Goal: Information Seeking & Learning: Learn about a topic

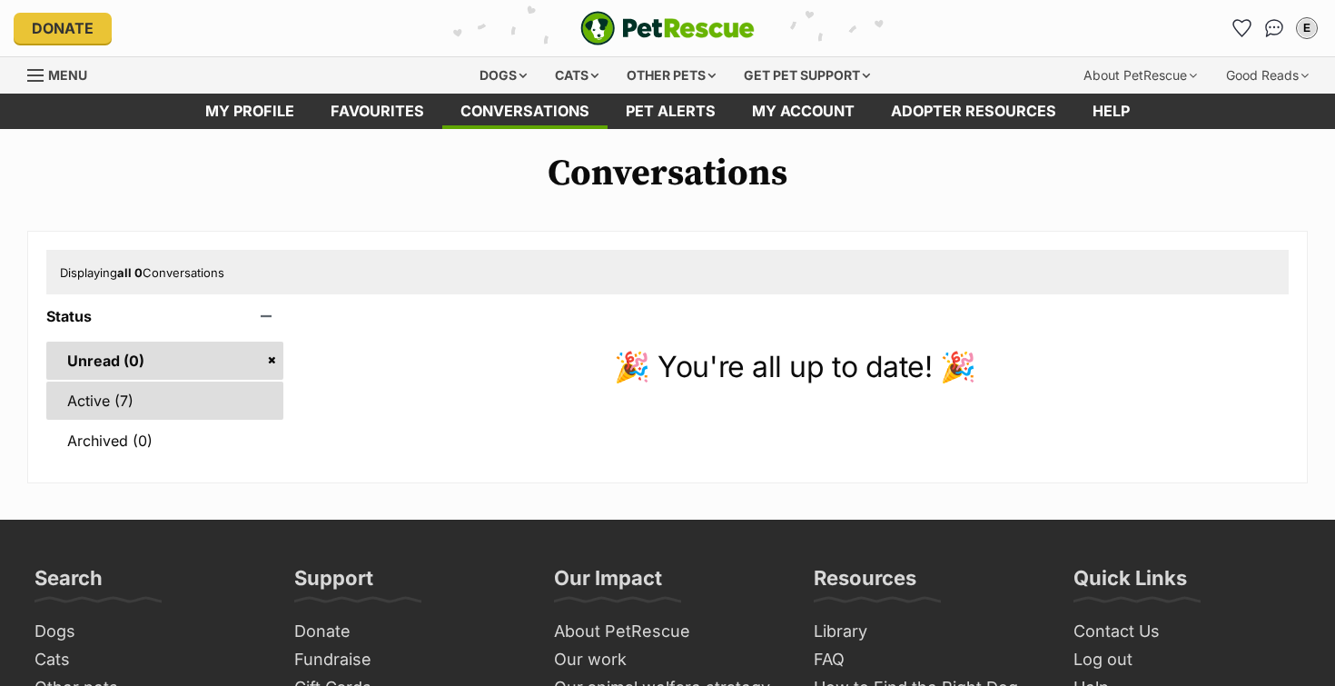
click at [202, 405] on link "Active (7)" at bounding box center [164, 400] width 237 height 38
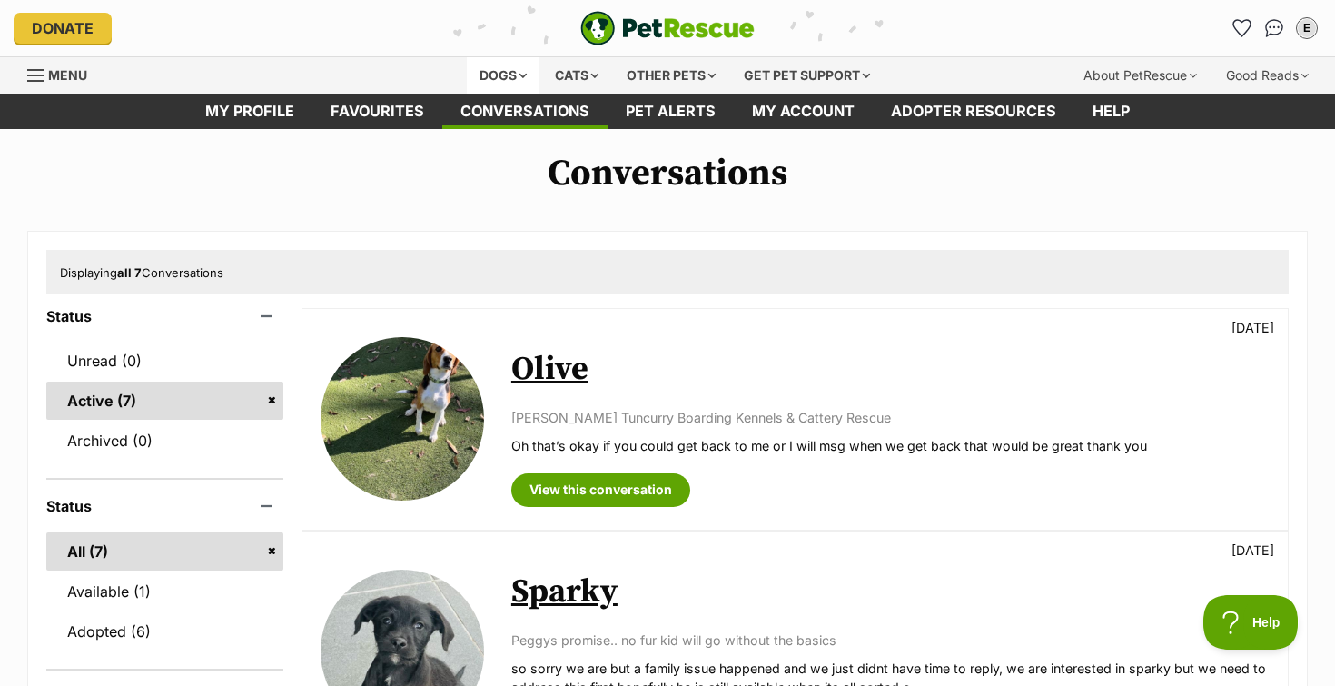
click at [492, 74] on div "Dogs" at bounding box center [503, 75] width 73 height 36
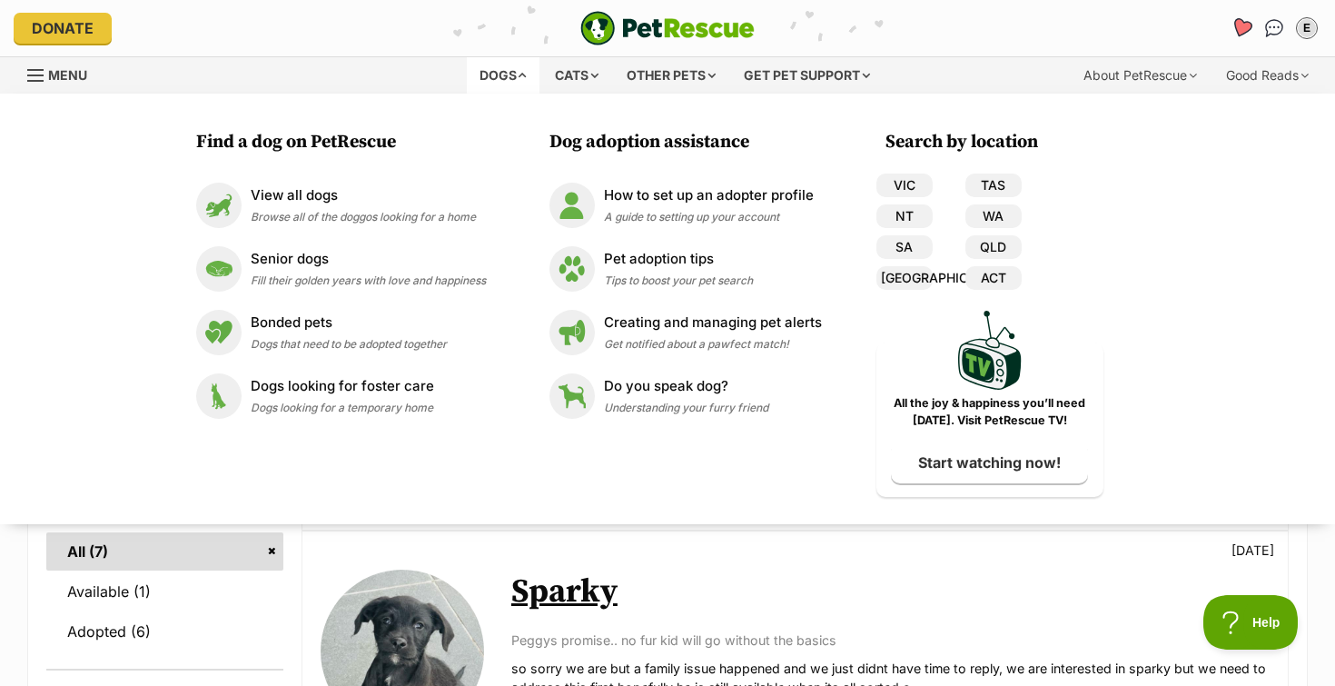
click at [1243, 21] on icon "Favourites" at bounding box center [1242, 28] width 25 height 24
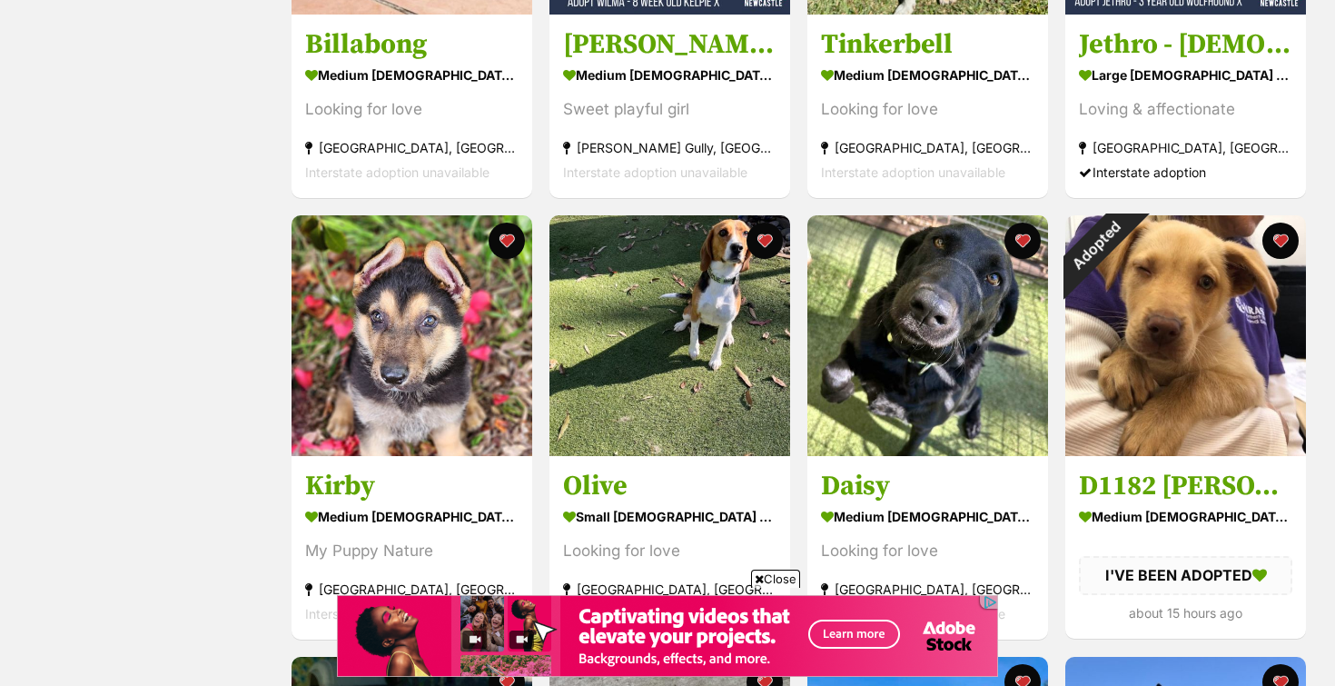
scroll to position [1057, 0]
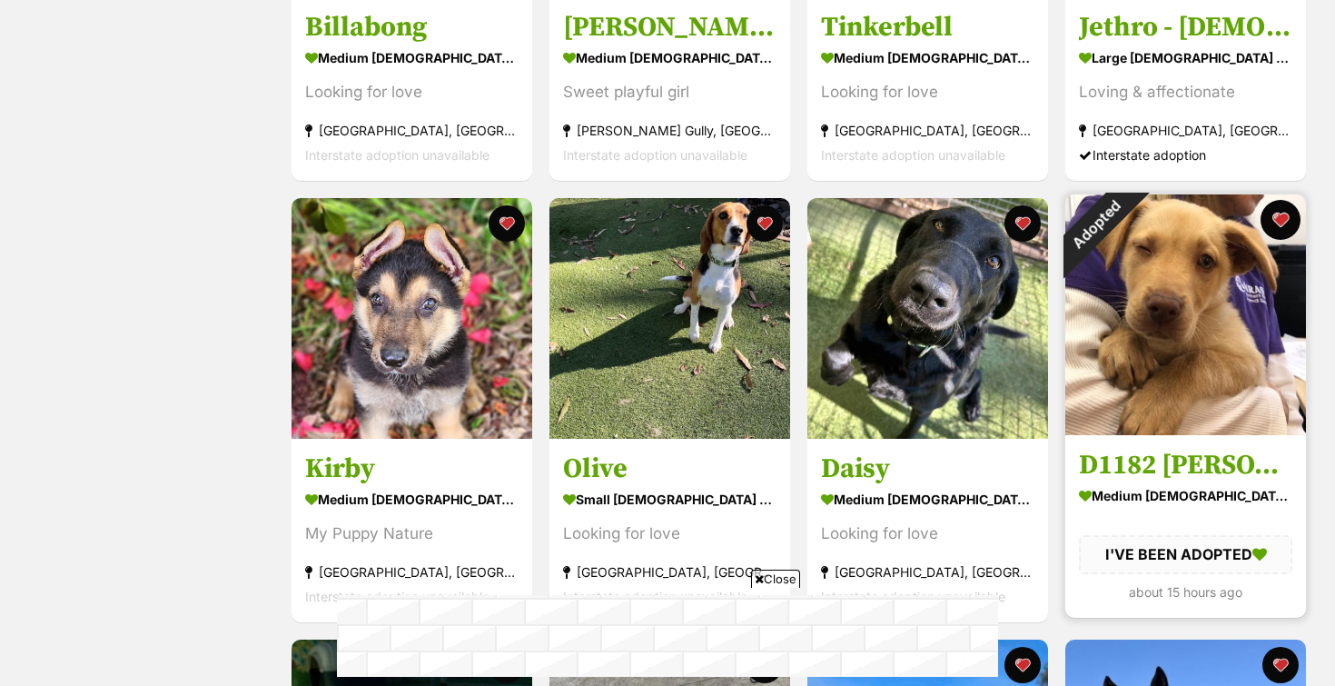
click at [1282, 219] on button "favourite" at bounding box center [1280, 220] width 40 height 40
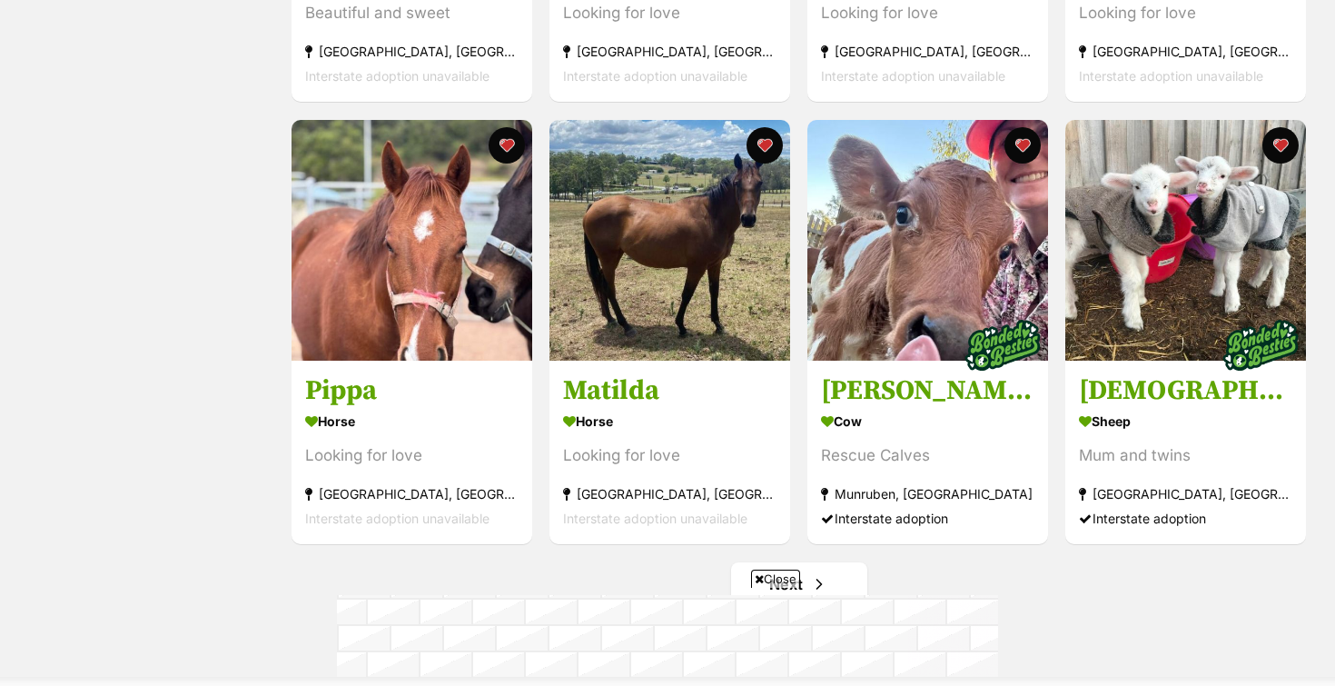
scroll to position [2064, 0]
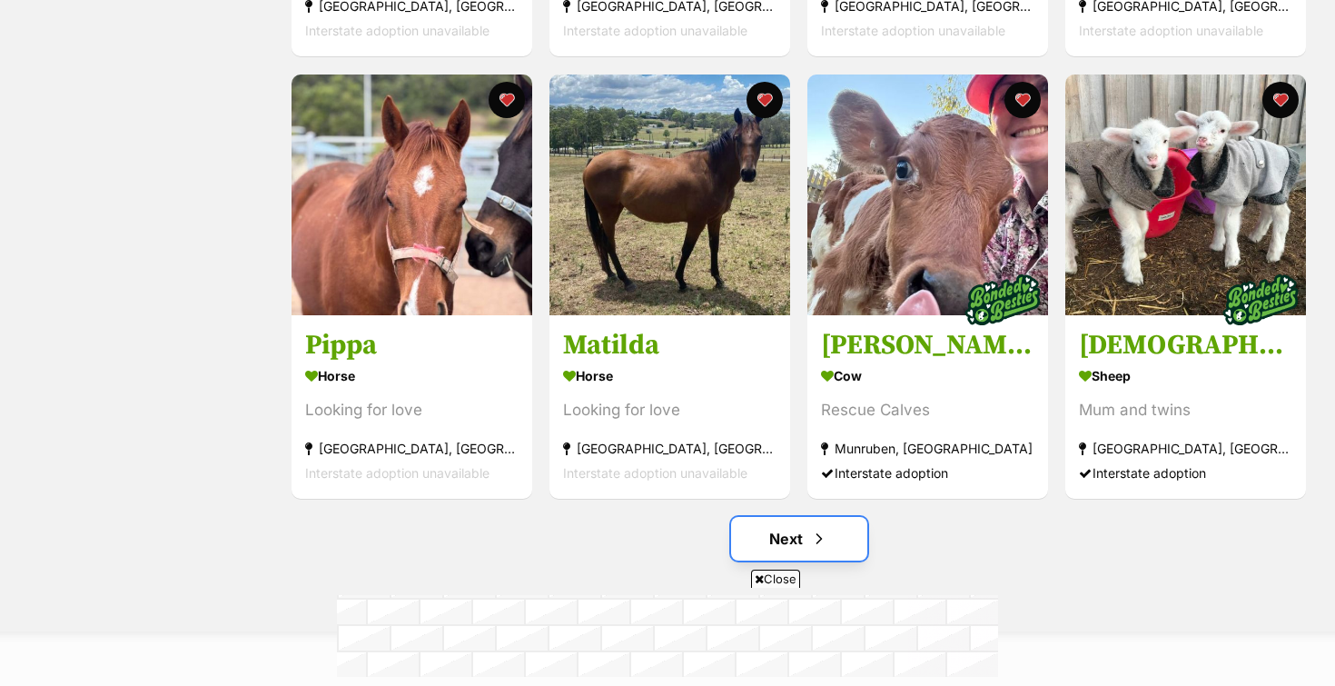
click at [821, 536] on span "Next page" at bounding box center [819, 539] width 18 height 22
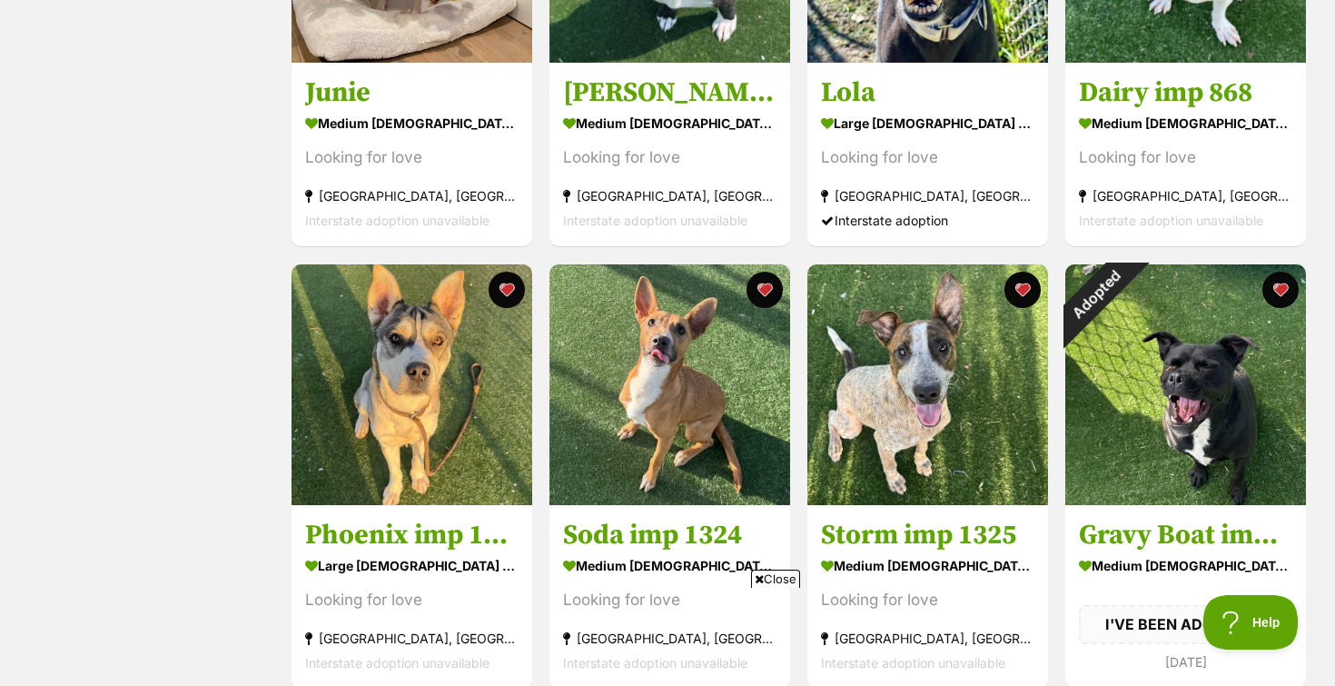
scroll to position [550, 0]
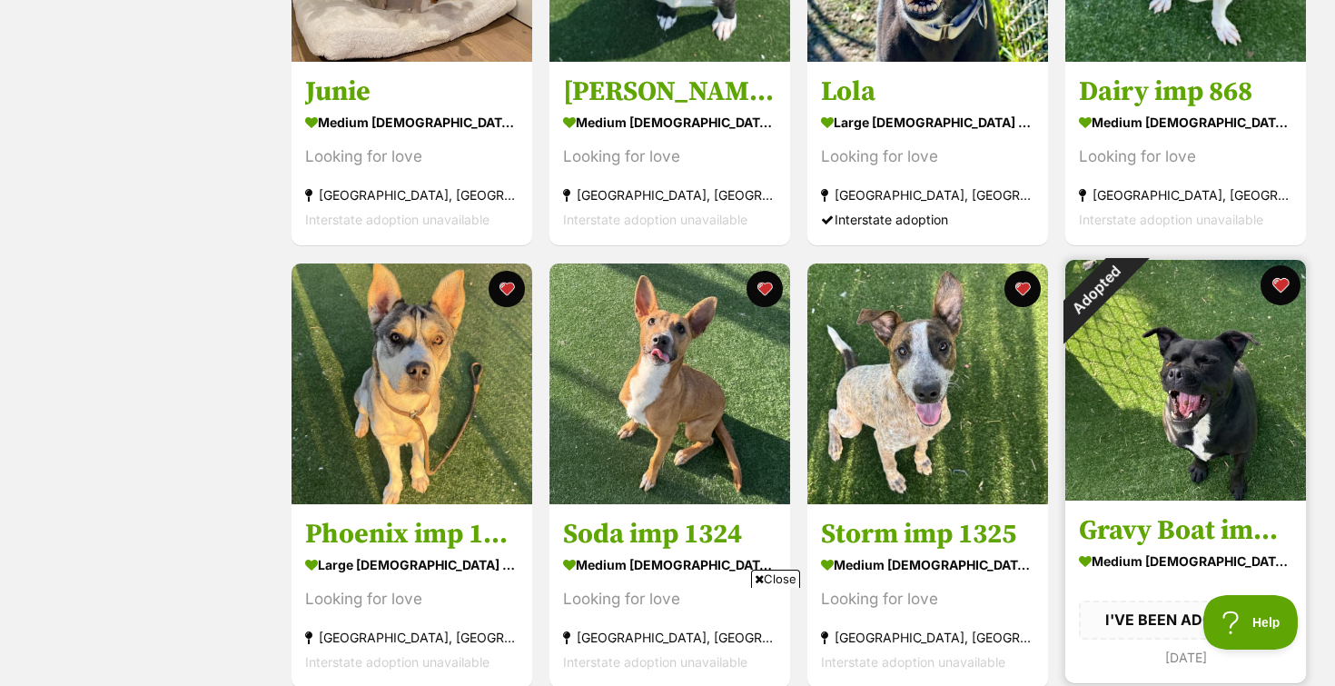
click at [1275, 283] on button "favourite" at bounding box center [1280, 285] width 40 height 40
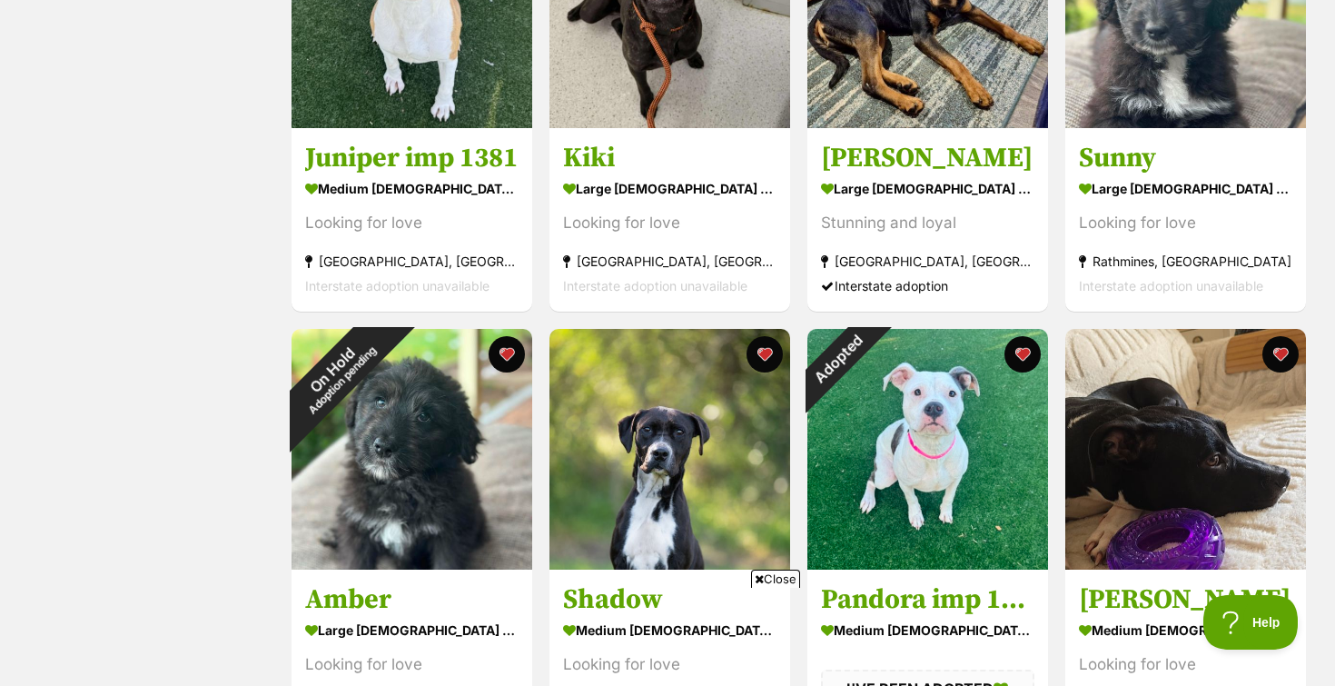
scroll to position [1369, 0]
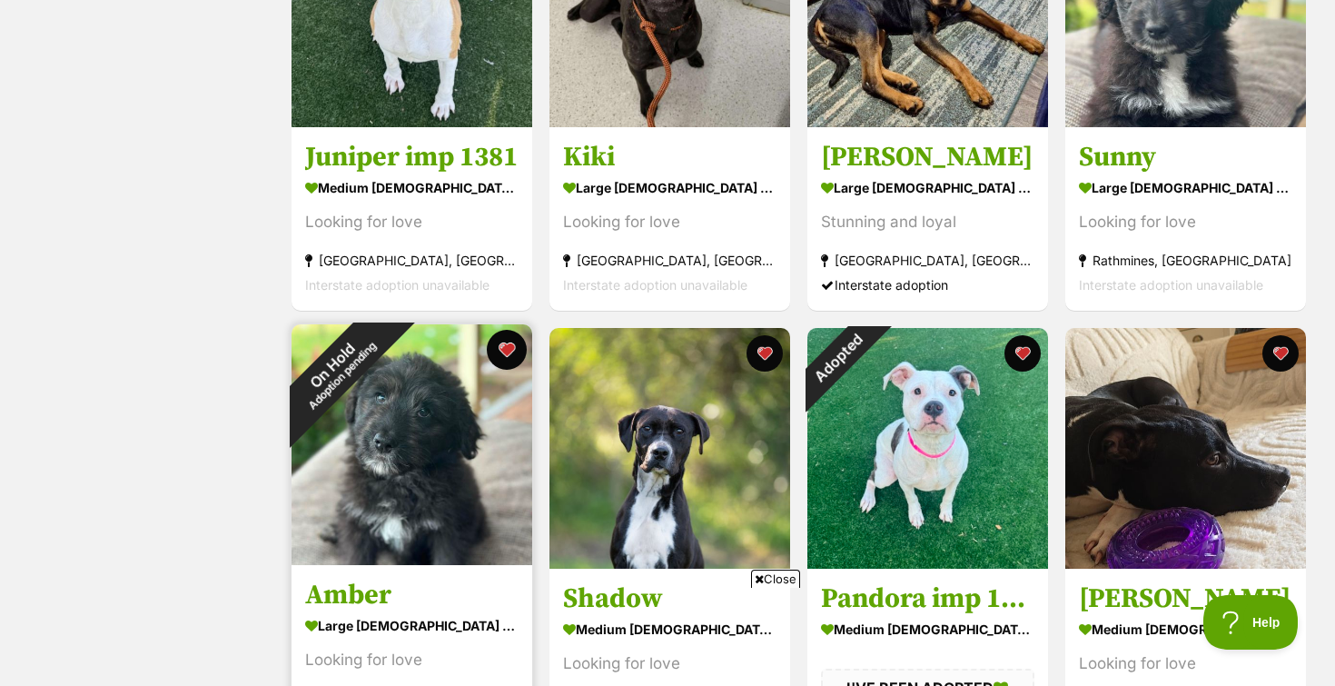
click at [501, 357] on button "favourite" at bounding box center [507, 350] width 40 height 40
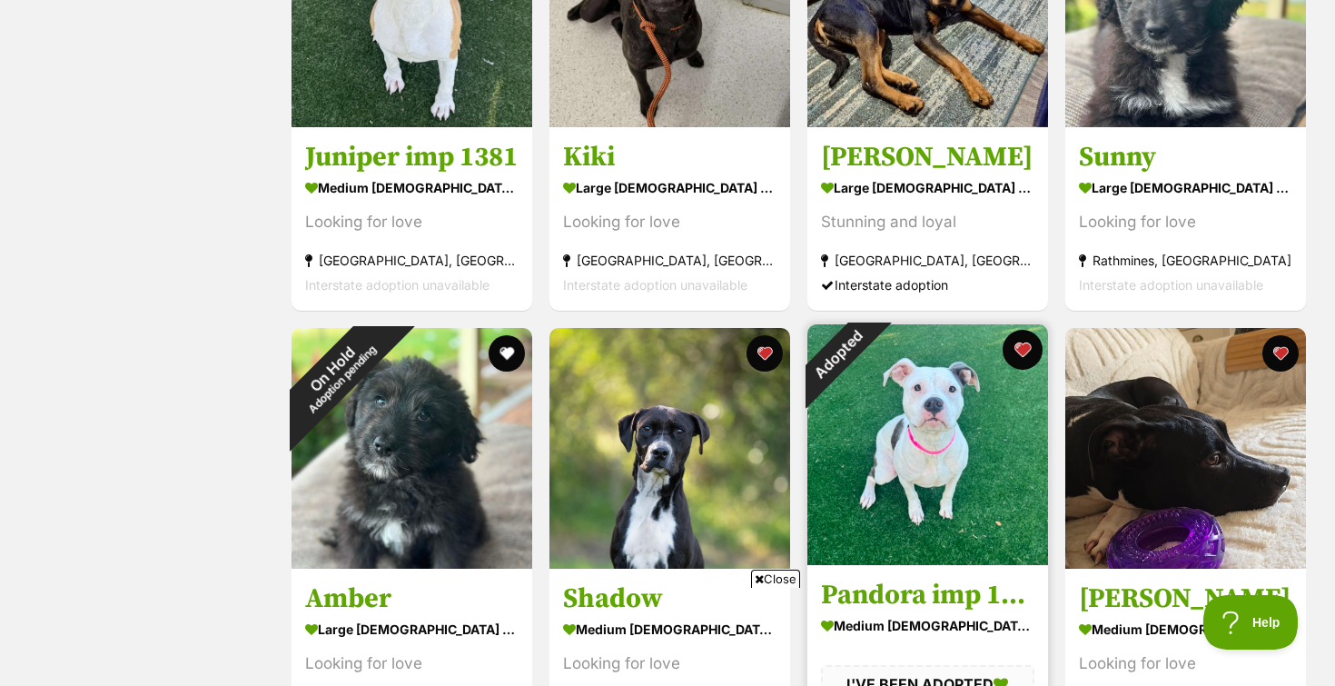
click at [1022, 353] on button "favourite" at bounding box center [1023, 350] width 40 height 40
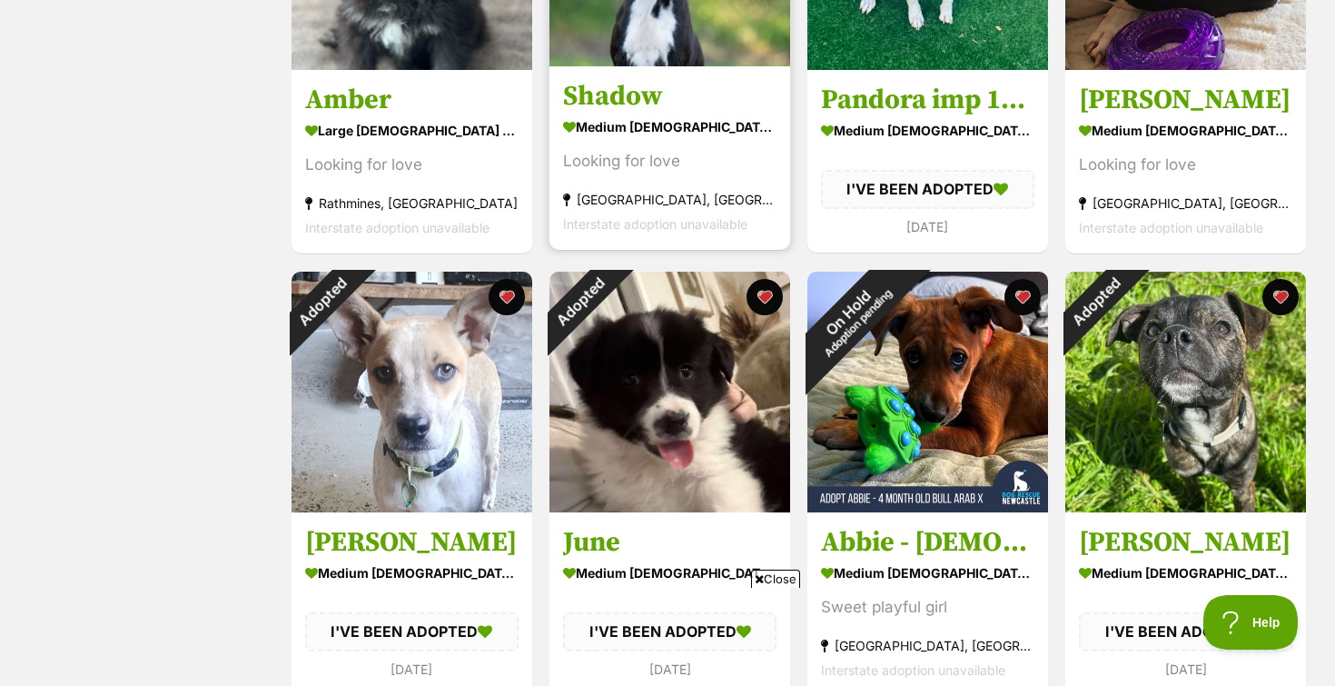
scroll to position [1869, 0]
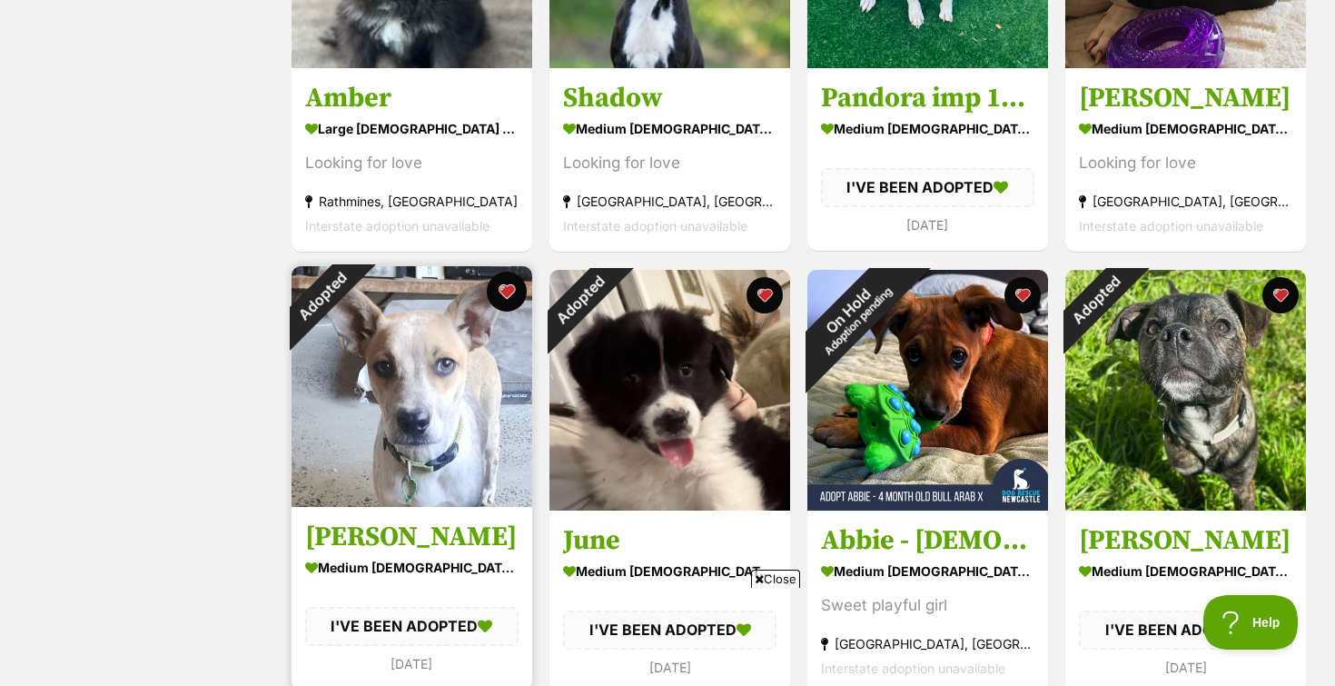
click at [509, 302] on button "favourite" at bounding box center [507, 292] width 40 height 40
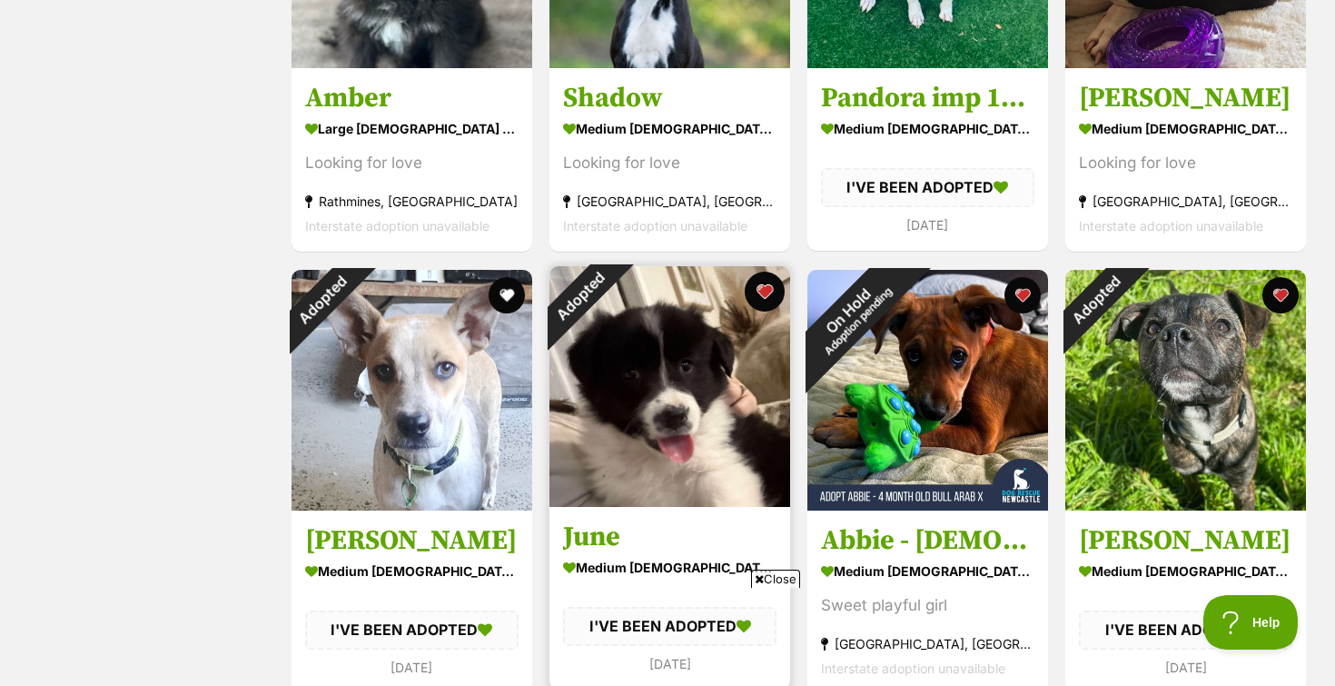
click at [759, 287] on button "favourite" at bounding box center [765, 292] width 40 height 40
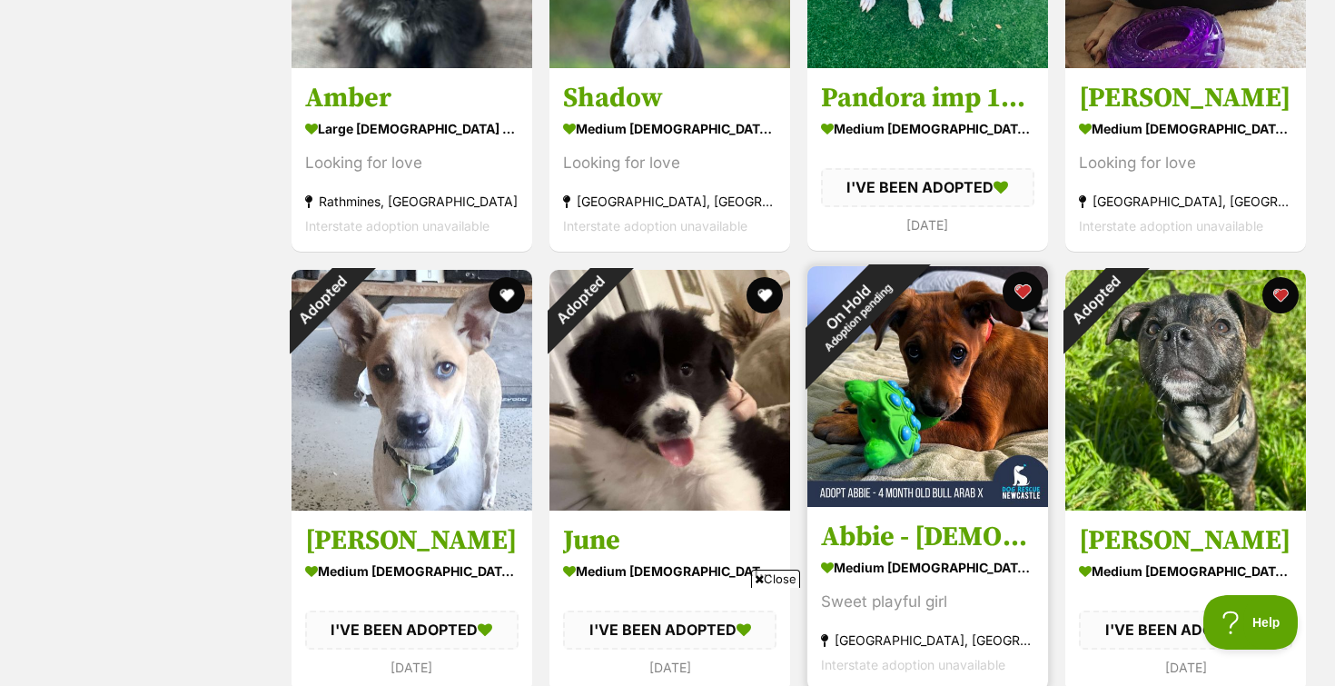
click at [1022, 278] on button "favourite" at bounding box center [1023, 292] width 40 height 40
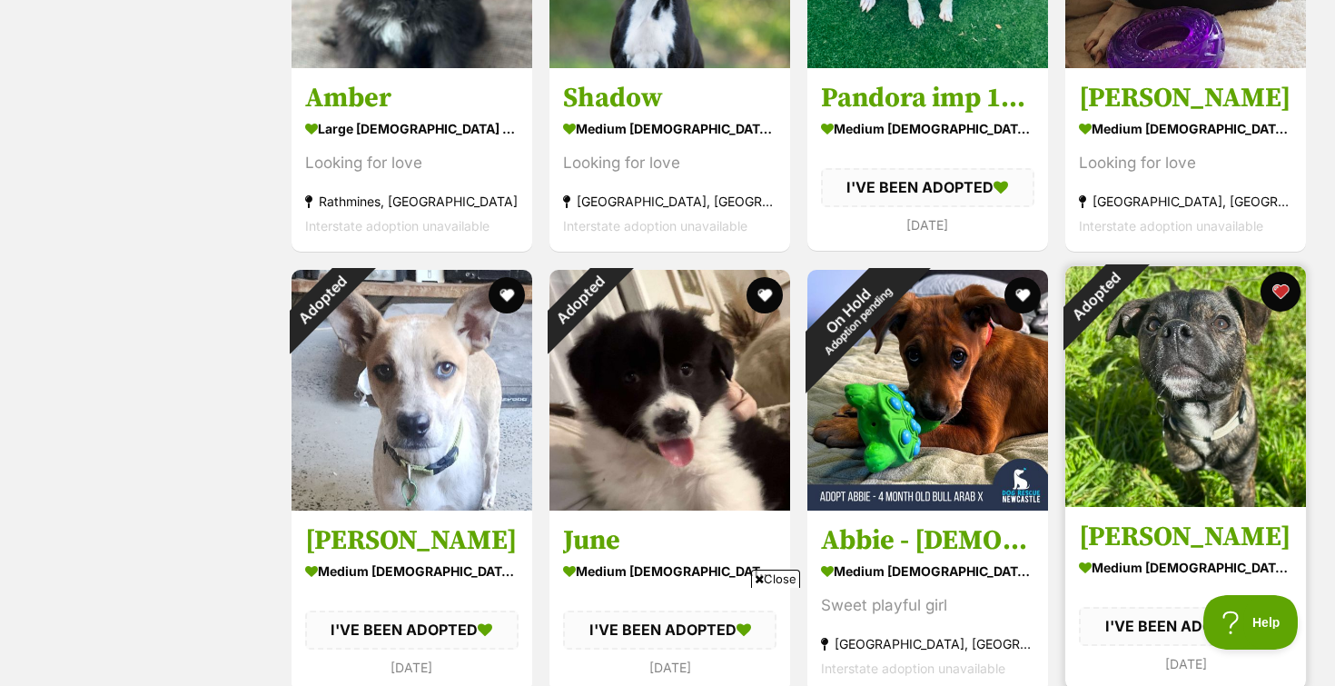
click at [1278, 293] on button "favourite" at bounding box center [1280, 292] width 40 height 40
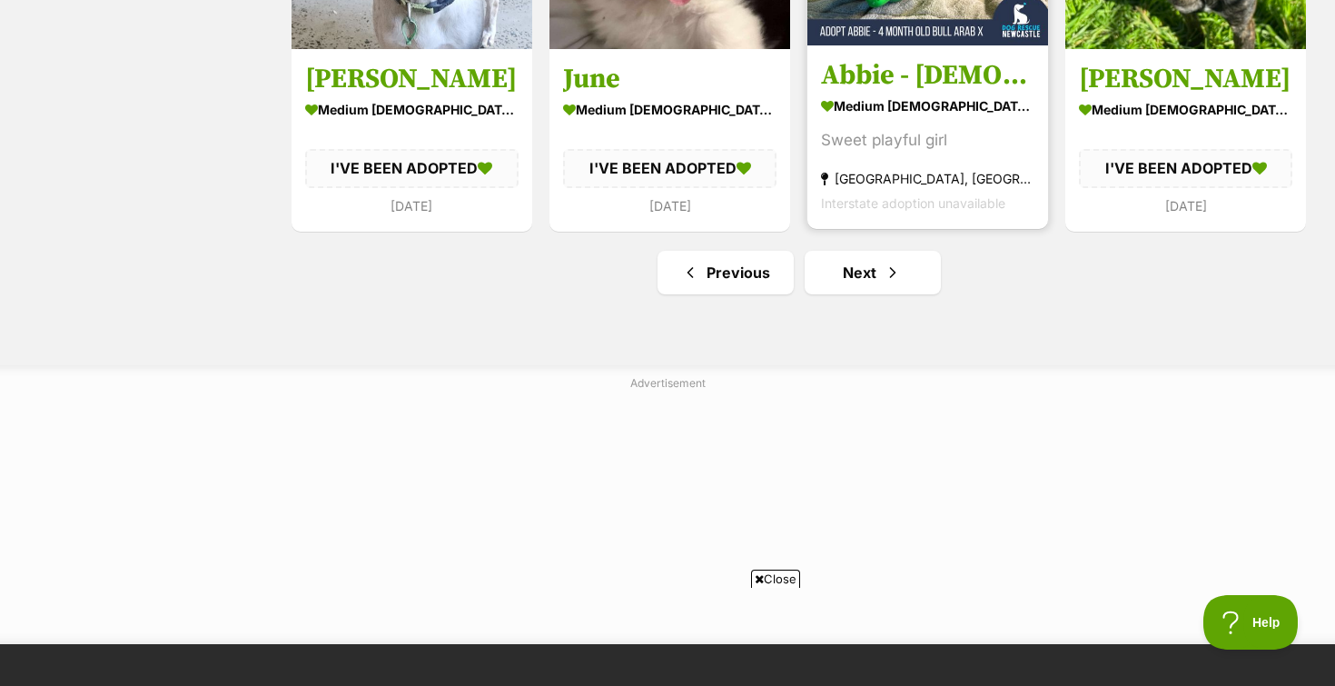
scroll to position [2360, 0]
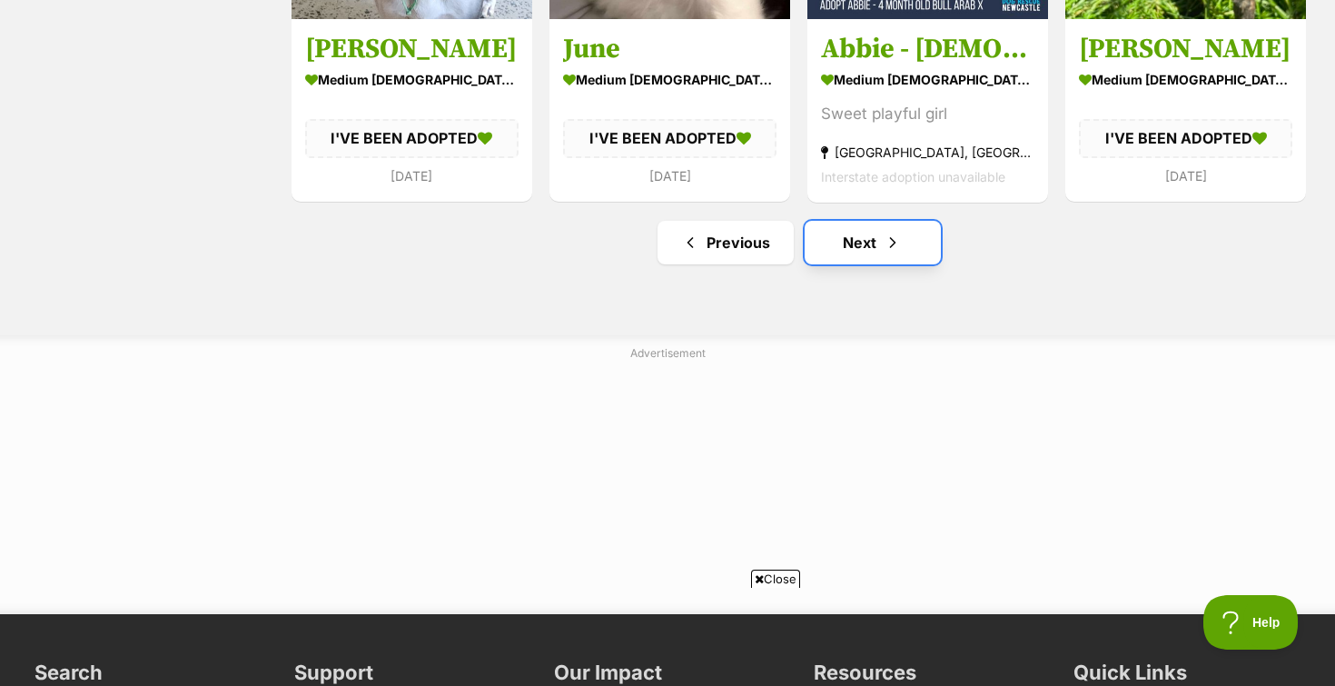
click at [861, 244] on link "Next" at bounding box center [873, 243] width 136 height 44
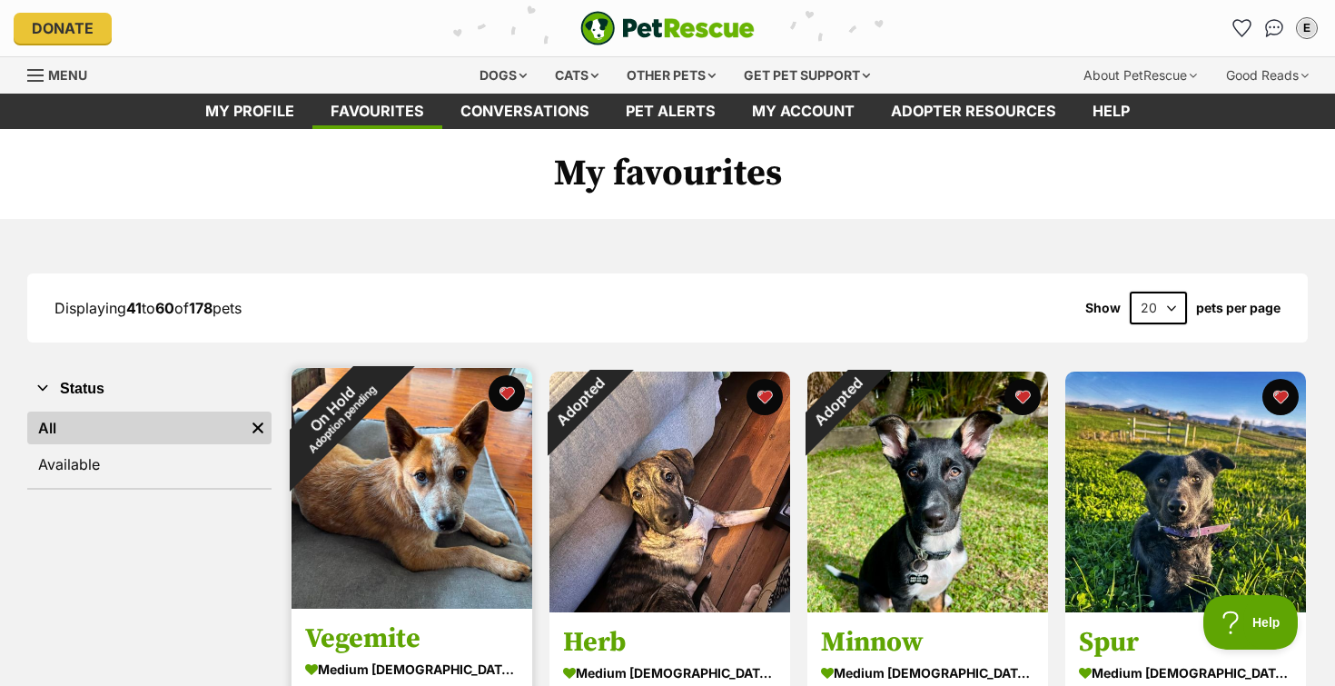
click at [502, 415] on img at bounding box center [412, 488] width 241 height 241
click at [508, 397] on button "favourite" at bounding box center [507, 393] width 40 height 40
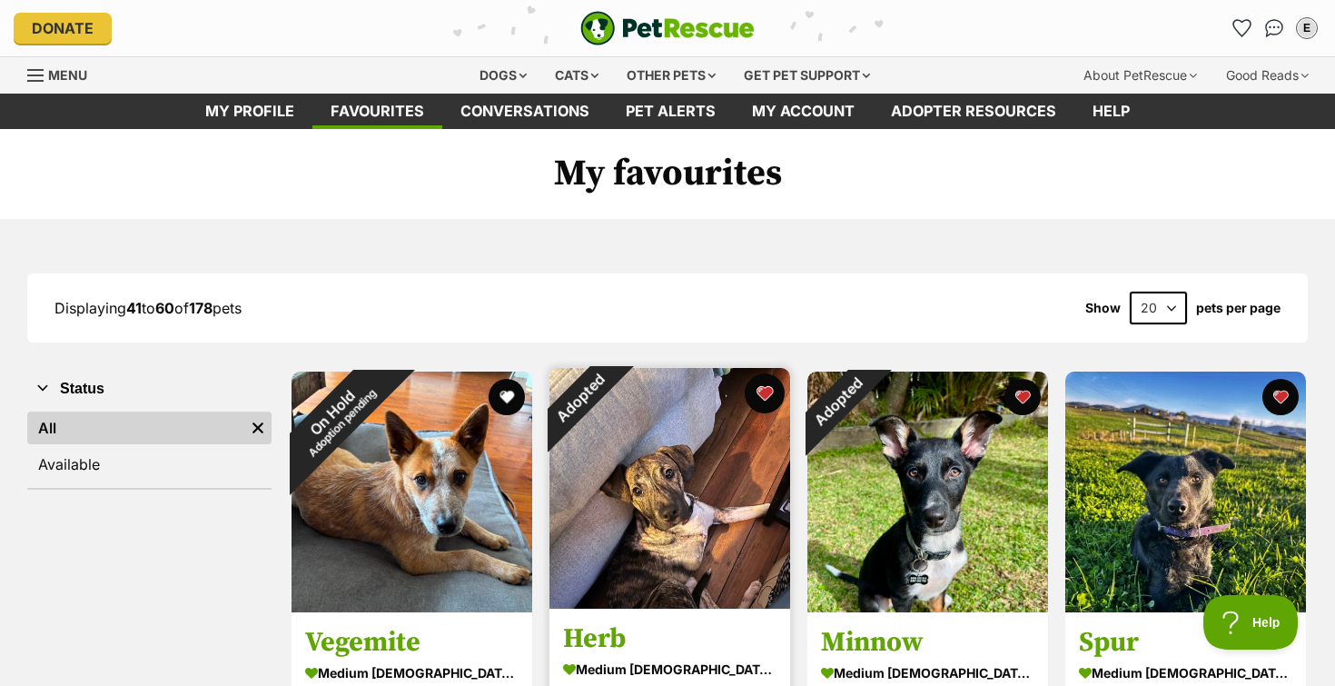
click at [765, 393] on button "favourite" at bounding box center [765, 393] width 40 height 40
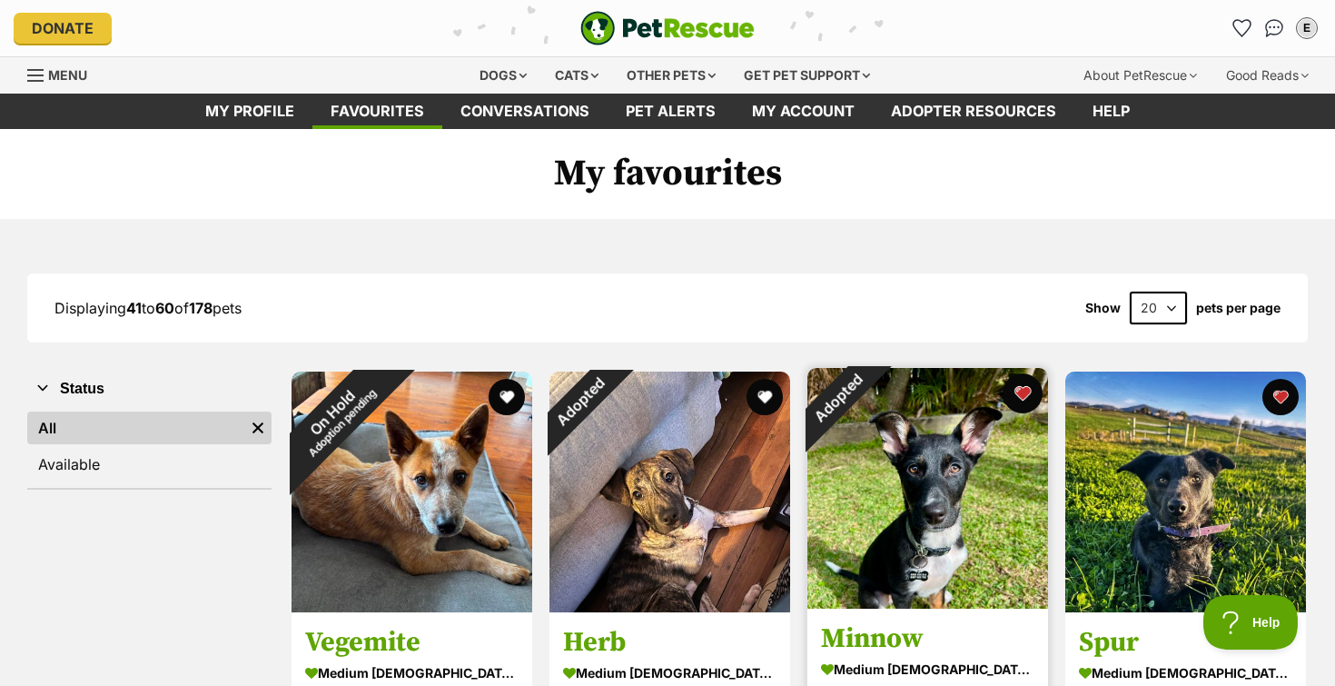
click at [1022, 391] on button "favourite" at bounding box center [1023, 393] width 40 height 40
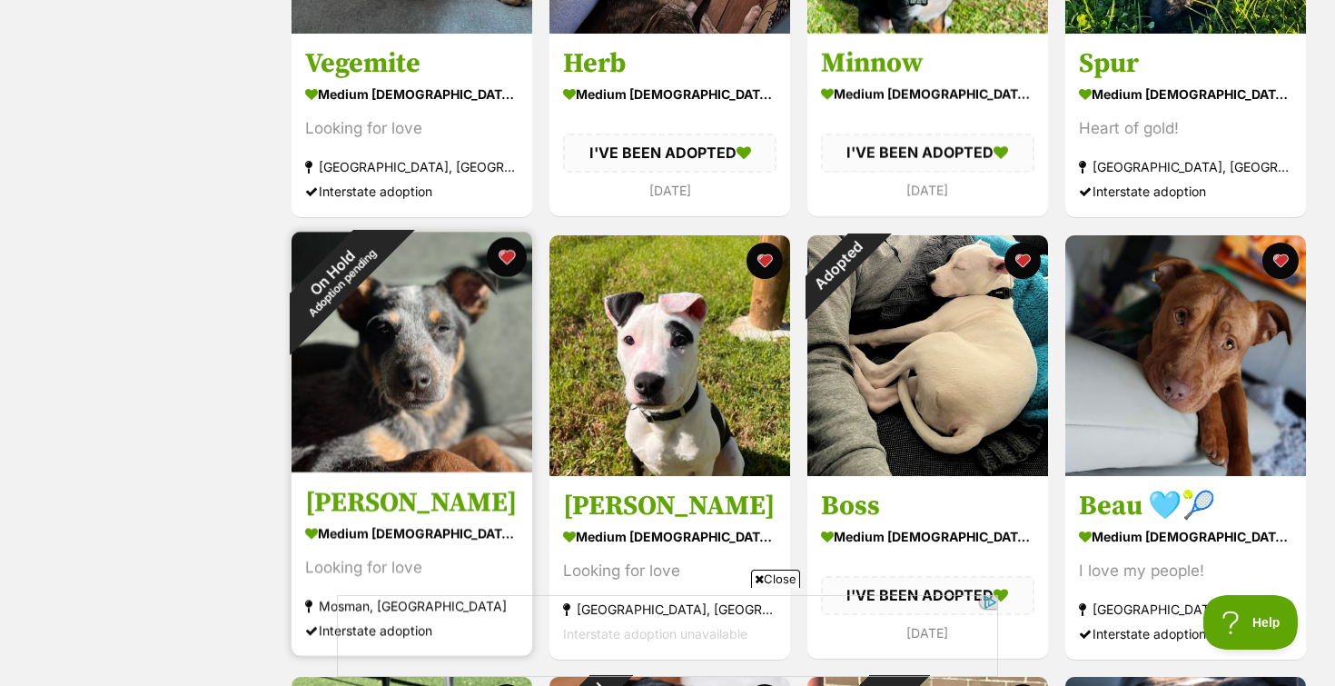
drag, startPoint x: 507, startPoint y: 255, endPoint x: 519, endPoint y: 255, distance: 11.8
click at [507, 255] on button "favourite" at bounding box center [507, 257] width 40 height 40
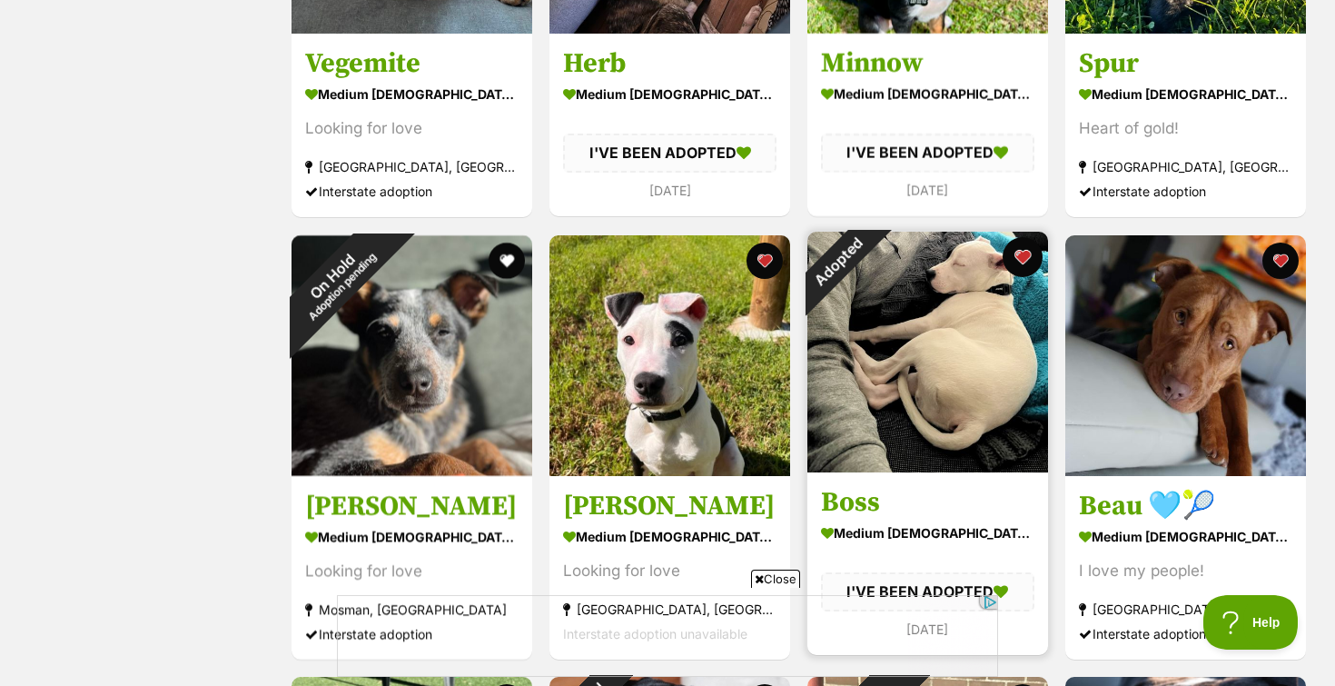
click at [1023, 251] on button "favourite" at bounding box center [1023, 257] width 40 height 40
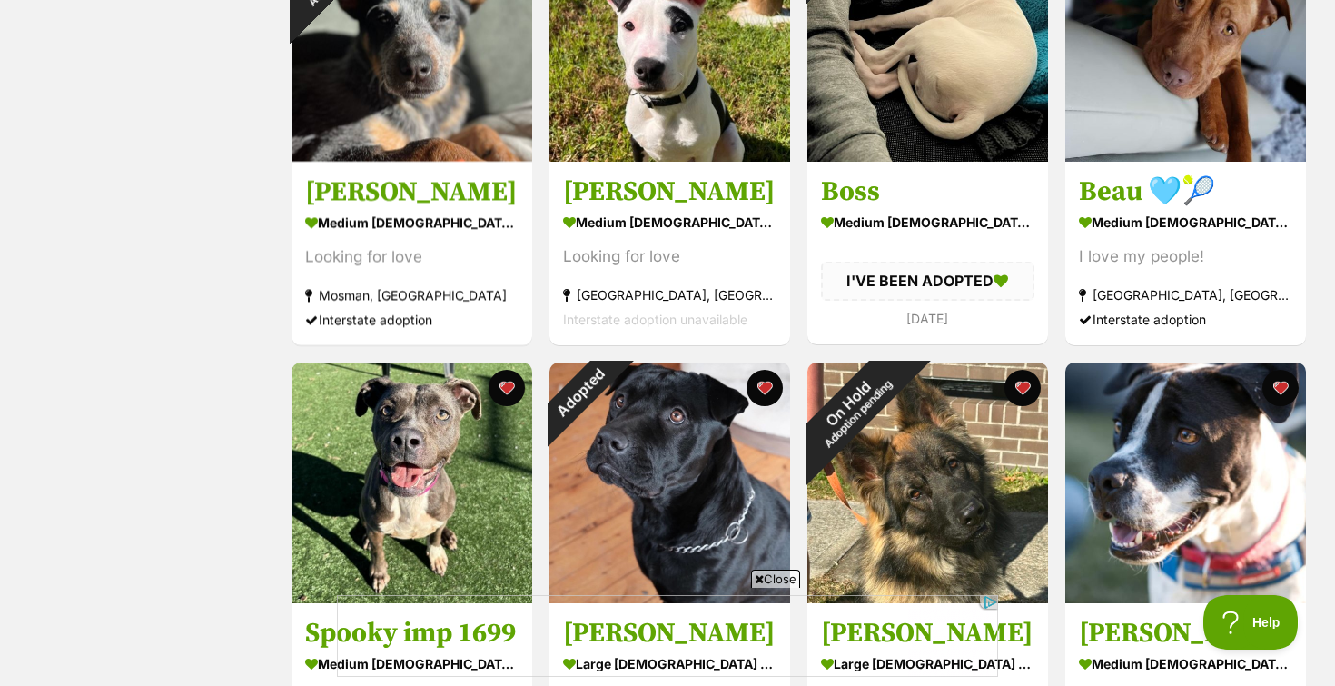
scroll to position [908, 0]
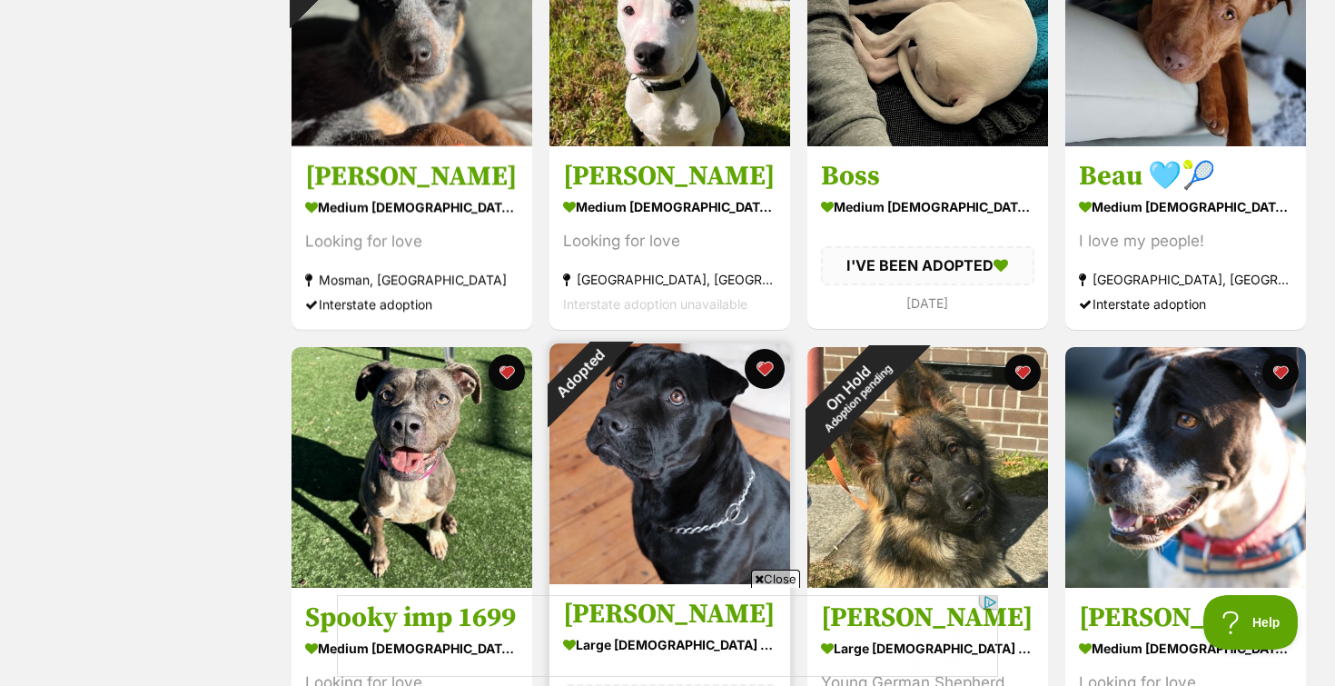
click at [766, 375] on button "favourite" at bounding box center [765, 369] width 40 height 40
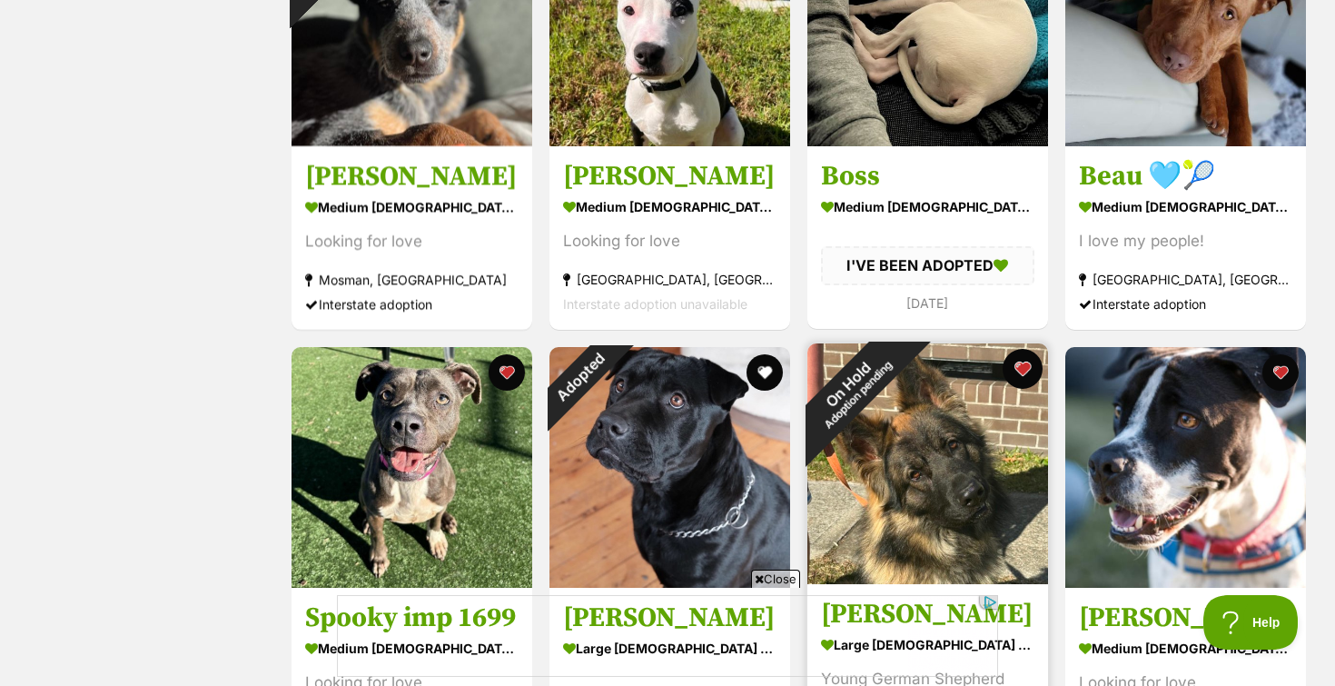
click at [1024, 361] on button "favourite" at bounding box center [1023, 369] width 40 height 40
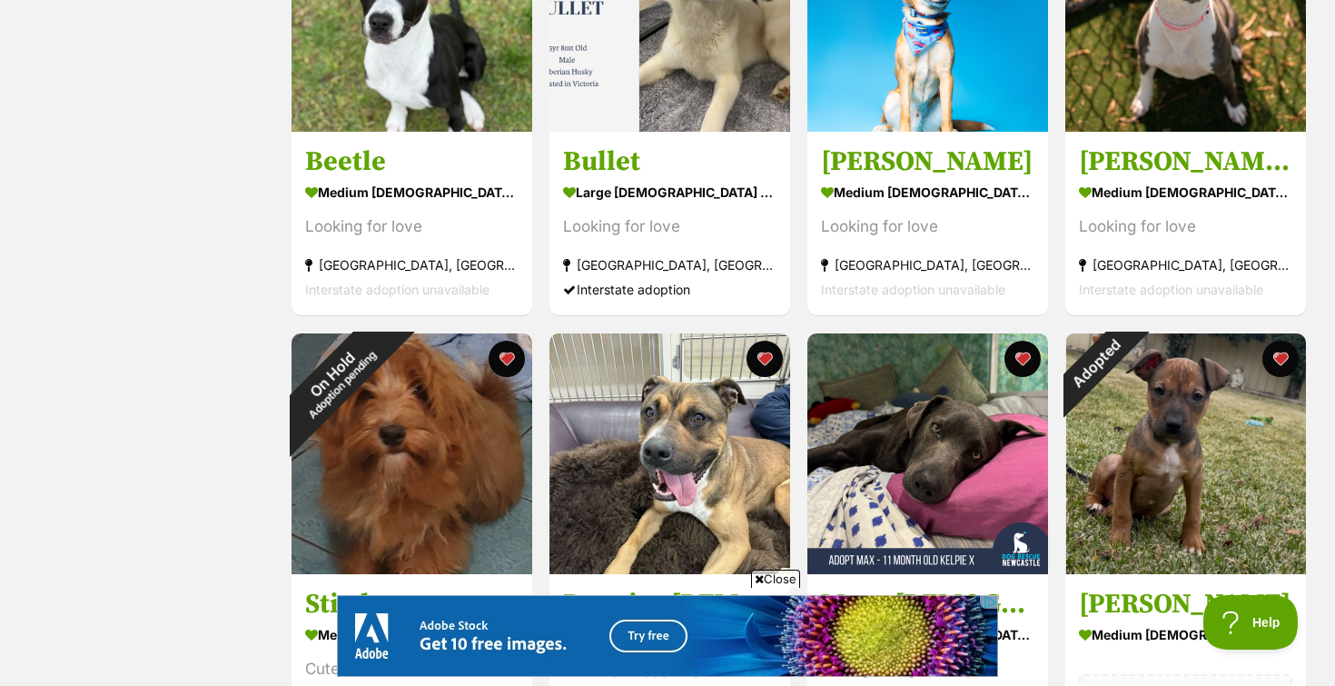
scroll to position [1806, 0]
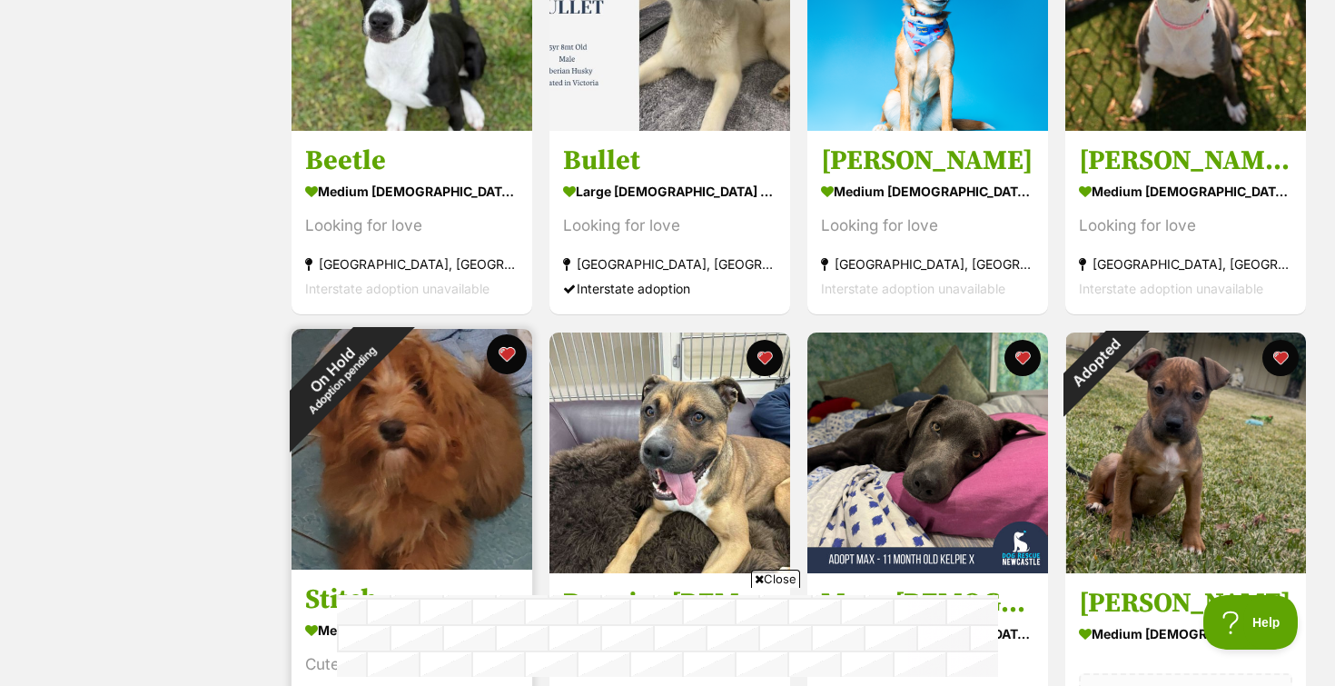
click at [519, 355] on button "favourite" at bounding box center [507, 354] width 40 height 40
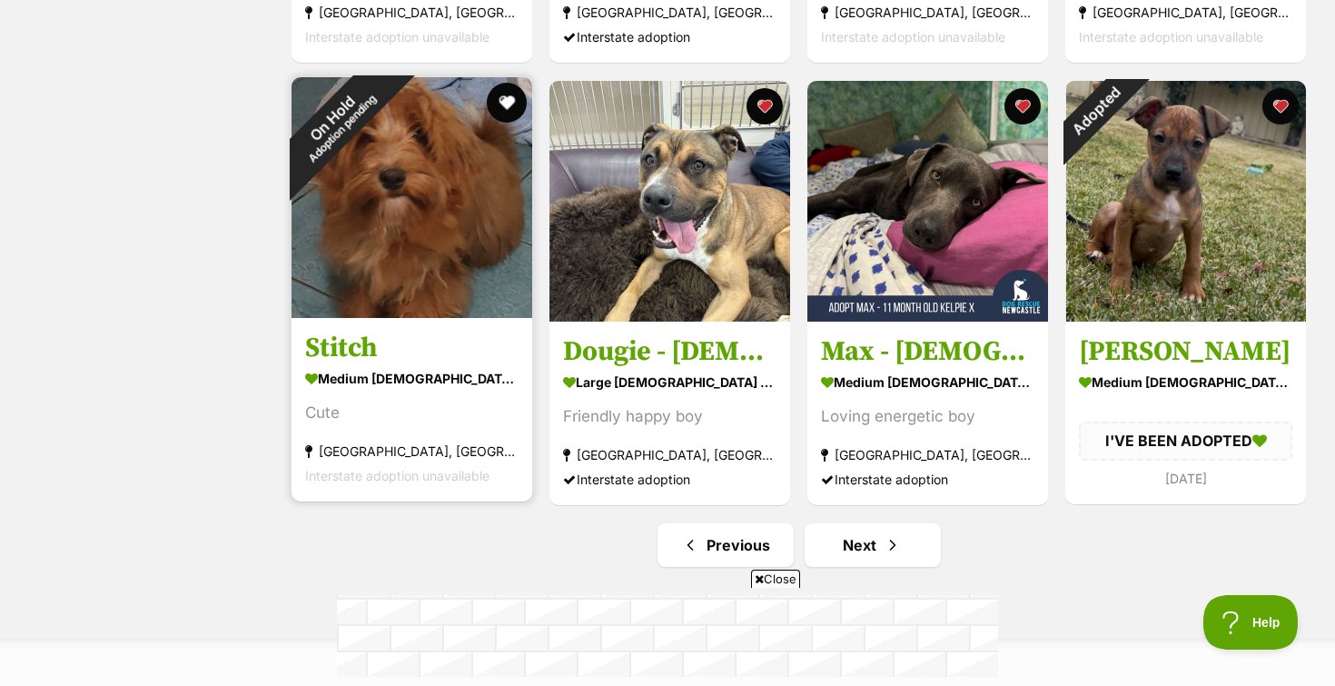
scroll to position [2059, 0]
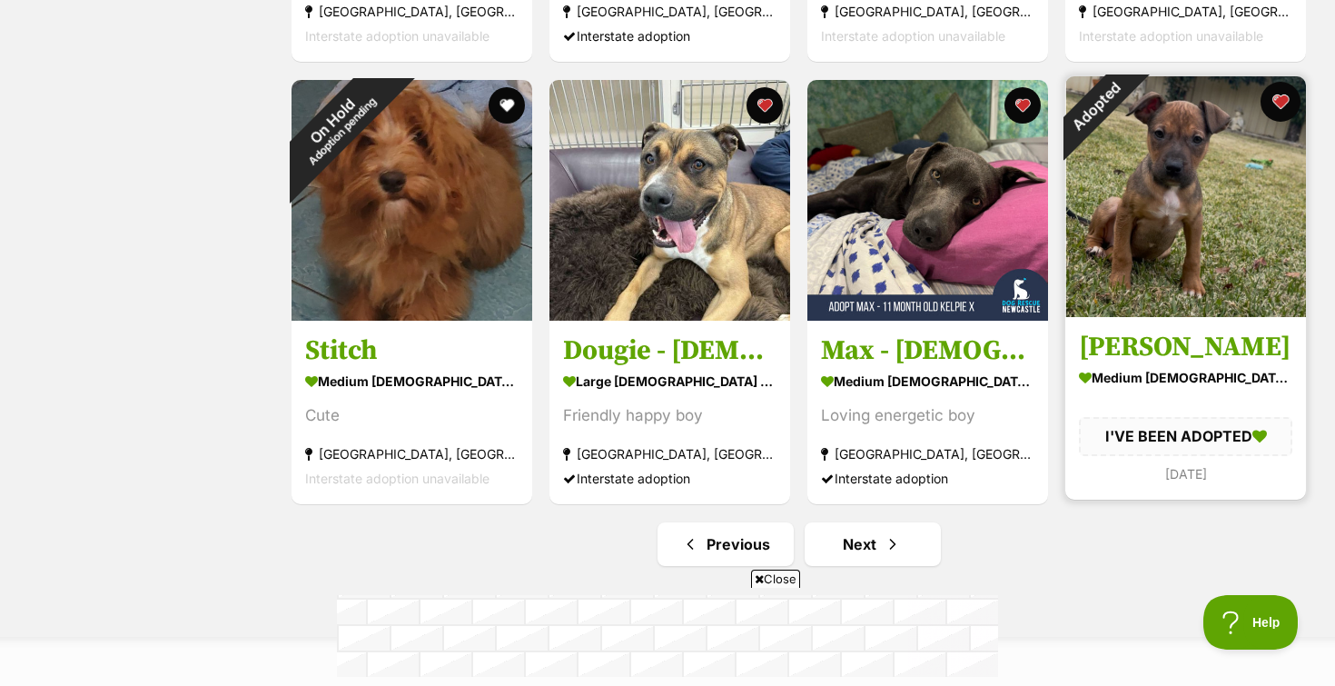
click at [1289, 95] on button "favourite" at bounding box center [1280, 102] width 40 height 40
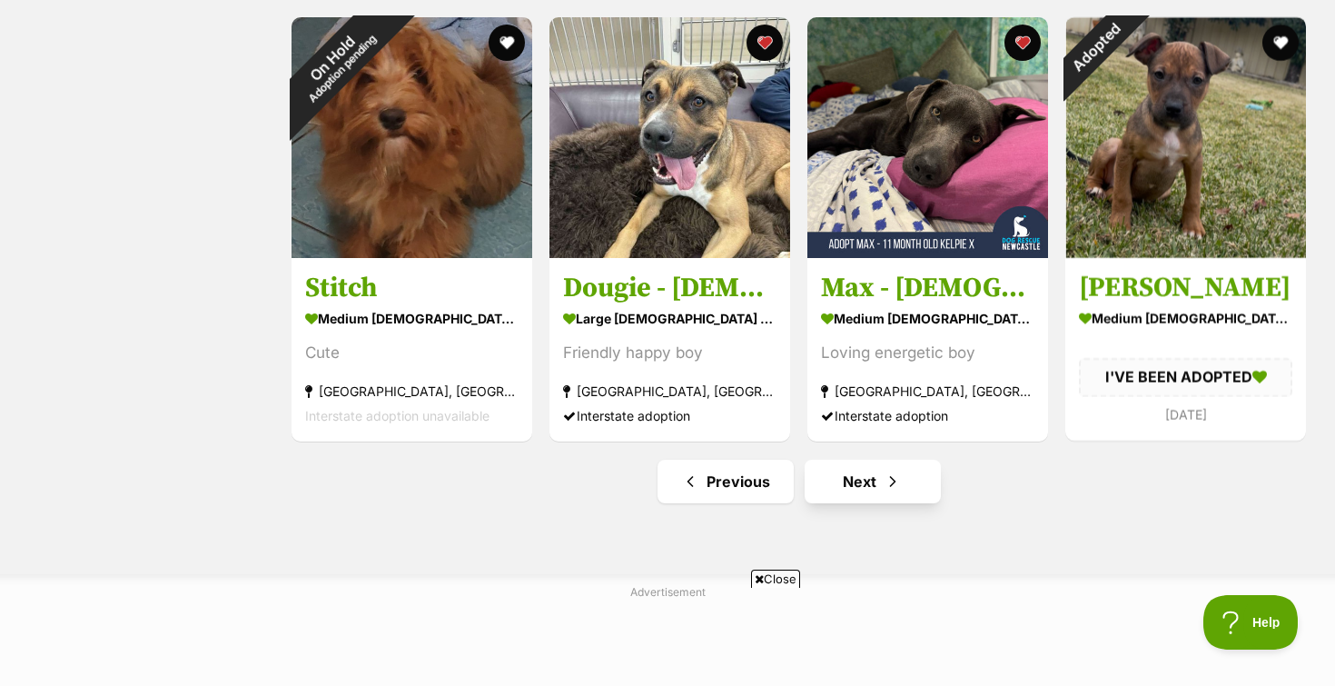
scroll to position [0, 0]
click at [860, 479] on link "Next" at bounding box center [873, 482] width 136 height 44
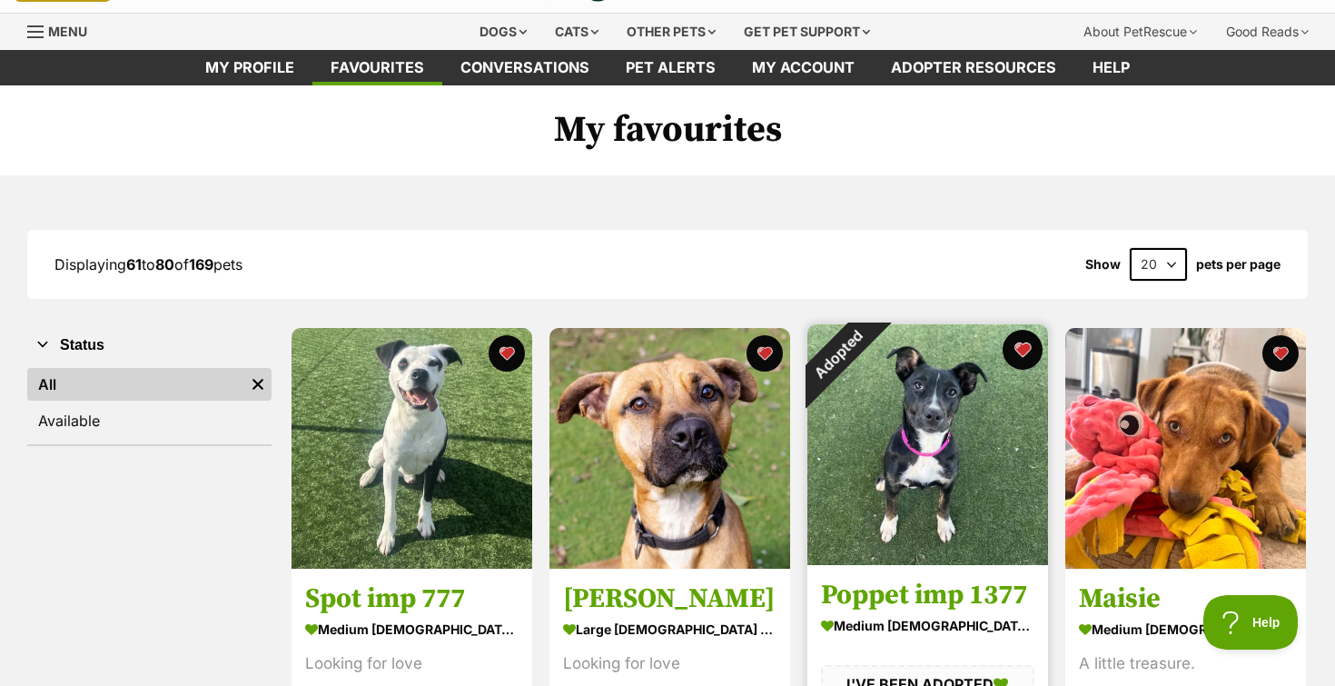
click at [1022, 343] on button "favourite" at bounding box center [1023, 350] width 40 height 40
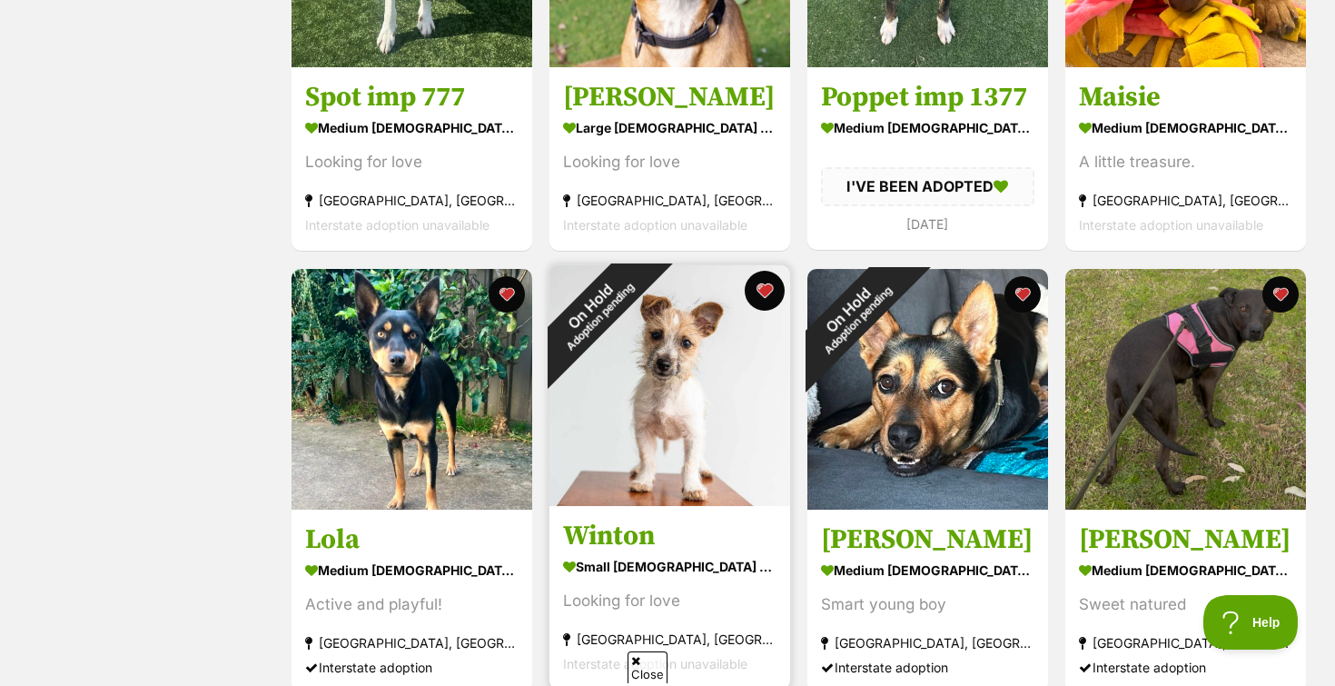
click at [753, 292] on button "favourite" at bounding box center [765, 291] width 40 height 40
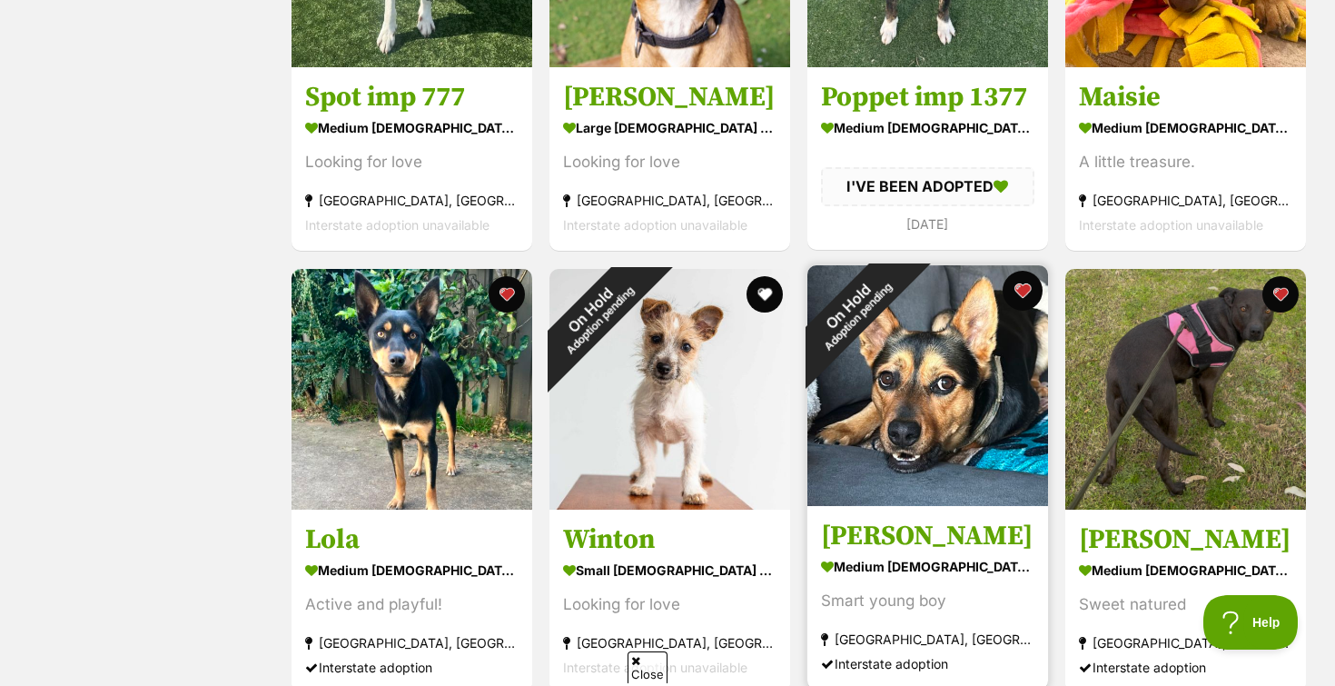
click at [1019, 288] on button "favourite" at bounding box center [1023, 291] width 40 height 40
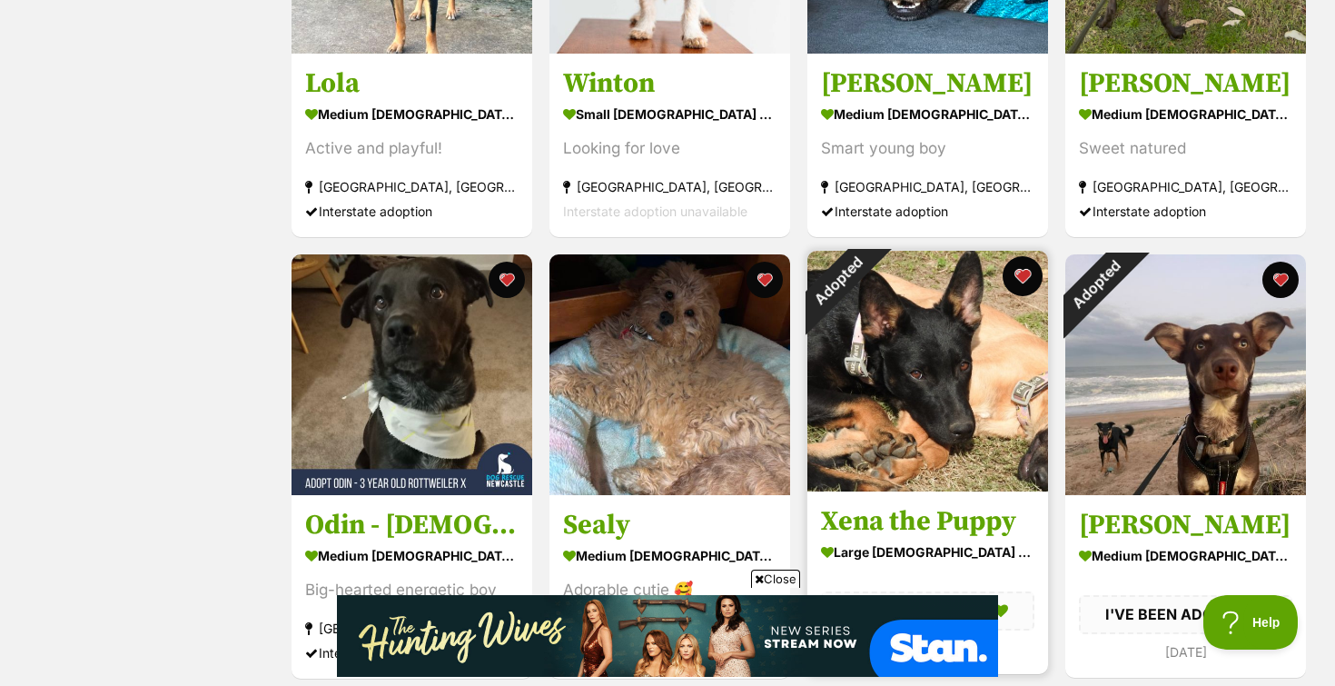
click at [1026, 278] on button "favourite" at bounding box center [1023, 276] width 40 height 40
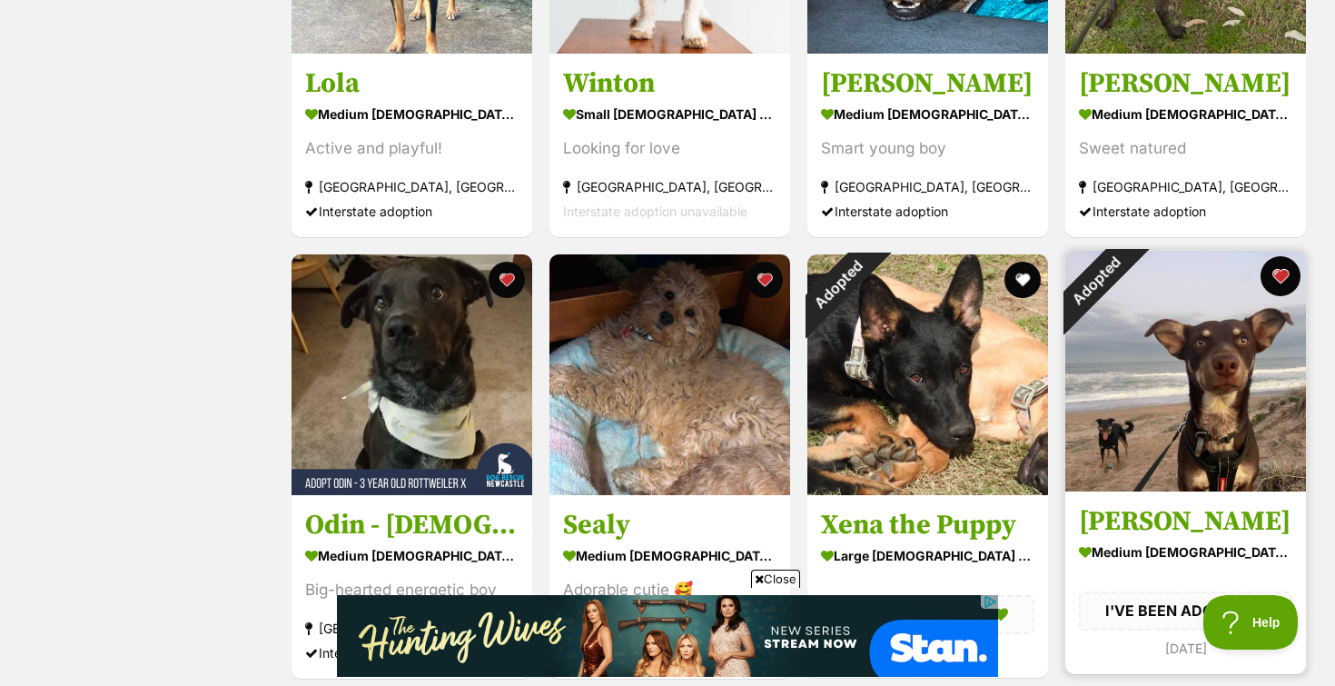
click at [1278, 271] on button "favourite" at bounding box center [1280, 276] width 40 height 40
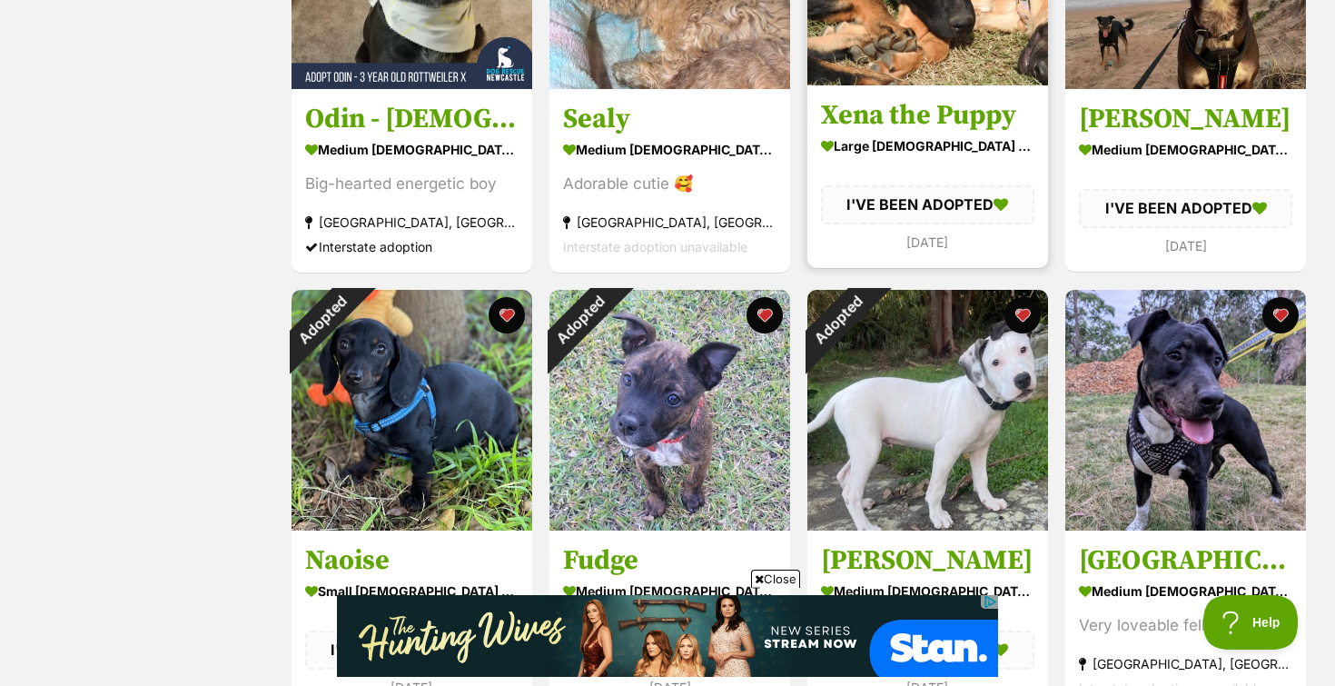
scroll to position [1419, 0]
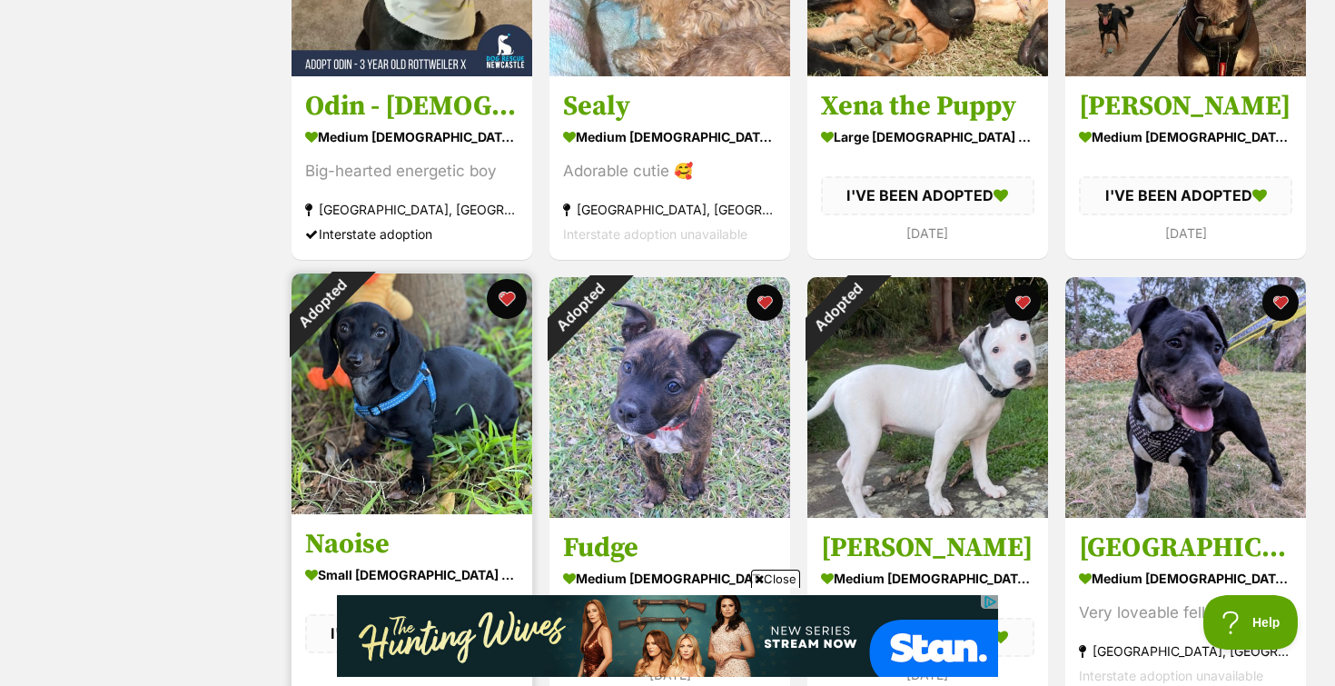
click at [499, 303] on button "favourite" at bounding box center [507, 299] width 40 height 40
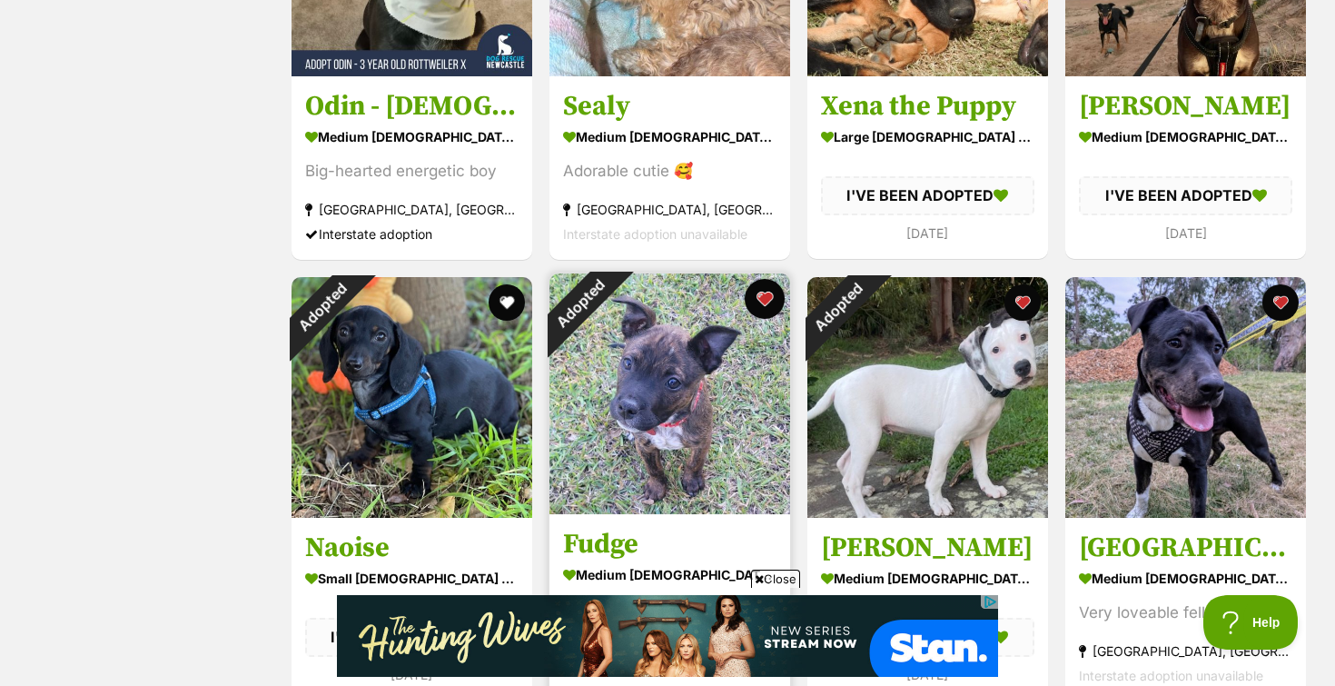
click at [767, 301] on button "favourite" at bounding box center [765, 299] width 40 height 40
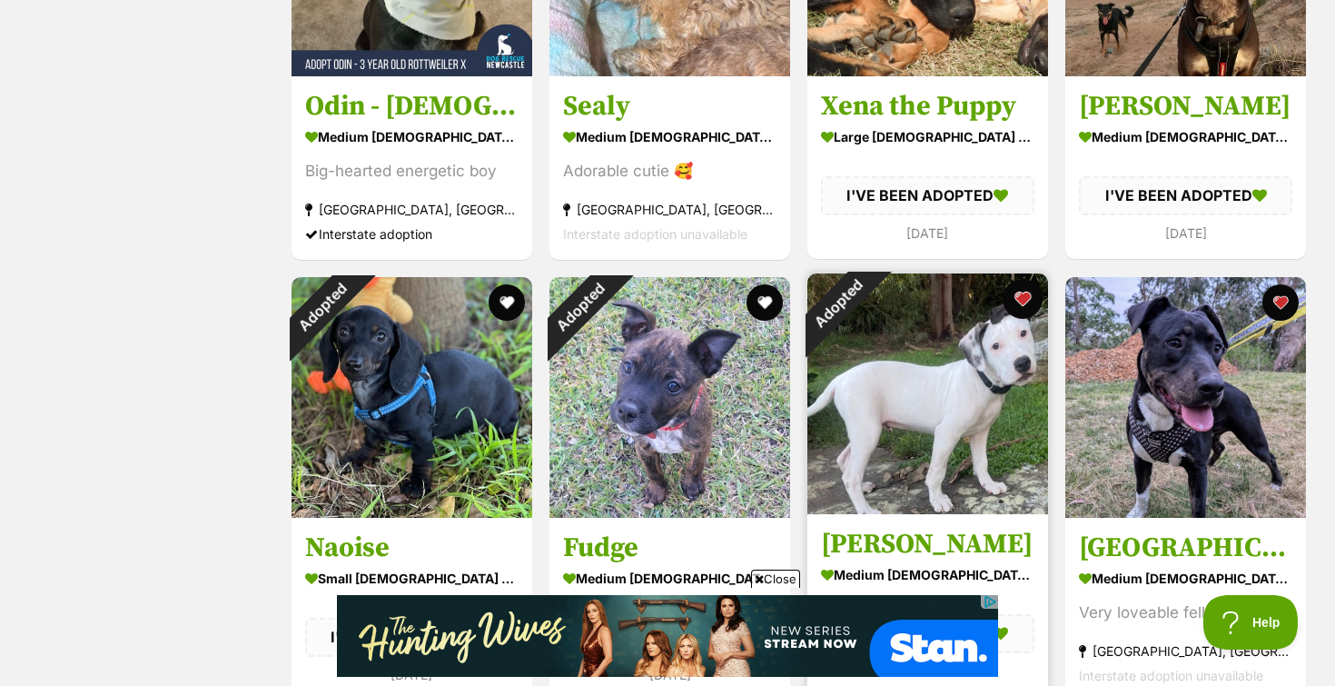
click at [1023, 295] on button "favourite" at bounding box center [1023, 299] width 40 height 40
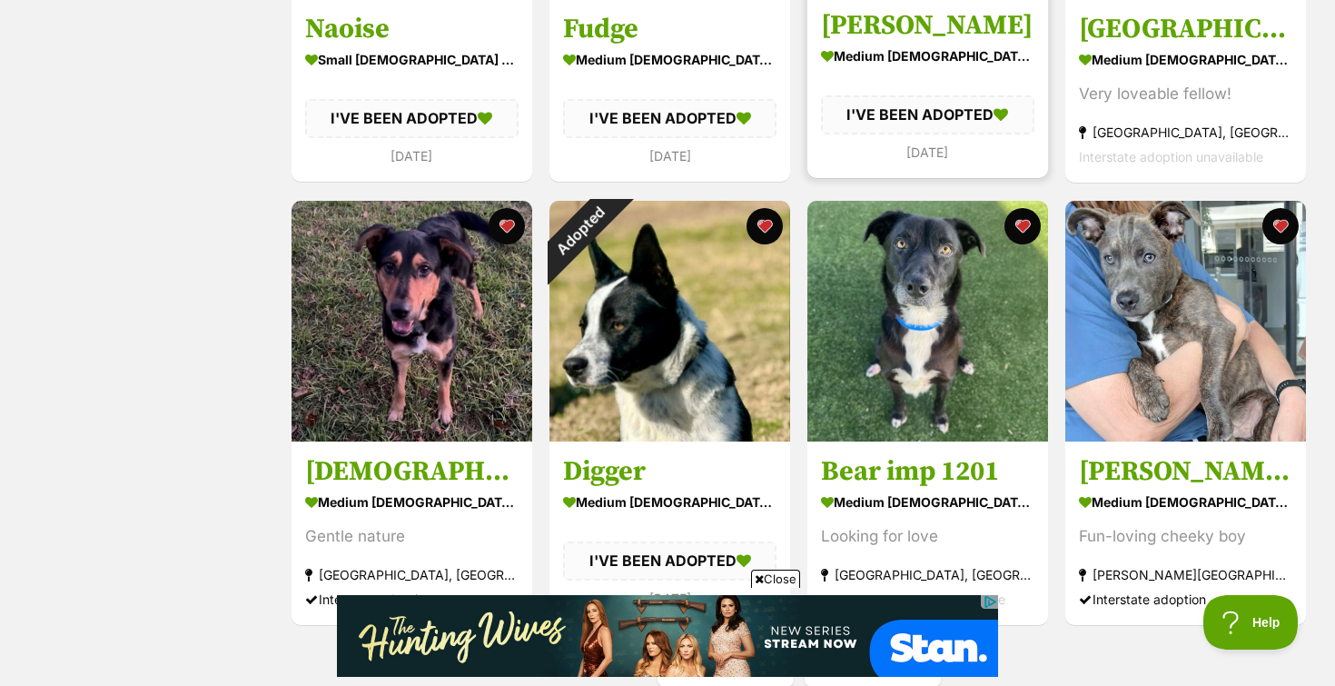
scroll to position [1945, 0]
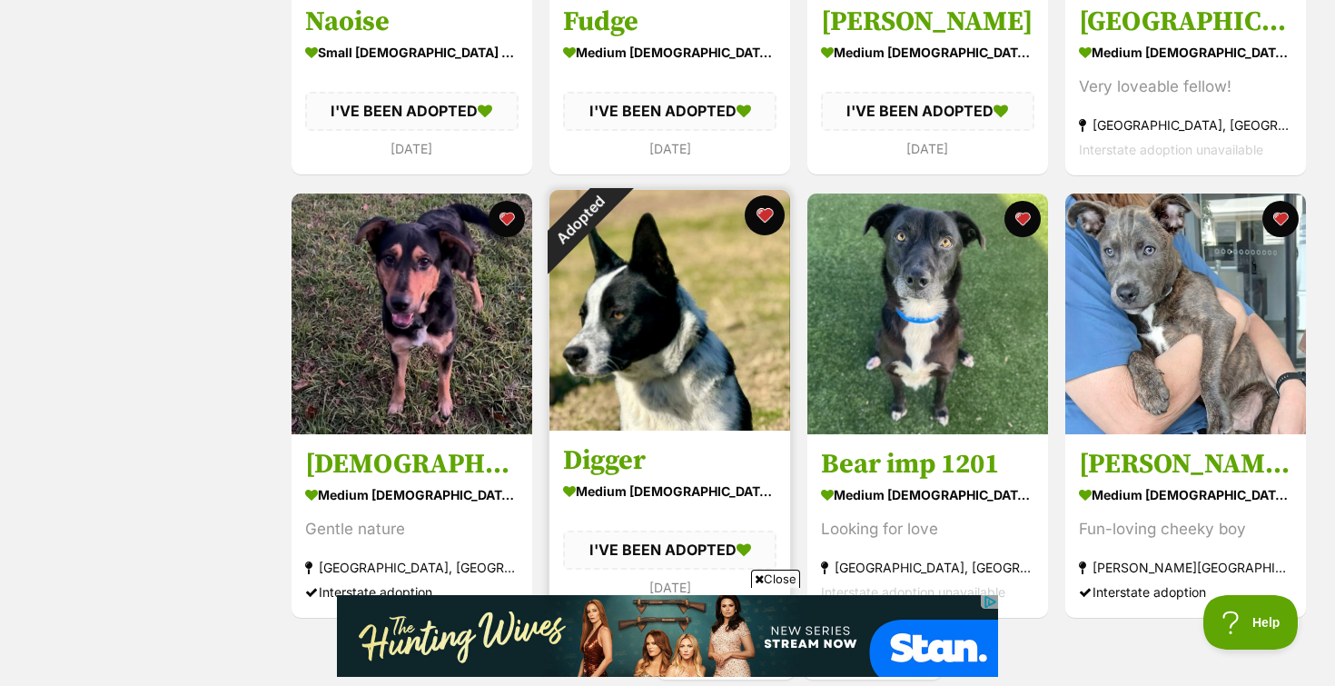
click at [774, 217] on button "favourite" at bounding box center [765, 215] width 40 height 40
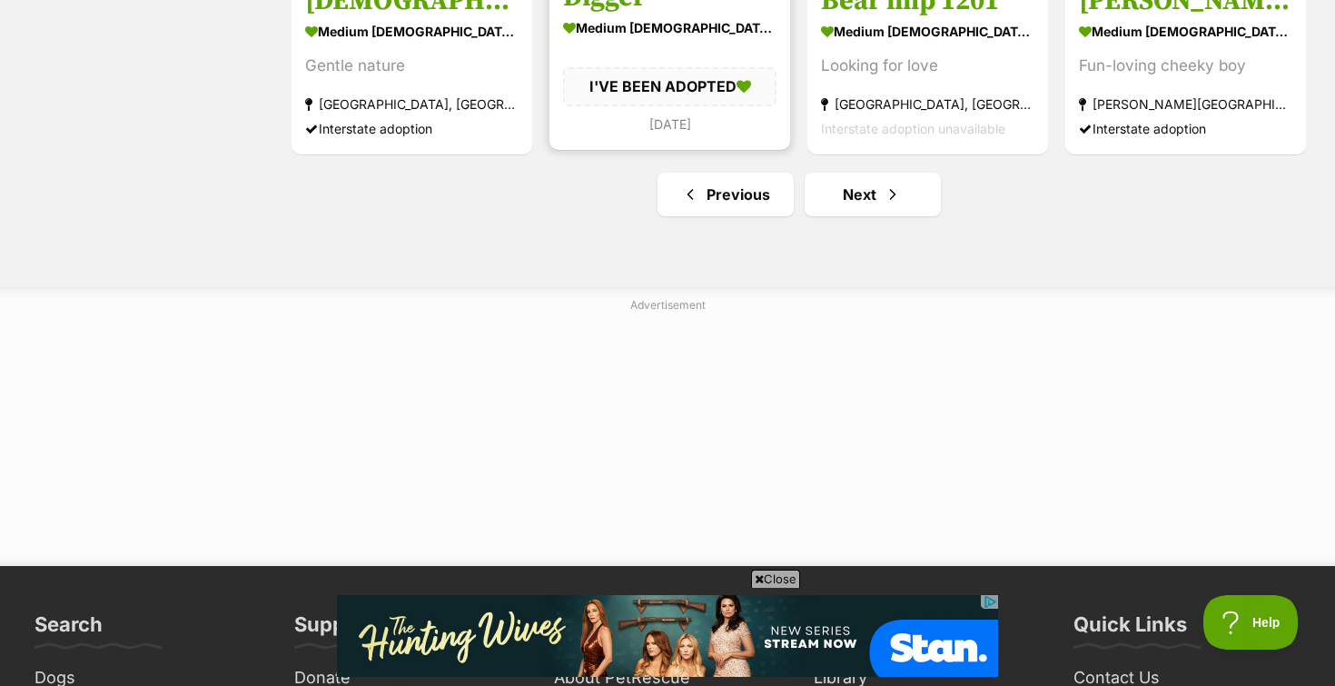
scroll to position [2422, 0]
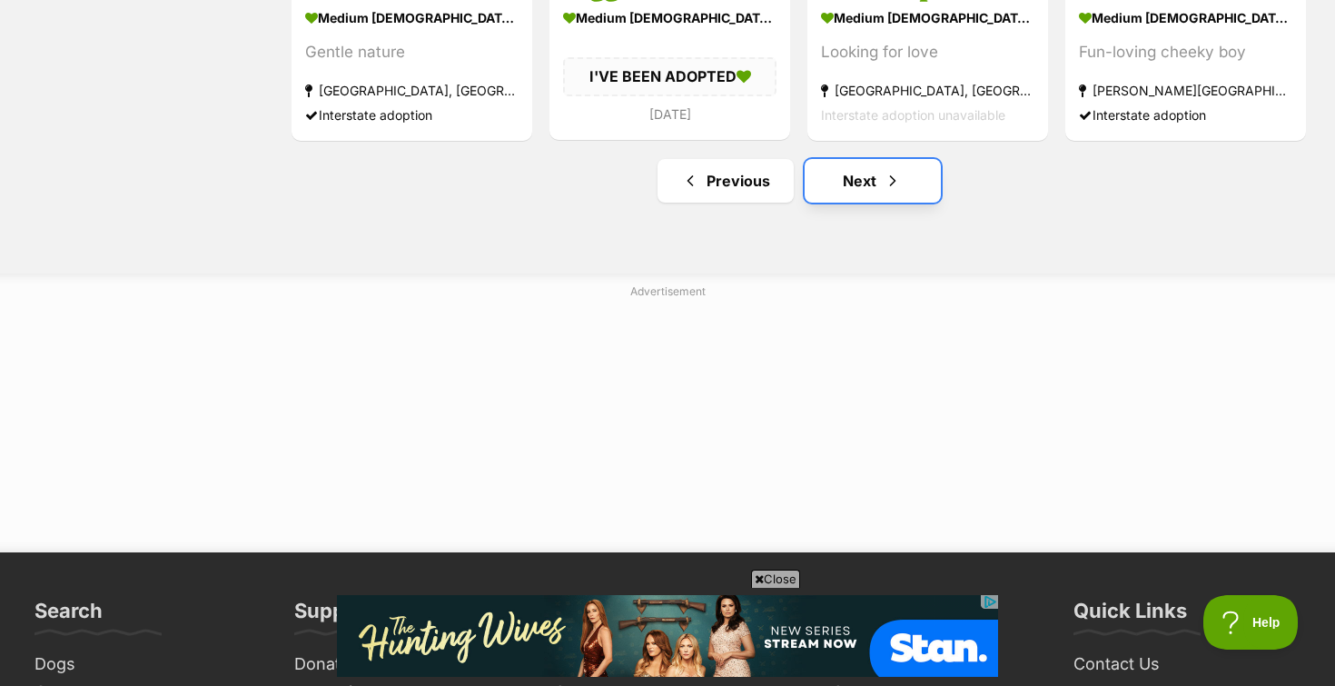
click at [838, 196] on link "Next" at bounding box center [873, 181] width 136 height 44
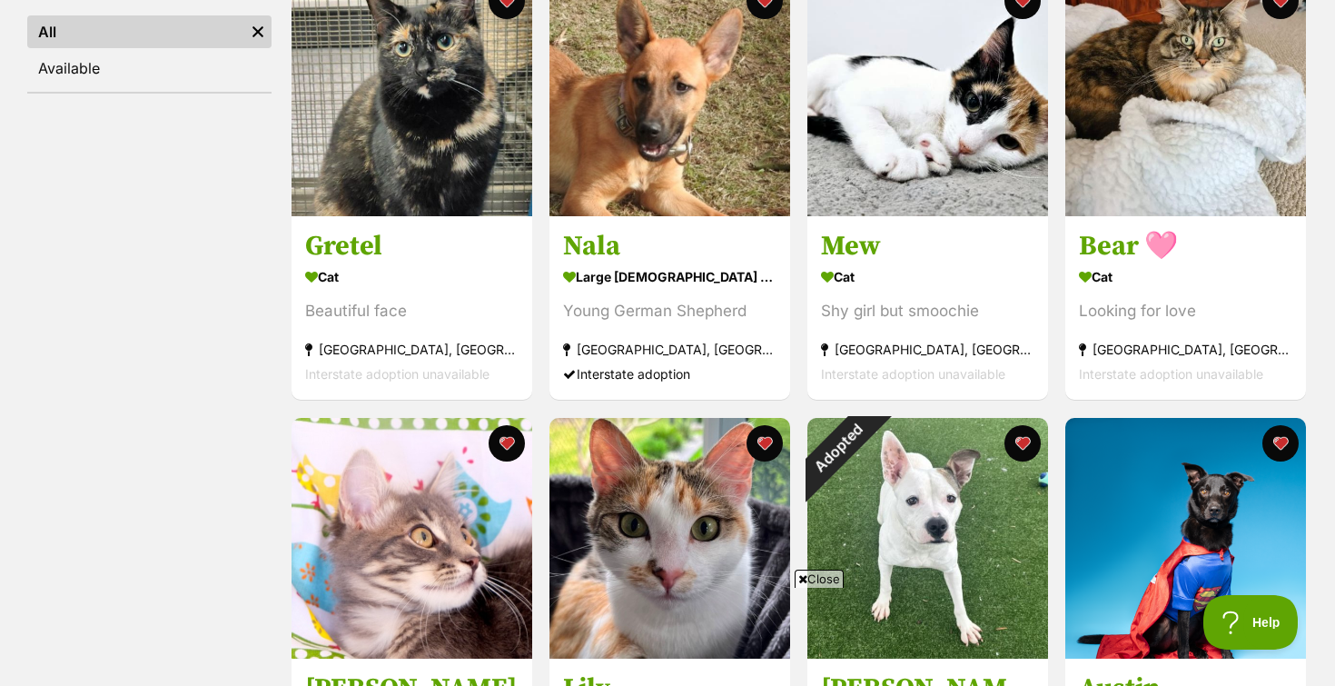
scroll to position [495, 0]
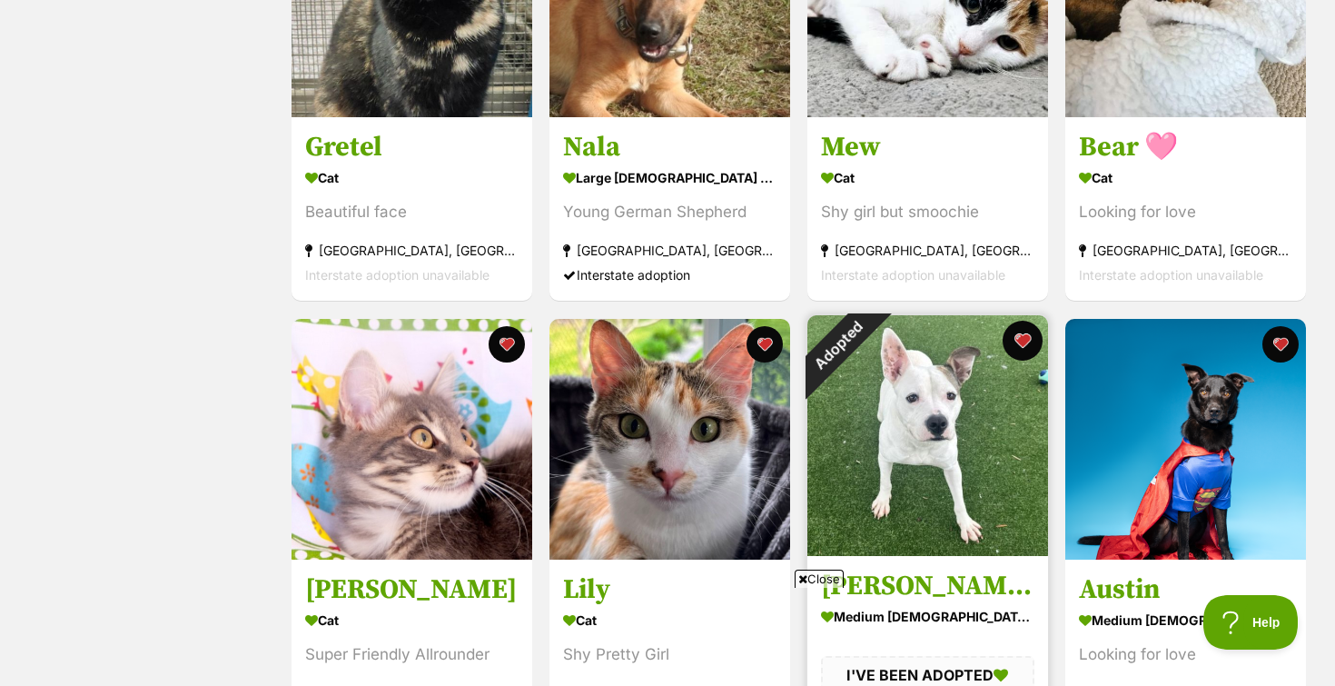
click at [1018, 340] on button "favourite" at bounding box center [1023, 341] width 40 height 40
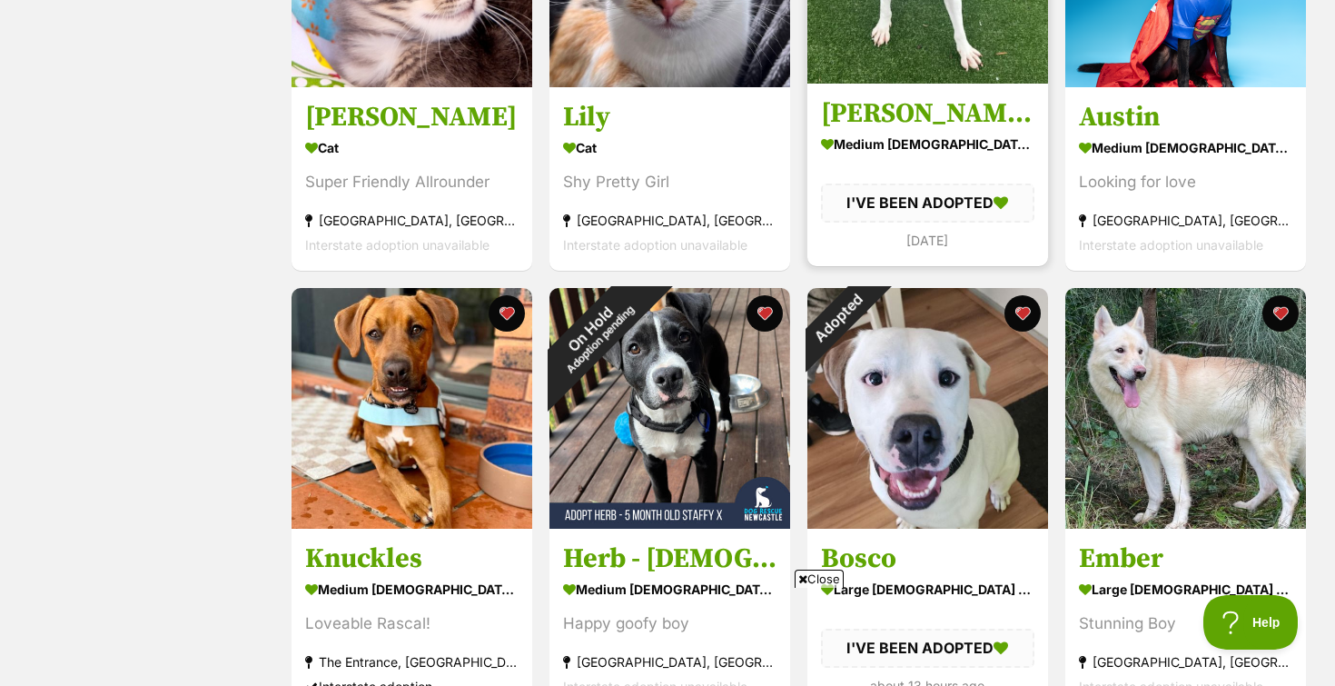
scroll to position [969, 0]
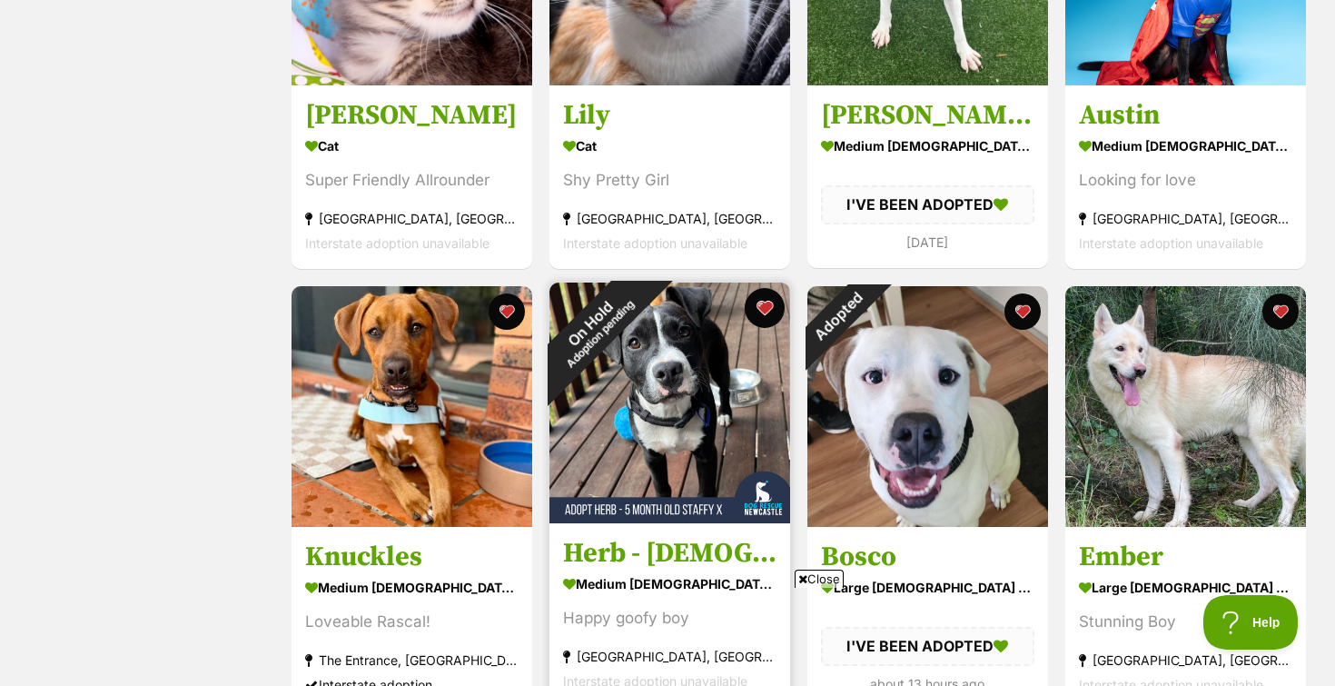
click at [767, 318] on button "favourite" at bounding box center [765, 308] width 40 height 40
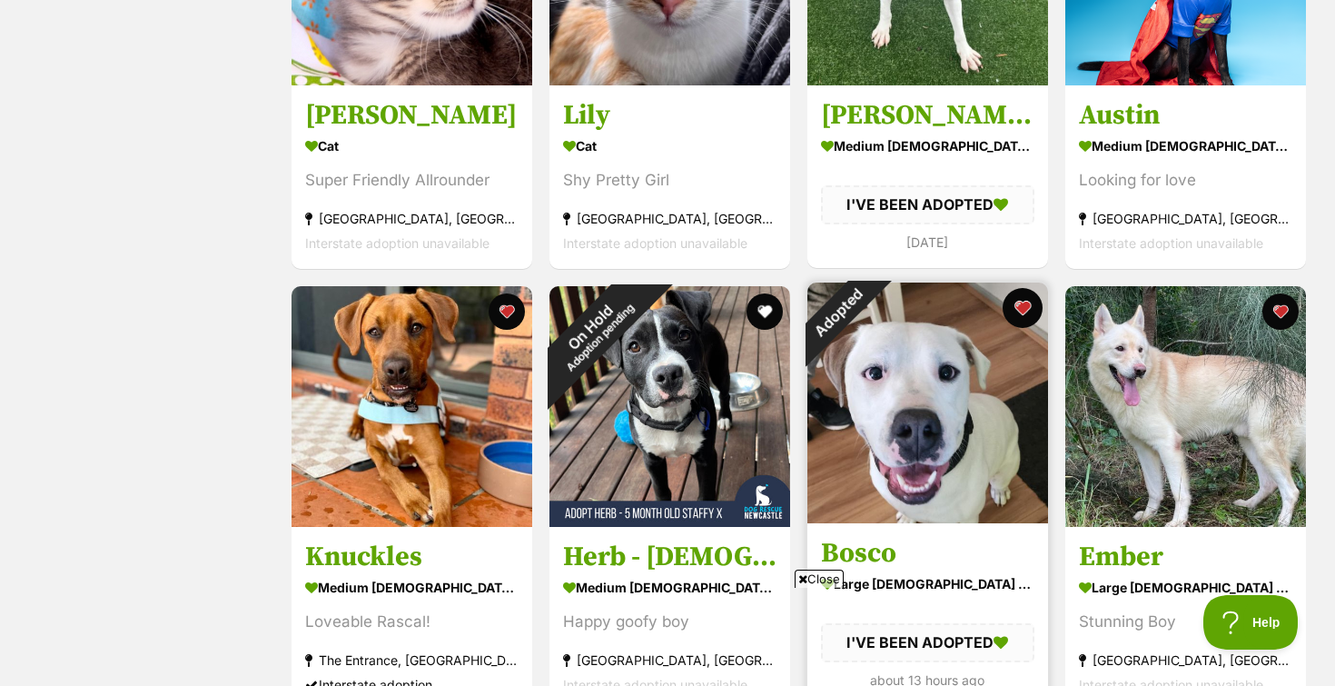
click at [1030, 314] on button "favourite" at bounding box center [1023, 308] width 40 height 40
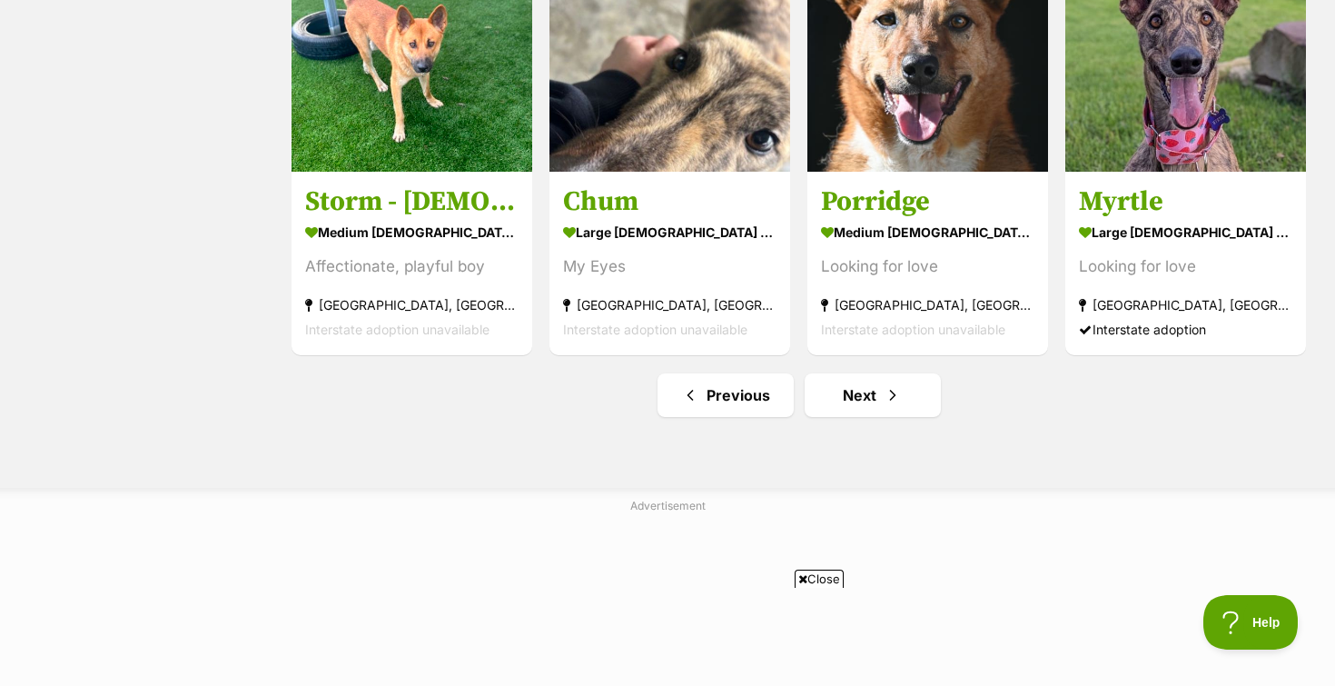
scroll to position [2220, 0]
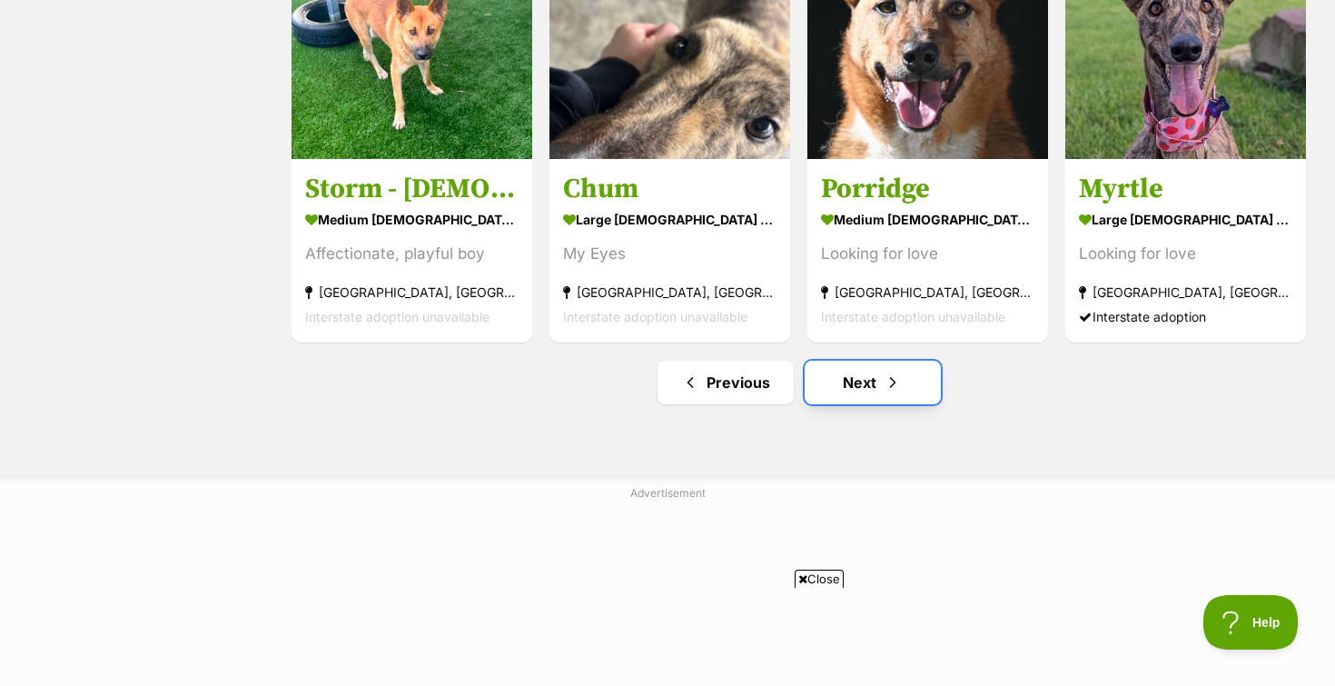
click at [898, 377] on span "Next page" at bounding box center [893, 382] width 18 height 22
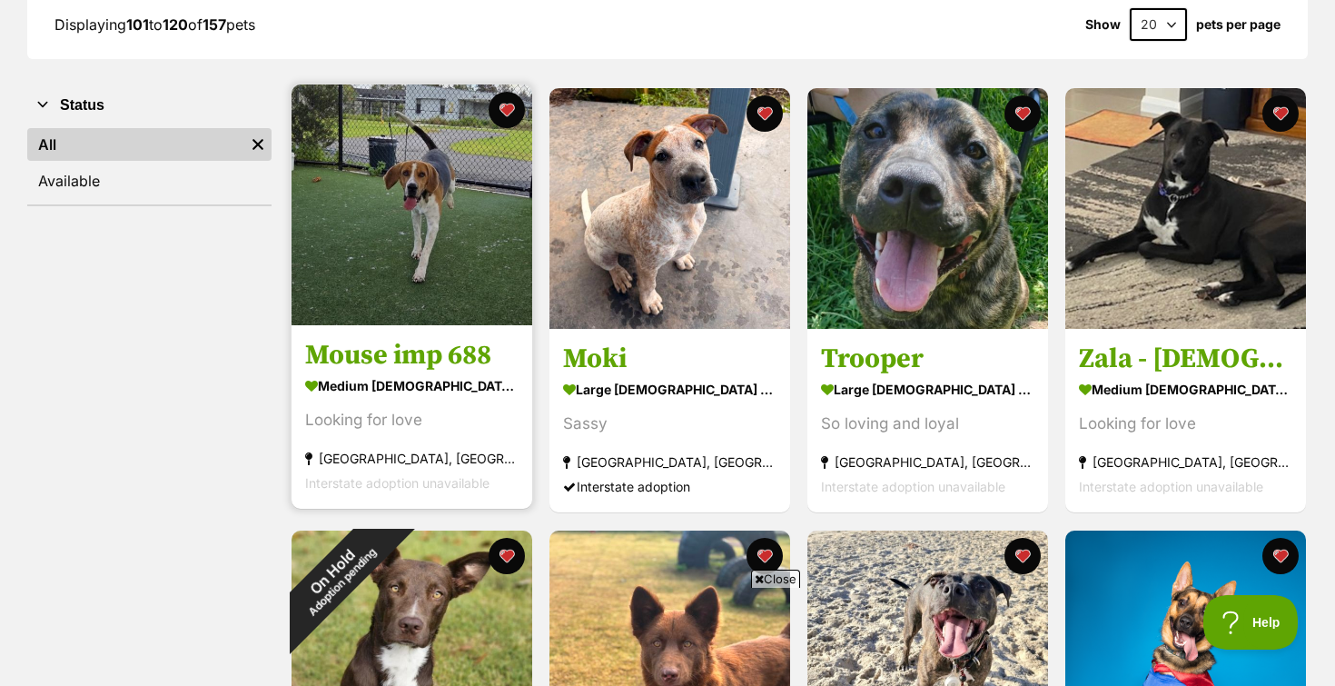
click at [476, 262] on img at bounding box center [412, 204] width 241 height 241
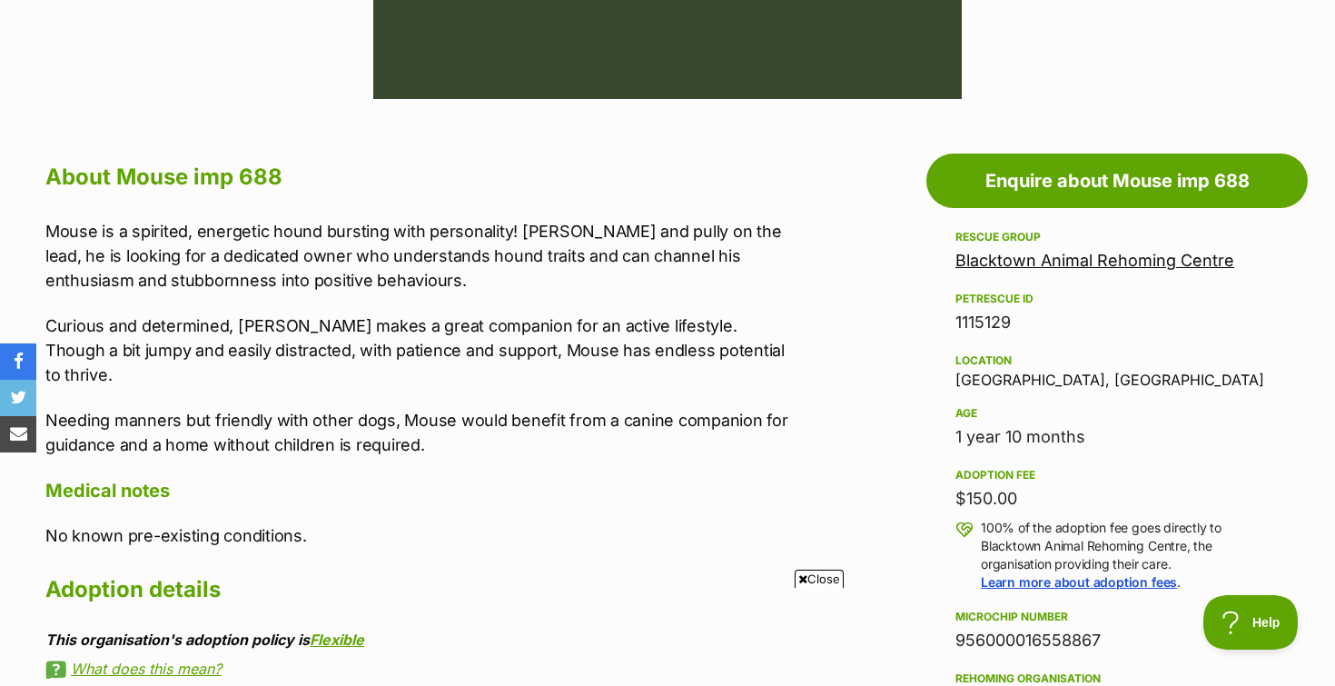
scroll to position [875, 0]
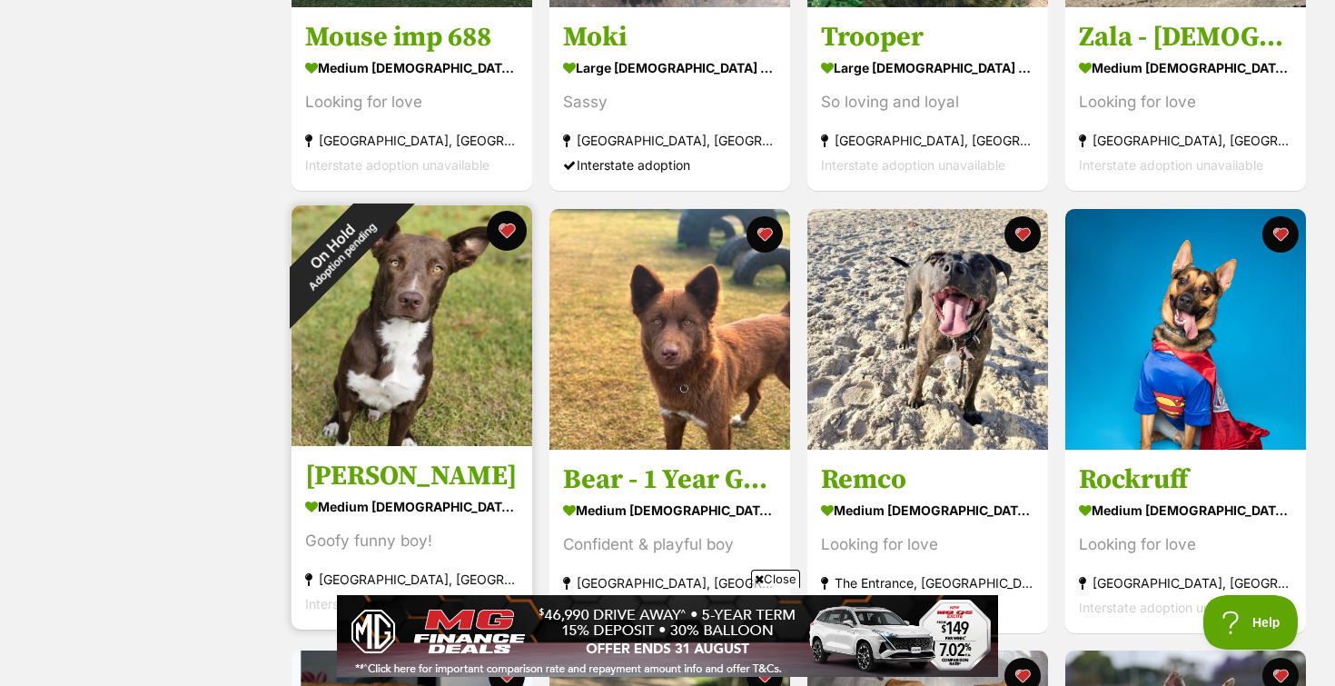
click at [511, 223] on button "favourite" at bounding box center [507, 231] width 40 height 40
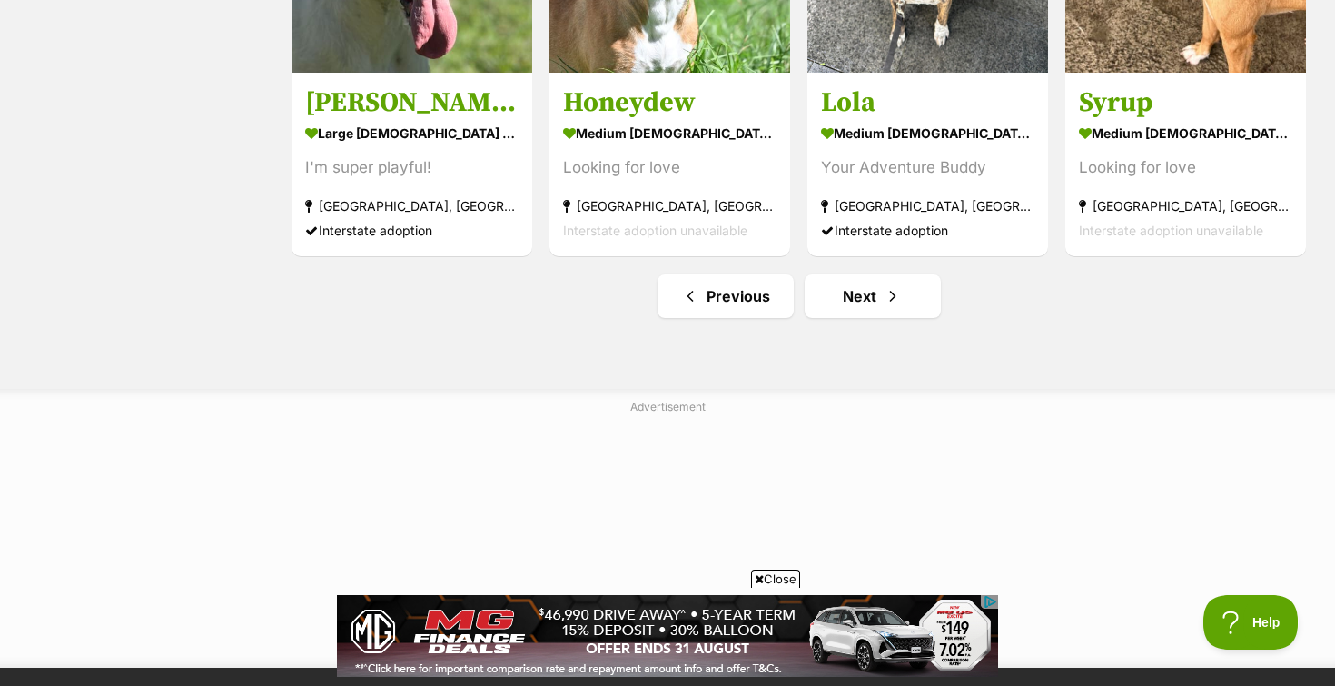
scroll to position [2326, 0]
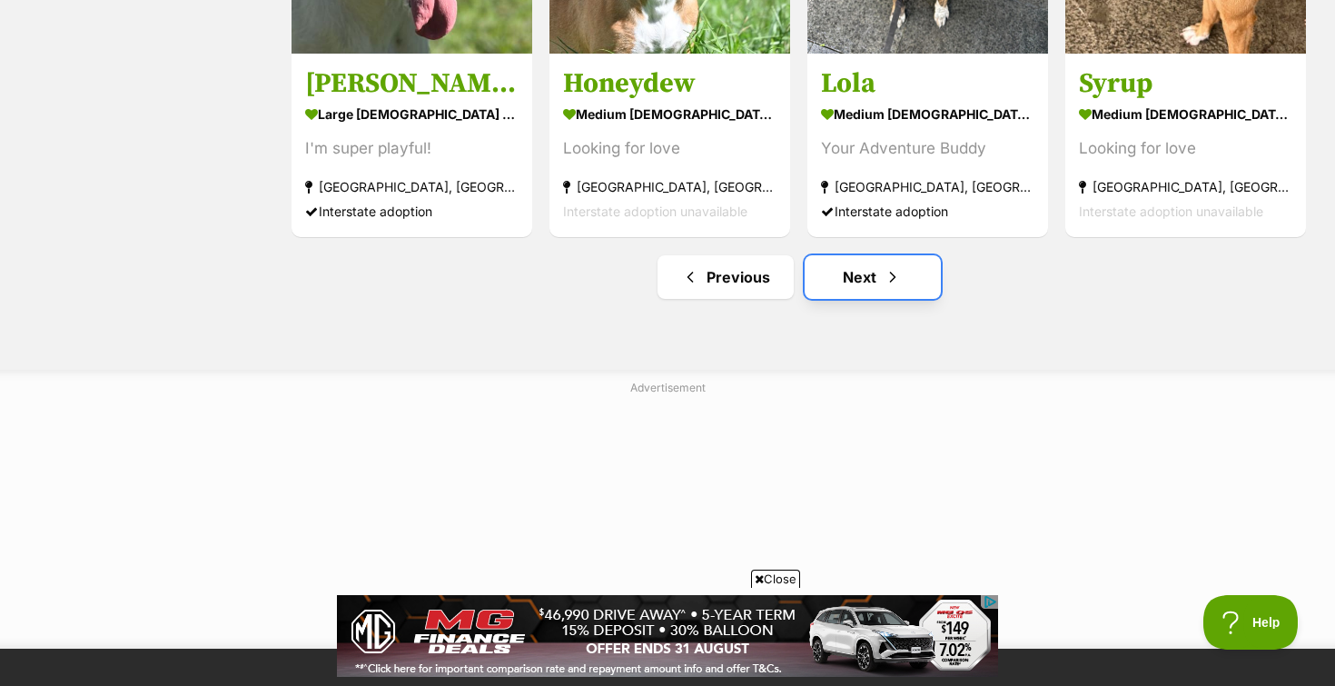
click at [865, 285] on link "Next" at bounding box center [873, 277] width 136 height 44
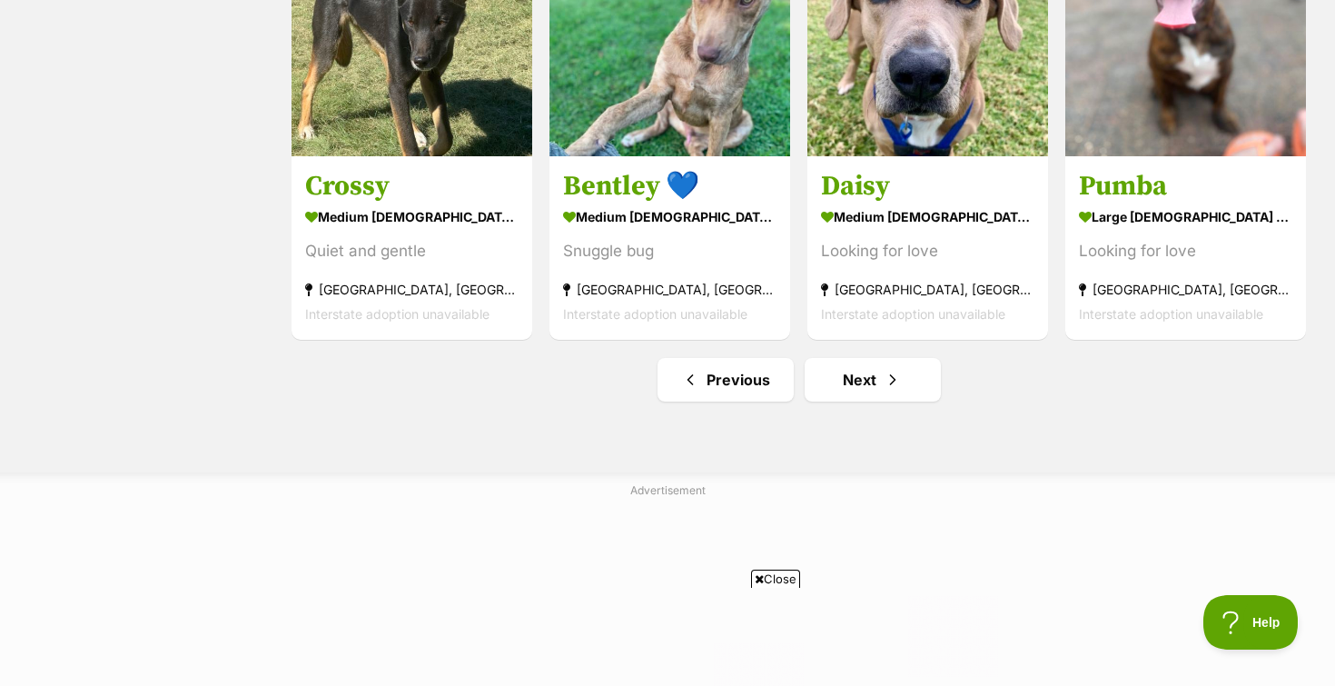
scroll to position [2254, 0]
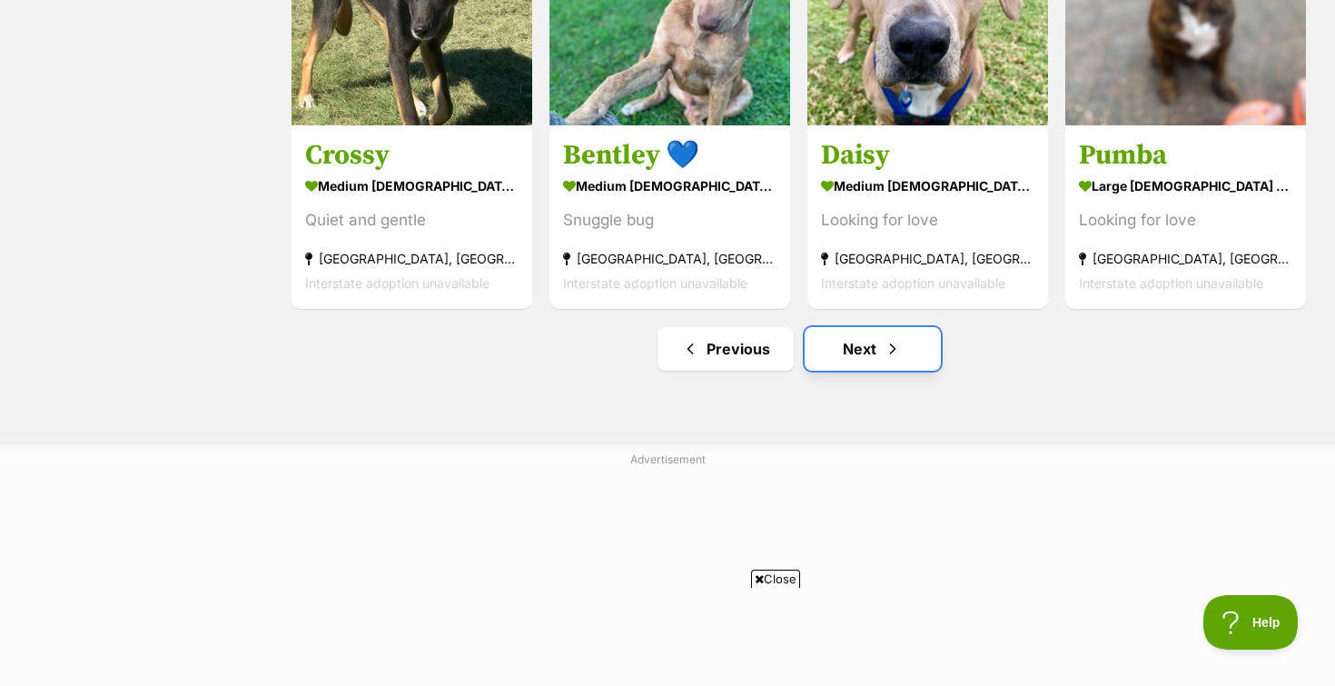
click at [885, 360] on span "Next page" at bounding box center [893, 349] width 18 height 22
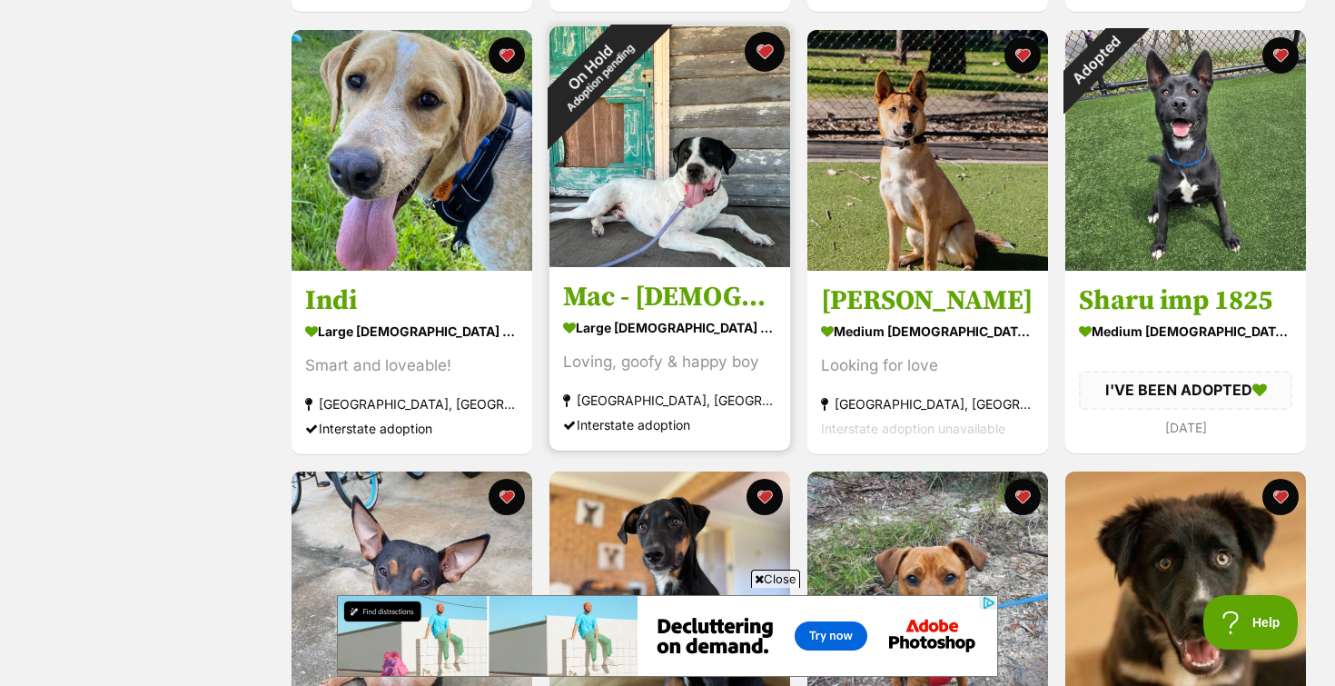
click at [770, 51] on button "favourite" at bounding box center [765, 52] width 40 height 40
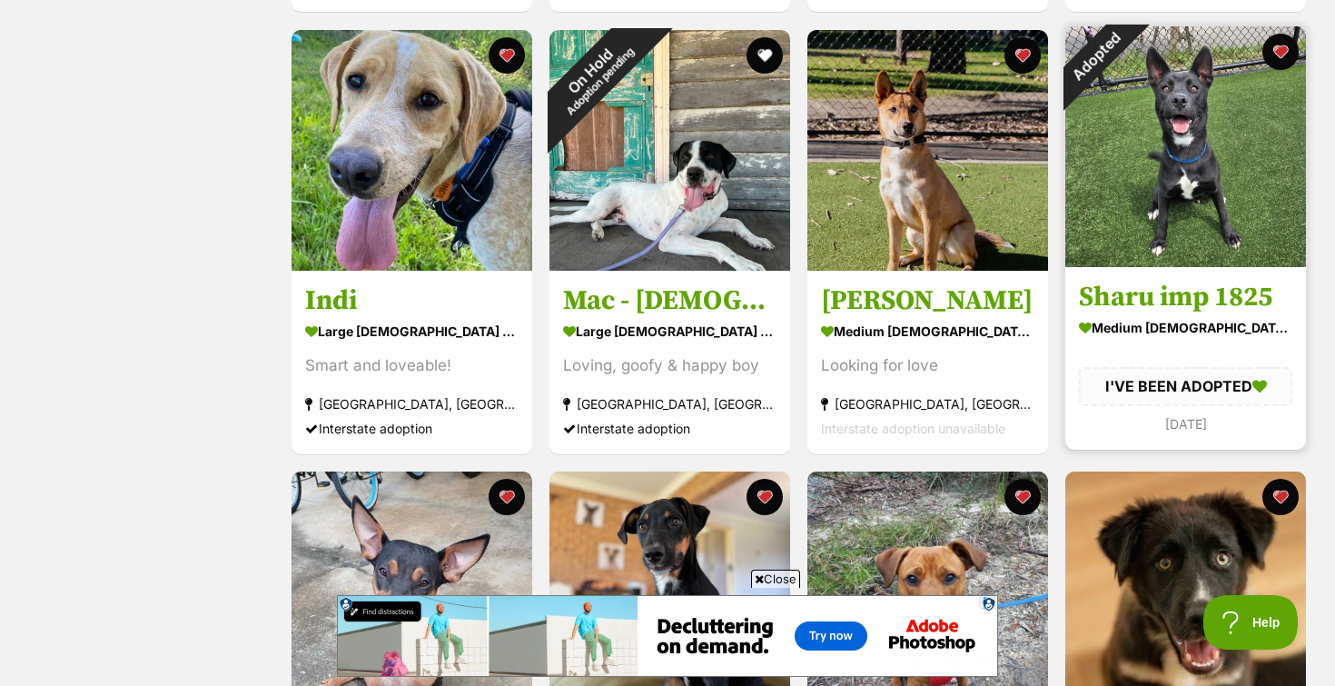
click at [1300, 51] on img at bounding box center [1185, 146] width 241 height 241
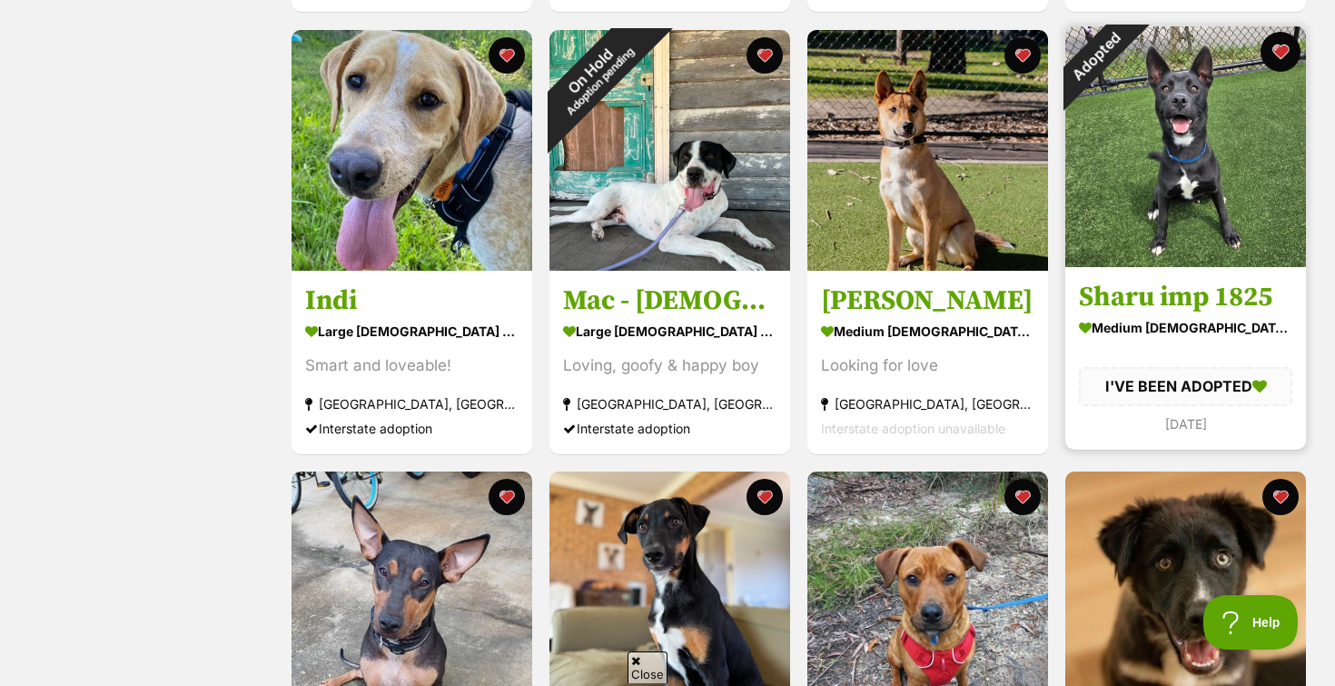
click at [1279, 51] on button "favourite" at bounding box center [1280, 52] width 40 height 40
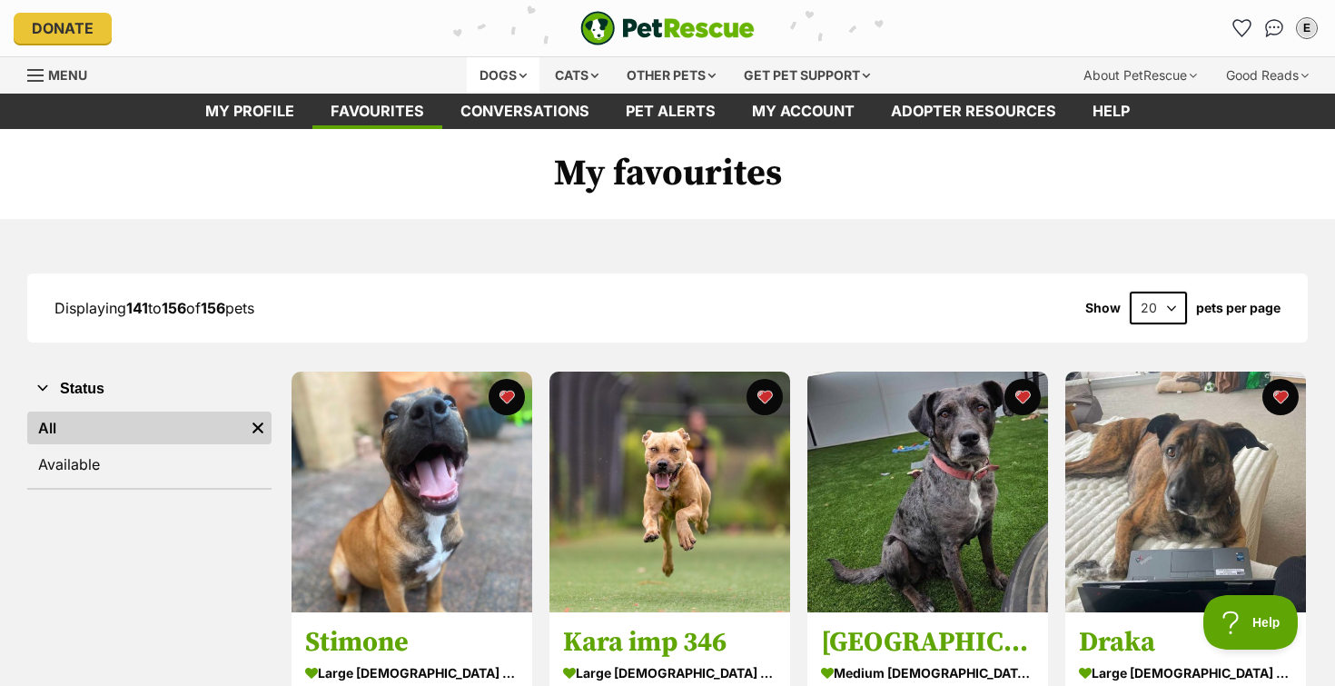
click at [489, 80] on div "Dogs" at bounding box center [503, 75] width 73 height 36
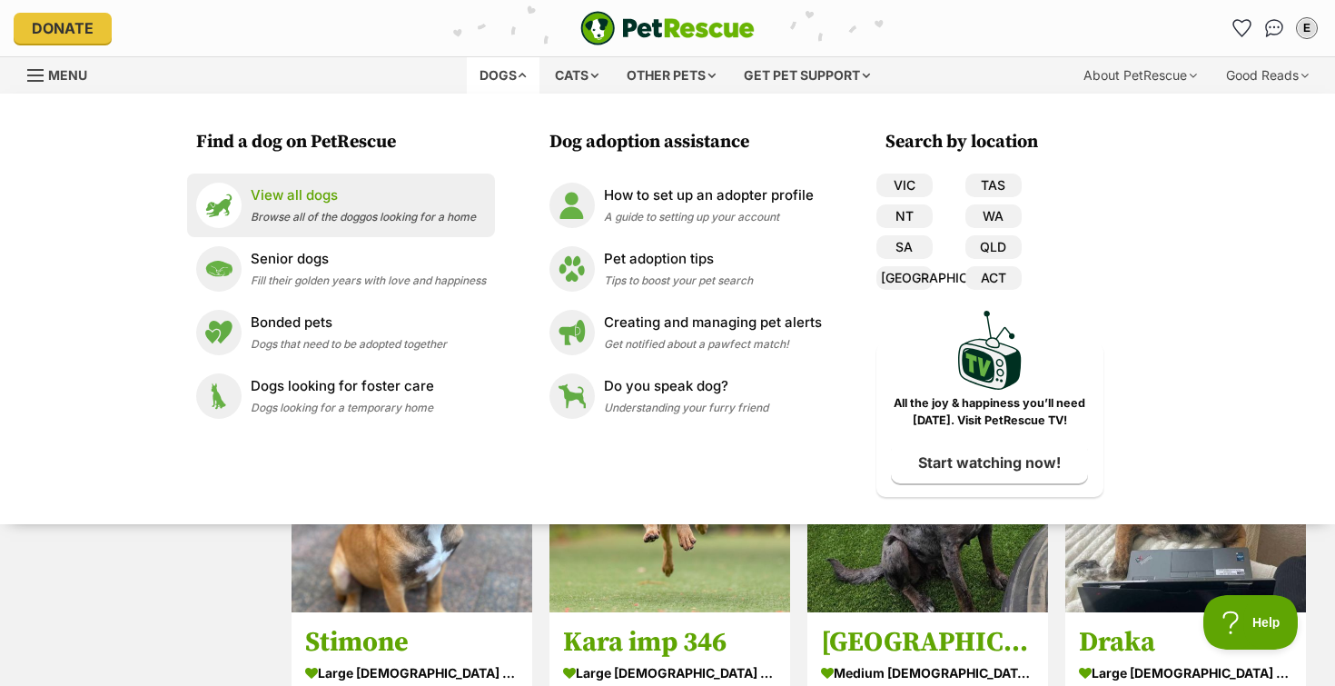
click at [423, 203] on p "View all dogs" at bounding box center [363, 195] width 225 height 21
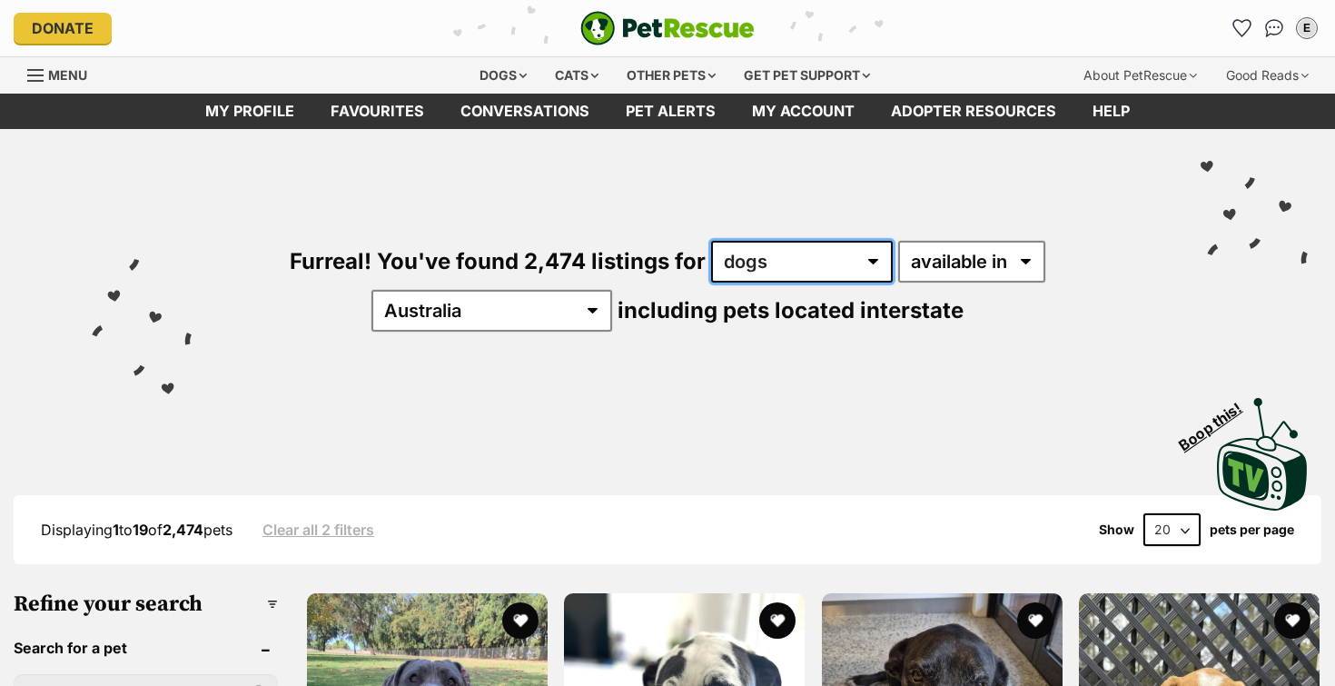
click at [817, 253] on select "any type of pet cats dogs other pets" at bounding box center [802, 262] width 182 height 42
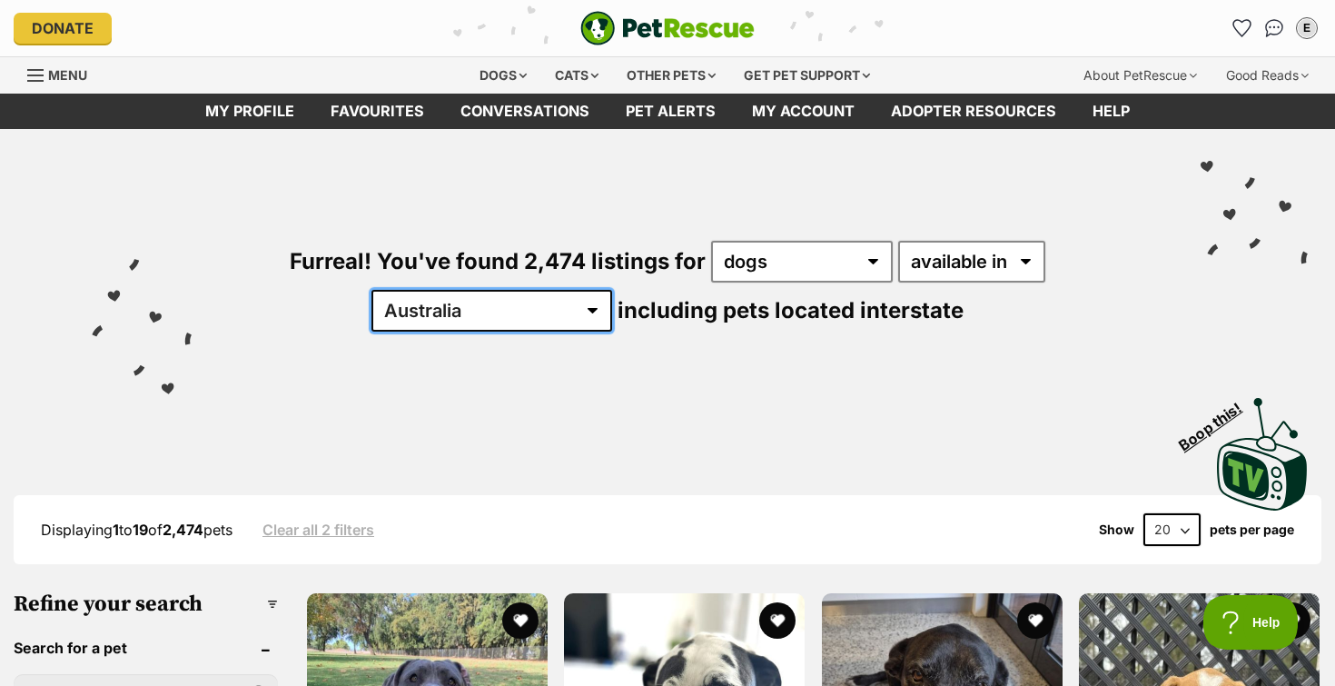
click at [612, 290] on select "Australia ACT NSW NT QLD SA TAS VIC WA" at bounding box center [491, 311] width 241 height 42
select select "[GEOGRAPHIC_DATA]"
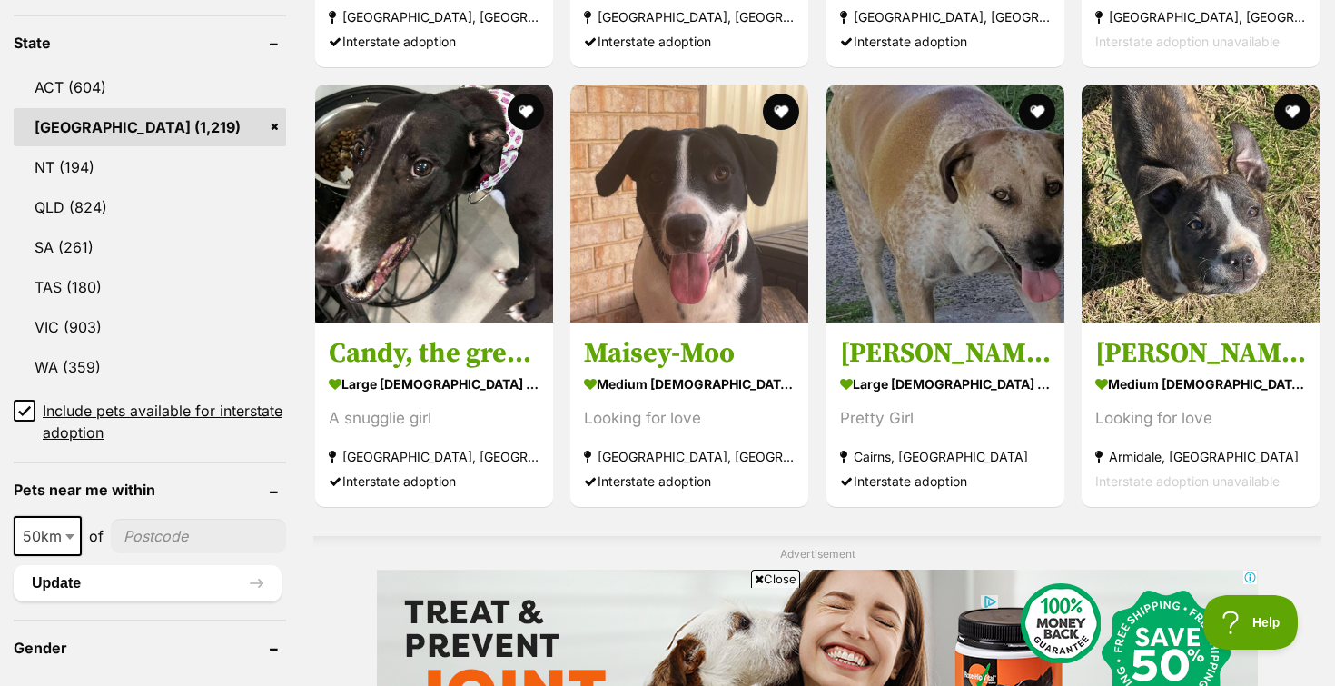
click at [231, 526] on input"] "postcode" at bounding box center [198, 536] width 175 height 35
type input"] "2250"
click at [134, 588] on button "Update" at bounding box center [148, 583] width 268 height 36
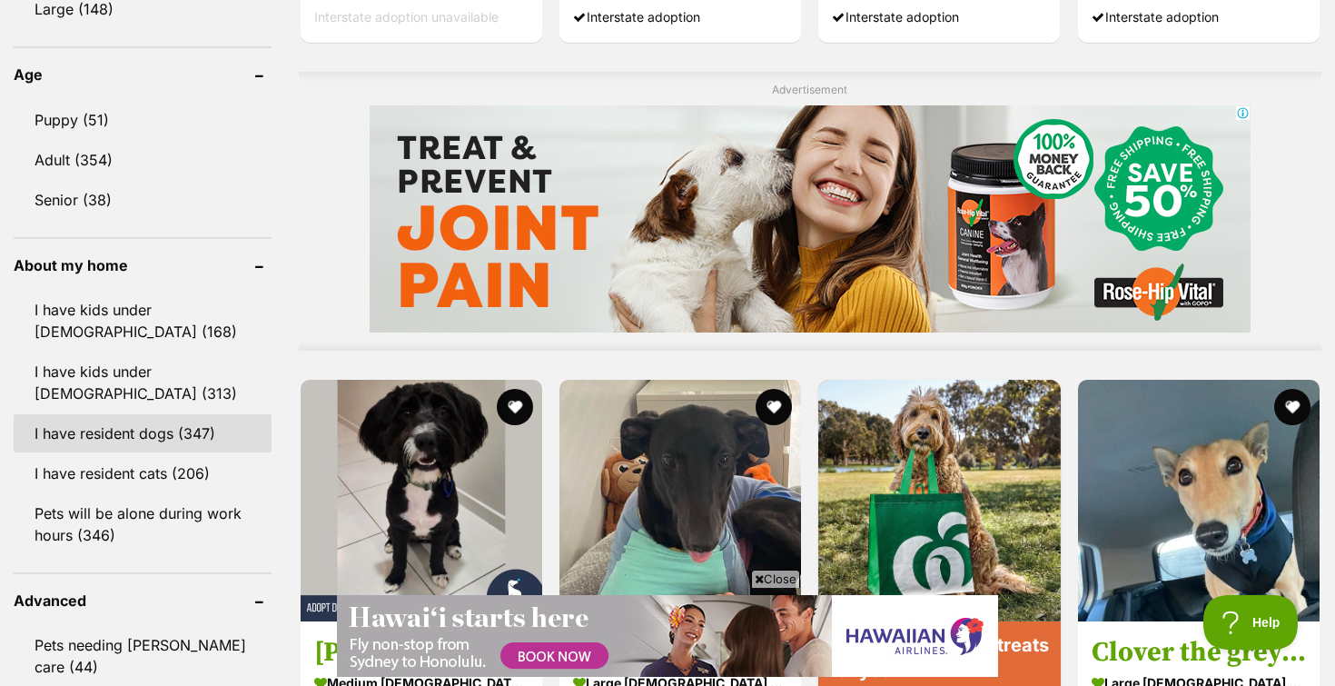
click at [133, 444] on link "I have resident dogs (347)" at bounding box center [143, 433] width 258 height 38
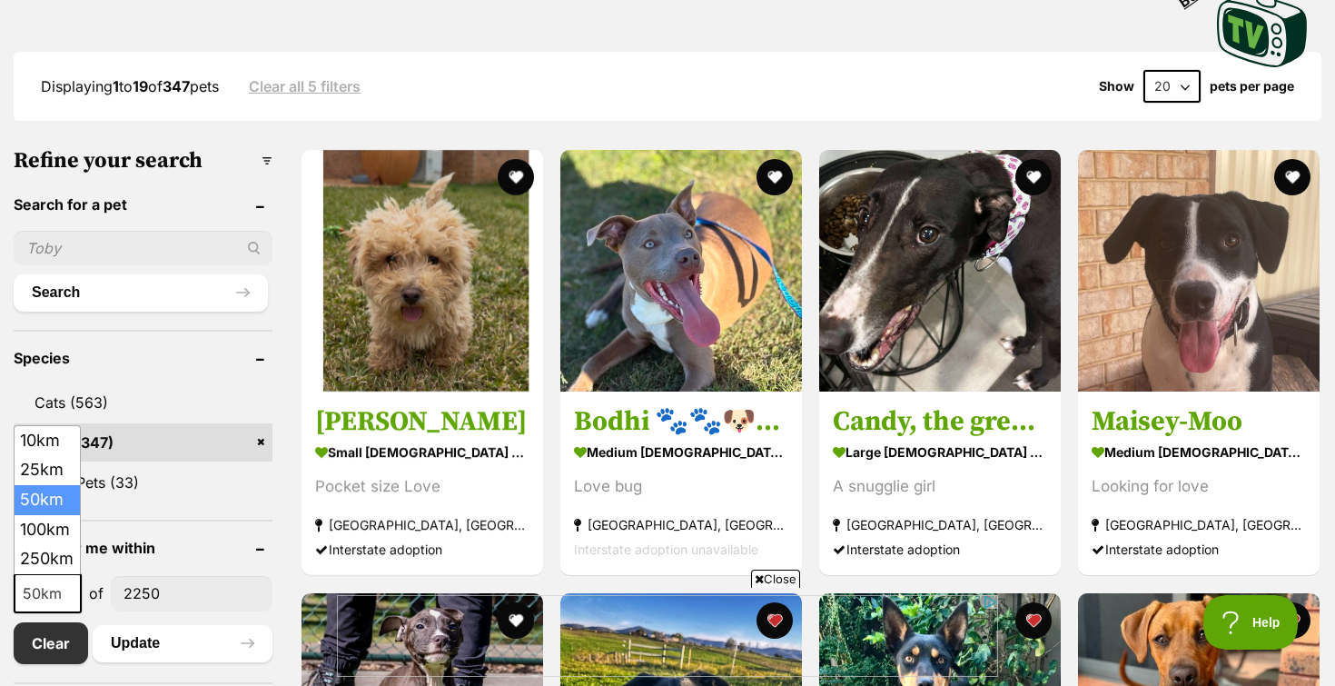
click at [39, 588] on span "50km" at bounding box center [47, 592] width 64 height 25
select select "25"
click at [150, 644] on button "Update" at bounding box center [183, 643] width 180 height 36
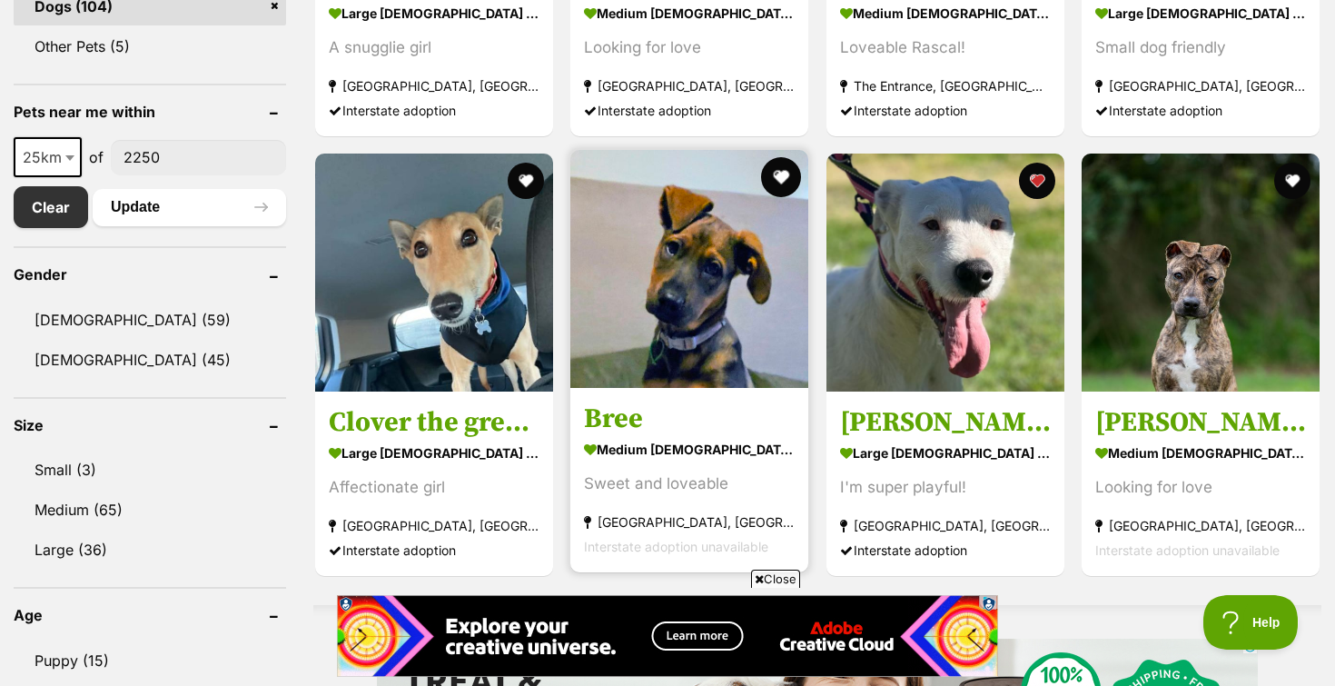
click at [777, 171] on button "favourite" at bounding box center [782, 177] width 40 height 40
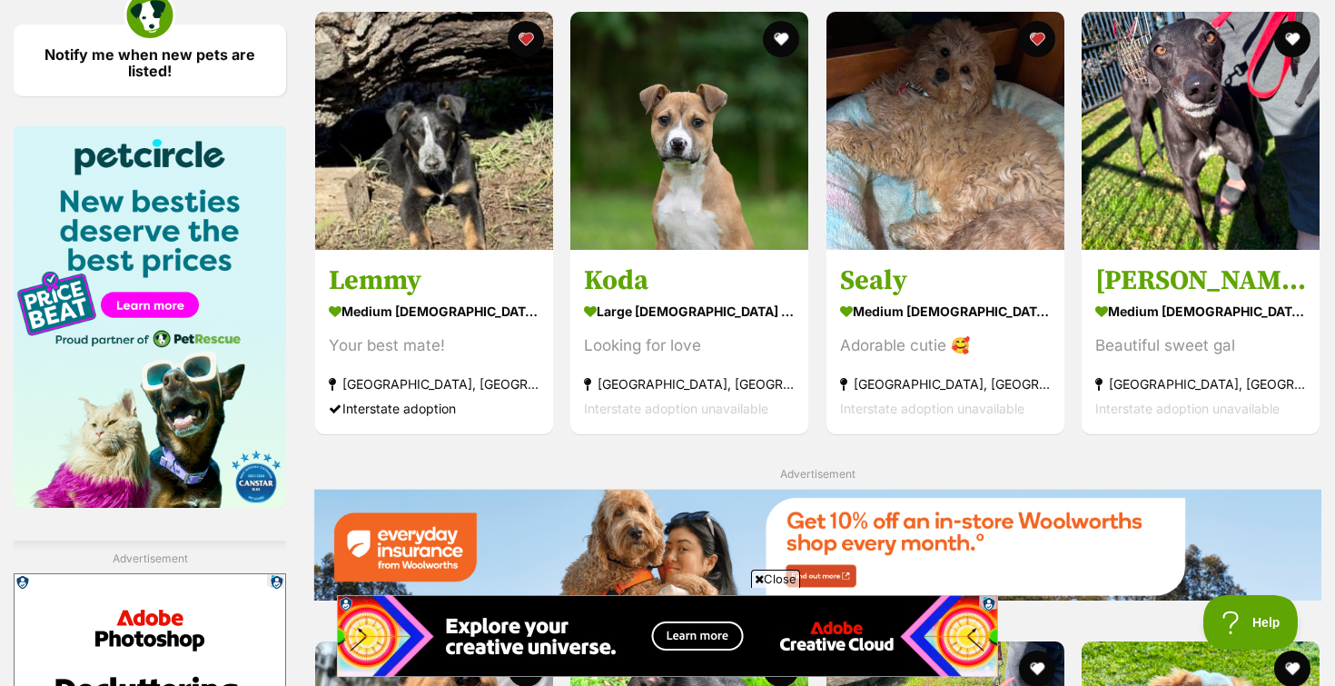
scroll to position [2215, 0]
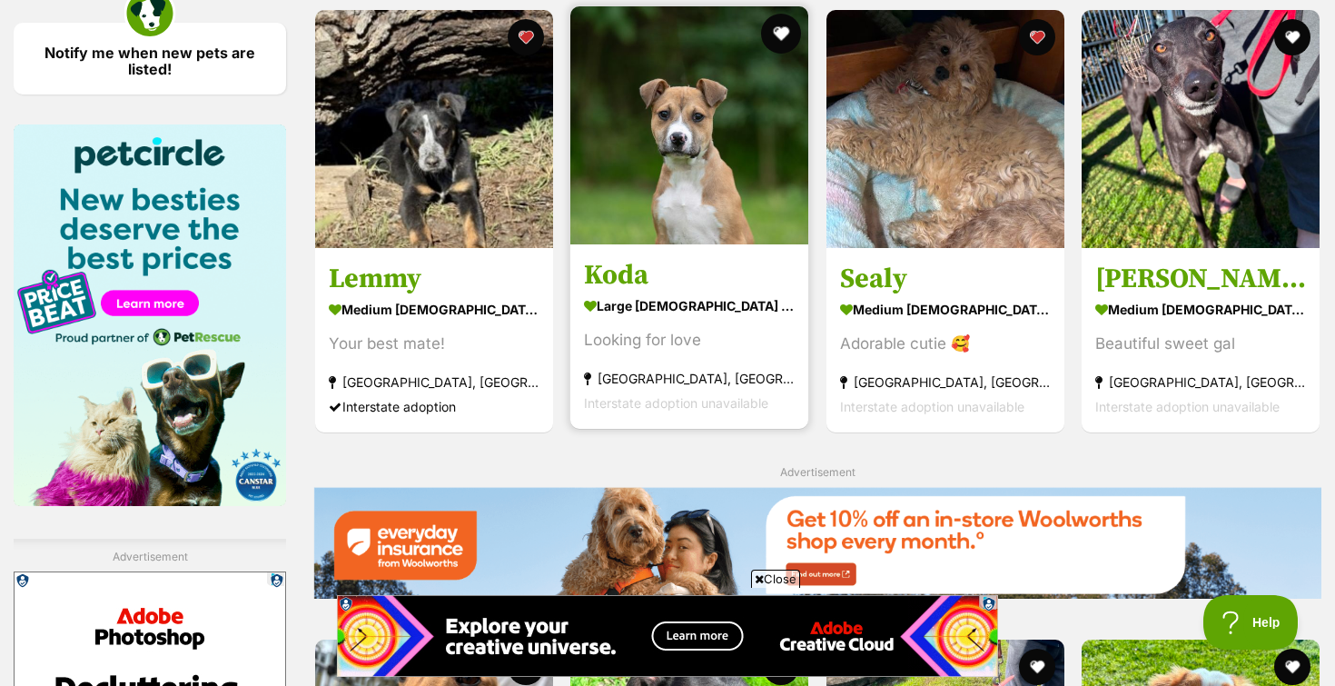
click at [776, 36] on button "favourite" at bounding box center [782, 34] width 40 height 40
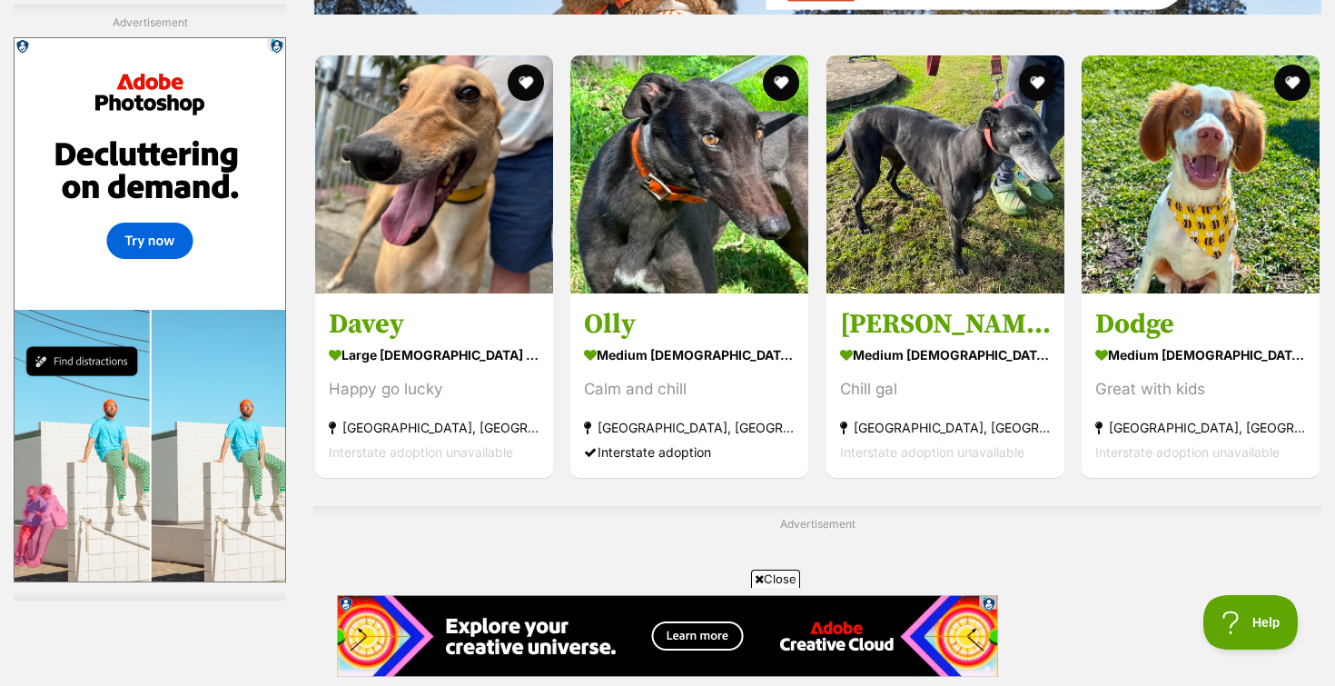
scroll to position [2795, 0]
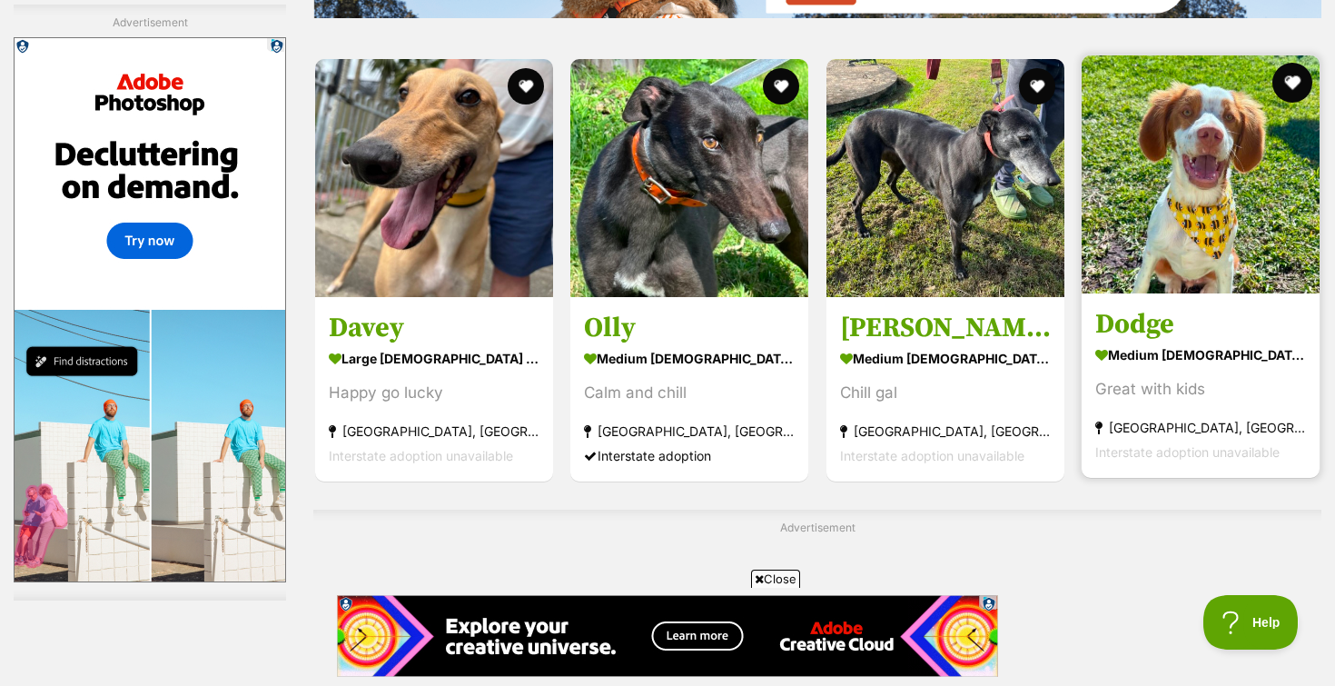
click at [1295, 93] on button "favourite" at bounding box center [1292, 83] width 40 height 40
click at [1233, 145] on img at bounding box center [1201, 174] width 238 height 238
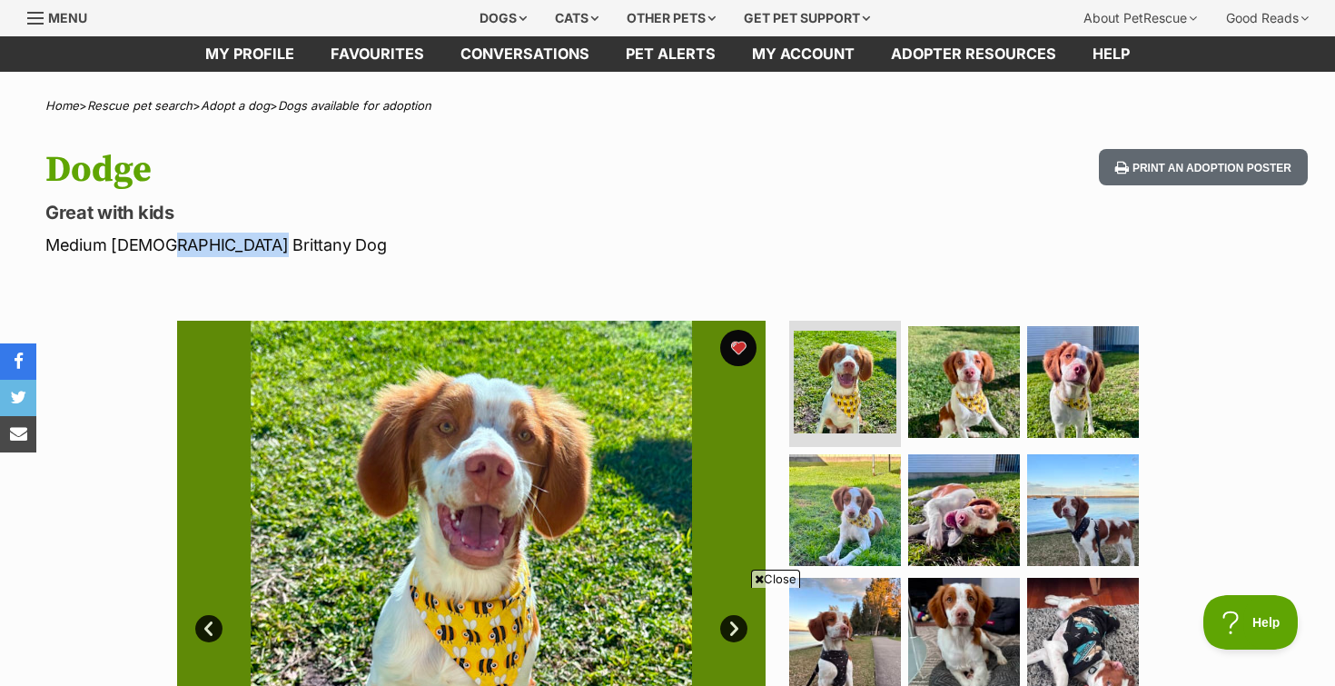
drag, startPoint x: 150, startPoint y: 246, endPoint x: 265, endPoint y: 246, distance: 115.3
click at [266, 246] on p "Medium [DEMOGRAPHIC_DATA] Brittany Dog" at bounding box center [429, 244] width 768 height 25
copy p "Brittany Dog"
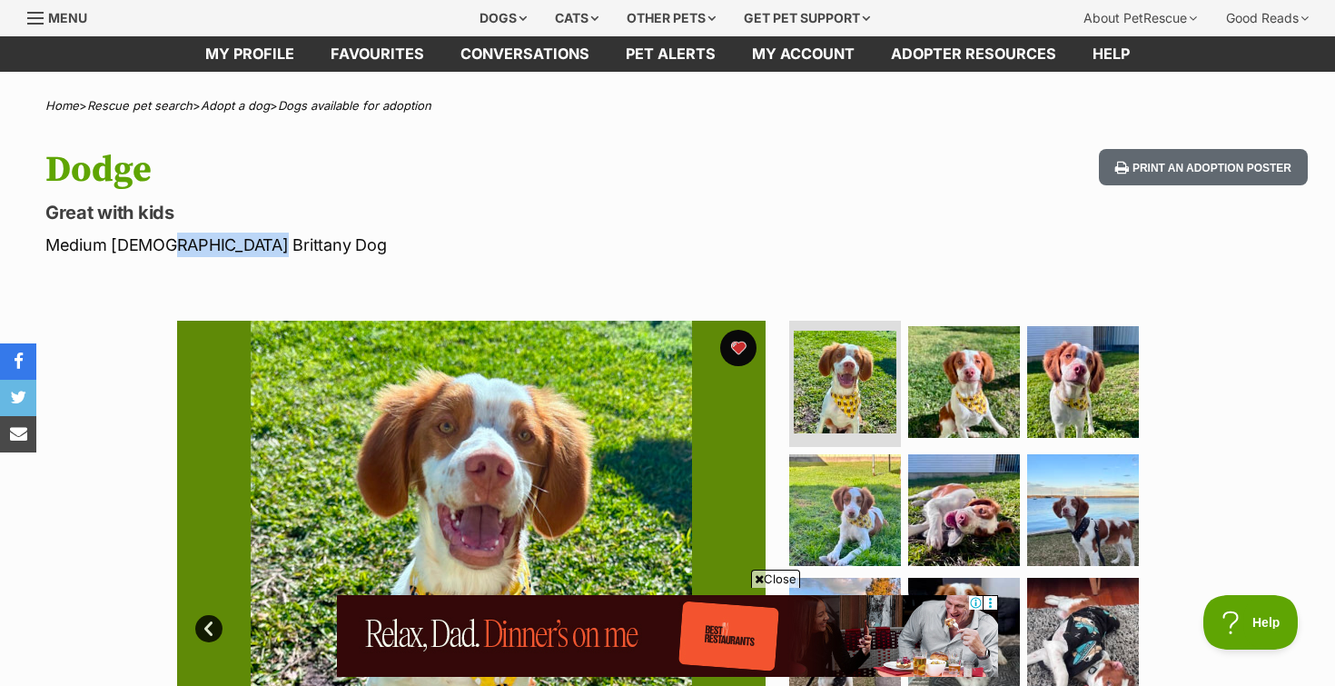
scroll to position [166, 0]
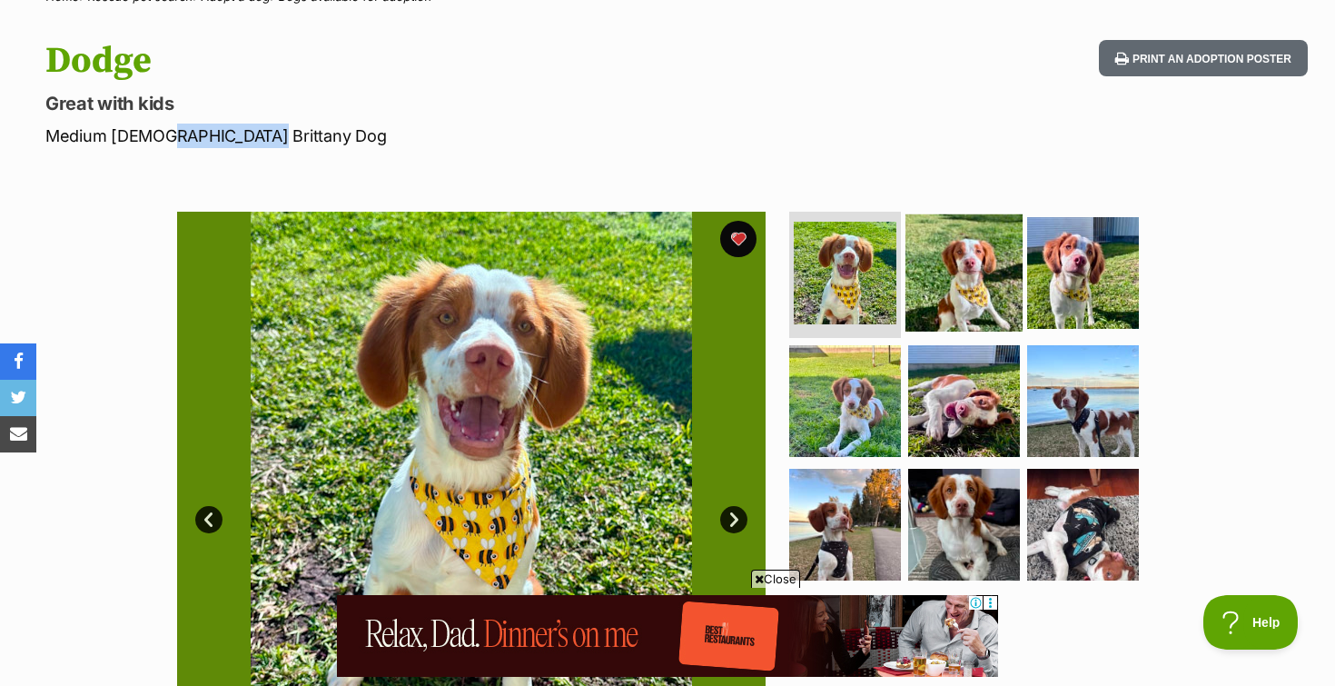
click at [1004, 243] on img at bounding box center [963, 271] width 117 height 117
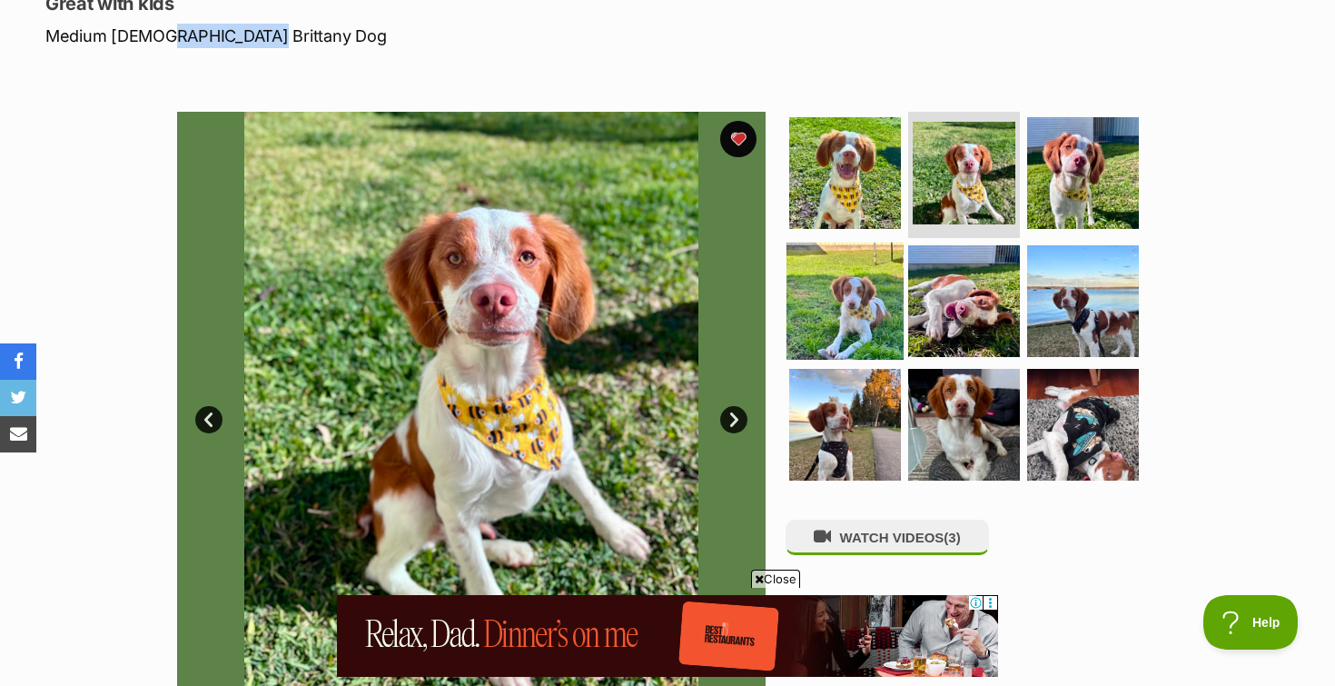
scroll to position [276, 0]
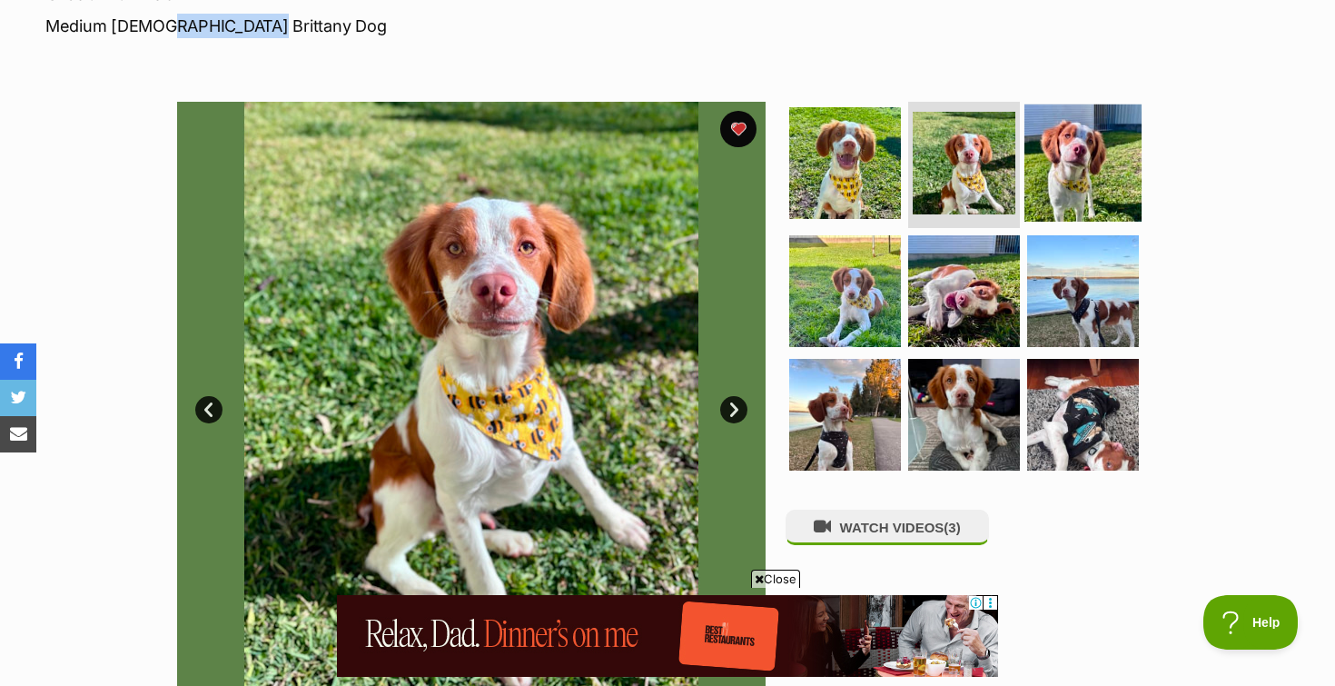
click at [1064, 165] on img at bounding box center [1082, 162] width 117 height 117
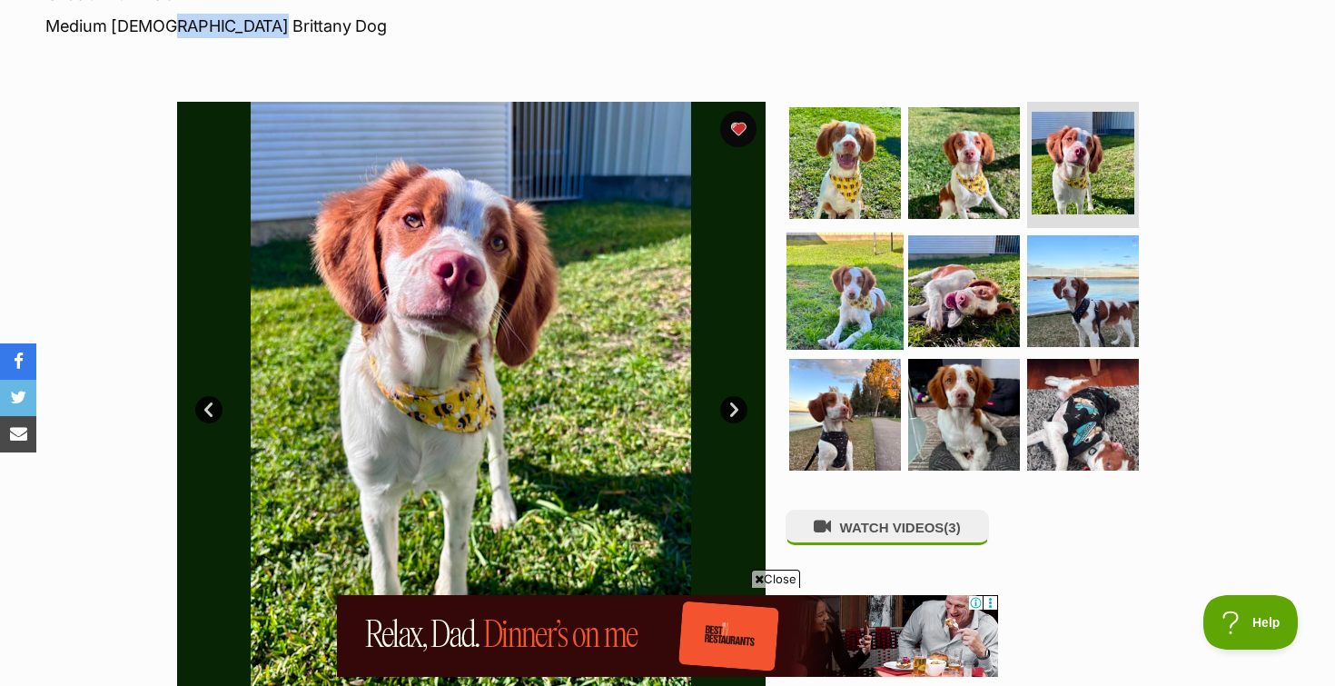
click at [842, 278] on img at bounding box center [844, 290] width 117 height 117
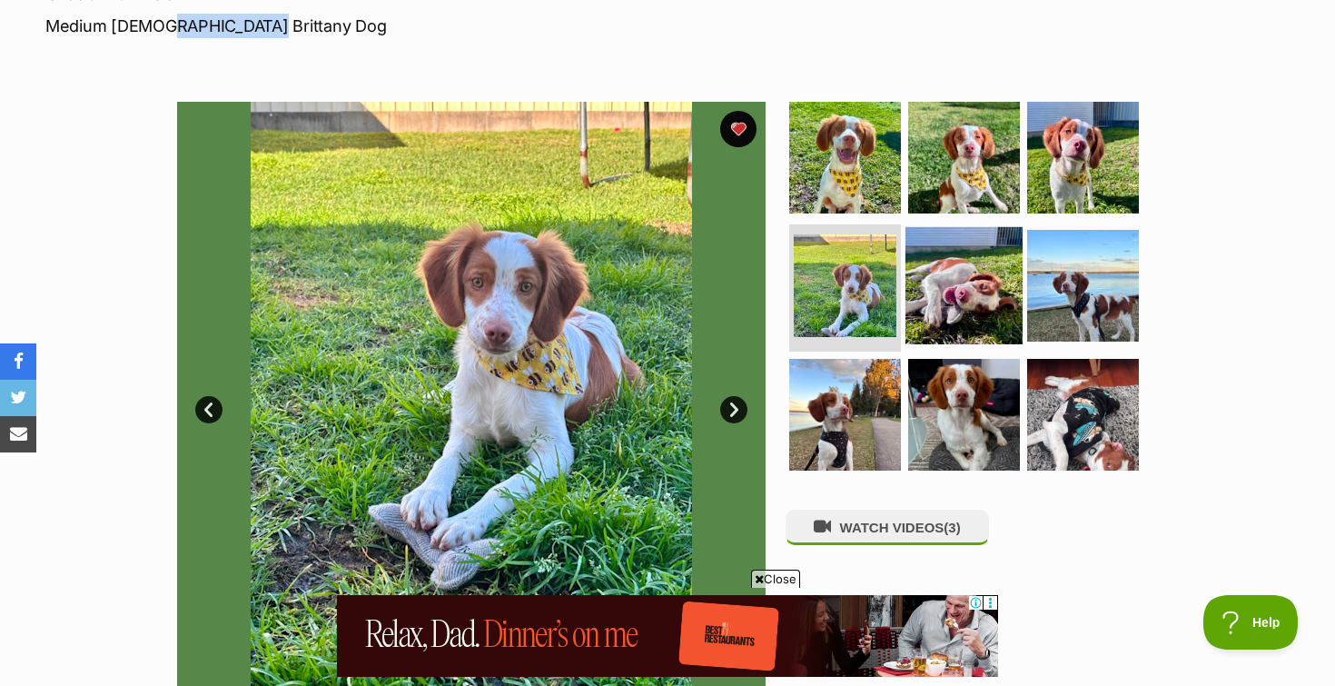
click at [939, 274] on img at bounding box center [963, 285] width 117 height 117
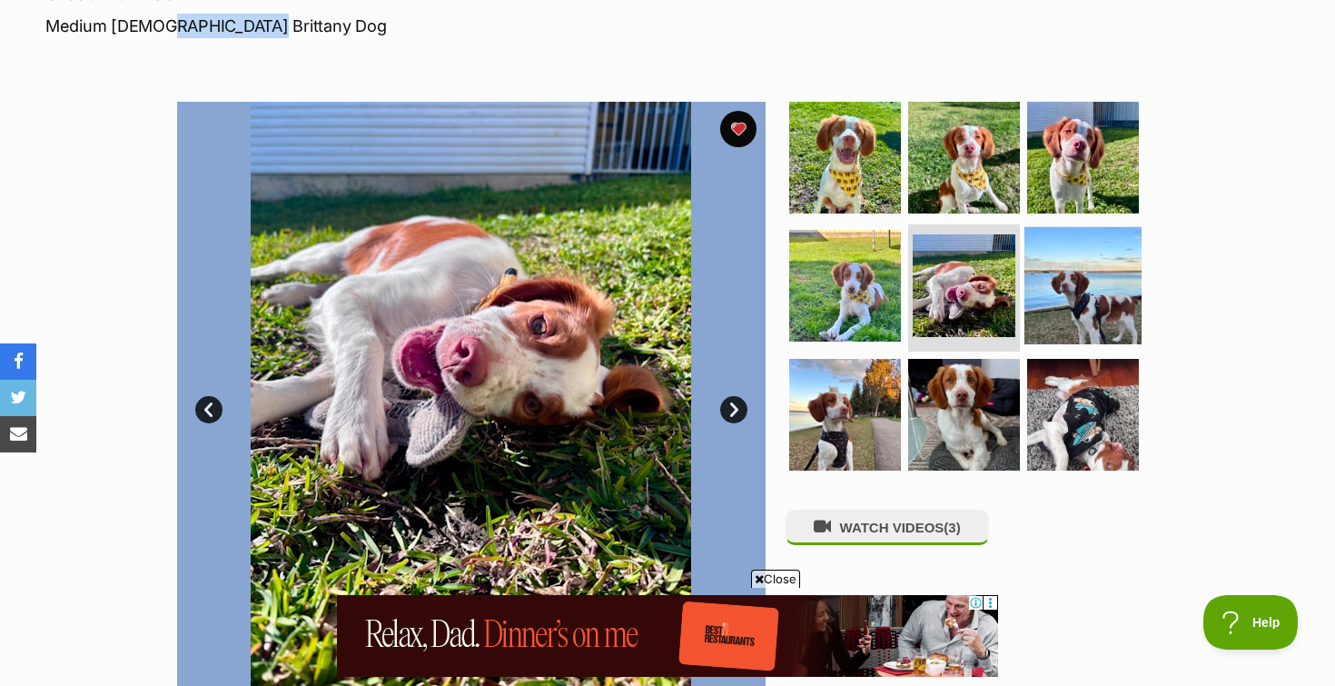
scroll to position [0, 0]
click at [1108, 265] on img at bounding box center [1082, 285] width 117 height 117
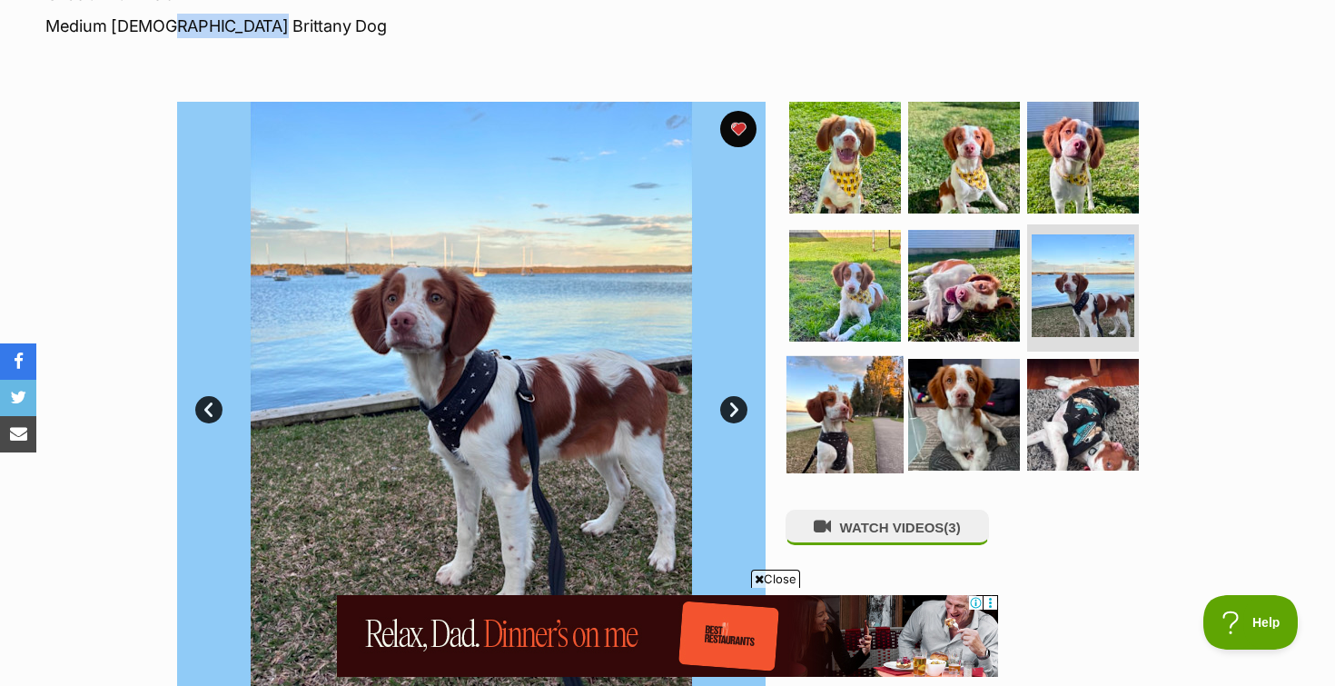
click at [864, 436] on img at bounding box center [844, 414] width 117 height 117
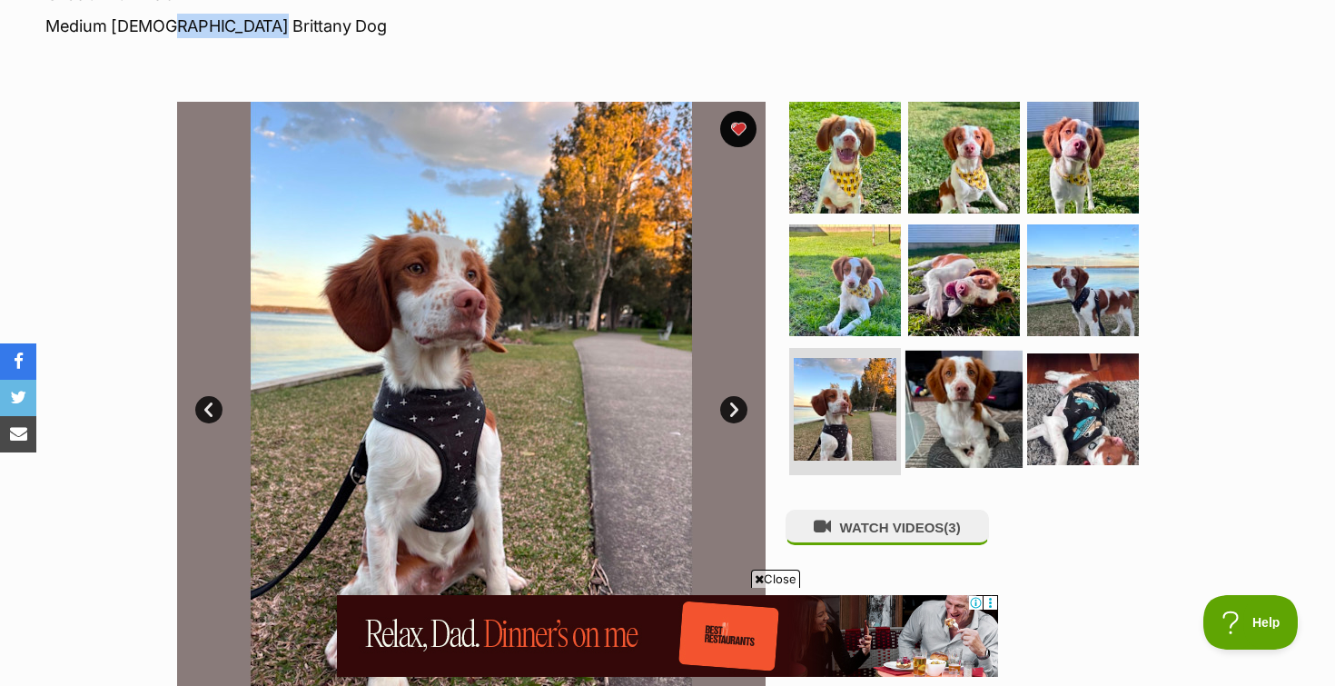
click at [959, 435] on img at bounding box center [963, 409] width 117 height 117
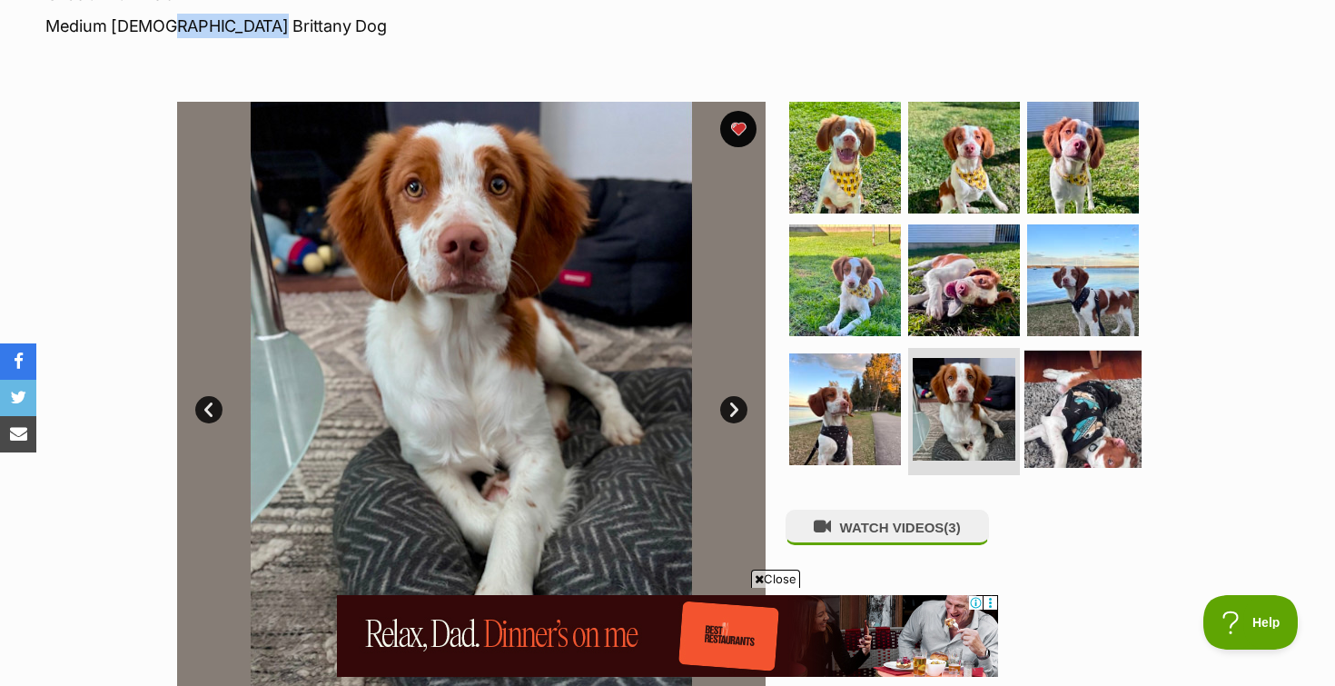
click at [1089, 428] on img at bounding box center [1082, 409] width 117 height 117
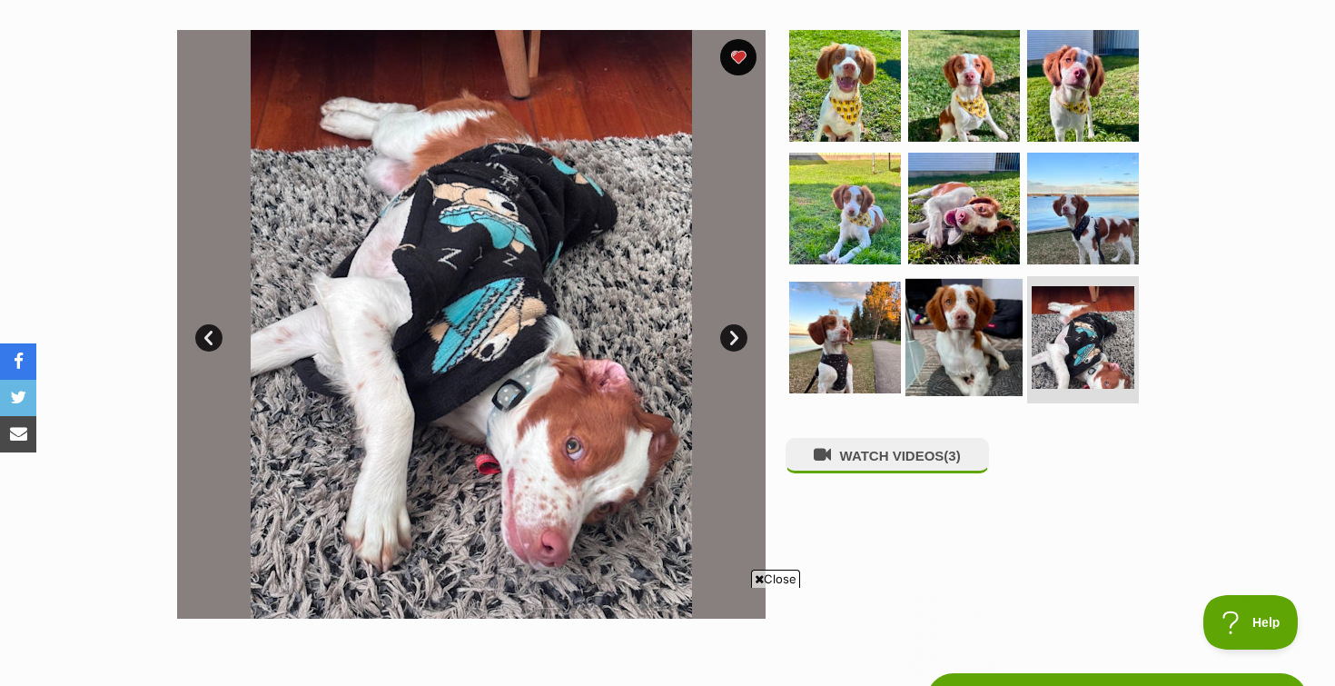
scroll to position [307, 0]
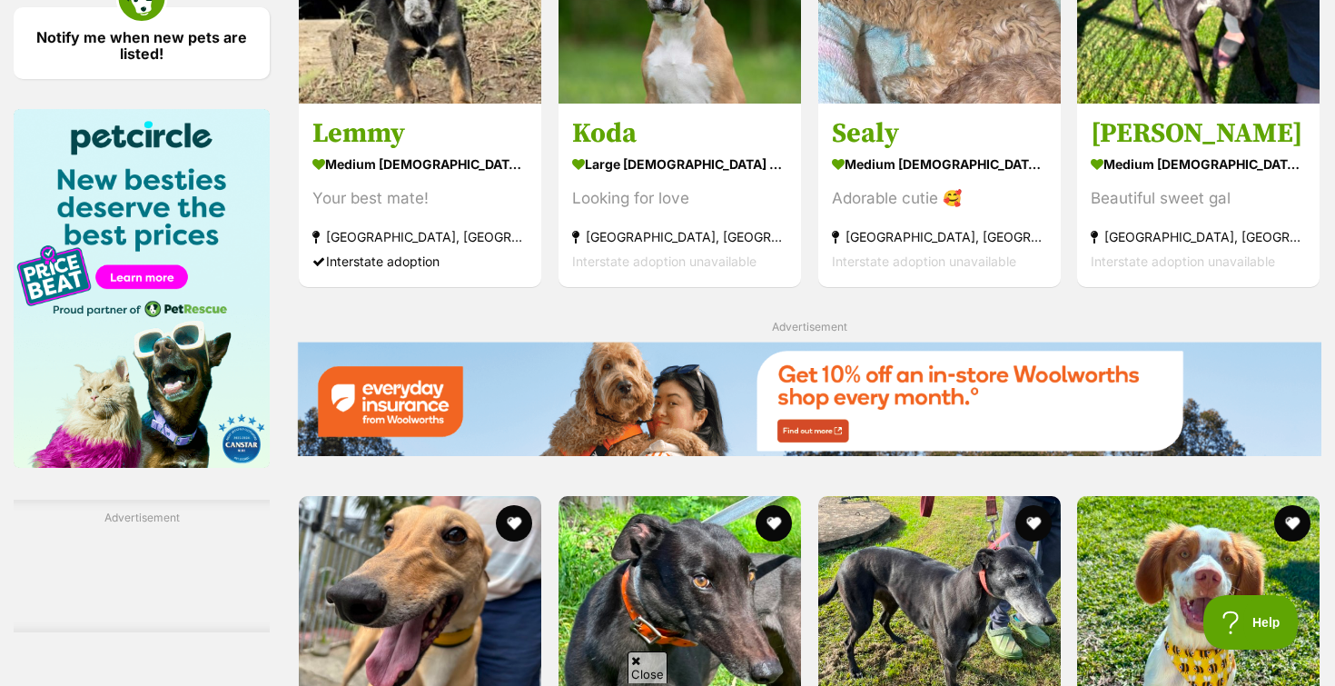
scroll to position [2283, 0]
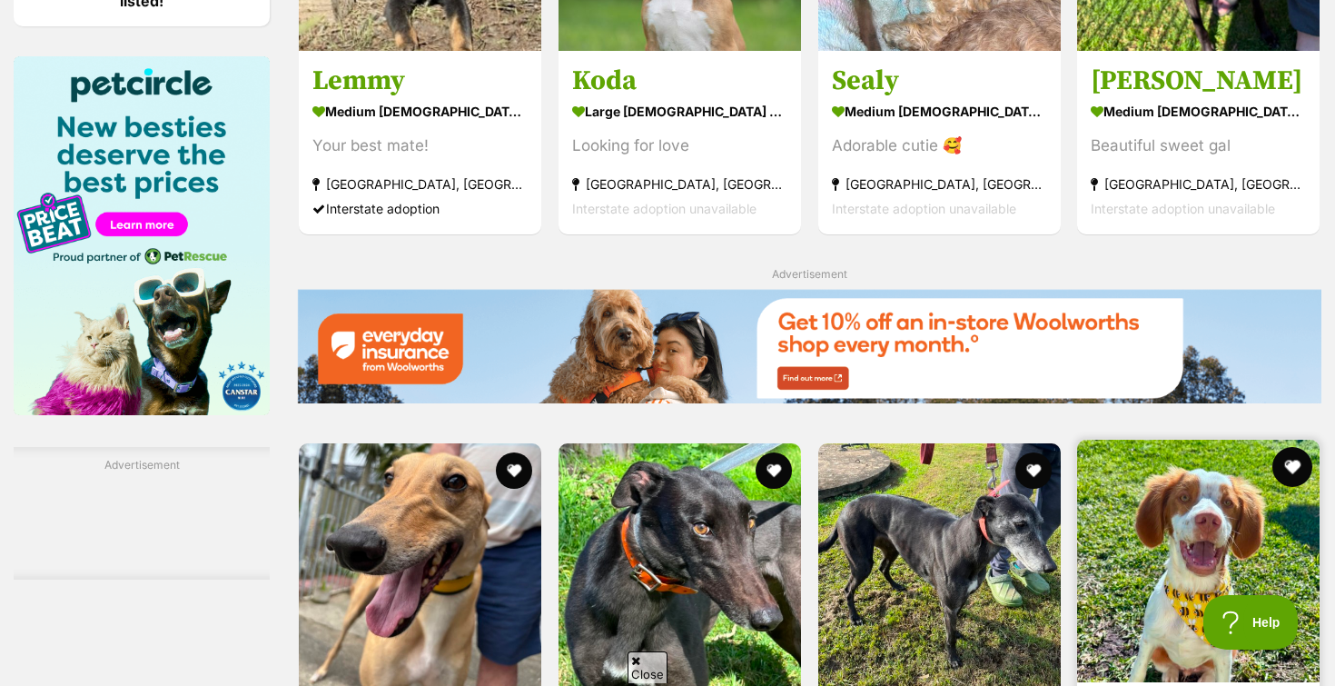
click at [1290, 447] on button "favourite" at bounding box center [1292, 467] width 40 height 40
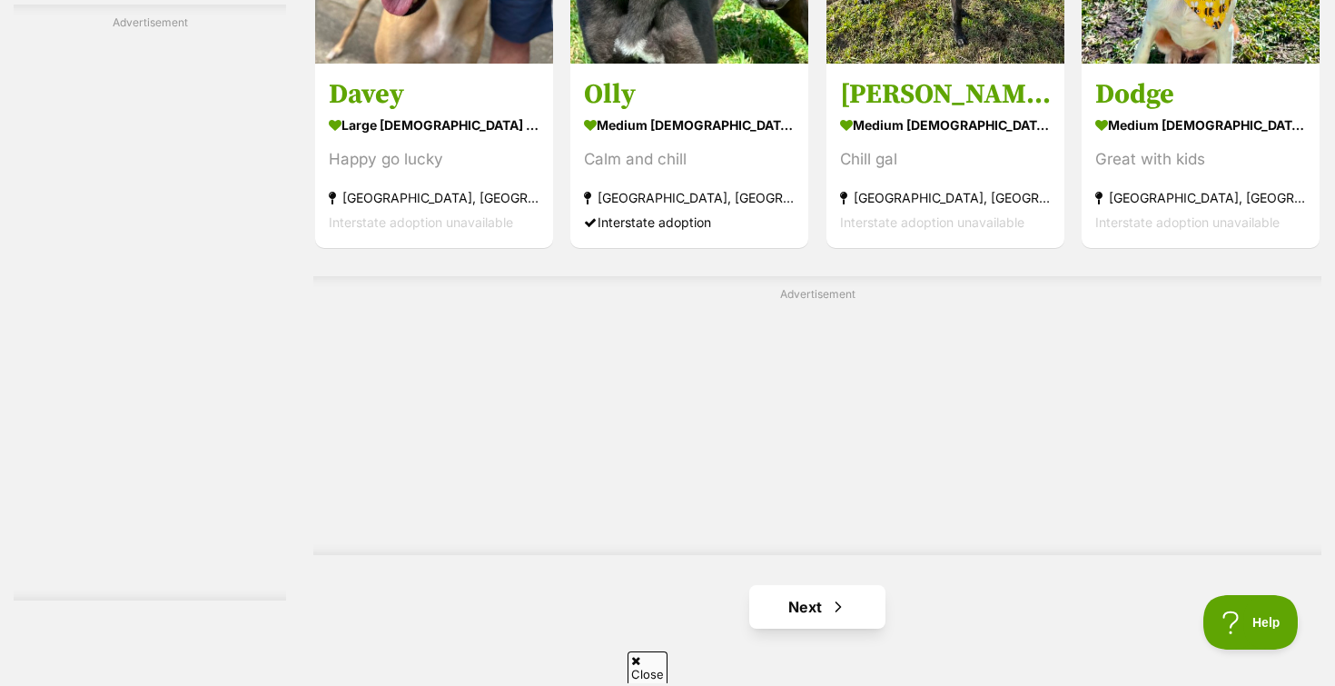
scroll to position [0, 0]
click at [810, 585] on link "Next" at bounding box center [817, 607] width 136 height 44
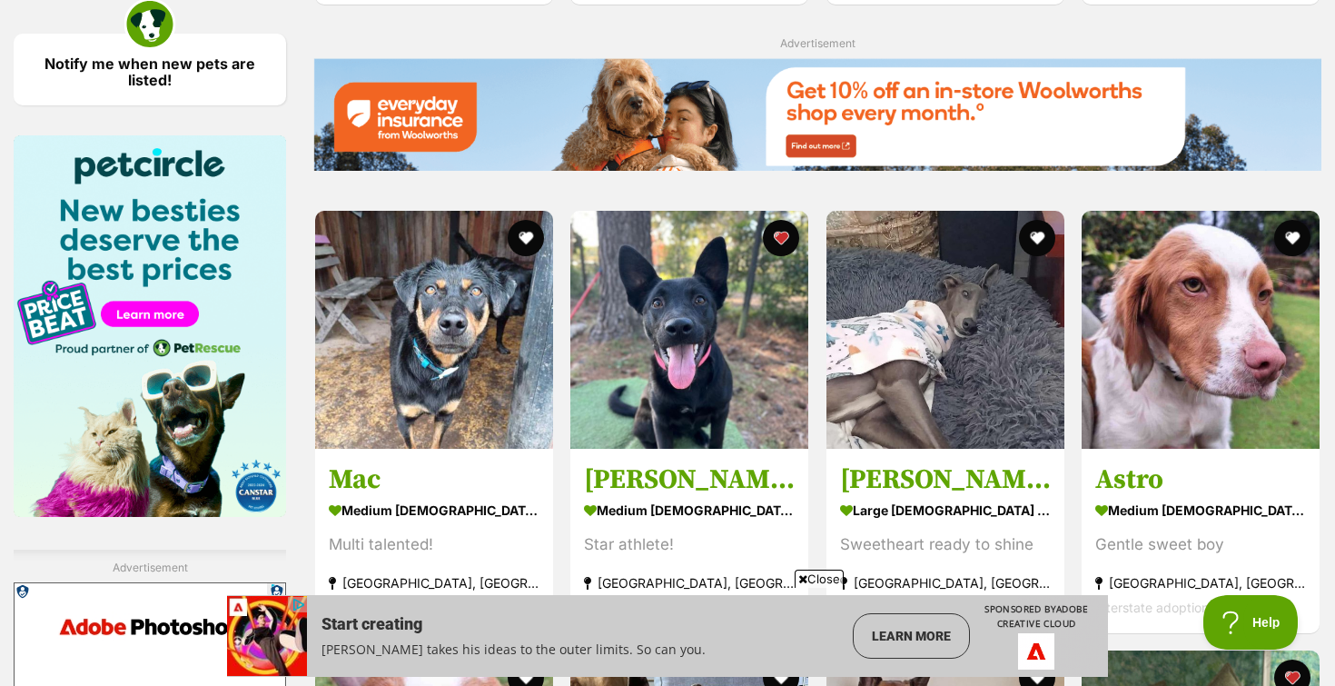
scroll to position [2216, 0]
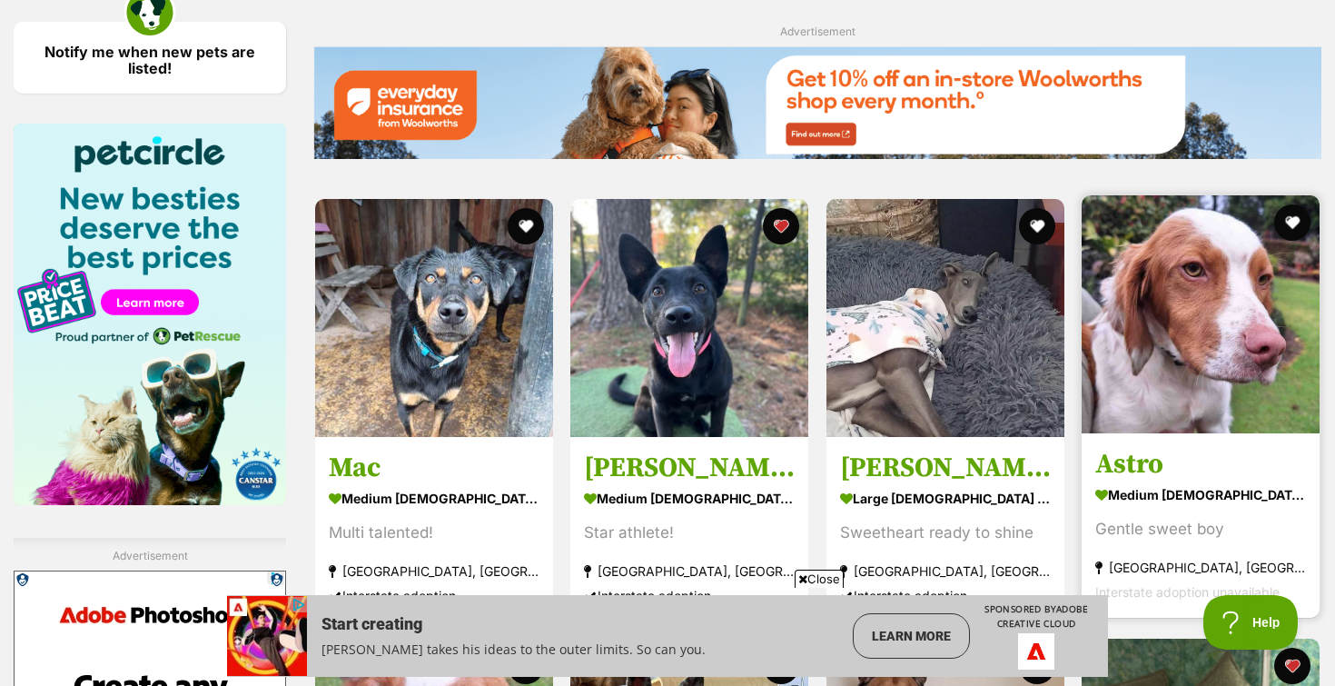
click at [1176, 281] on img at bounding box center [1201, 314] width 238 height 238
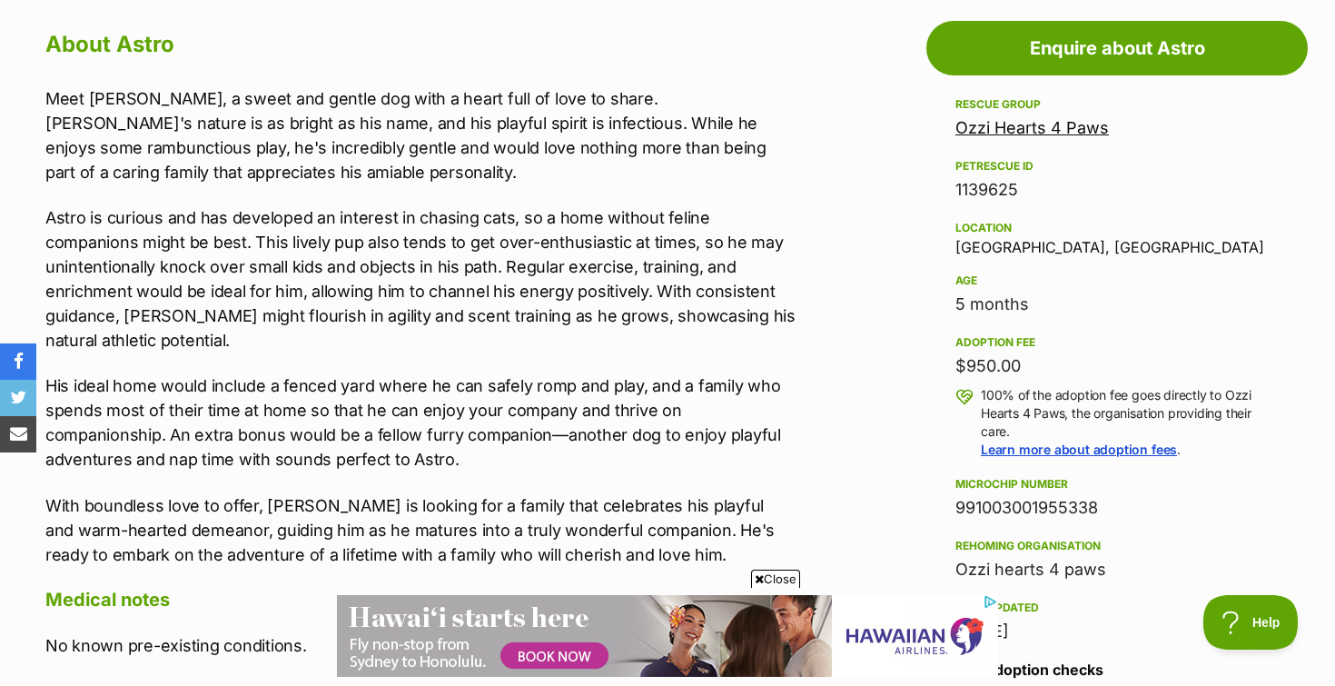
scroll to position [1007, 0]
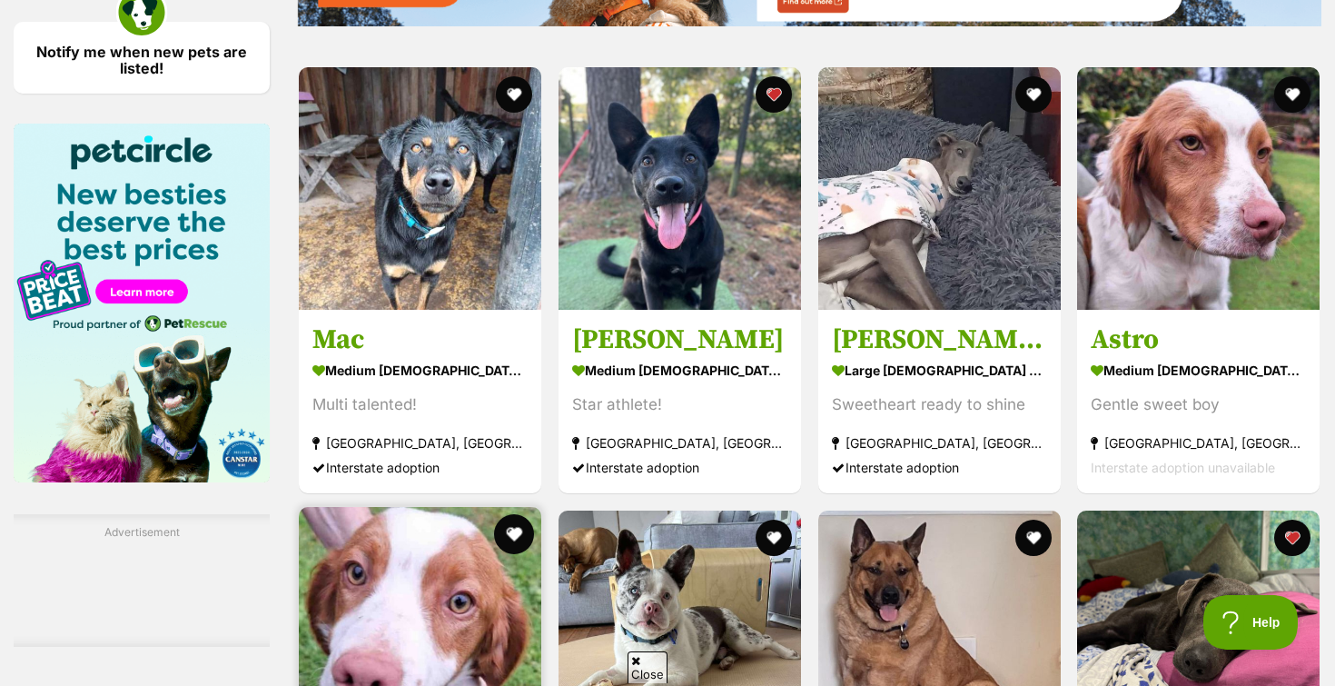
click at [514, 514] on button "favourite" at bounding box center [514, 534] width 40 height 40
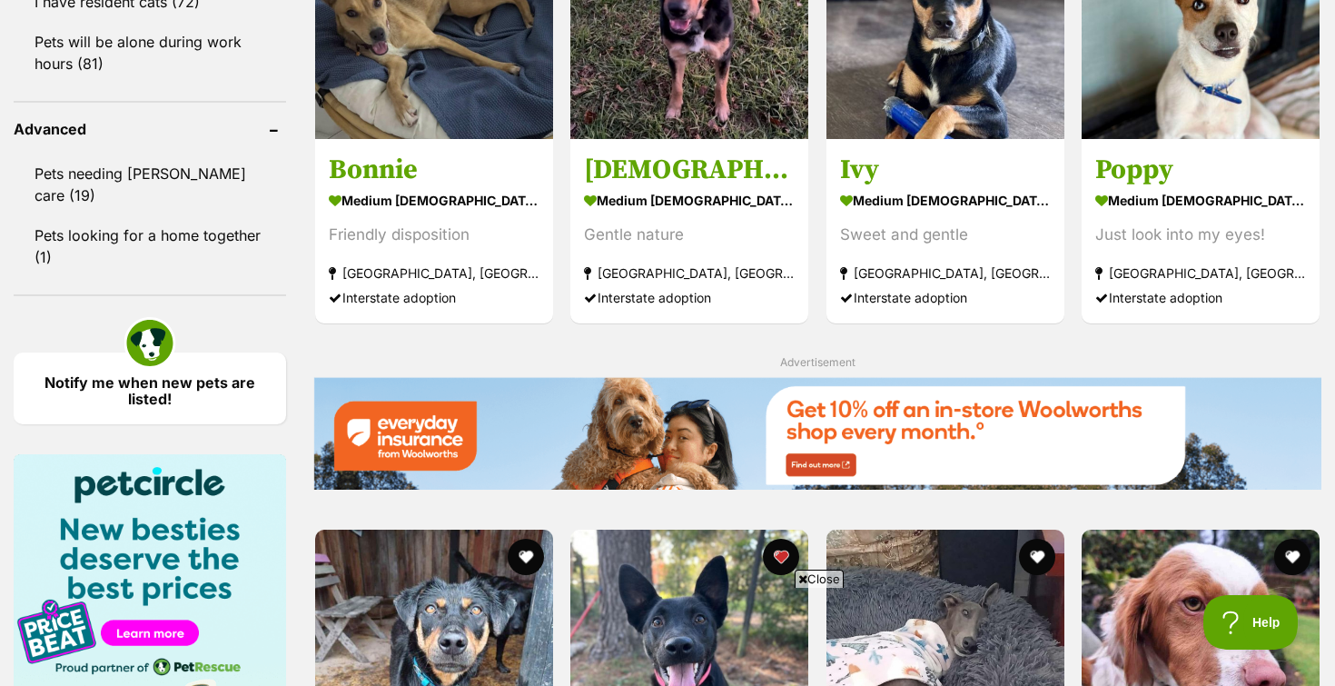
scroll to position [1888, 0]
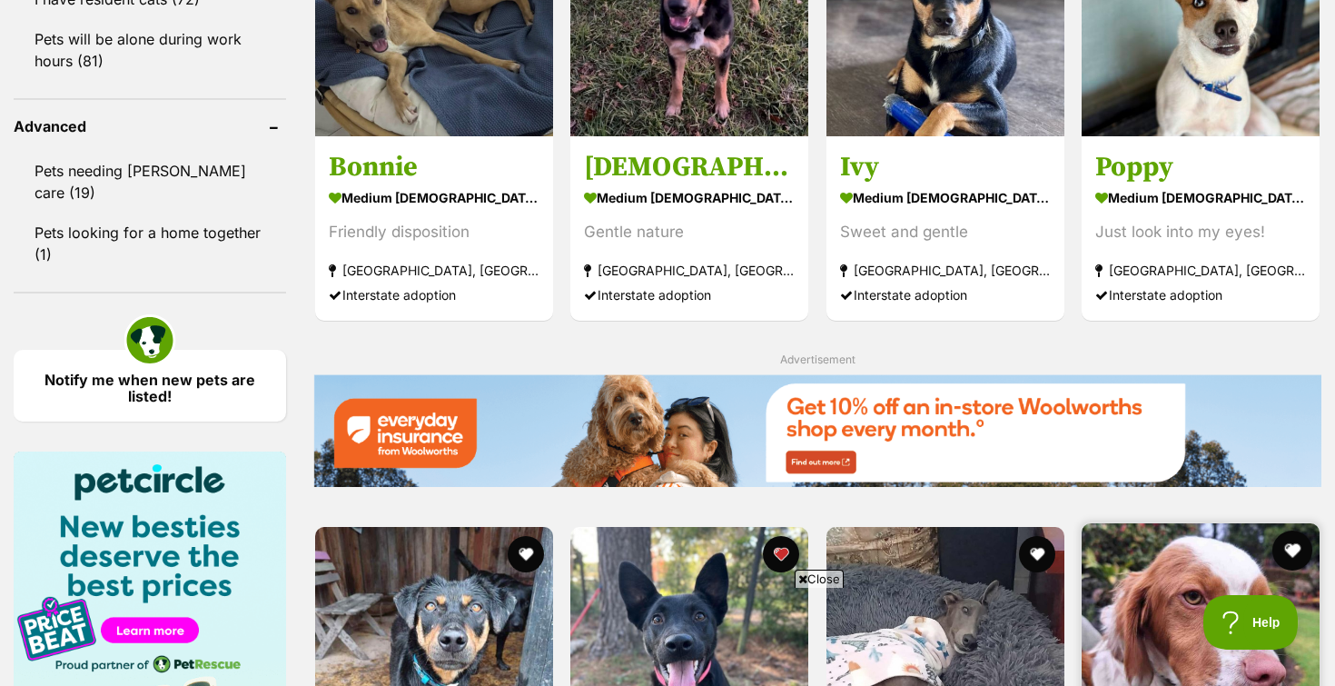
click at [1294, 530] on button "favourite" at bounding box center [1292, 550] width 40 height 40
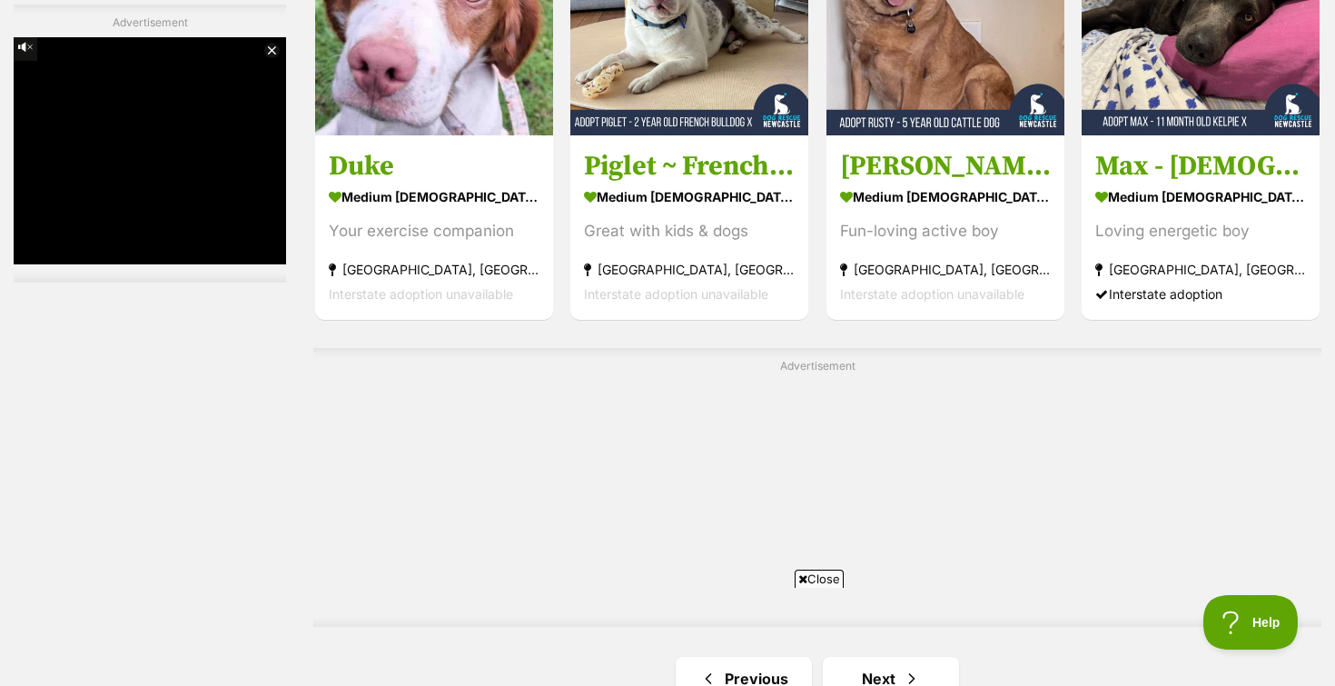
scroll to position [2953, 0]
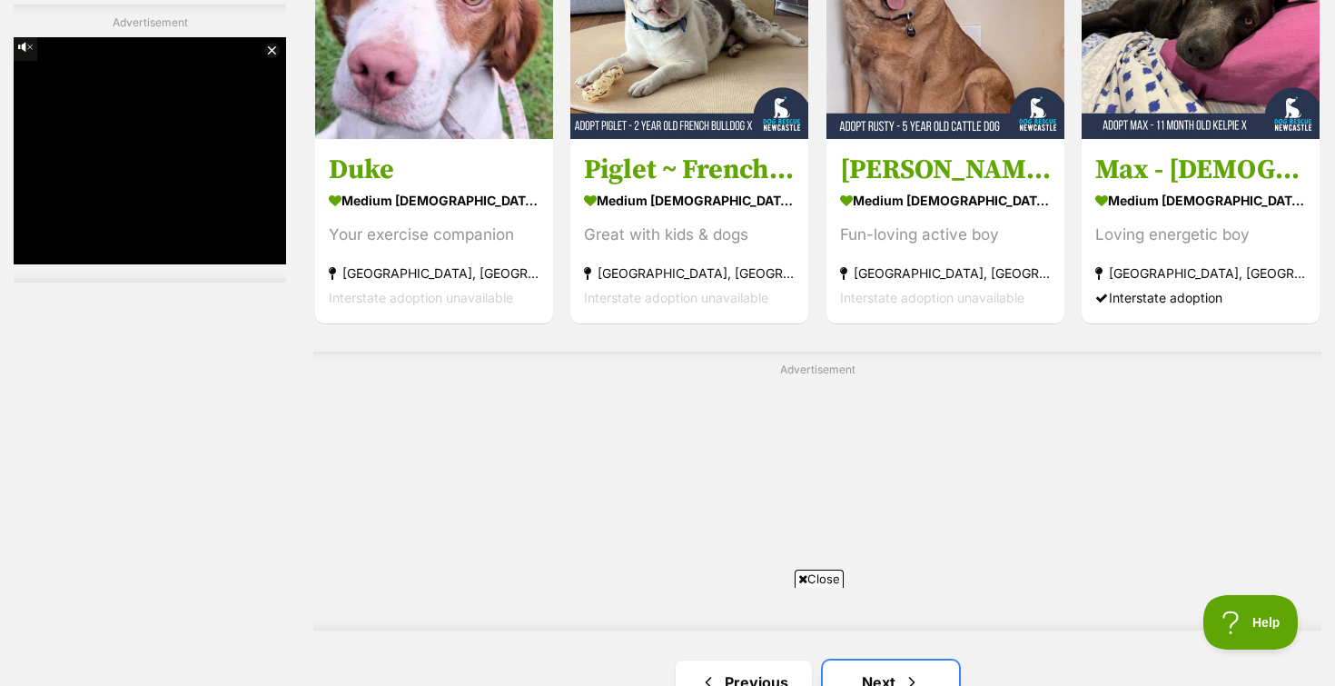
click at [918, 671] on span "Next page" at bounding box center [912, 682] width 18 height 22
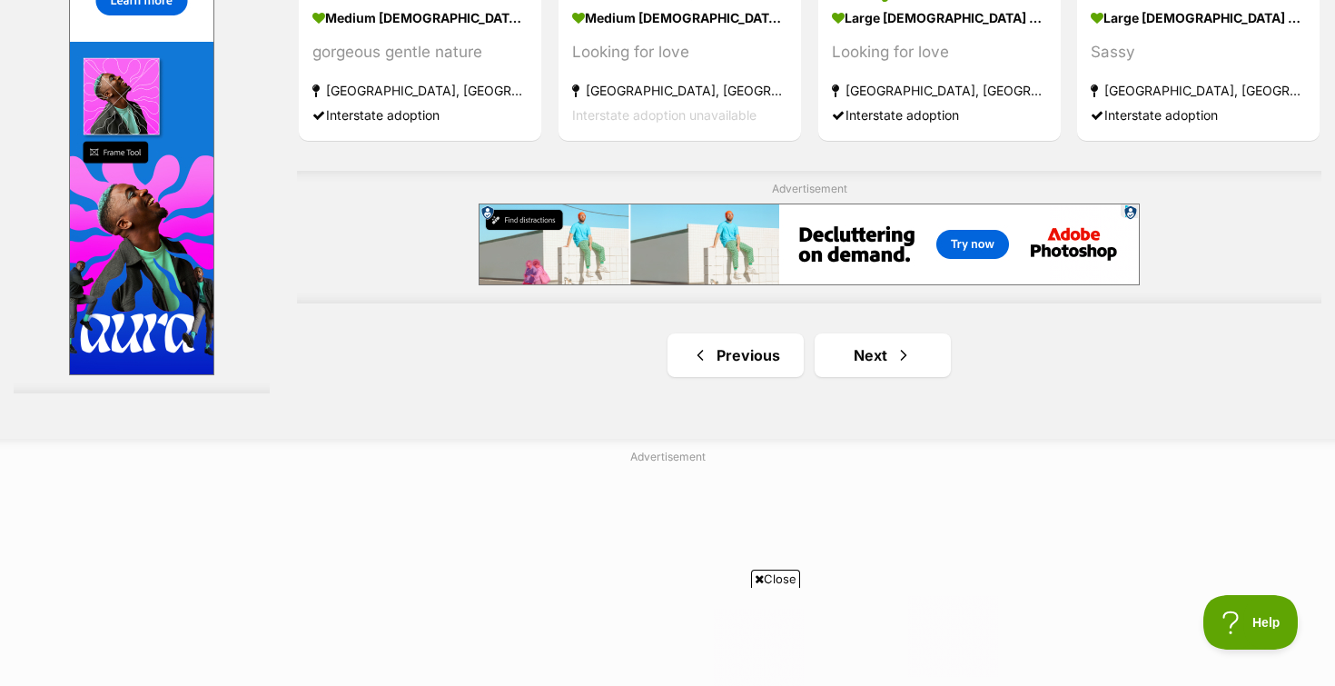
scroll to position [3258, 0]
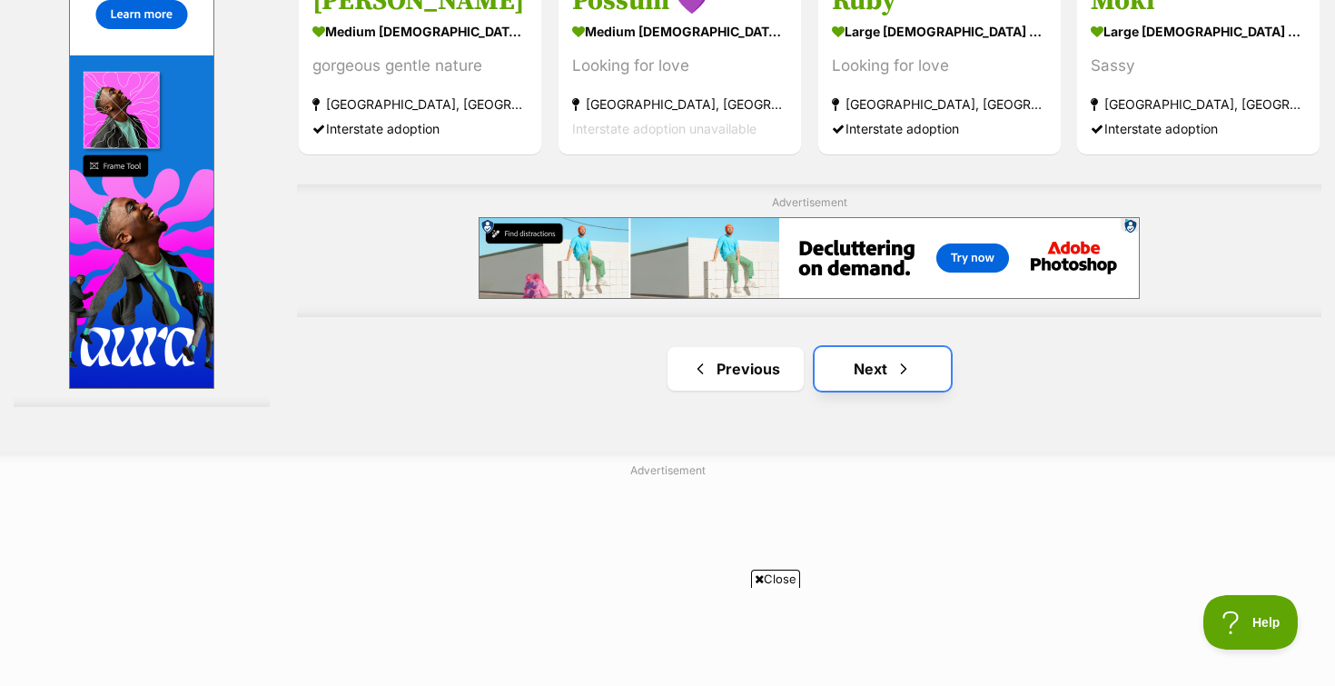
click at [865, 386] on link "Next" at bounding box center [883, 369] width 136 height 44
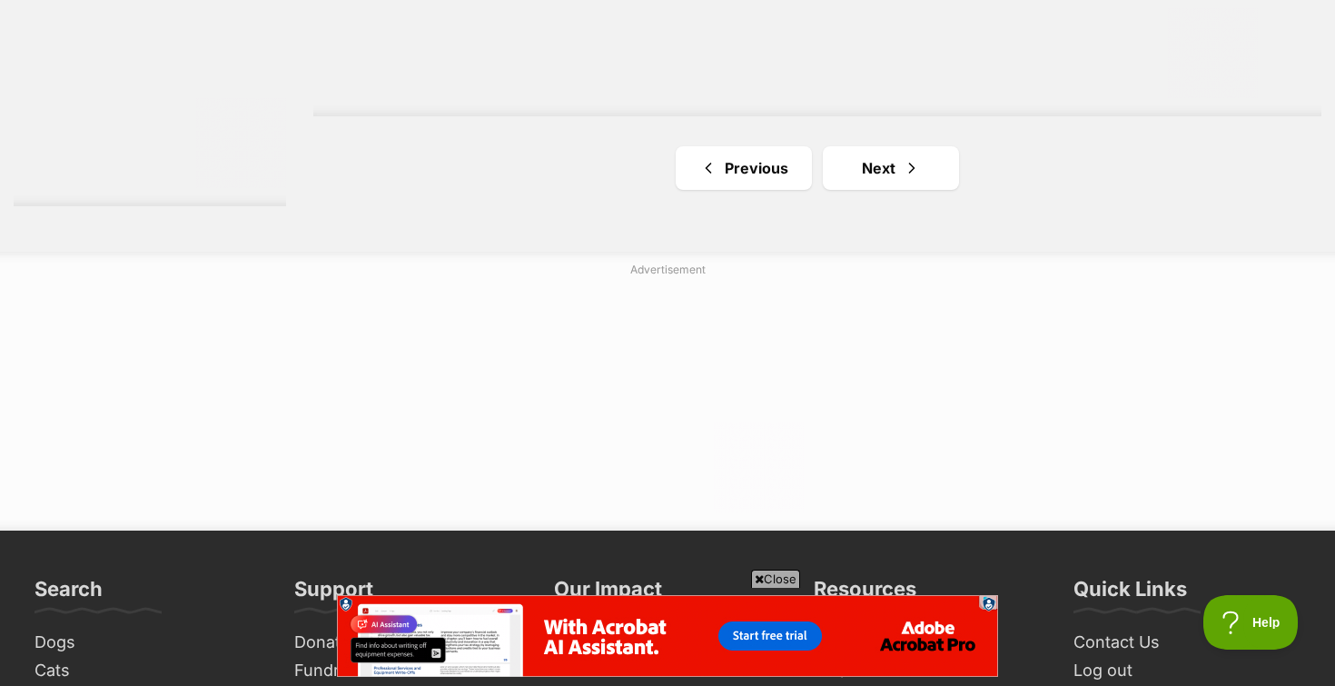
scroll to position [3461, 0]
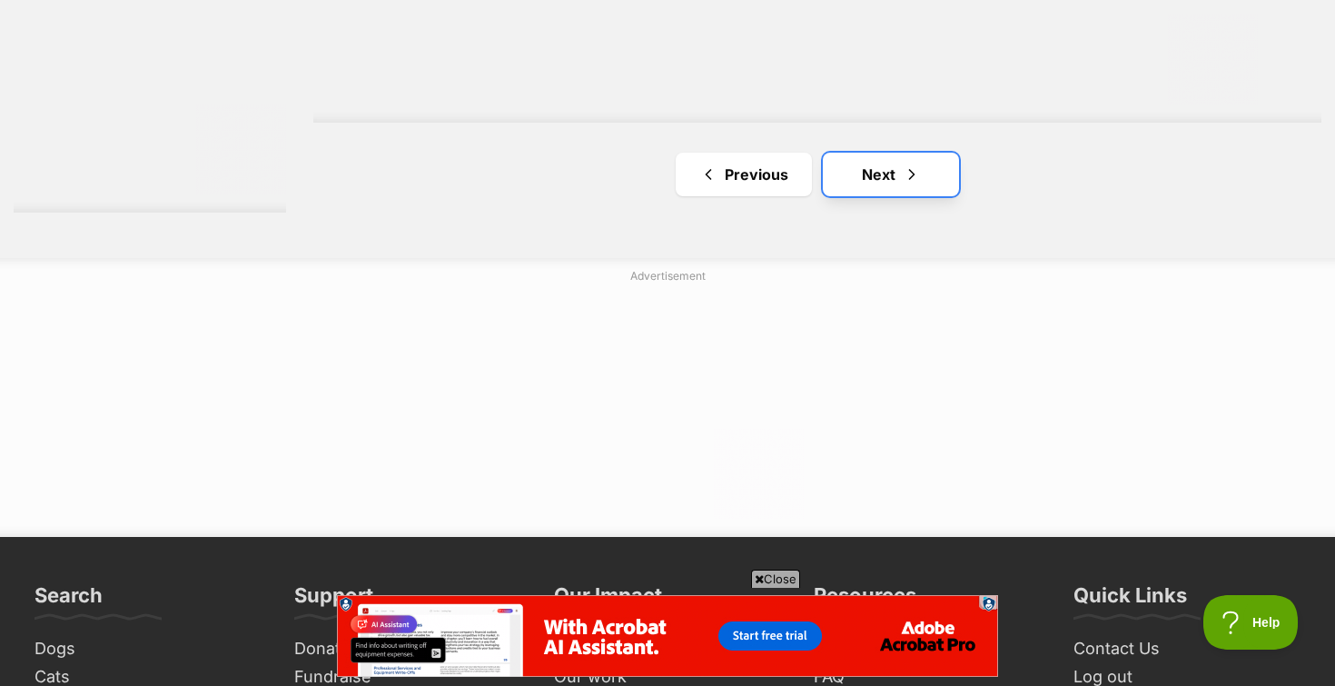
click at [836, 160] on link "Next" at bounding box center [891, 175] width 136 height 44
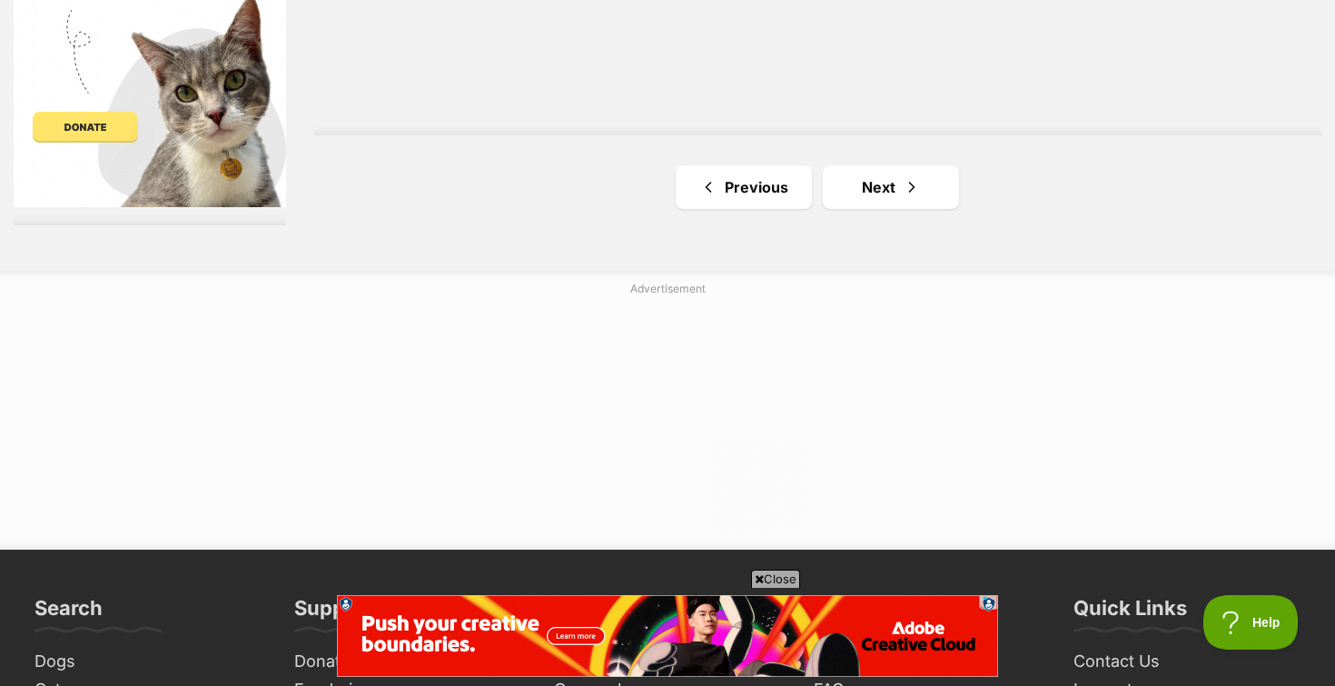
scroll to position [3356, 0]
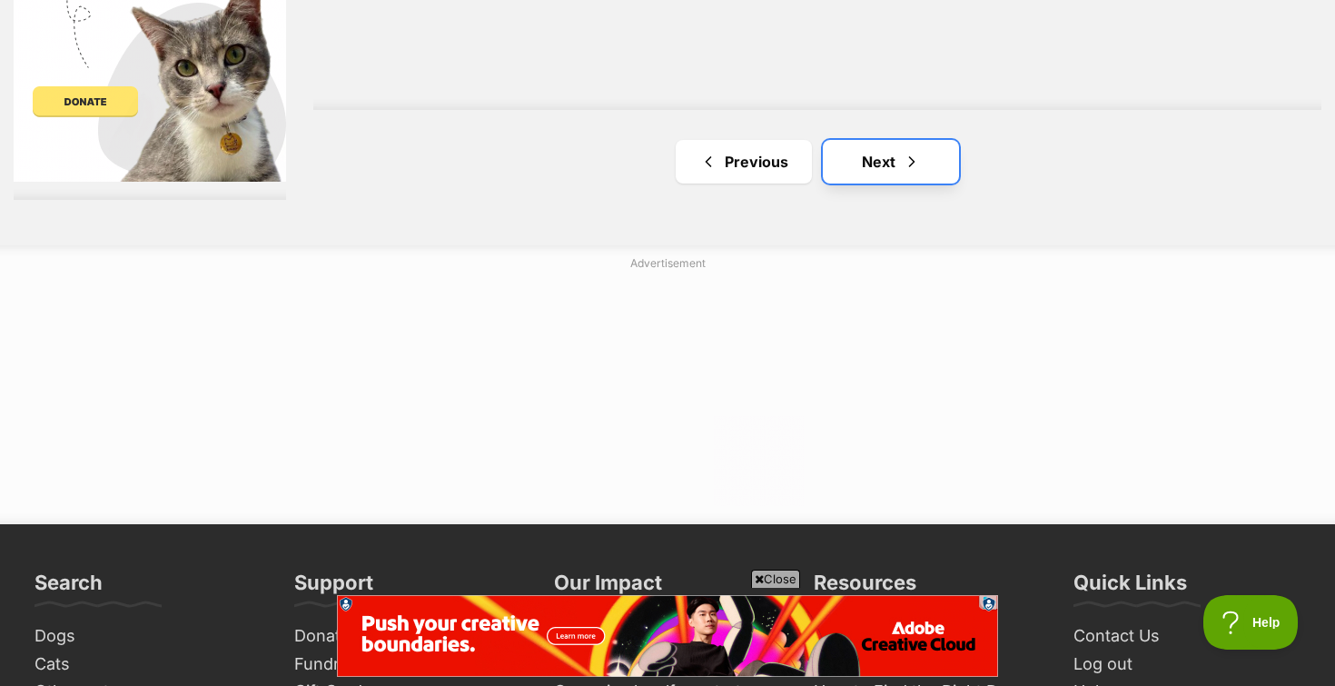
click at [883, 157] on link "Next" at bounding box center [891, 162] width 136 height 44
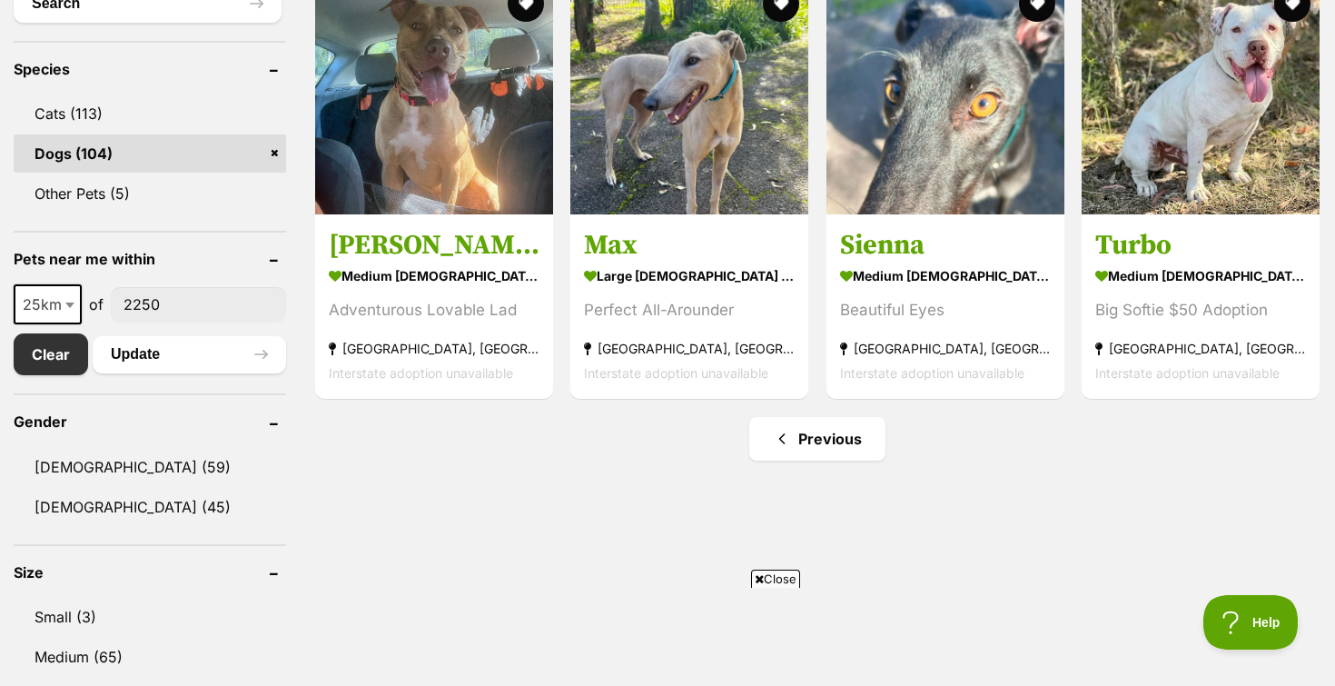
click at [69, 316] on span at bounding box center [72, 304] width 18 height 40
select select "50"
click at [143, 372] on div "Clear Update" at bounding box center [150, 354] width 272 height 42
click at [149, 359] on button "Update" at bounding box center [189, 354] width 193 height 36
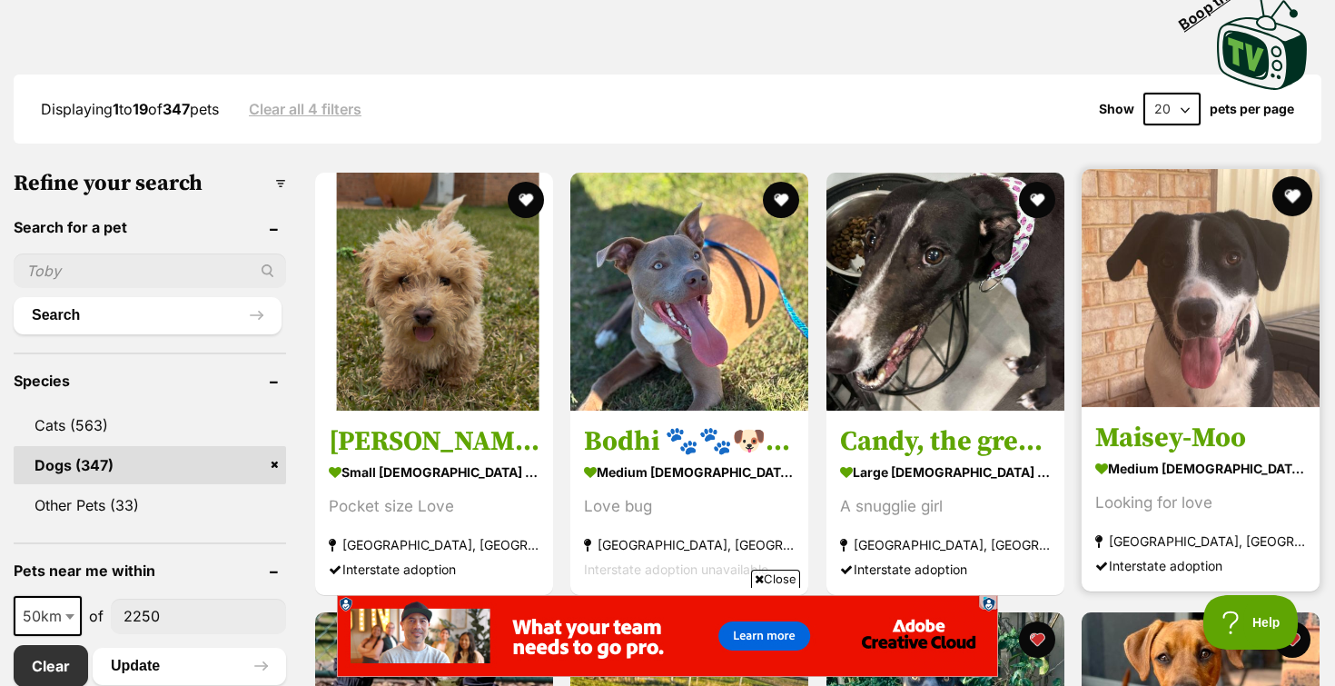
click at [1303, 183] on button "favourite" at bounding box center [1292, 196] width 40 height 40
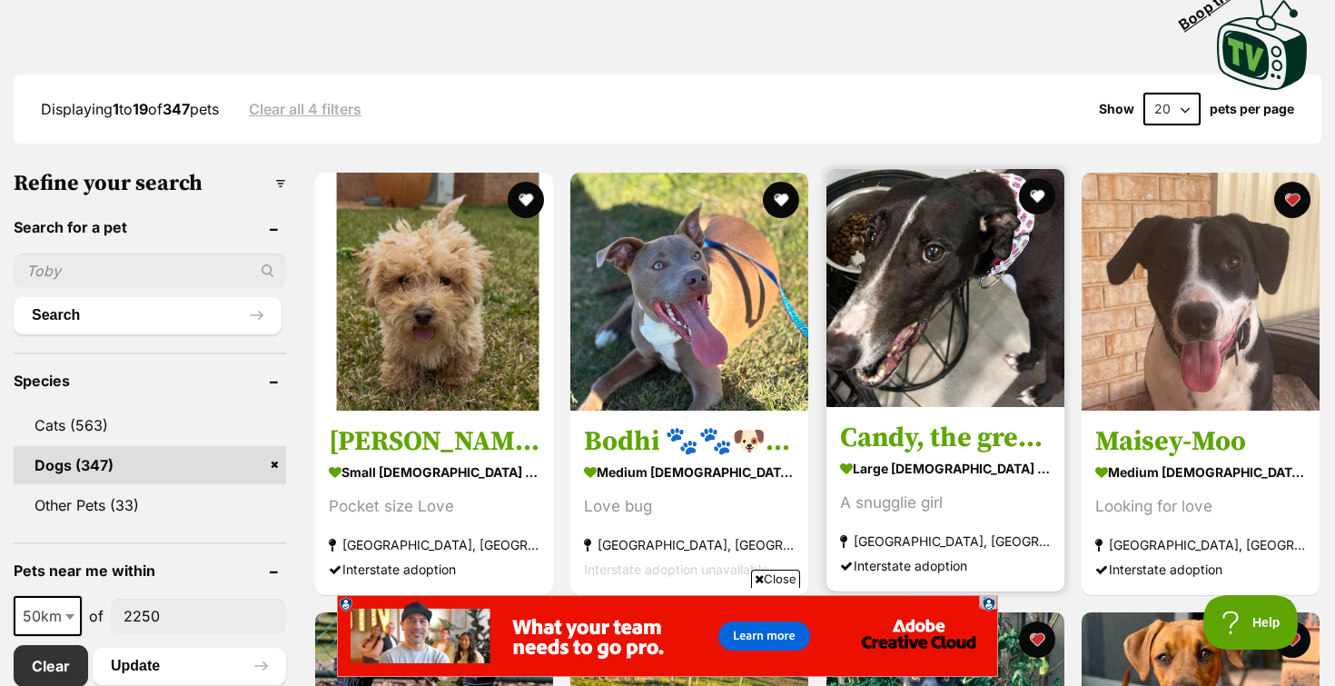
scroll to position [993, 0]
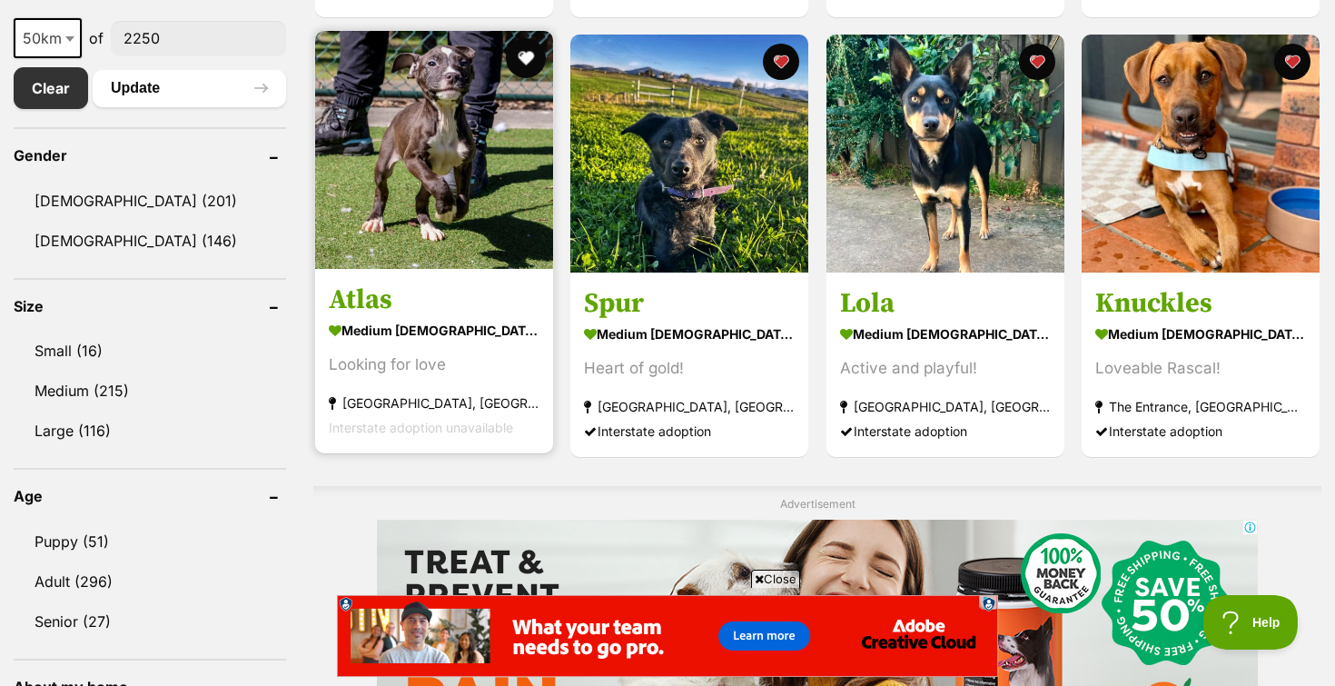
click at [519, 64] on button "favourite" at bounding box center [526, 58] width 40 height 40
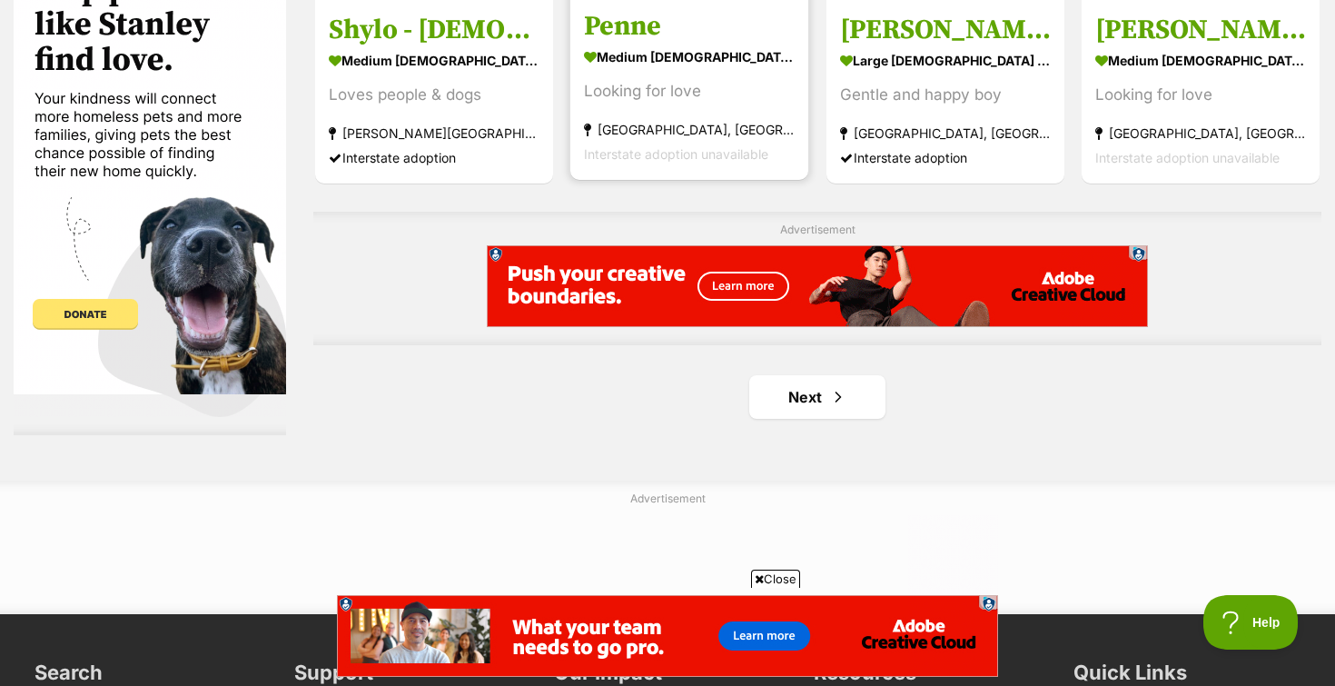
scroll to position [3098, 0]
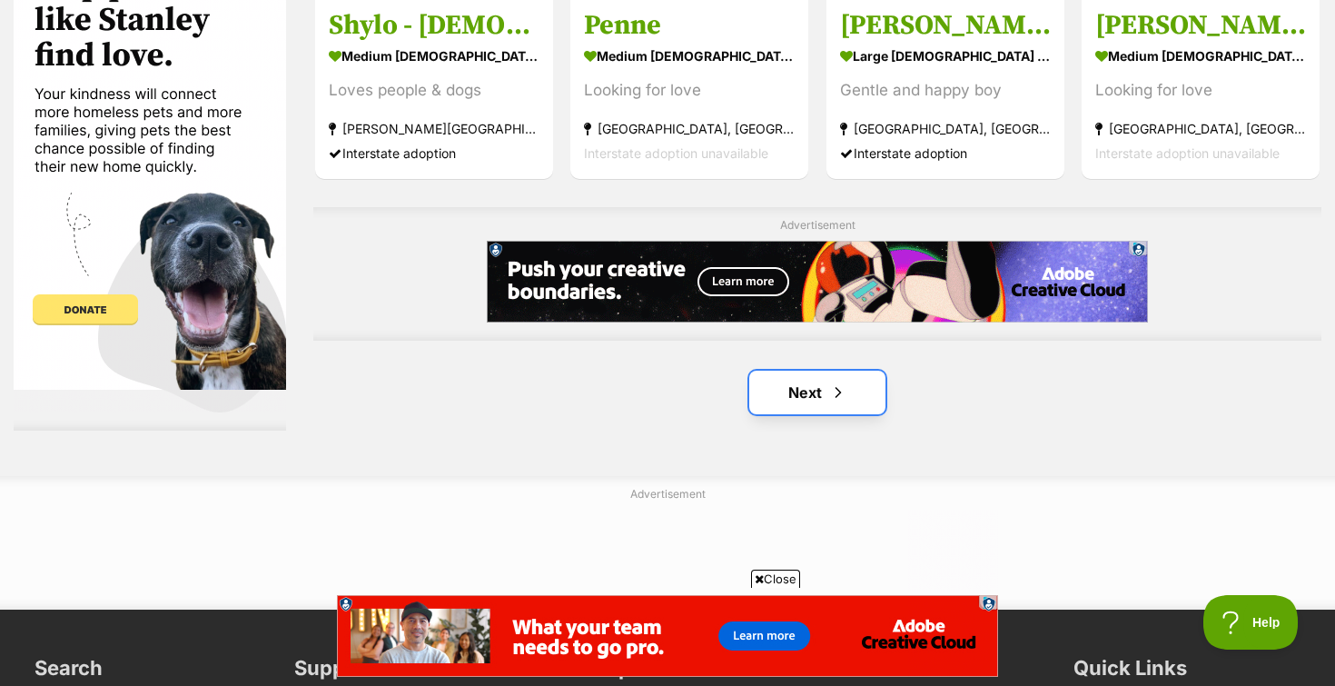
click at [767, 382] on link "Next" at bounding box center [817, 393] width 136 height 44
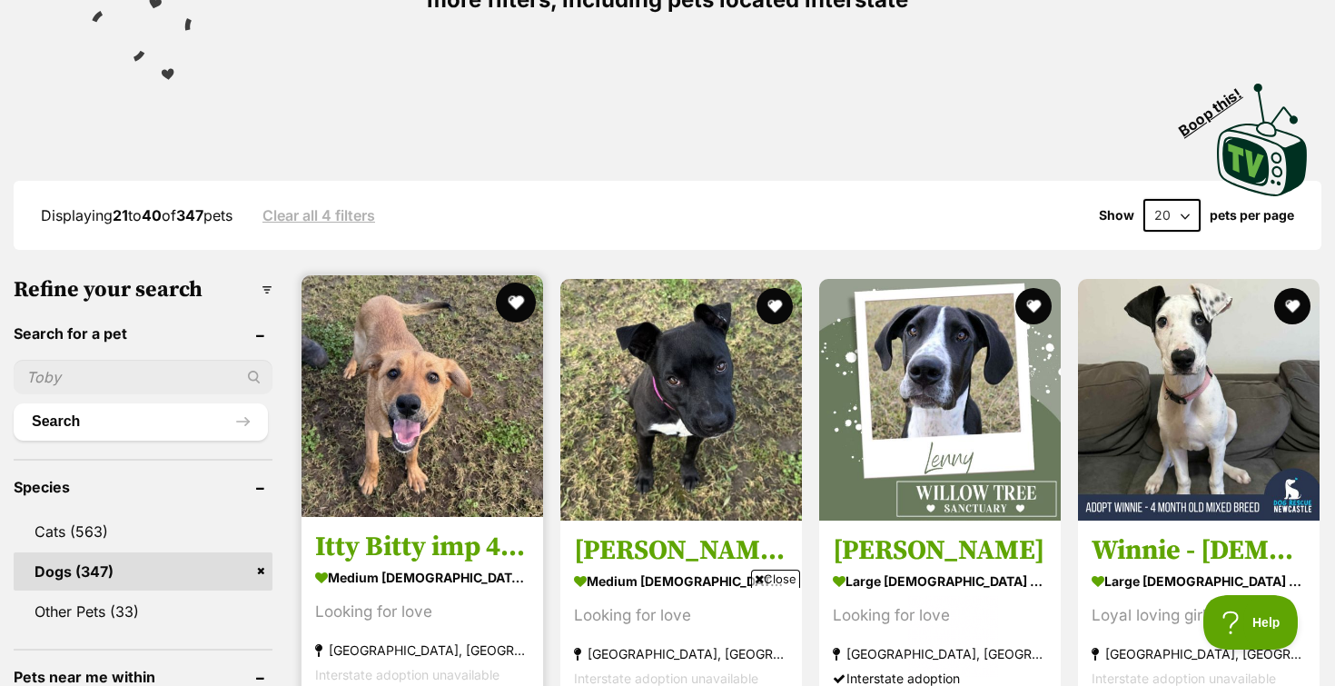
click at [510, 310] on button "favourite" at bounding box center [516, 302] width 40 height 40
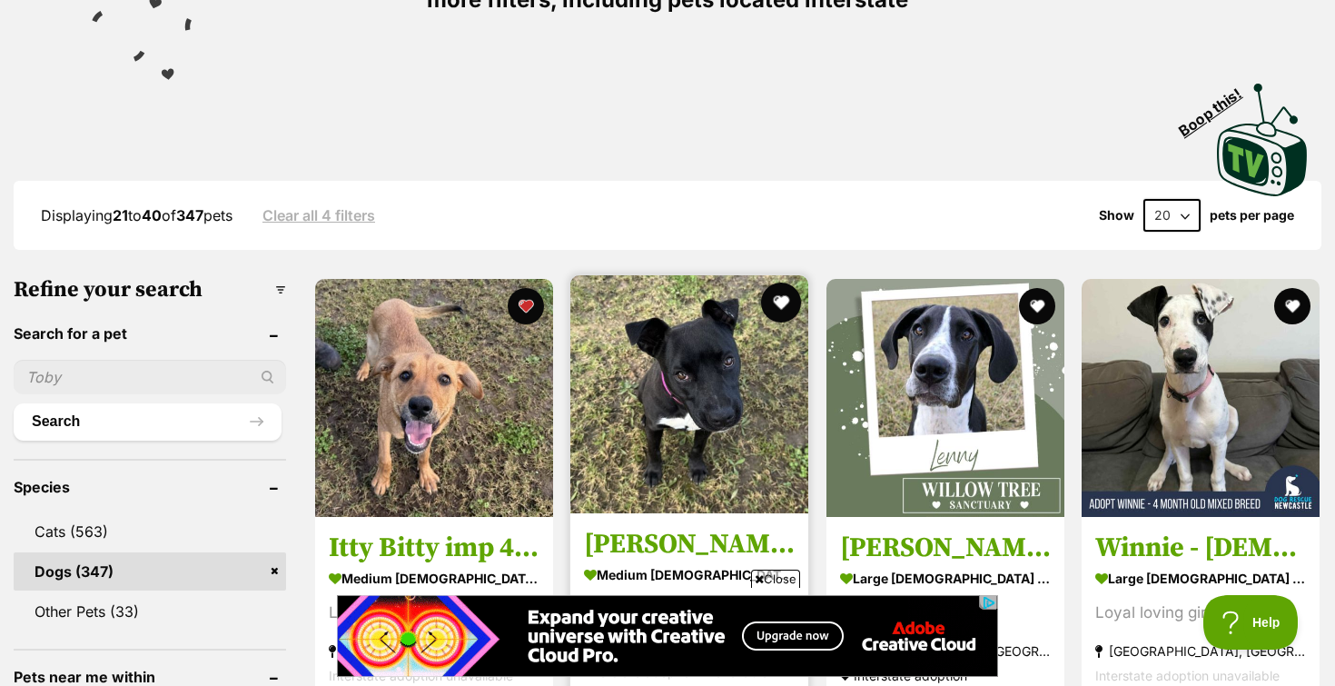
click at [781, 307] on button "favourite" at bounding box center [782, 302] width 40 height 40
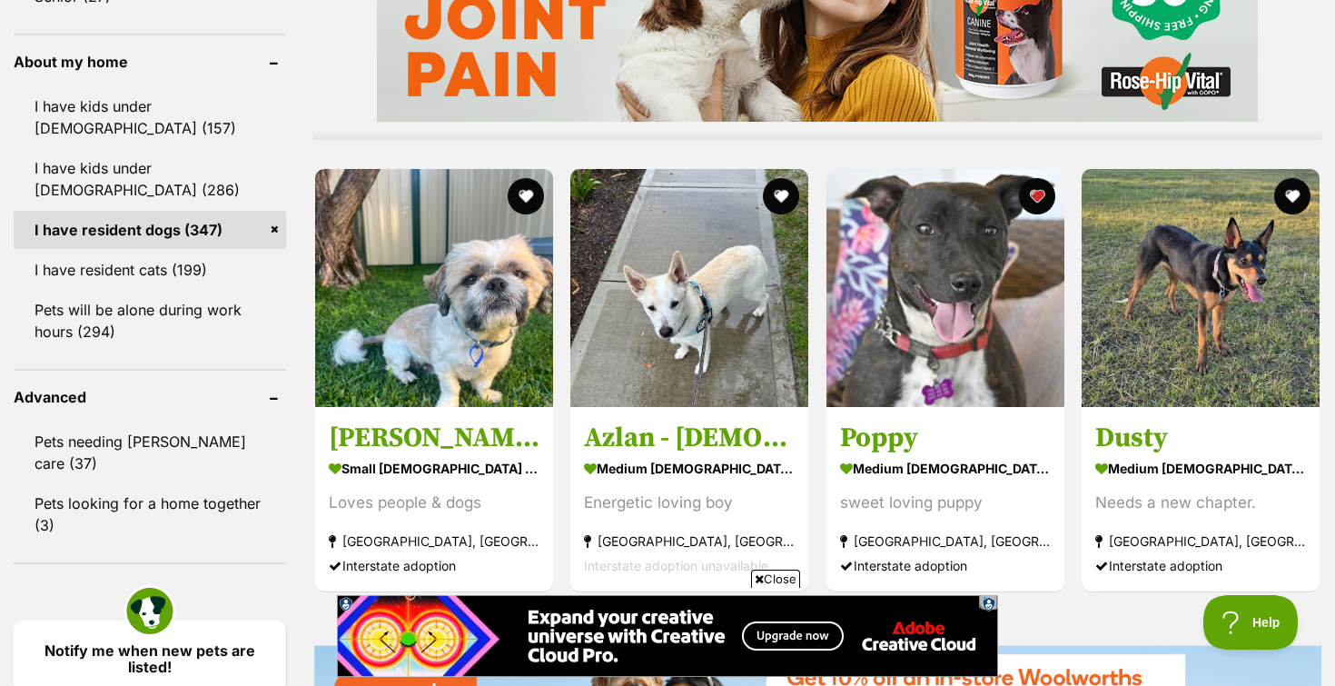
scroll to position [1635, 0]
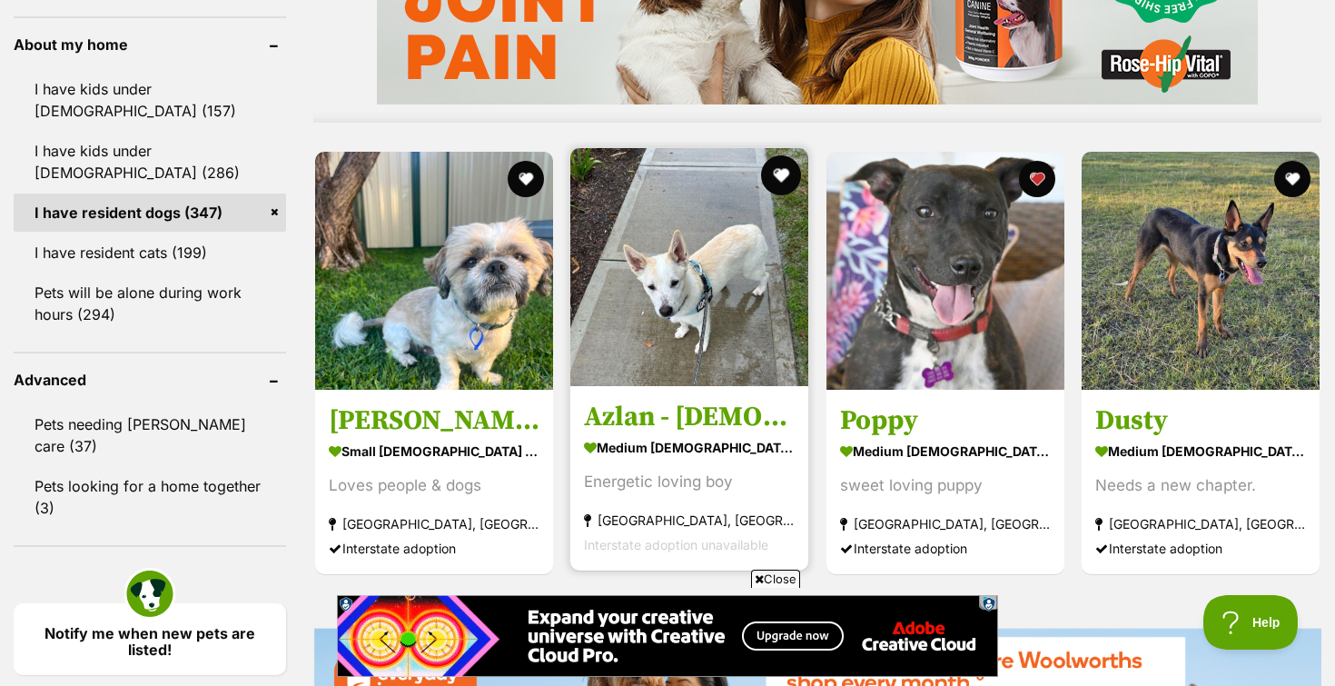
click at [786, 179] on button "favourite" at bounding box center [782, 175] width 40 height 40
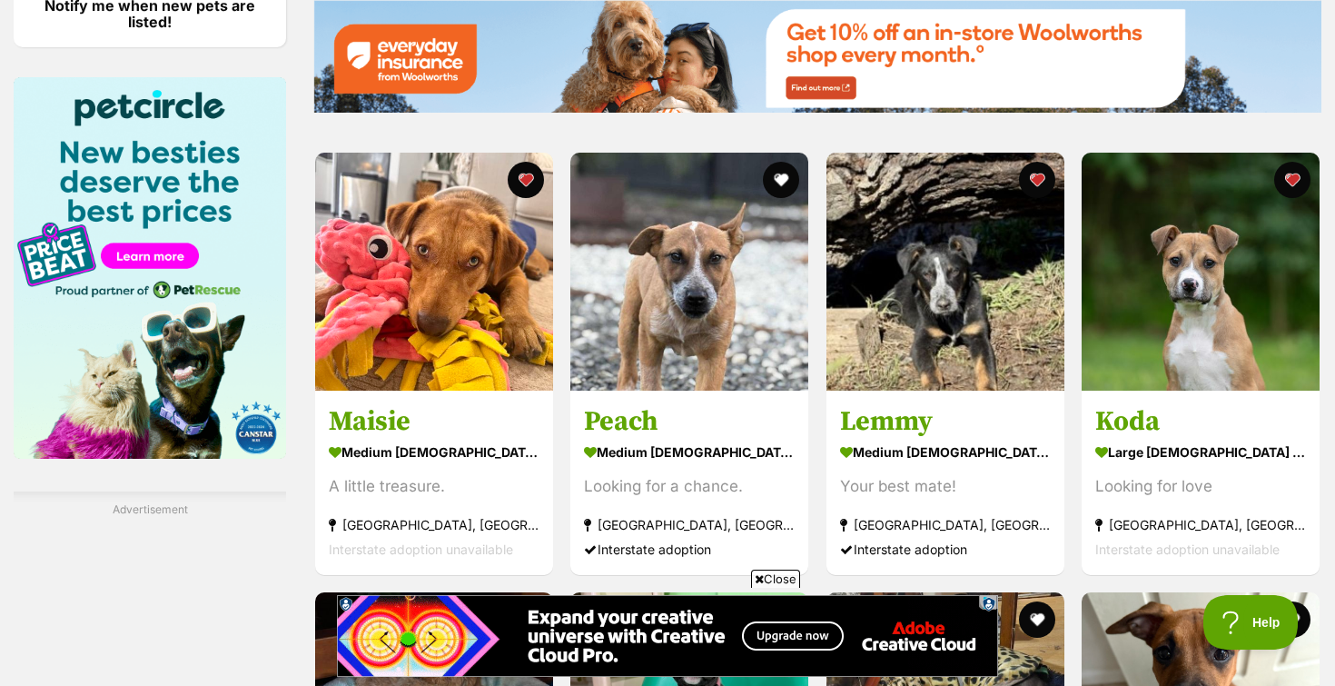
scroll to position [2280, 0]
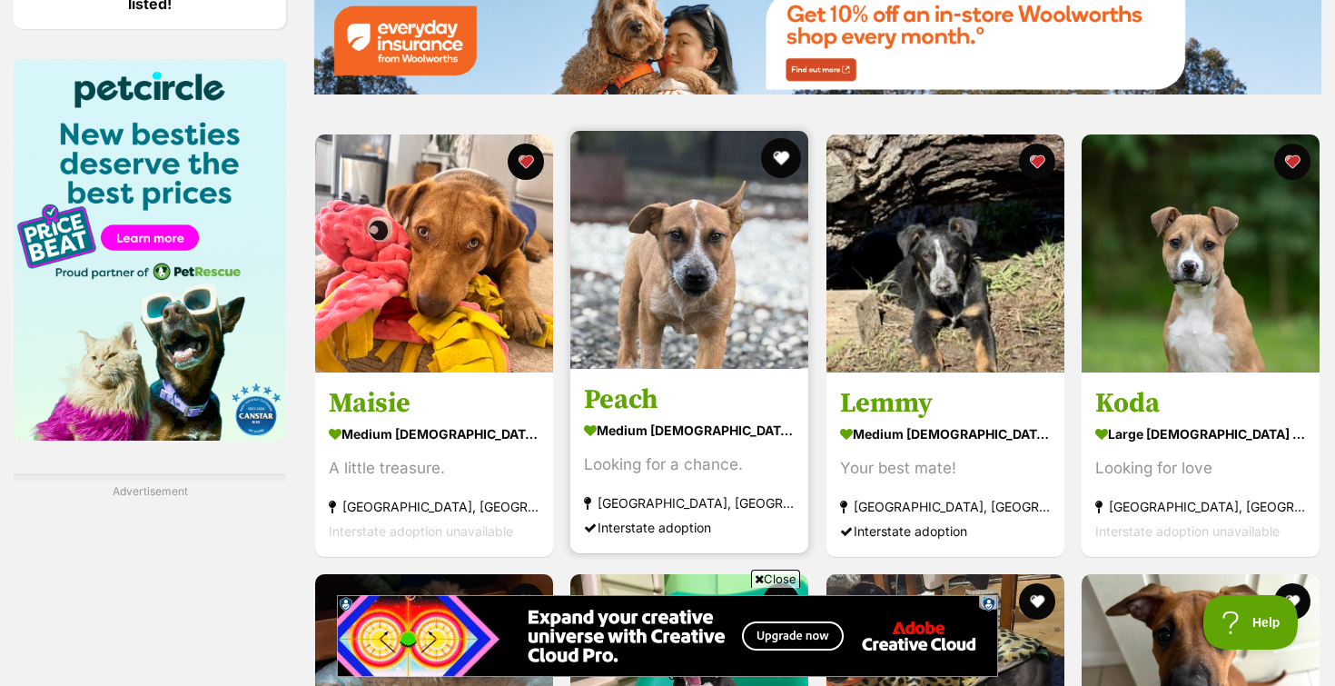
click at [785, 161] on button "favourite" at bounding box center [782, 158] width 40 height 40
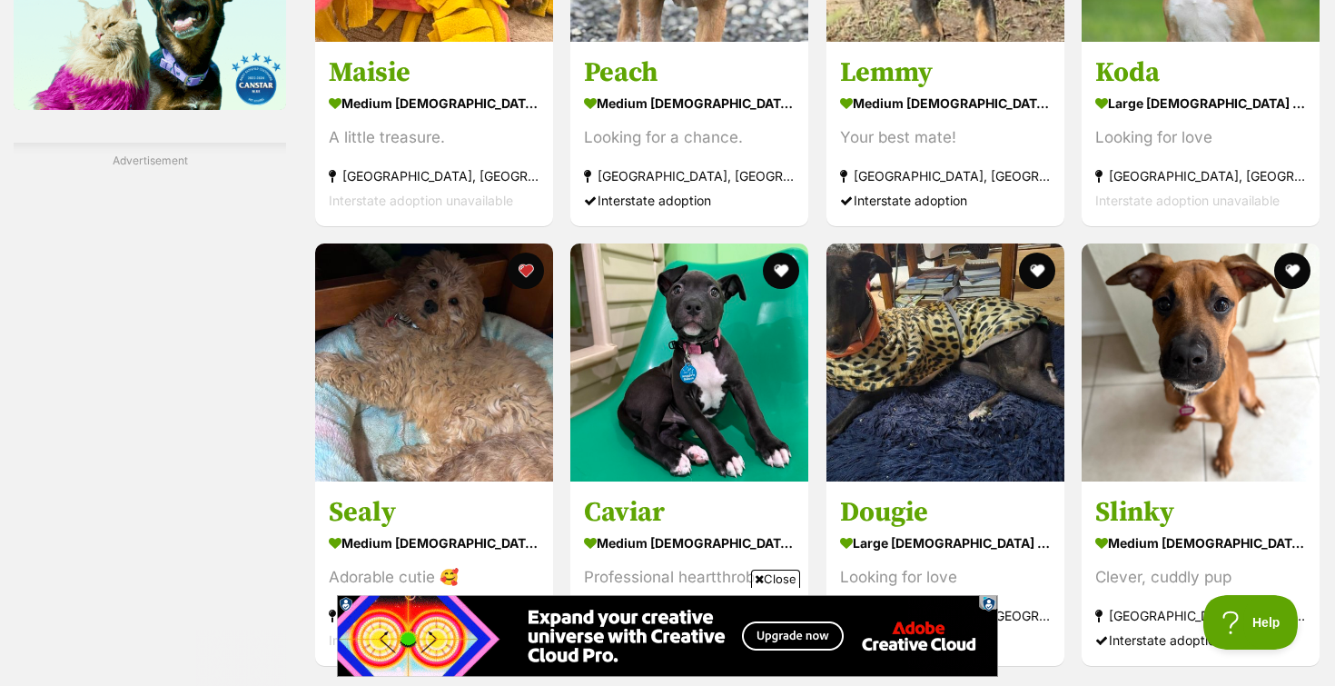
scroll to position [2731, 0]
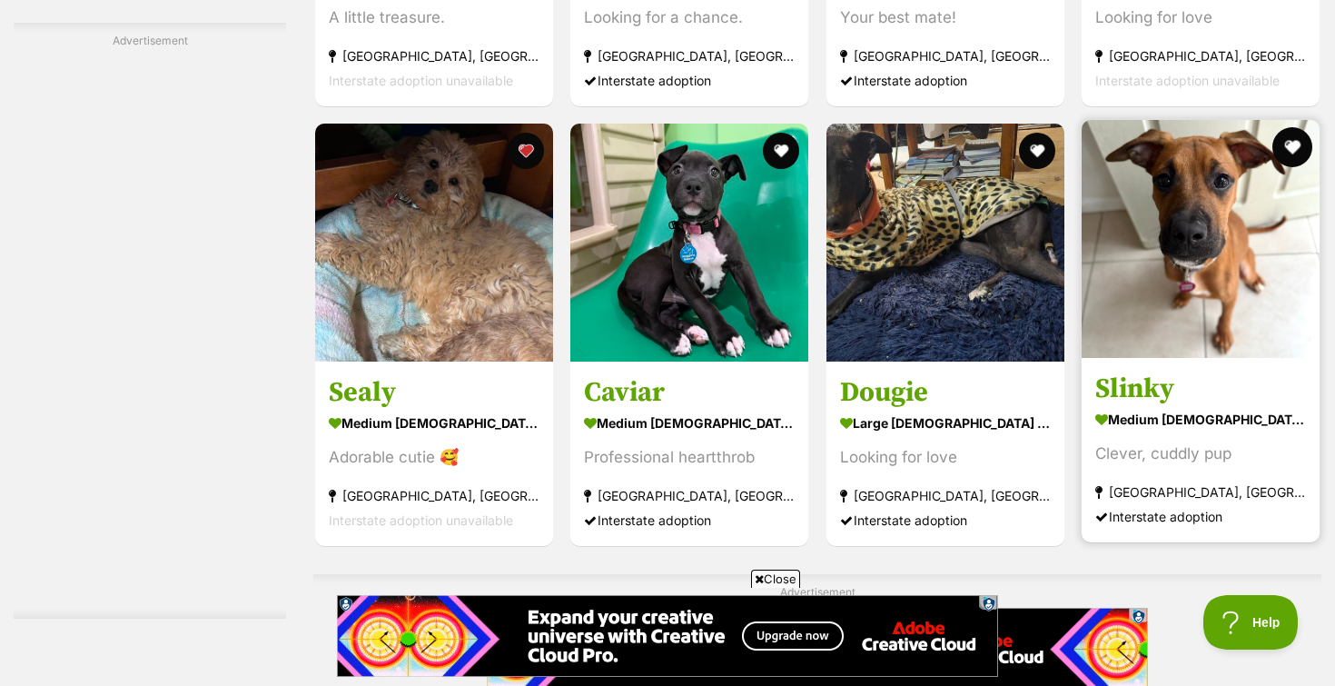
click at [1300, 147] on button "favourite" at bounding box center [1292, 147] width 40 height 40
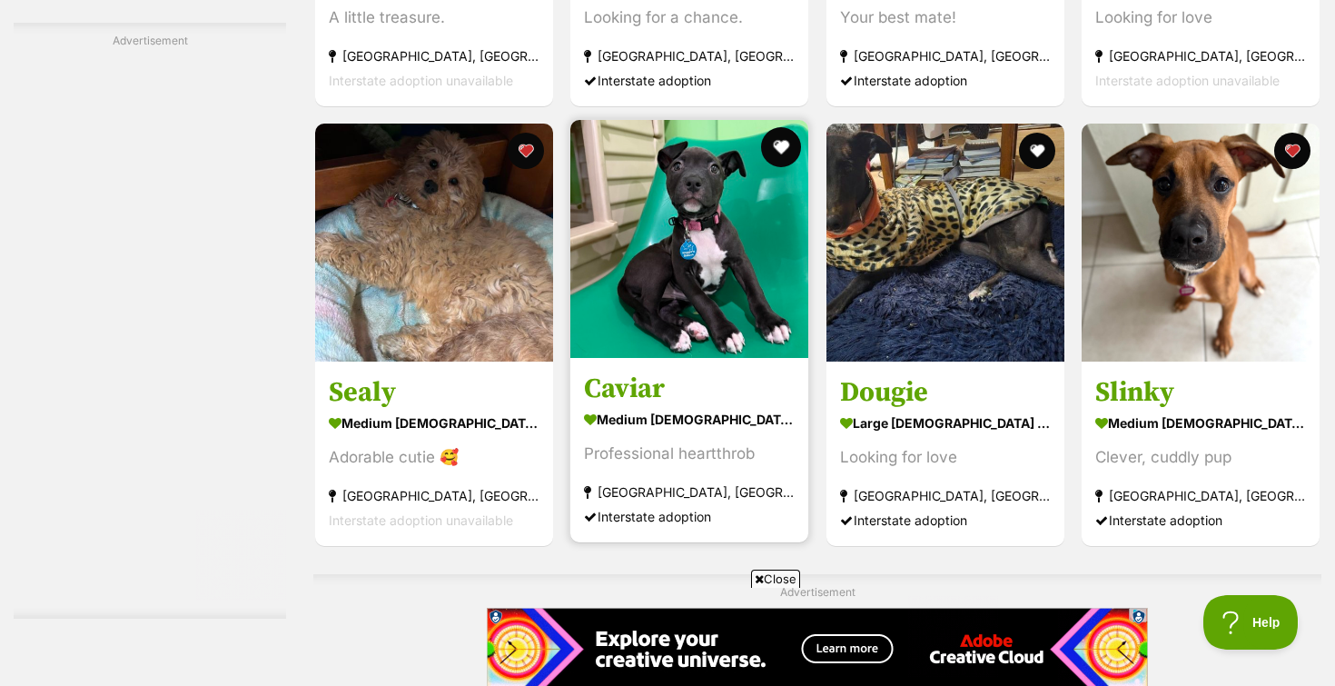
click at [784, 147] on button "favourite" at bounding box center [782, 147] width 40 height 40
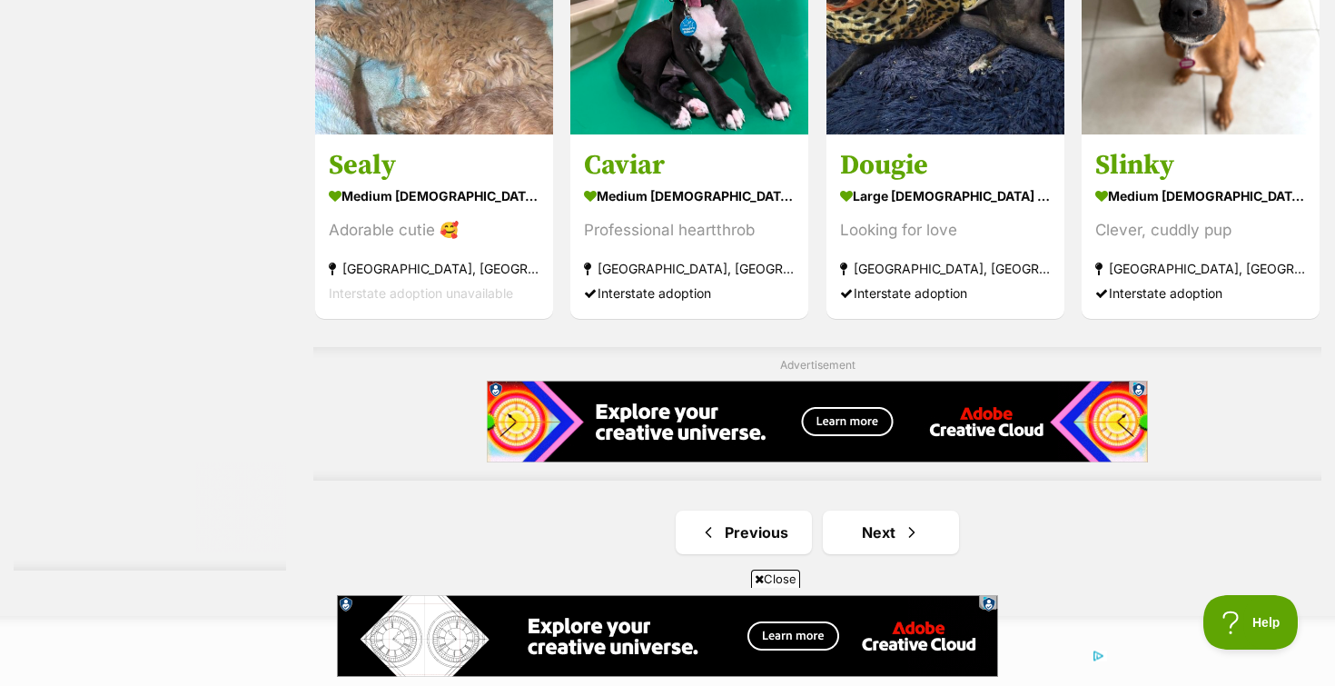
scroll to position [3096, 0]
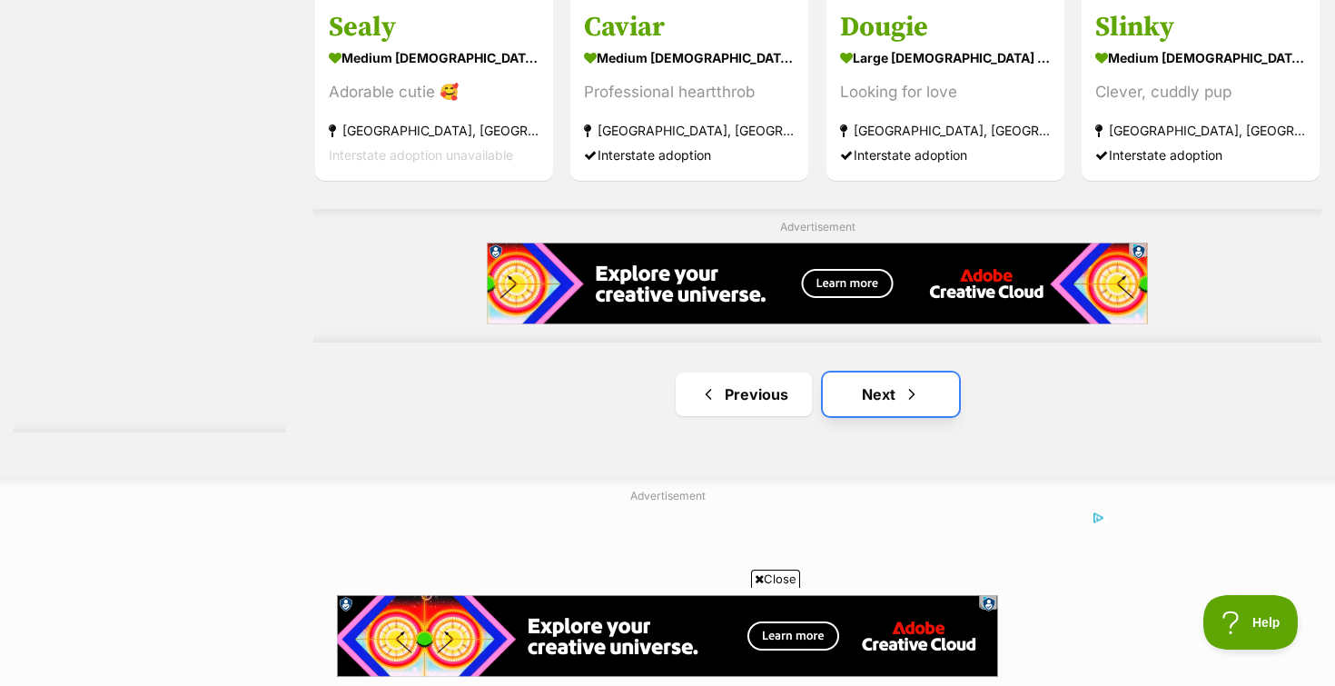
click at [880, 394] on link "Next" at bounding box center [891, 394] width 136 height 44
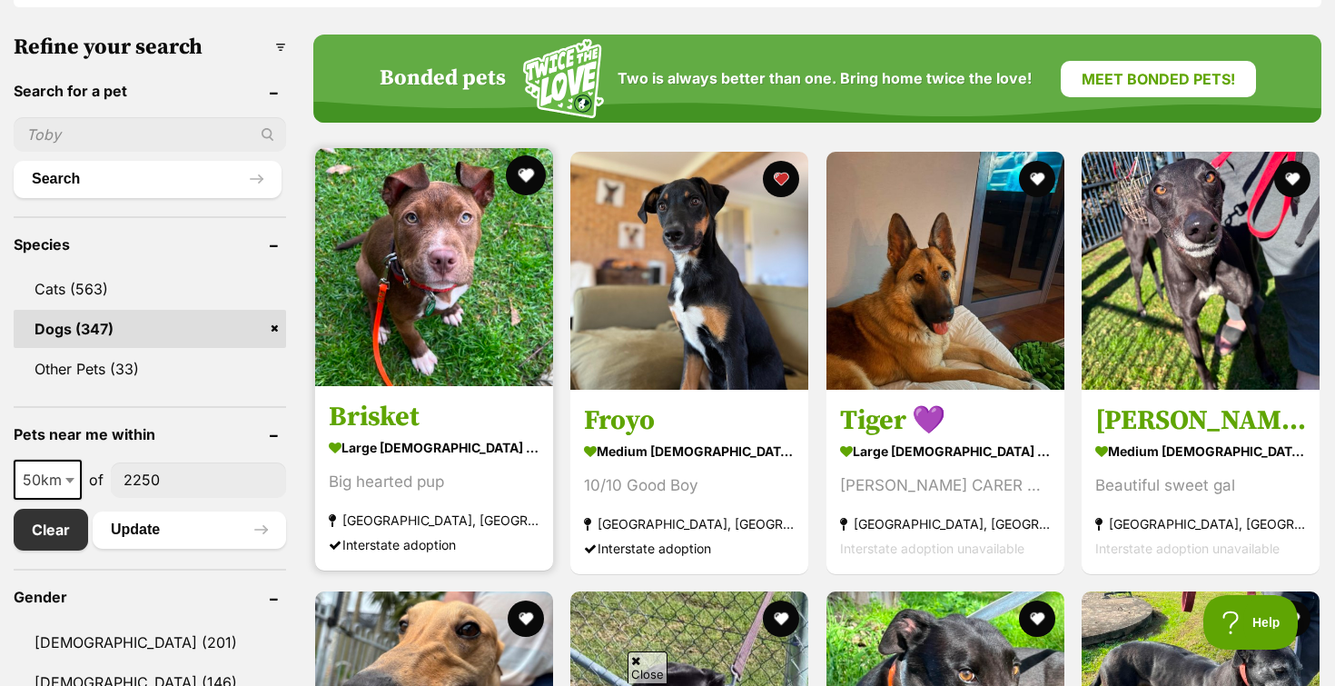
click at [517, 174] on button "favourite" at bounding box center [526, 175] width 40 height 40
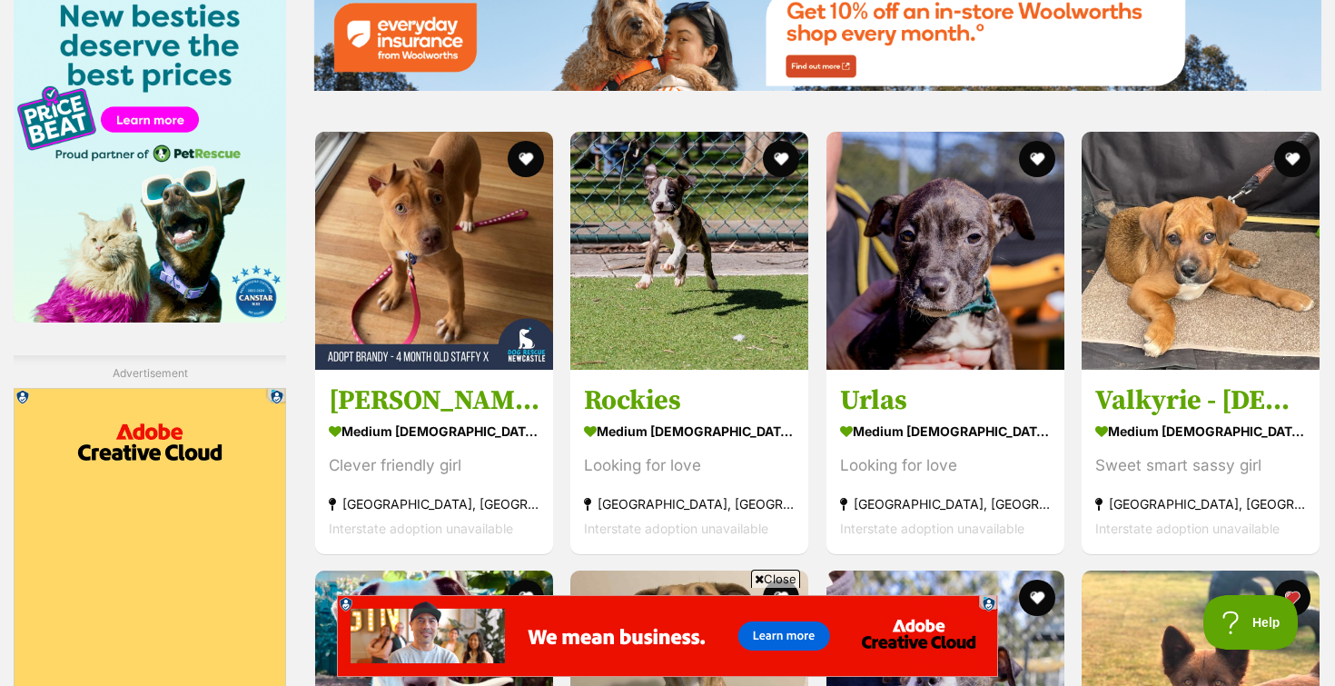
scroll to position [2397, 0]
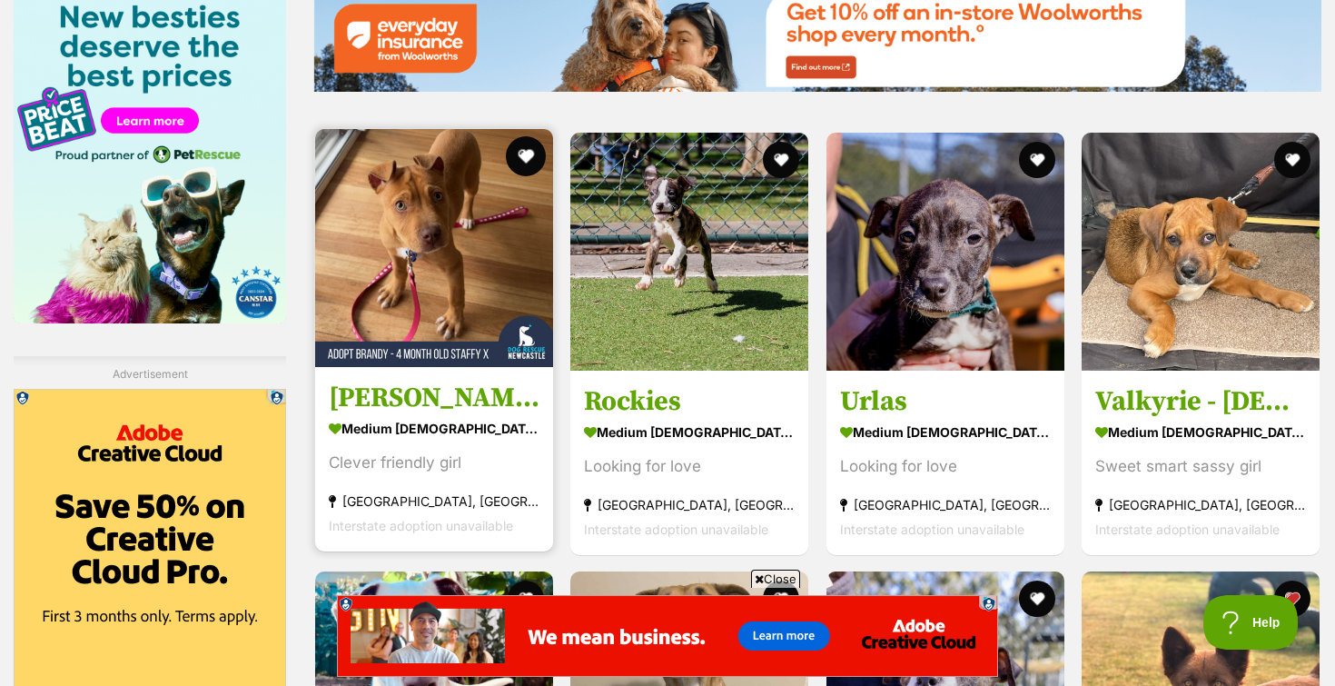
click at [526, 162] on button "favourite" at bounding box center [526, 156] width 40 height 40
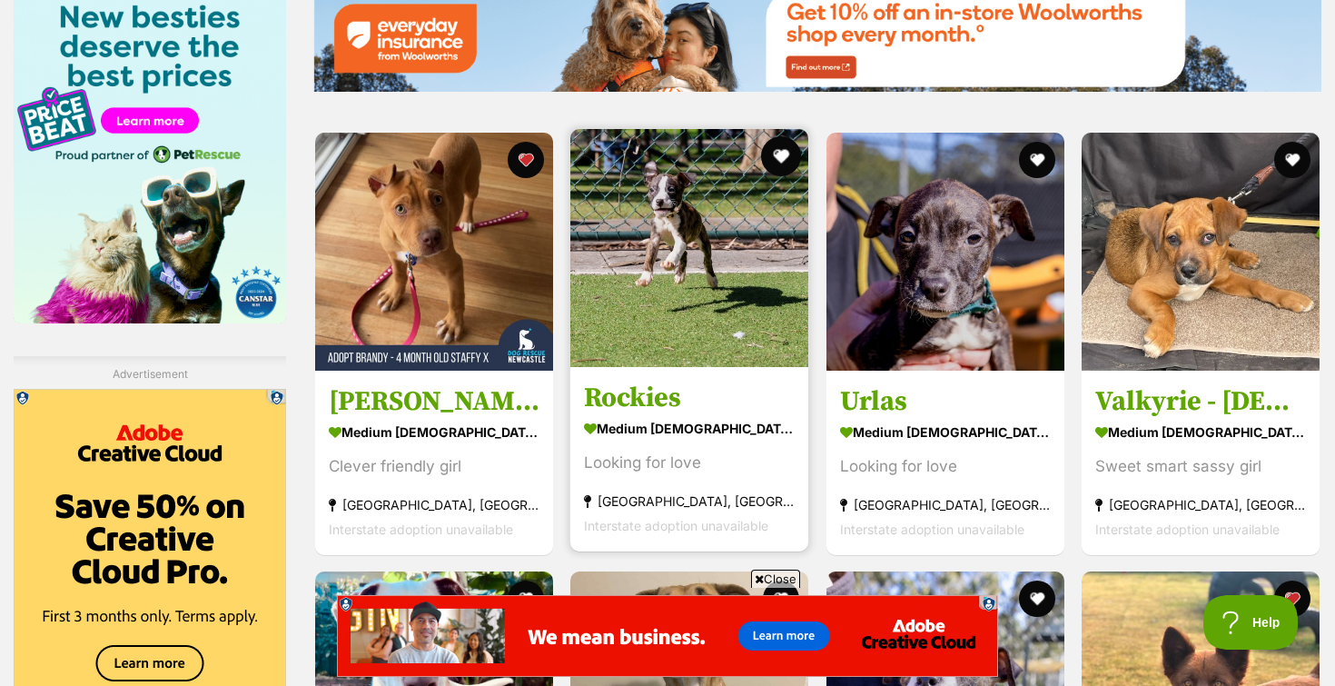
click at [789, 163] on button "favourite" at bounding box center [782, 156] width 40 height 40
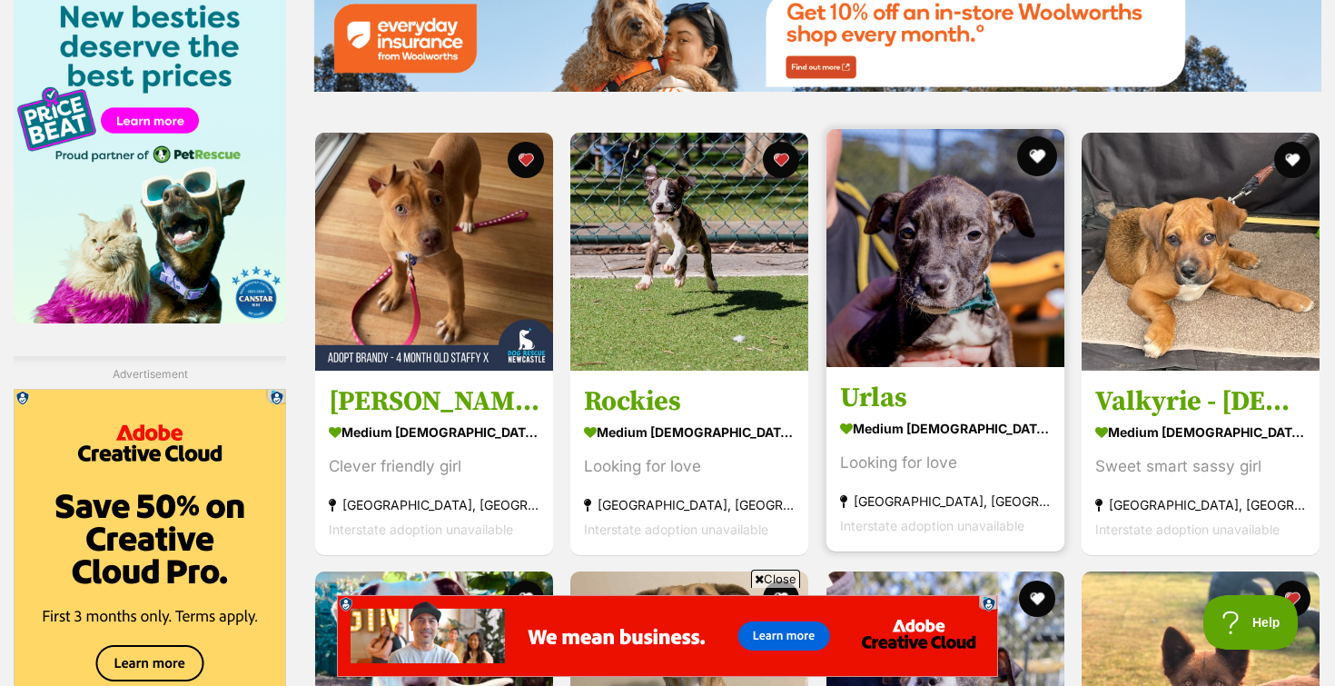
click at [1032, 154] on button "favourite" at bounding box center [1037, 156] width 40 height 40
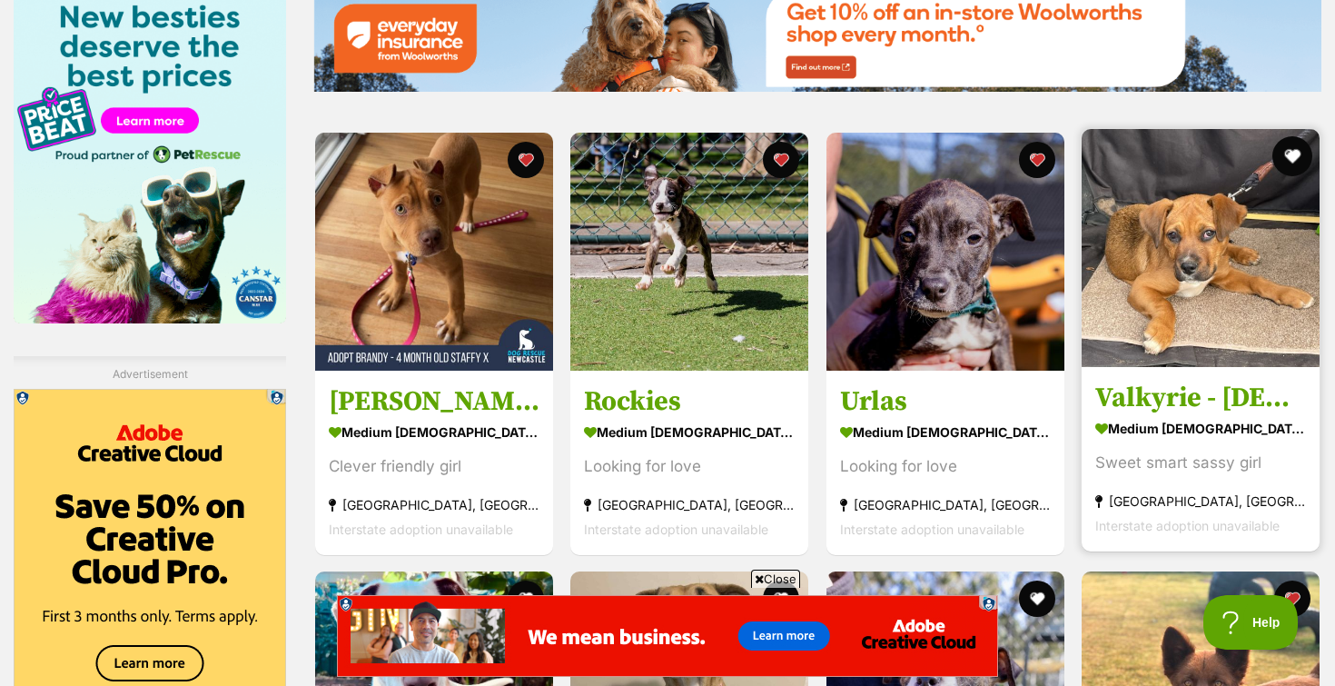
click at [1290, 160] on button "favourite" at bounding box center [1292, 156] width 40 height 40
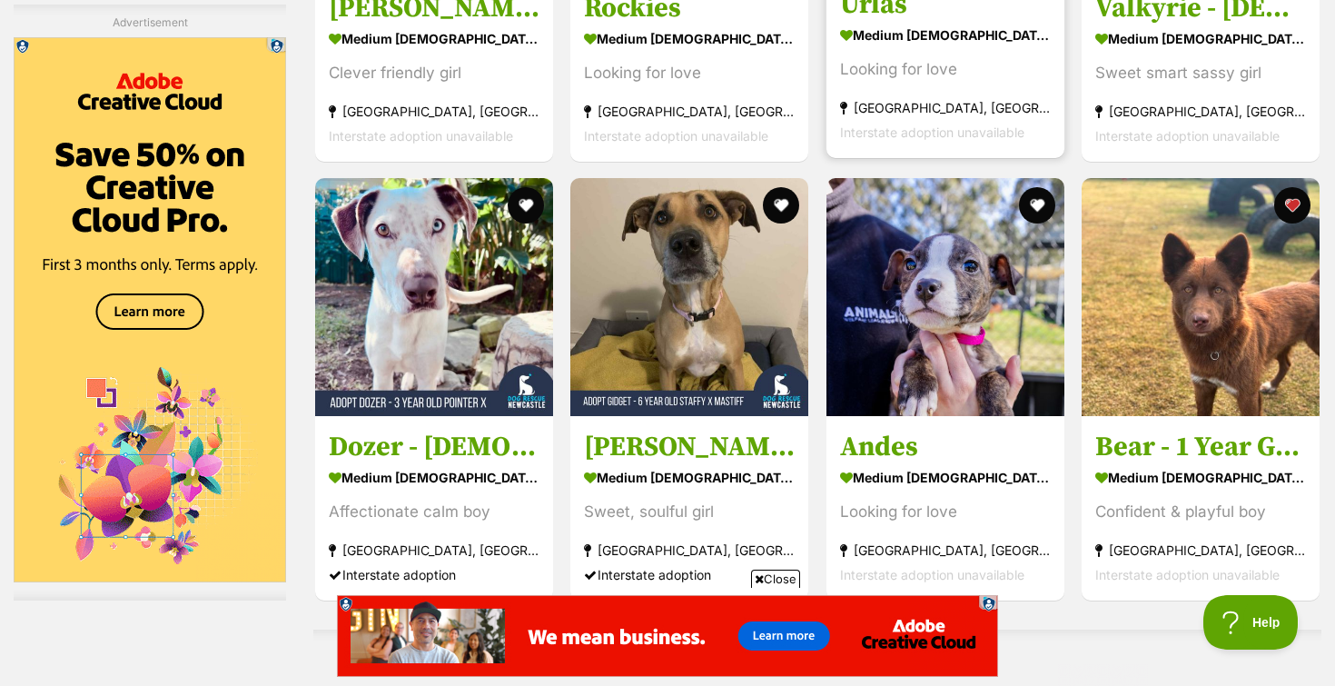
scroll to position [2869, 0]
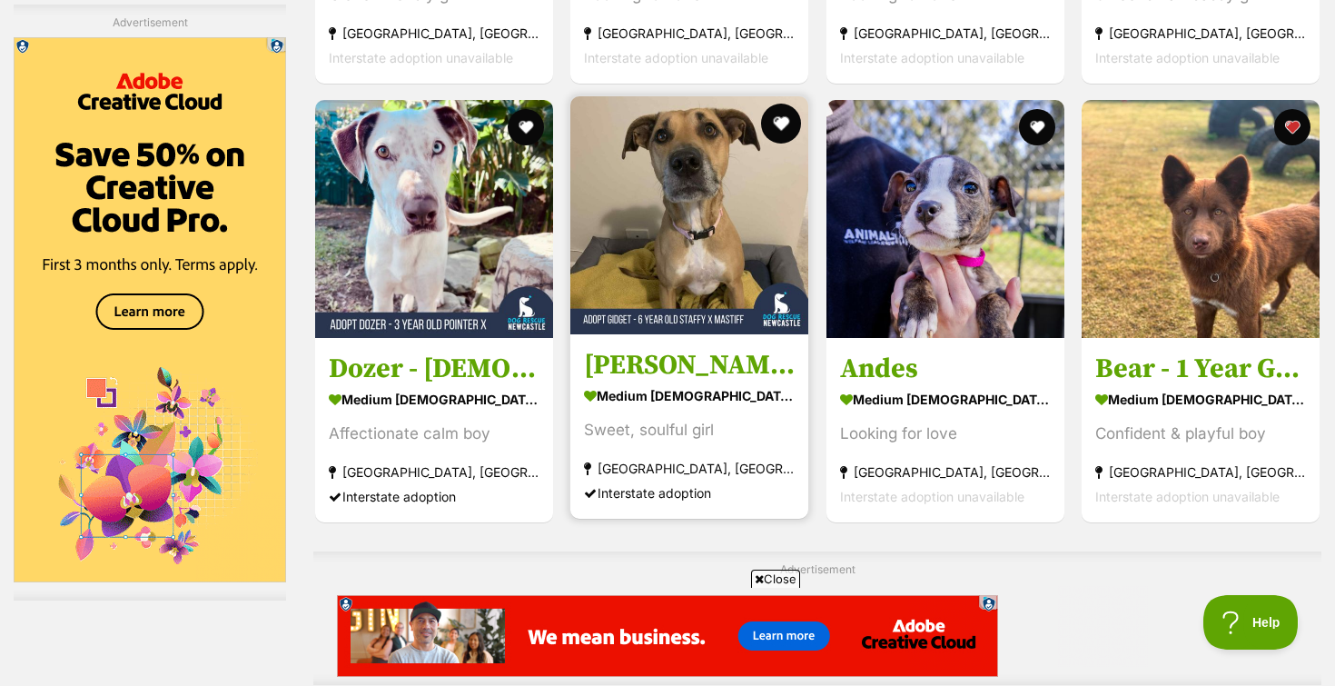
click at [784, 142] on button "favourite" at bounding box center [782, 124] width 40 height 40
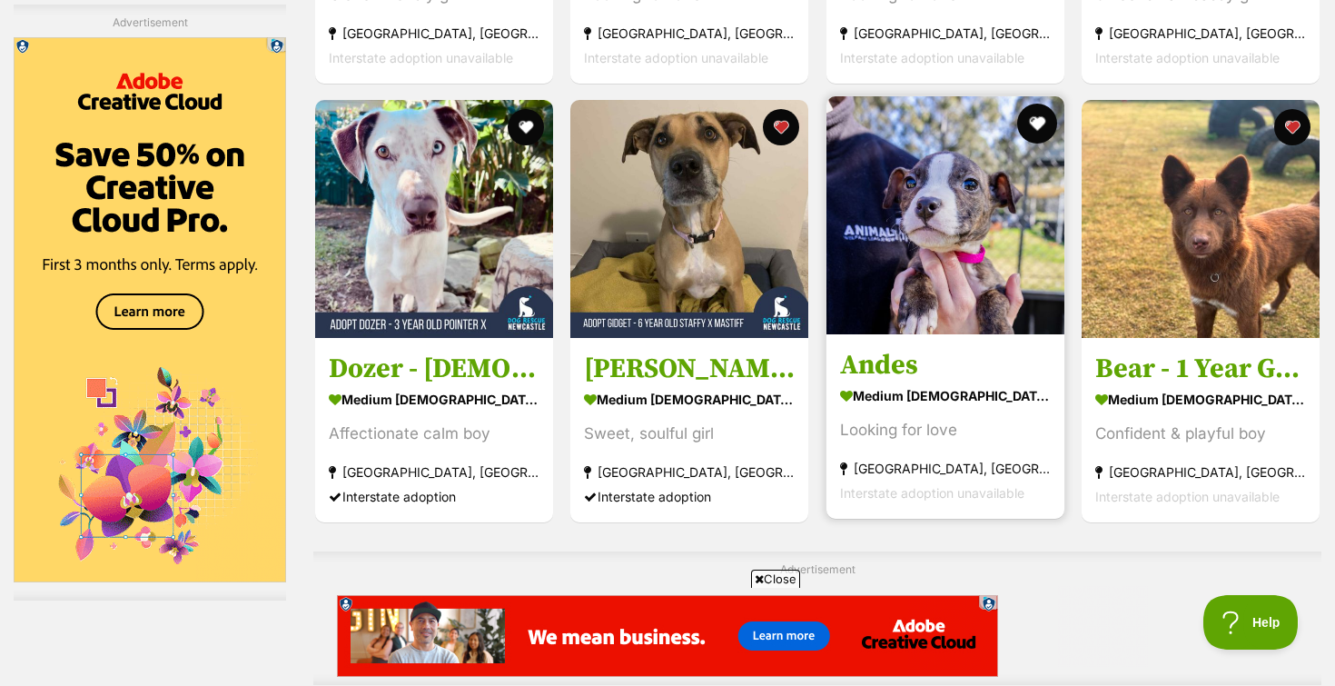
click at [1023, 126] on button "favourite" at bounding box center [1037, 124] width 40 height 40
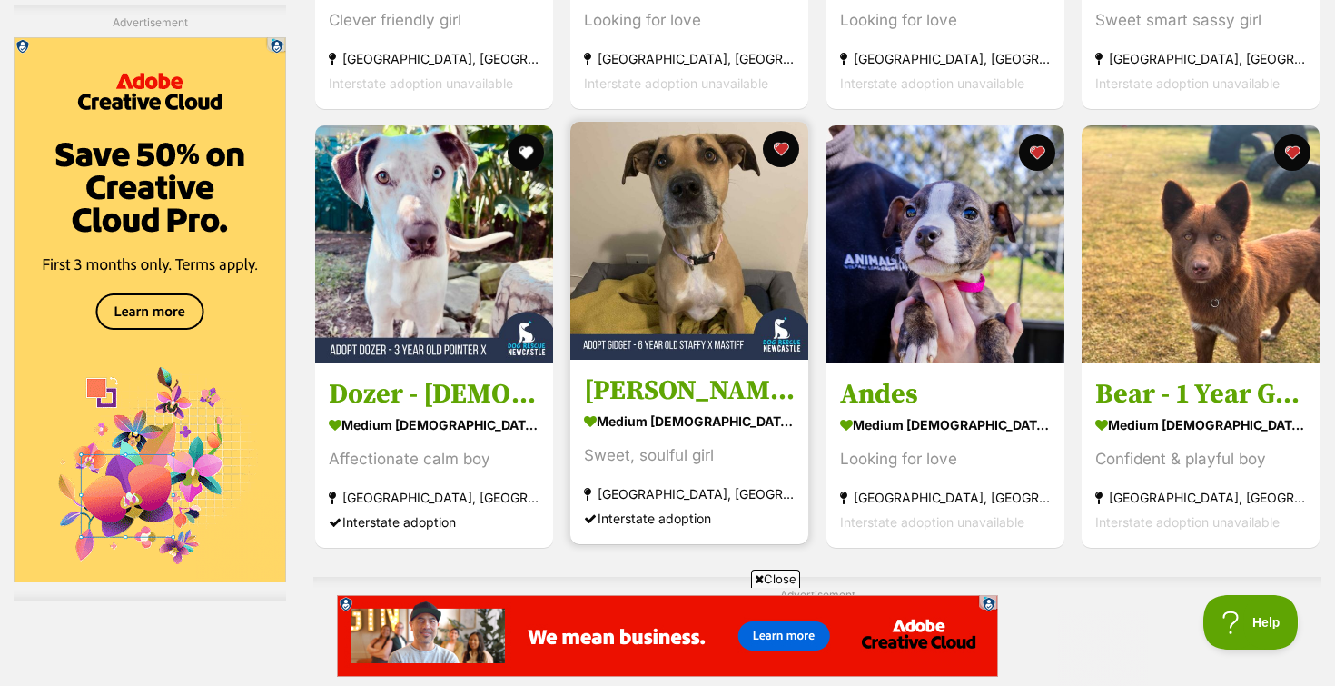
scroll to position [2836, 0]
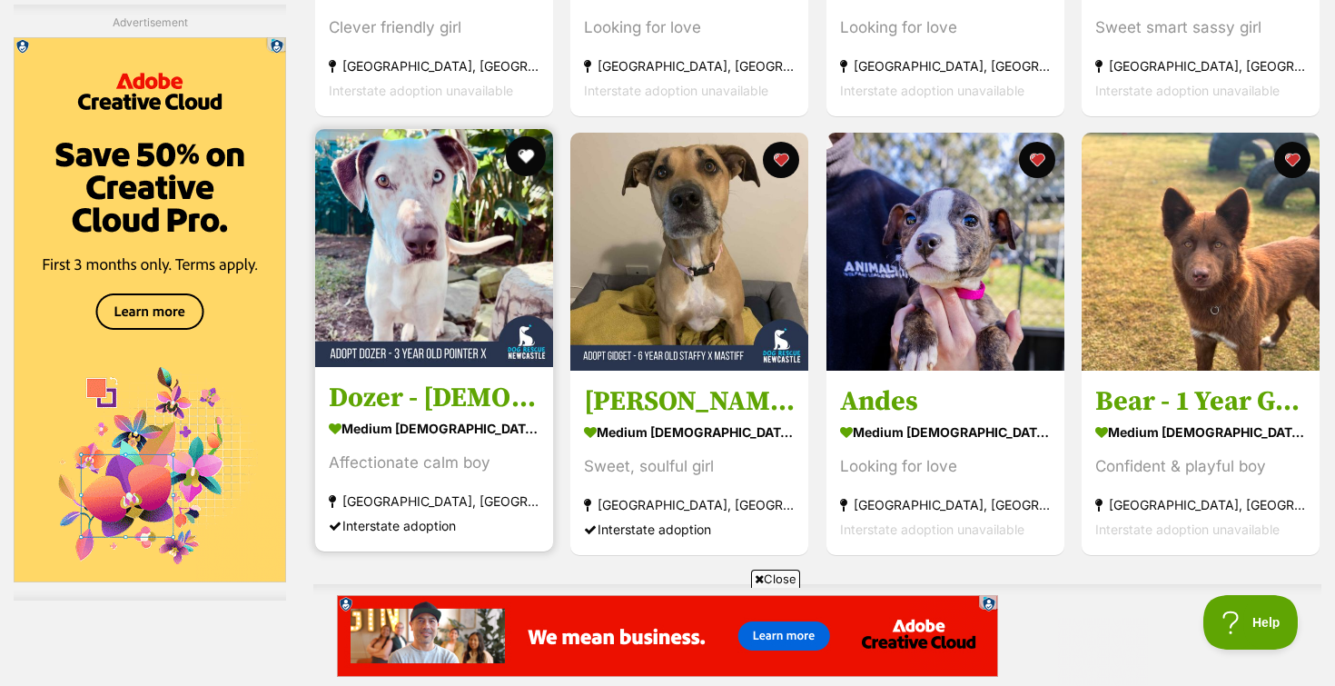
click at [528, 159] on button "favourite" at bounding box center [526, 156] width 40 height 40
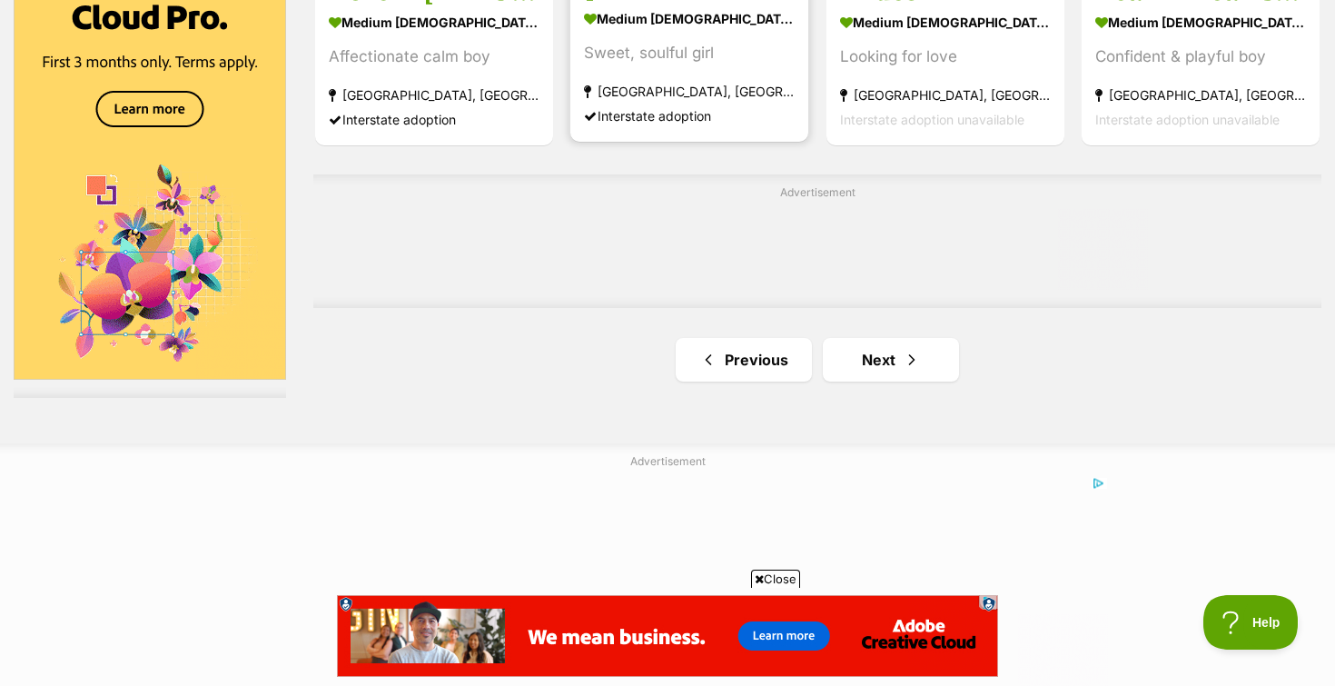
scroll to position [3258, 0]
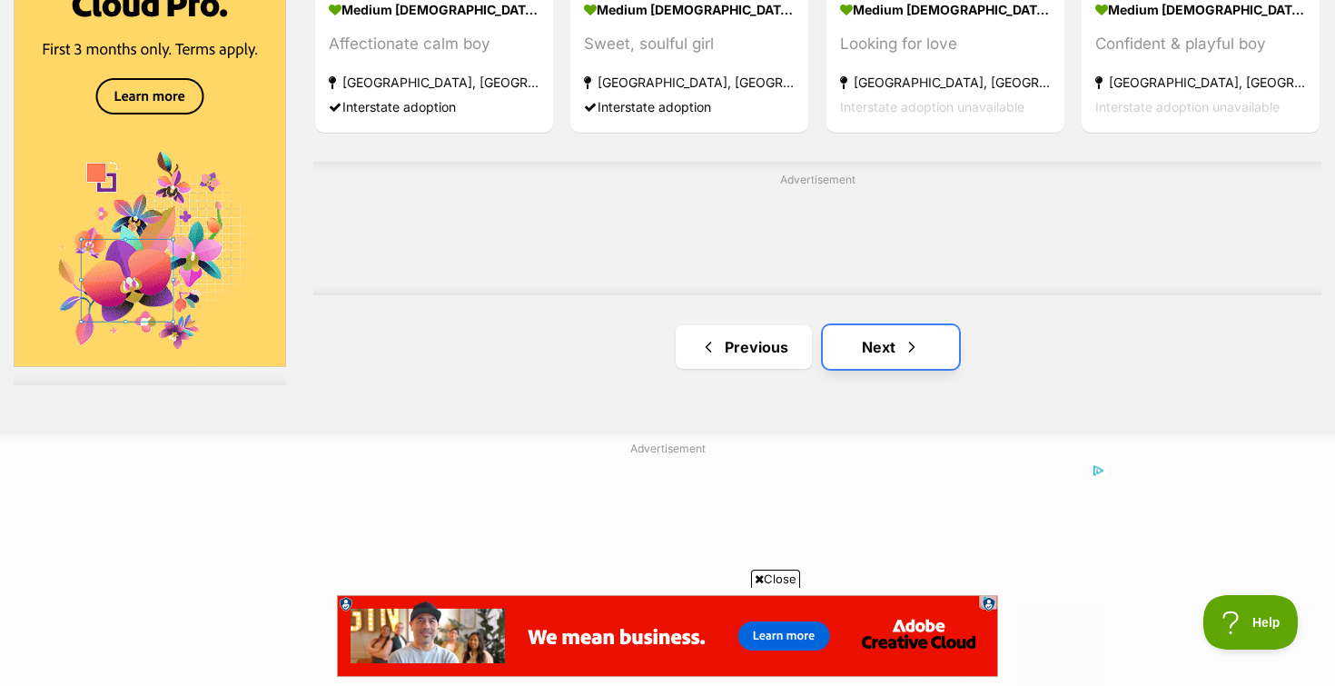
click at [860, 354] on link "Next" at bounding box center [891, 347] width 136 height 44
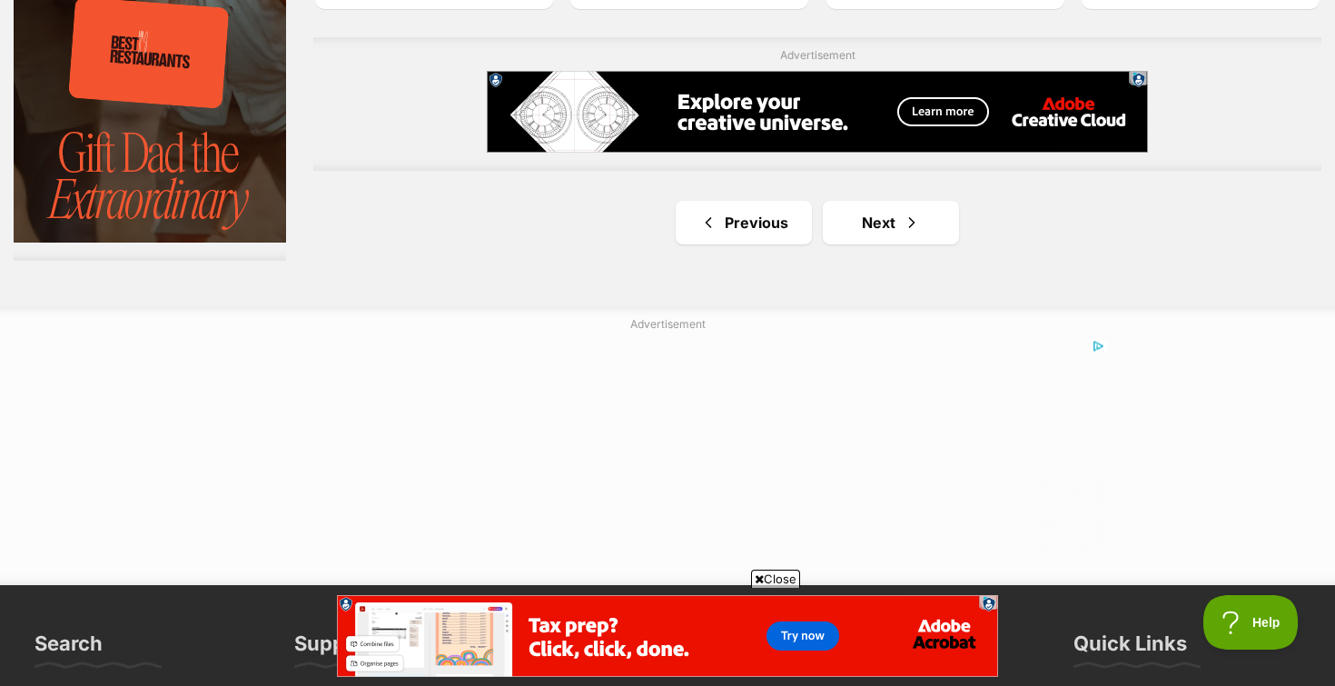
scroll to position [3271, 0]
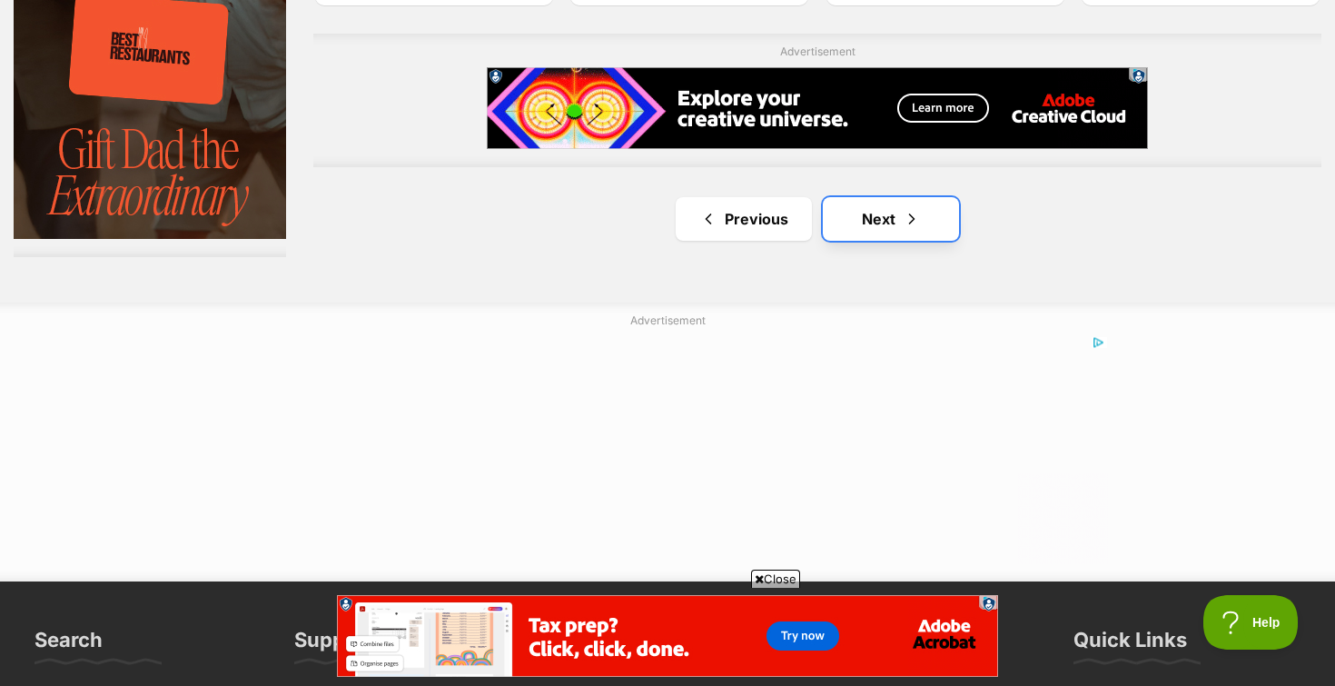
click at [867, 229] on link "Next" at bounding box center [891, 219] width 136 height 44
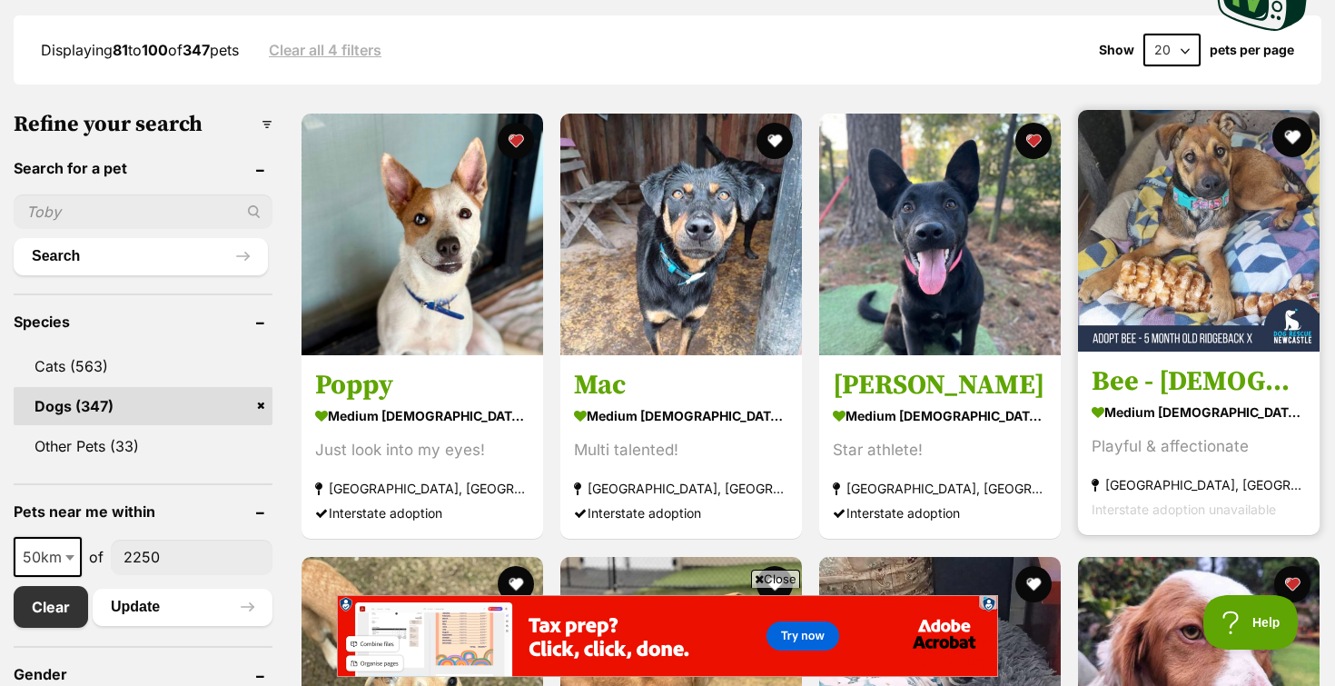
click at [1281, 131] on button "favourite" at bounding box center [1292, 137] width 40 height 40
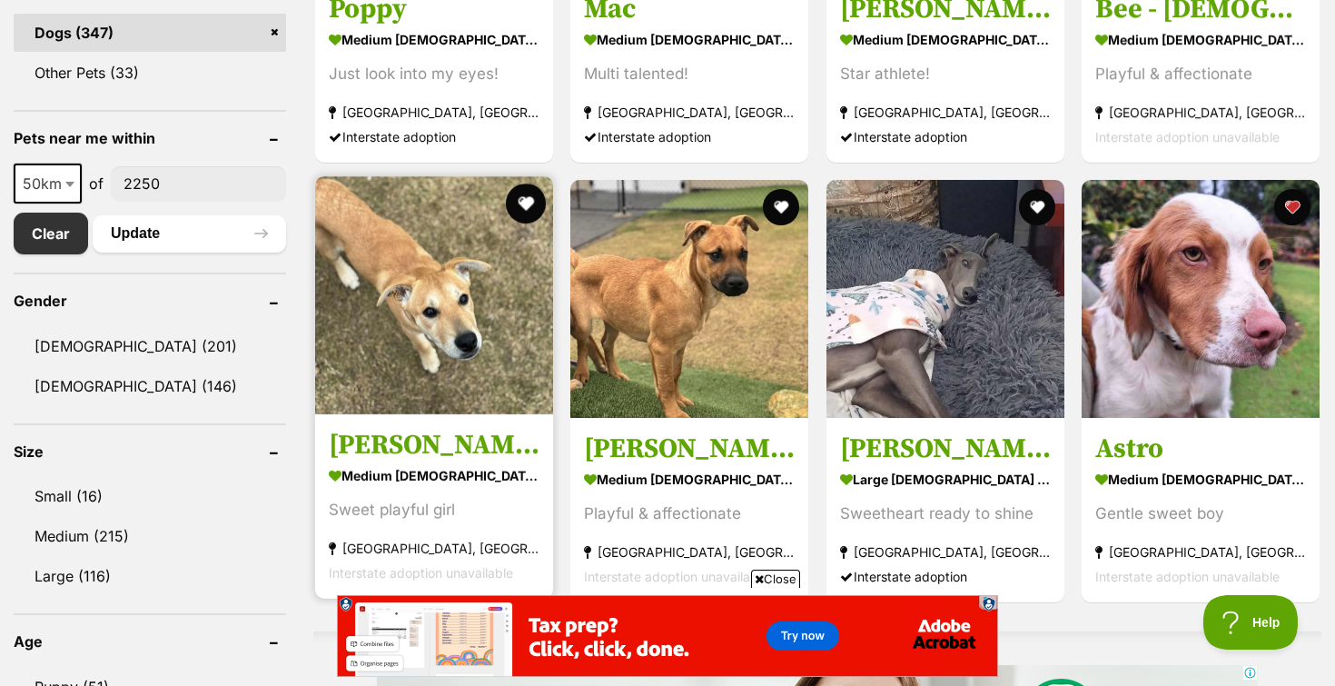
click at [520, 203] on button "favourite" at bounding box center [526, 203] width 40 height 40
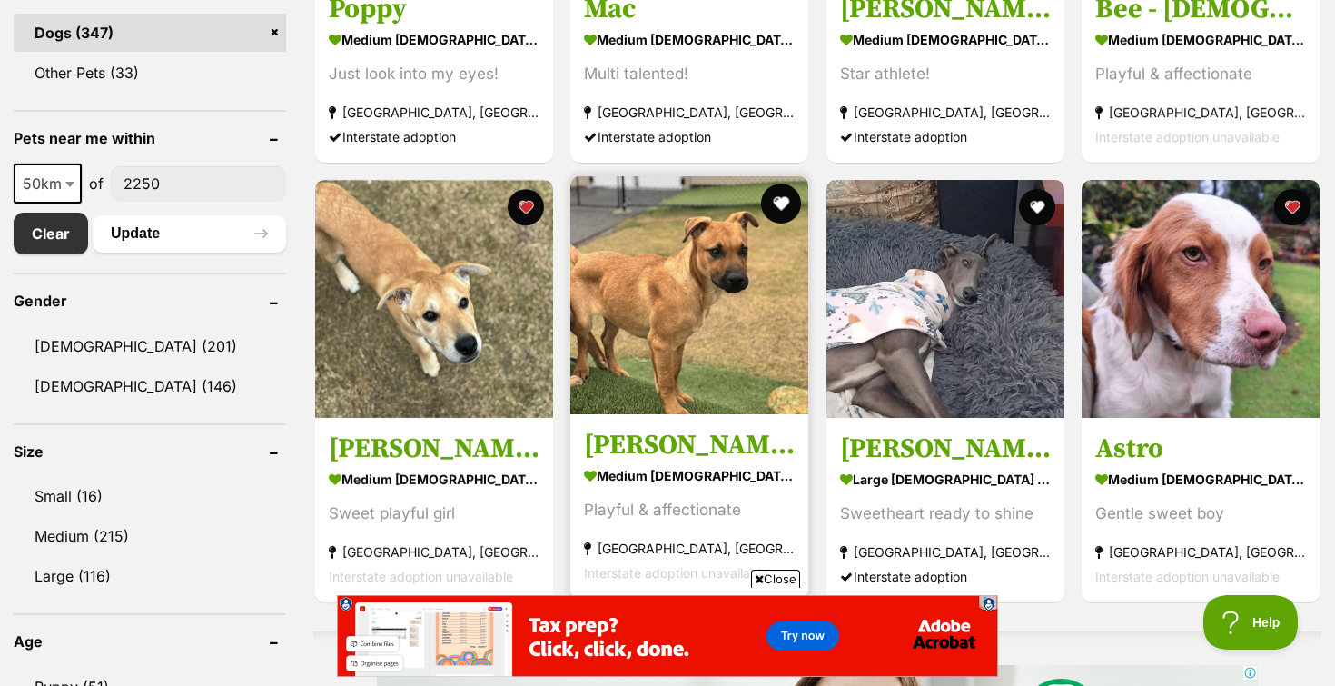
click at [786, 204] on button "favourite" at bounding box center [782, 203] width 40 height 40
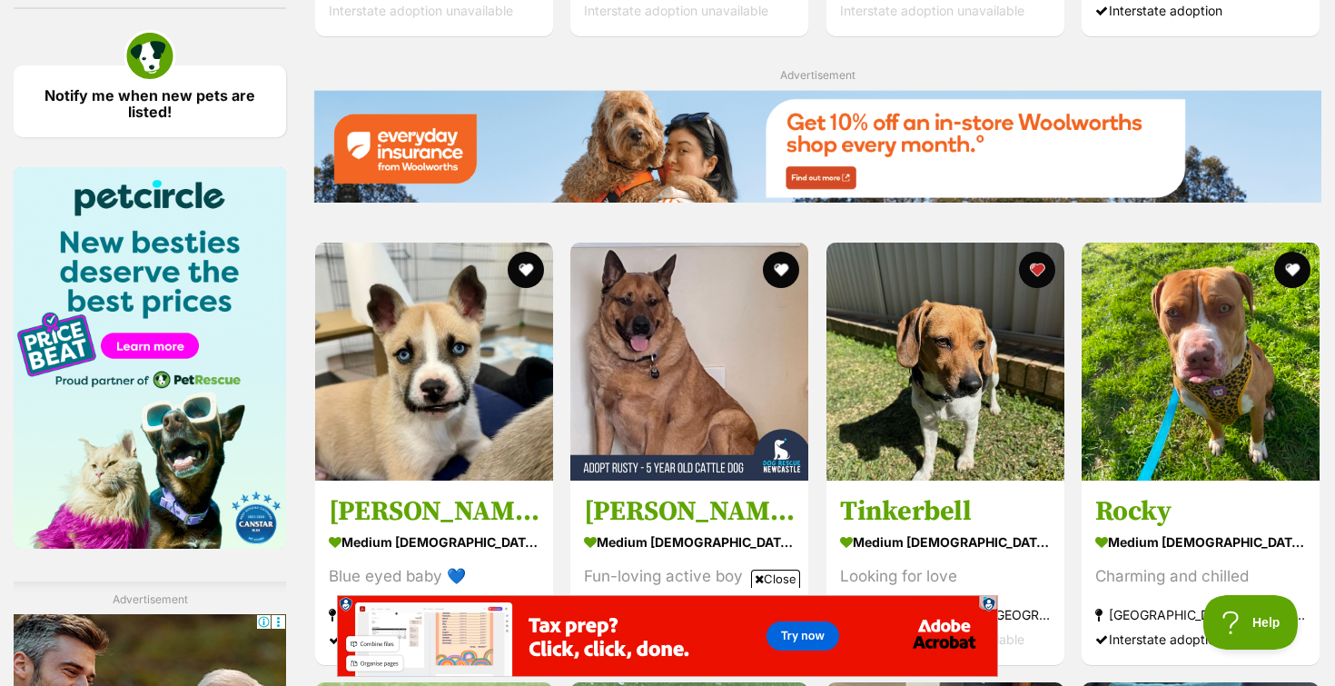
scroll to position [2176, 0]
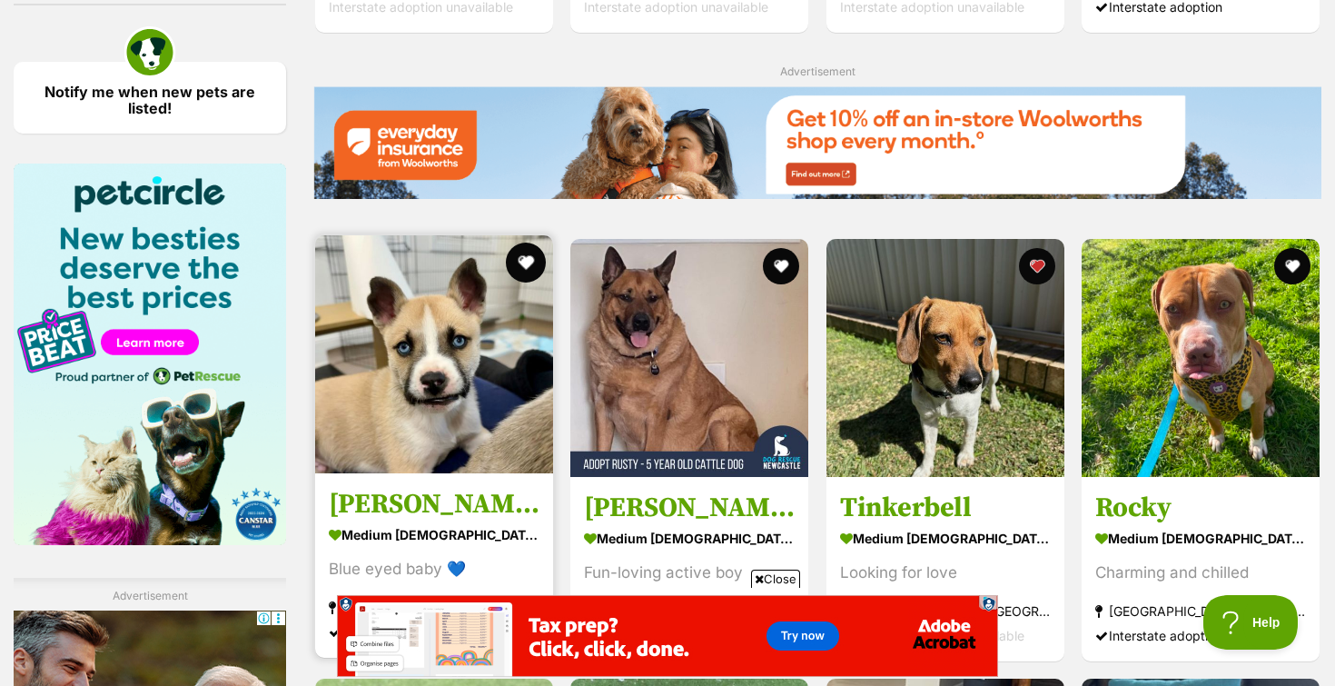
click at [539, 273] on button "favourite" at bounding box center [526, 262] width 40 height 40
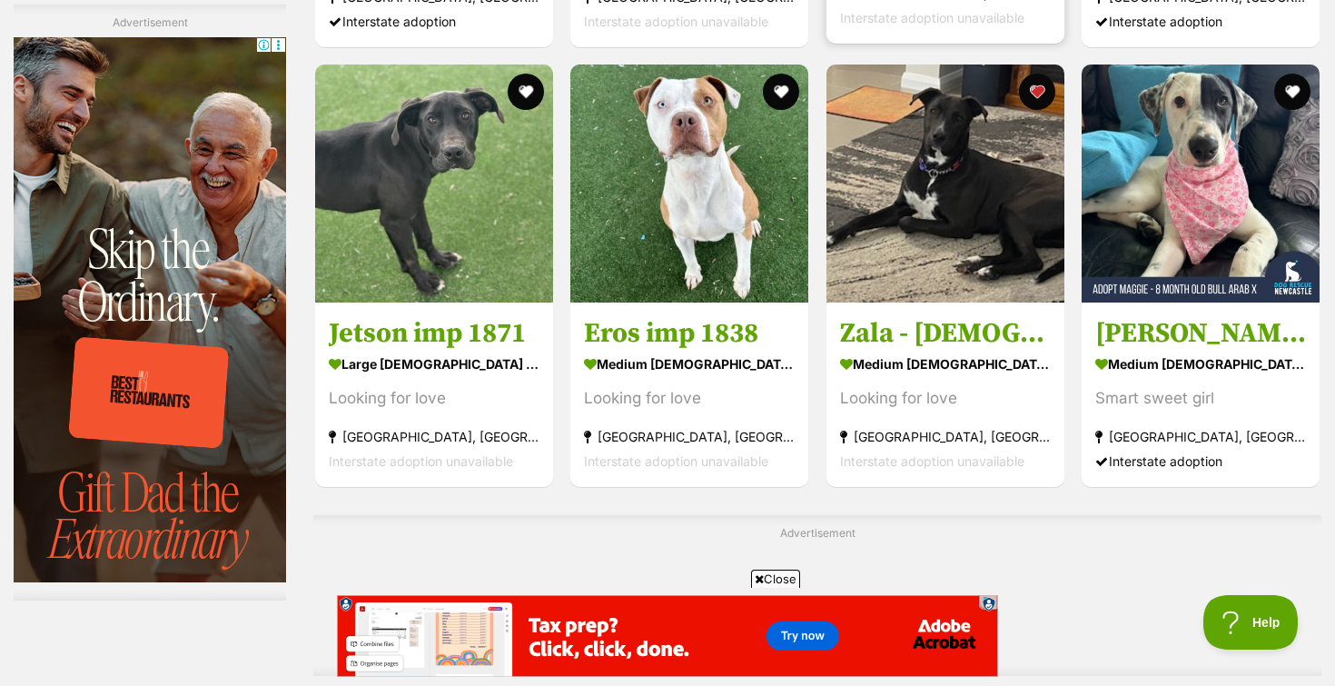
scroll to position [2794, 0]
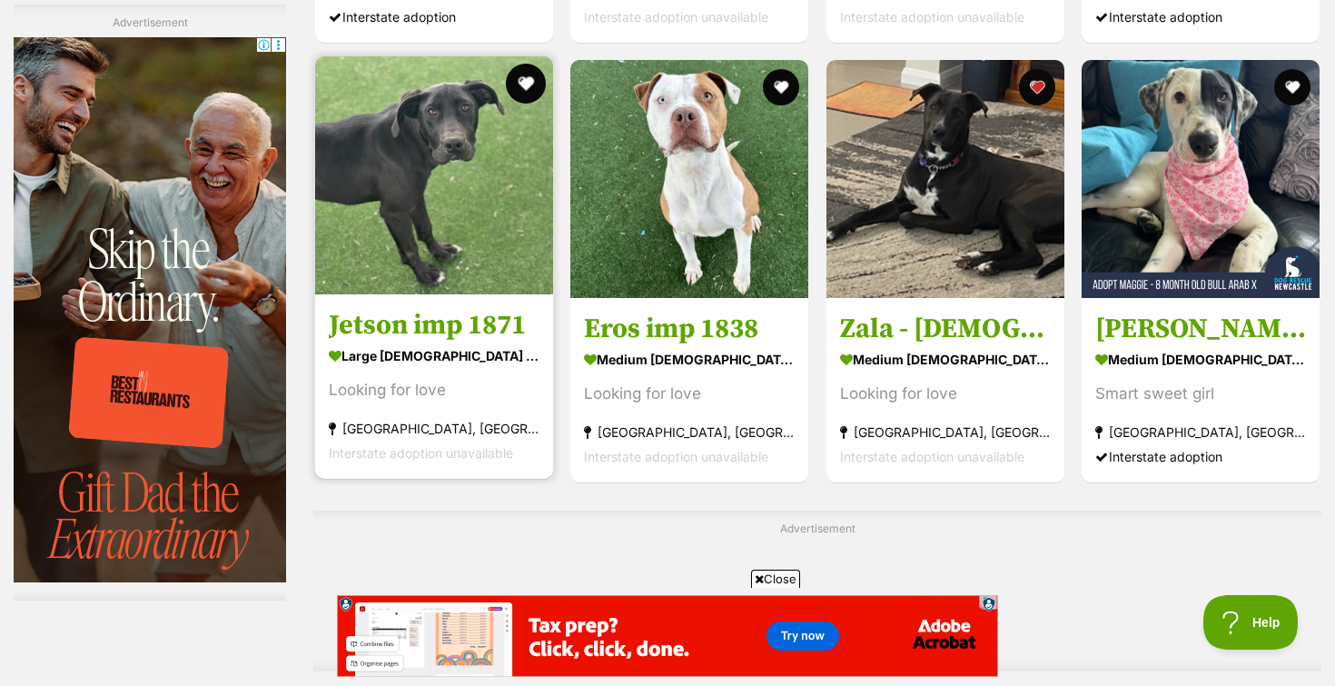
click at [542, 85] on button "favourite" at bounding box center [526, 84] width 40 height 40
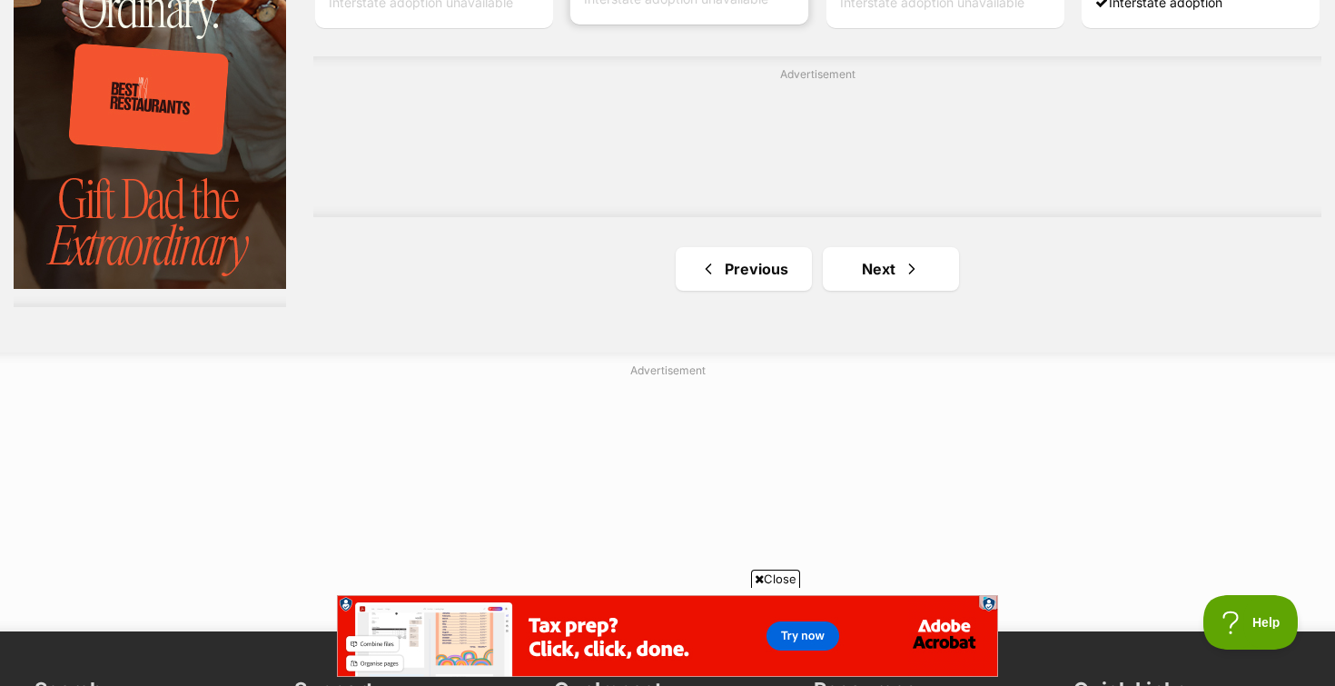
scroll to position [3249, 0]
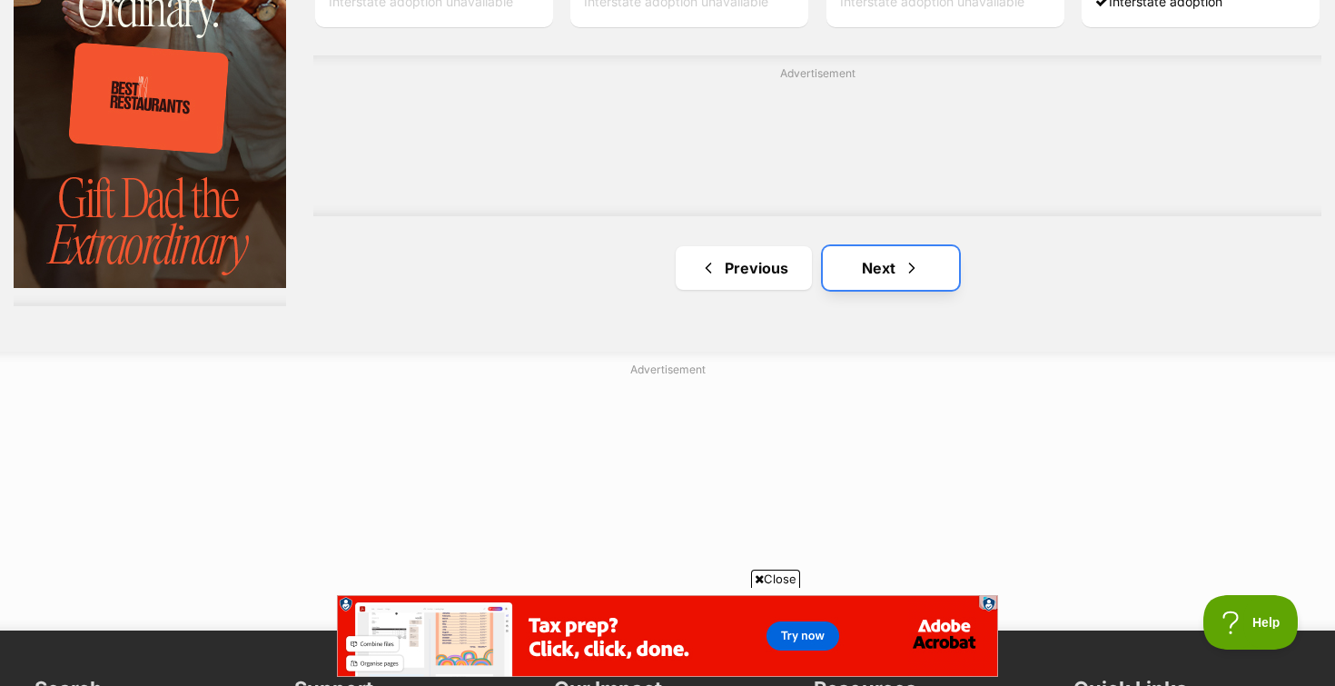
click at [856, 278] on link "Next" at bounding box center [891, 268] width 136 height 44
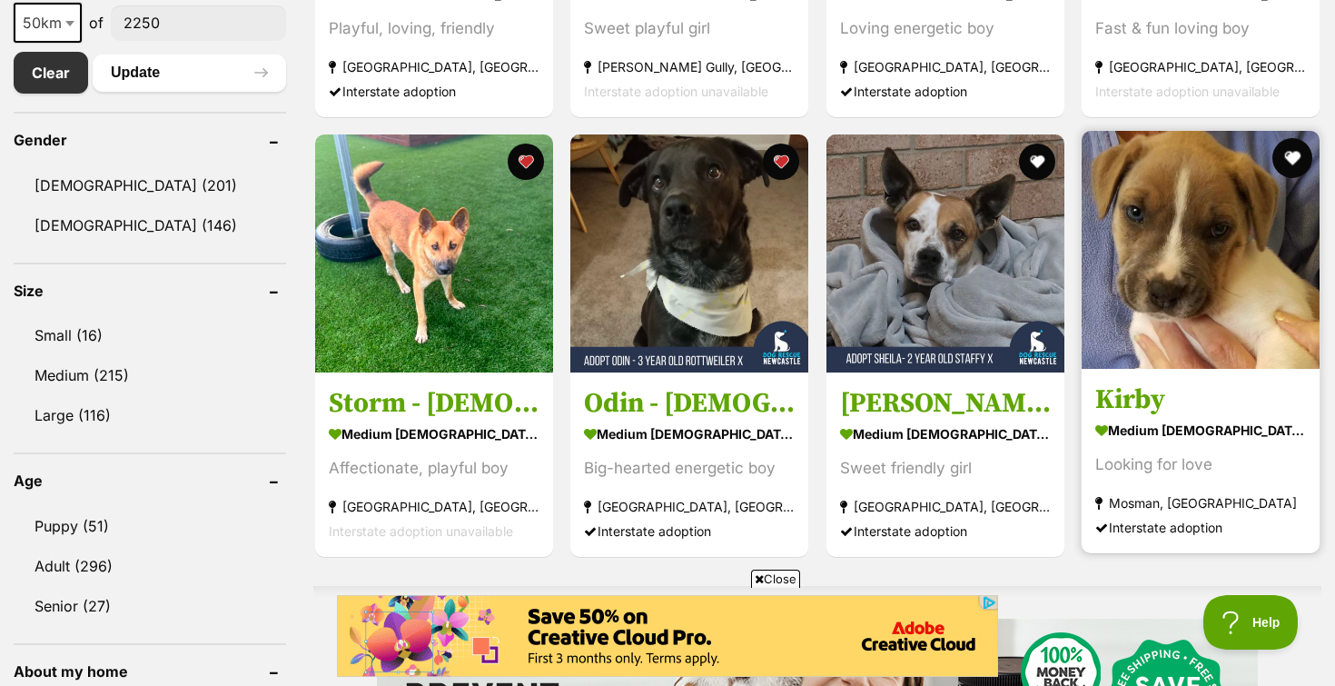
click at [1283, 155] on button "favourite" at bounding box center [1292, 158] width 40 height 40
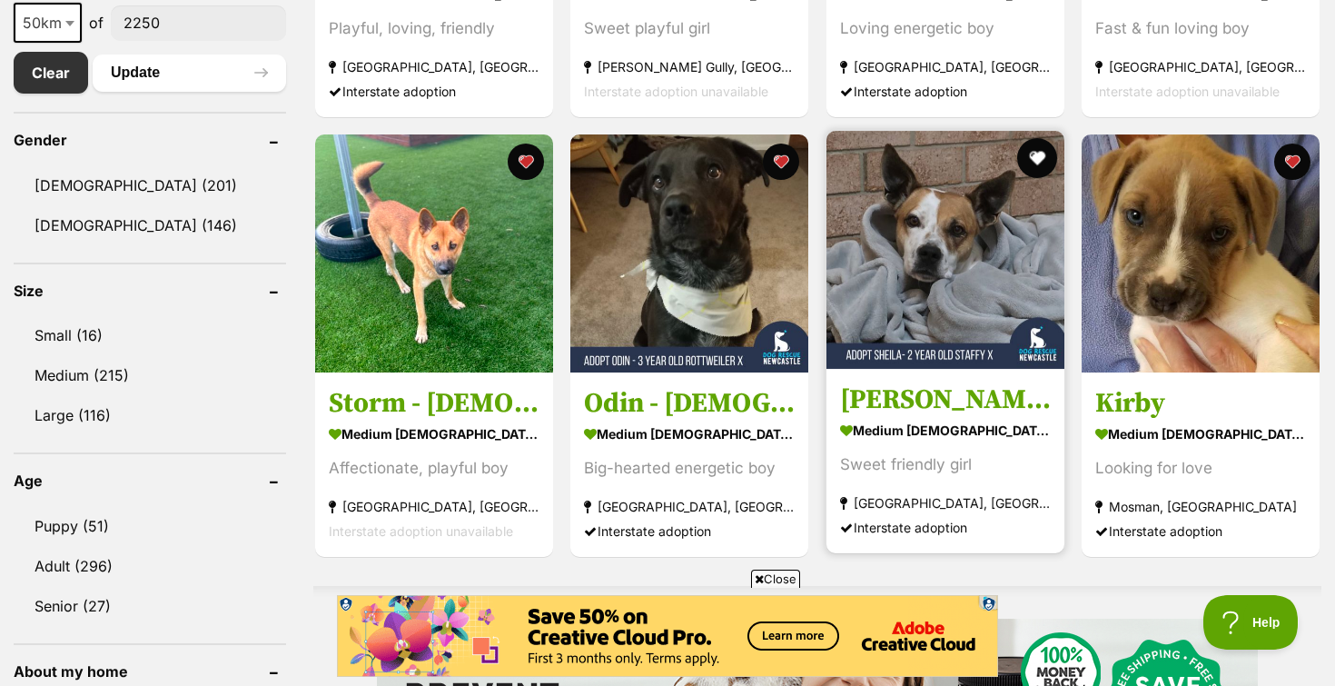
click at [1033, 157] on button "favourite" at bounding box center [1037, 158] width 40 height 40
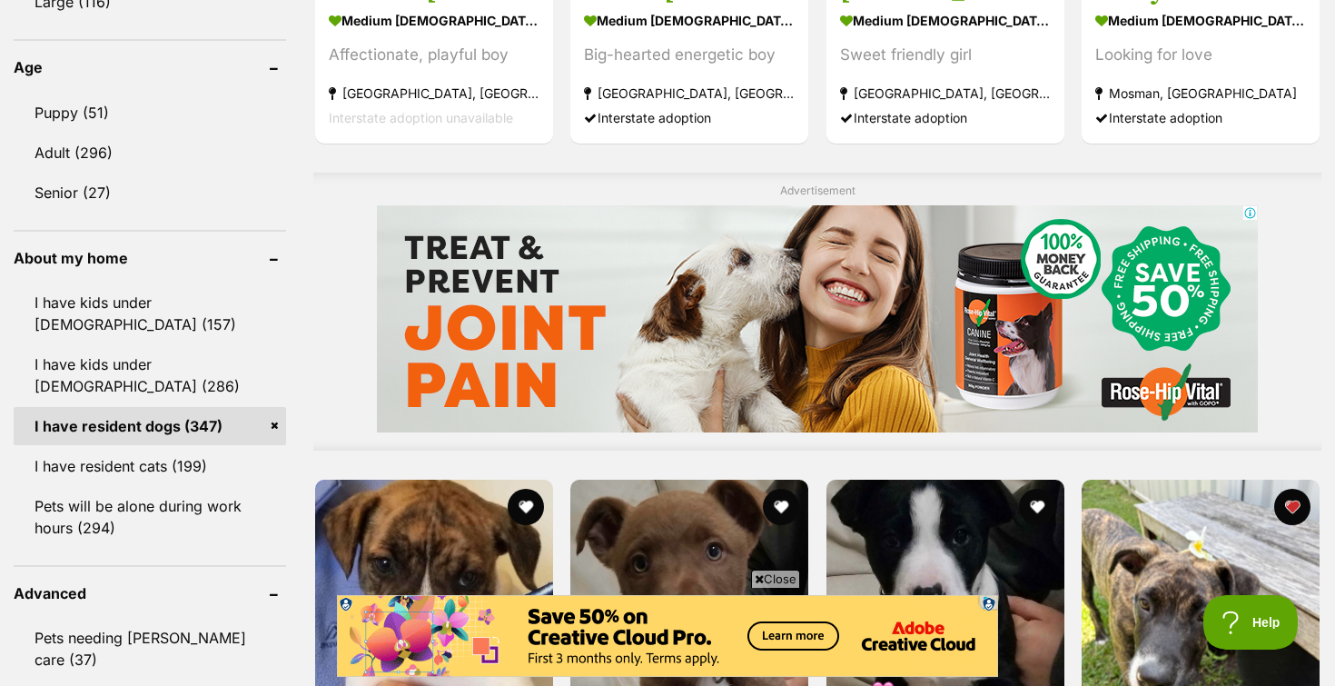
scroll to position [1731, 0]
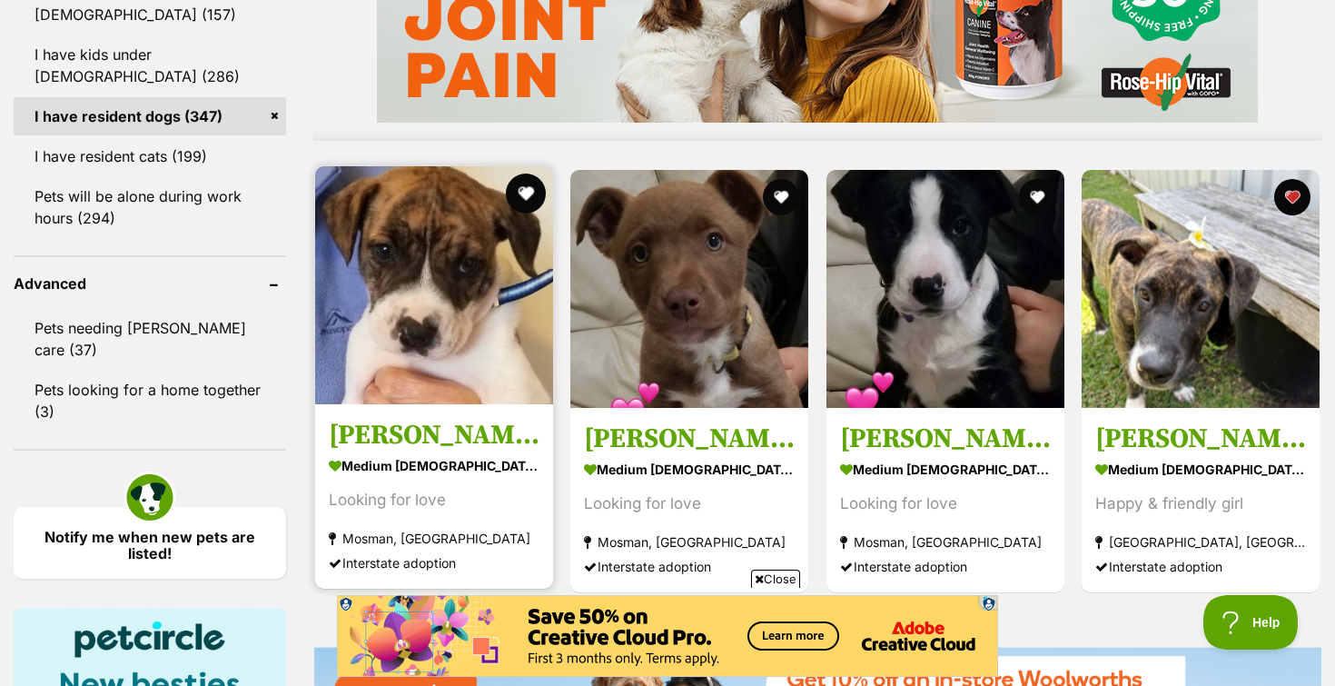
click at [530, 197] on button "favourite" at bounding box center [526, 193] width 40 height 40
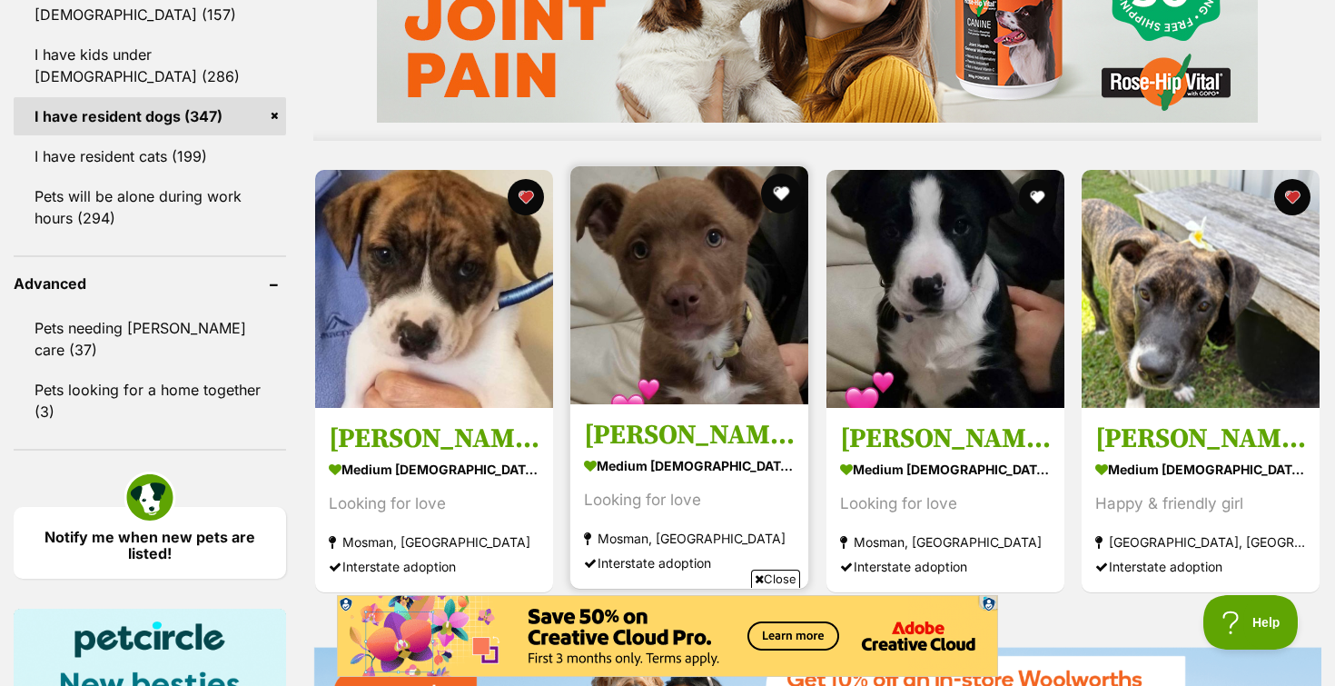
click at [776, 191] on button "favourite" at bounding box center [782, 193] width 40 height 40
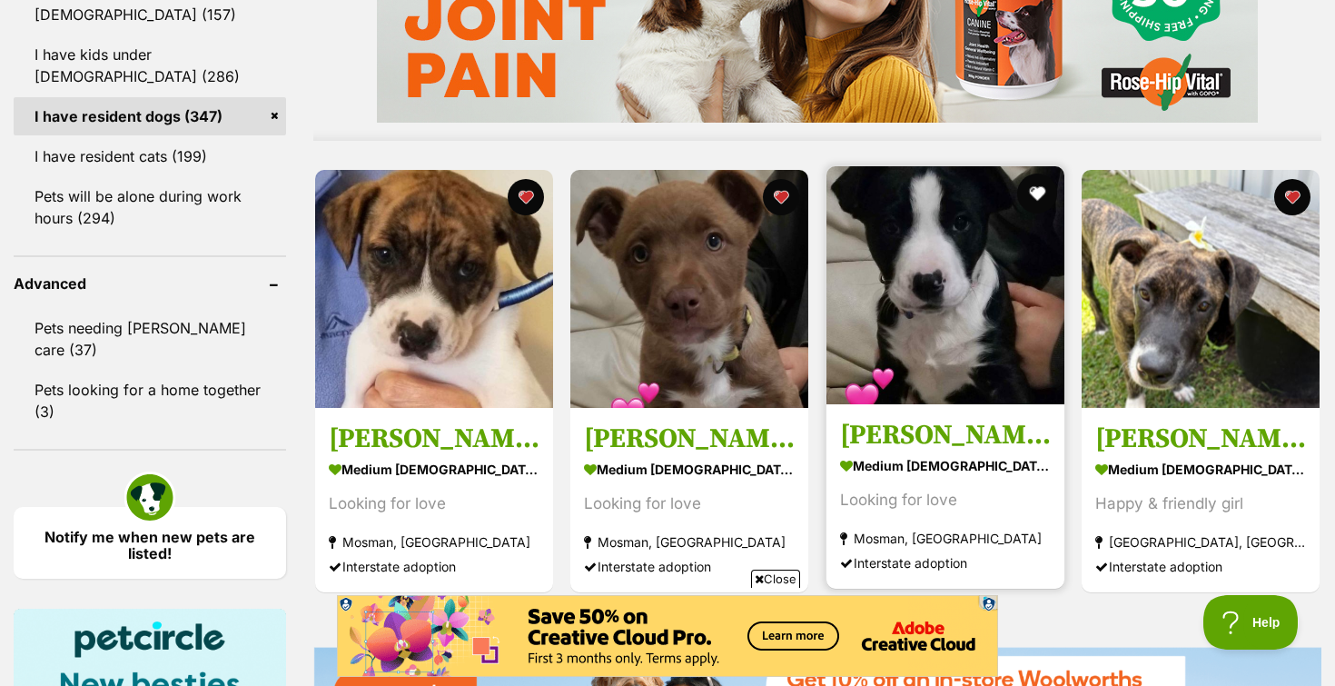
click at [1041, 193] on button "favourite" at bounding box center [1037, 193] width 40 height 40
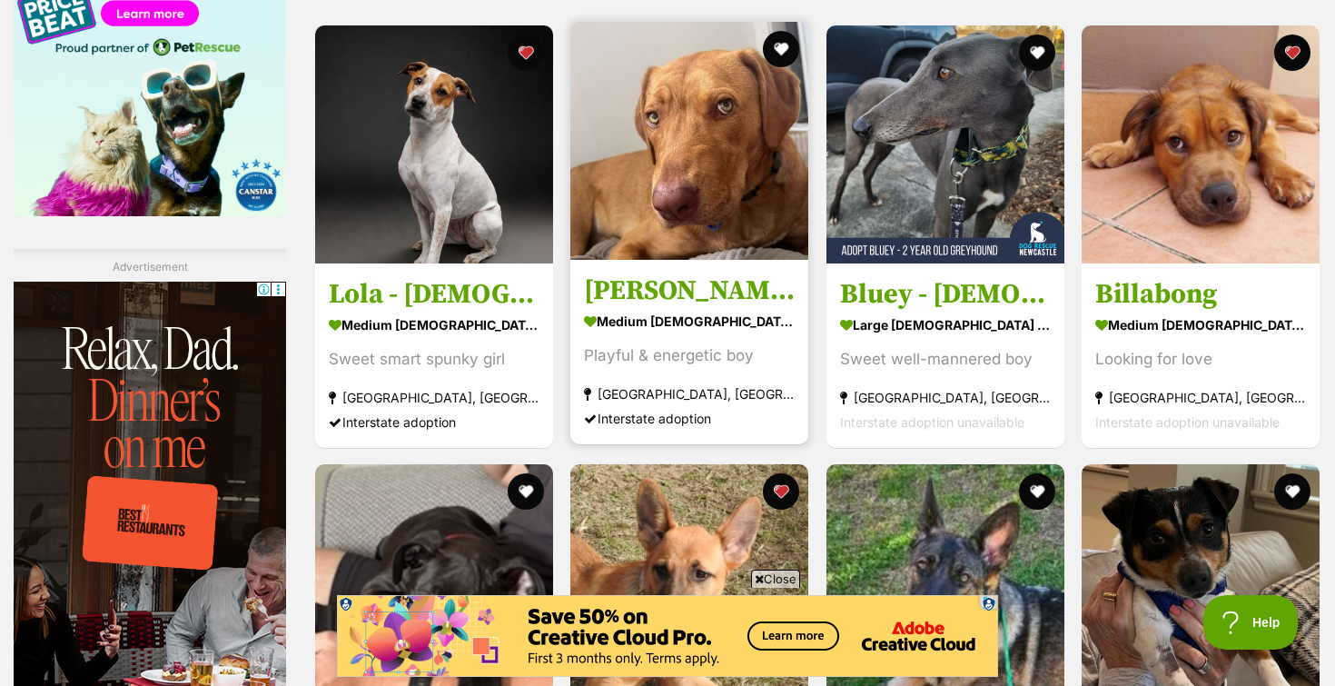
scroll to position [2497, 0]
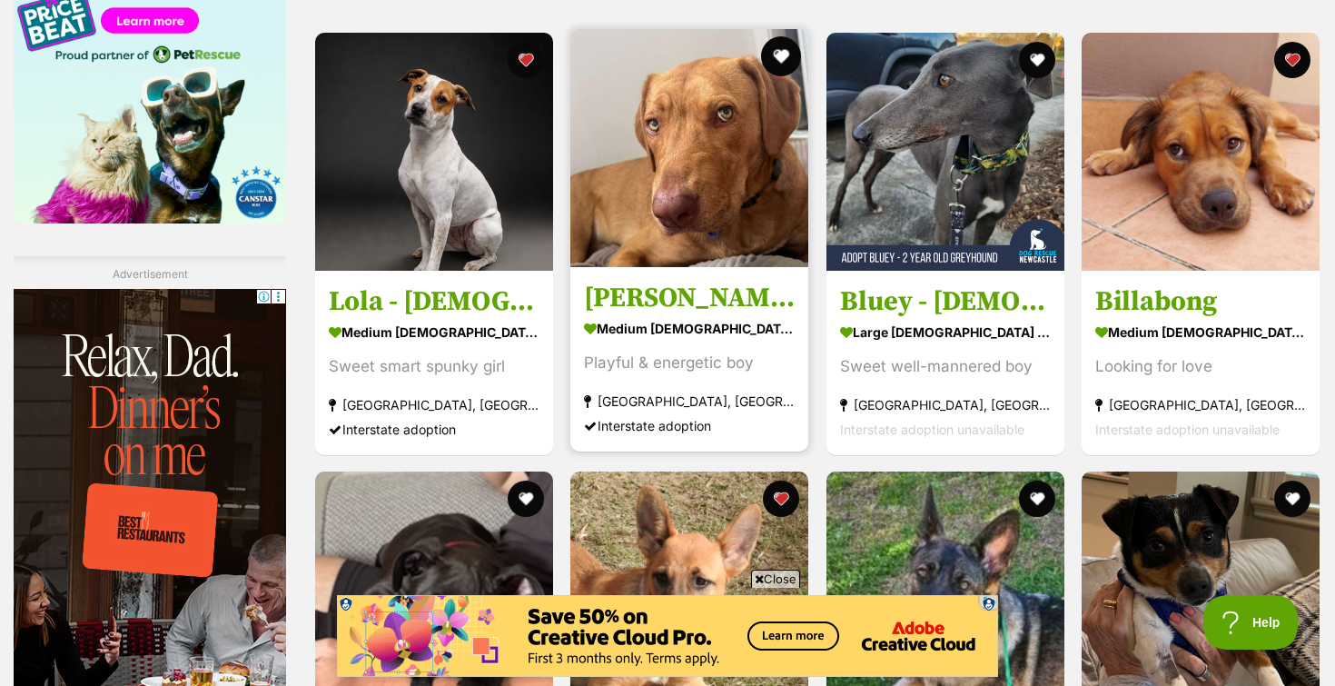
click at [774, 63] on button "favourite" at bounding box center [782, 56] width 40 height 40
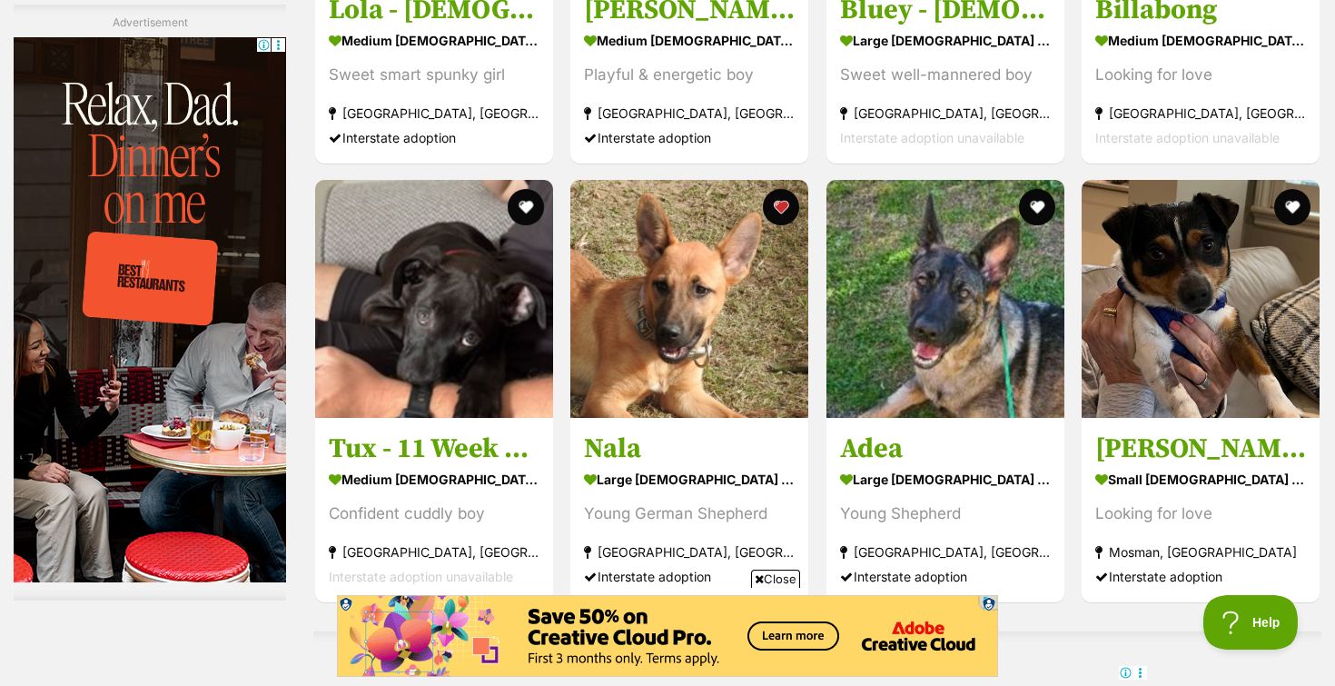
scroll to position [2816, 0]
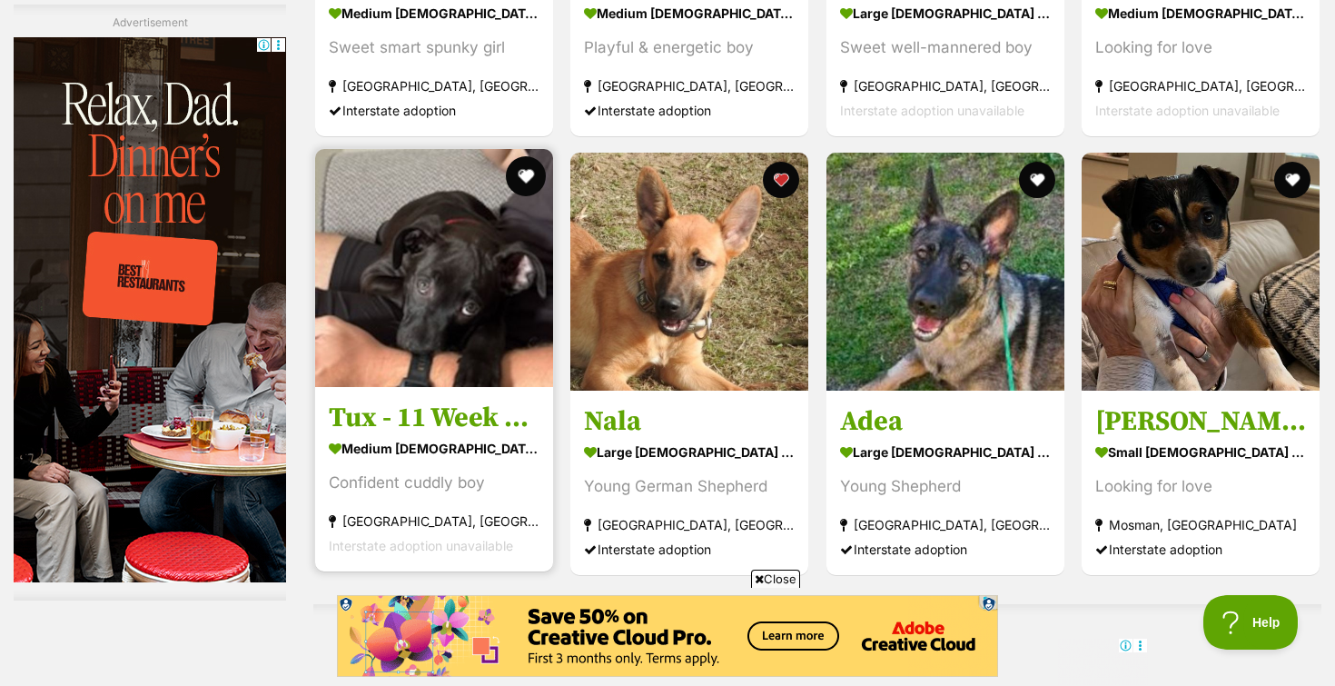
click at [526, 182] on button "favourite" at bounding box center [526, 176] width 40 height 40
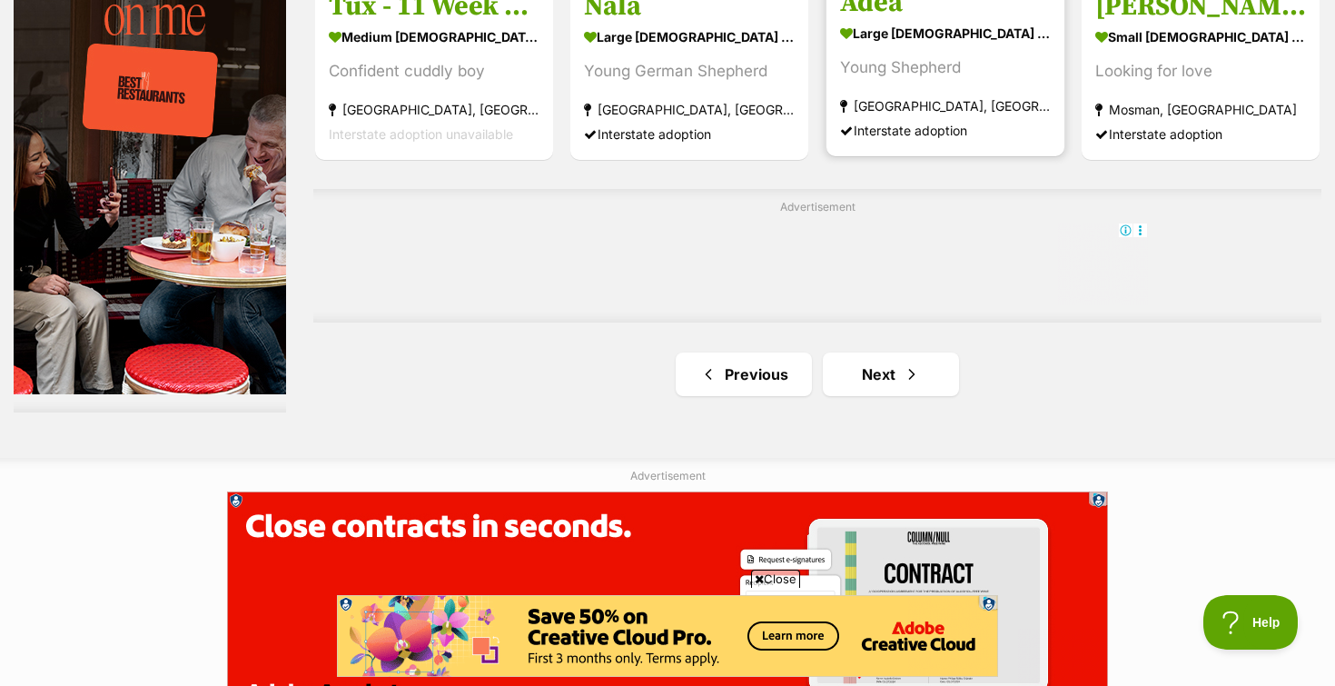
scroll to position [3245, 0]
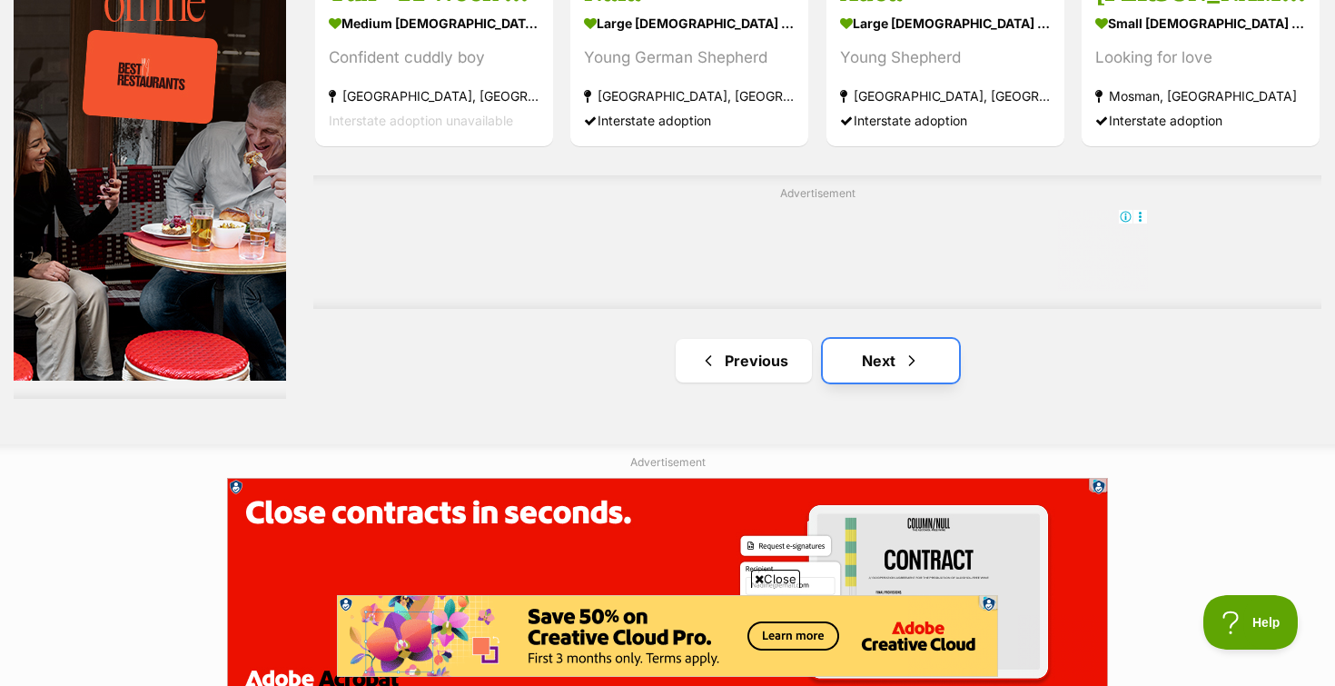
click at [871, 359] on link "Next" at bounding box center [891, 361] width 136 height 44
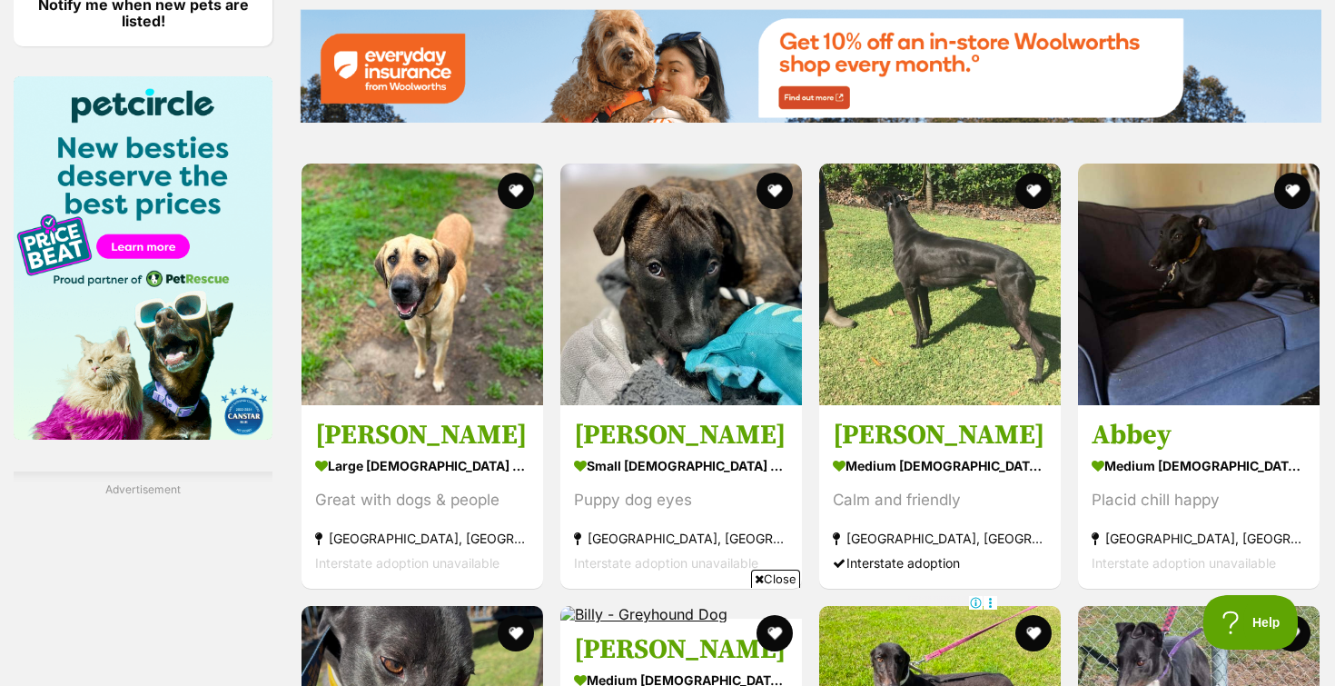
scroll to position [2266, 0]
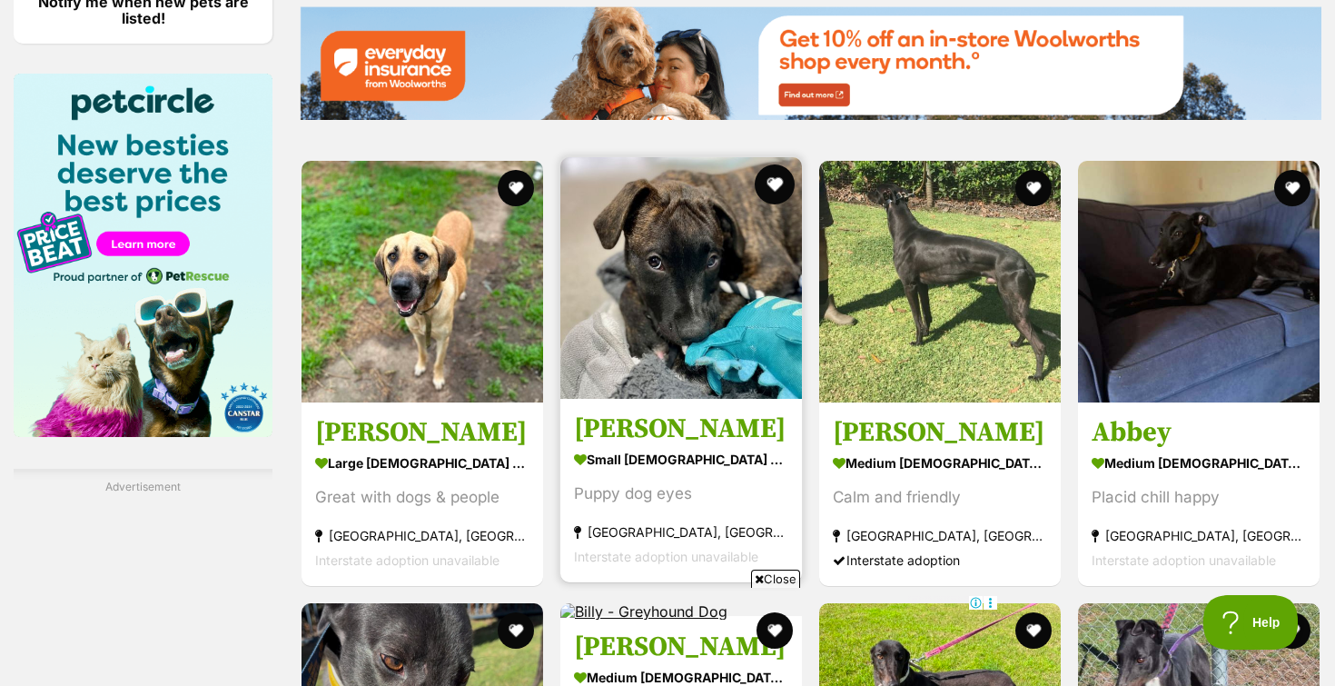
click at [788, 193] on button "favourite" at bounding box center [775, 184] width 40 height 40
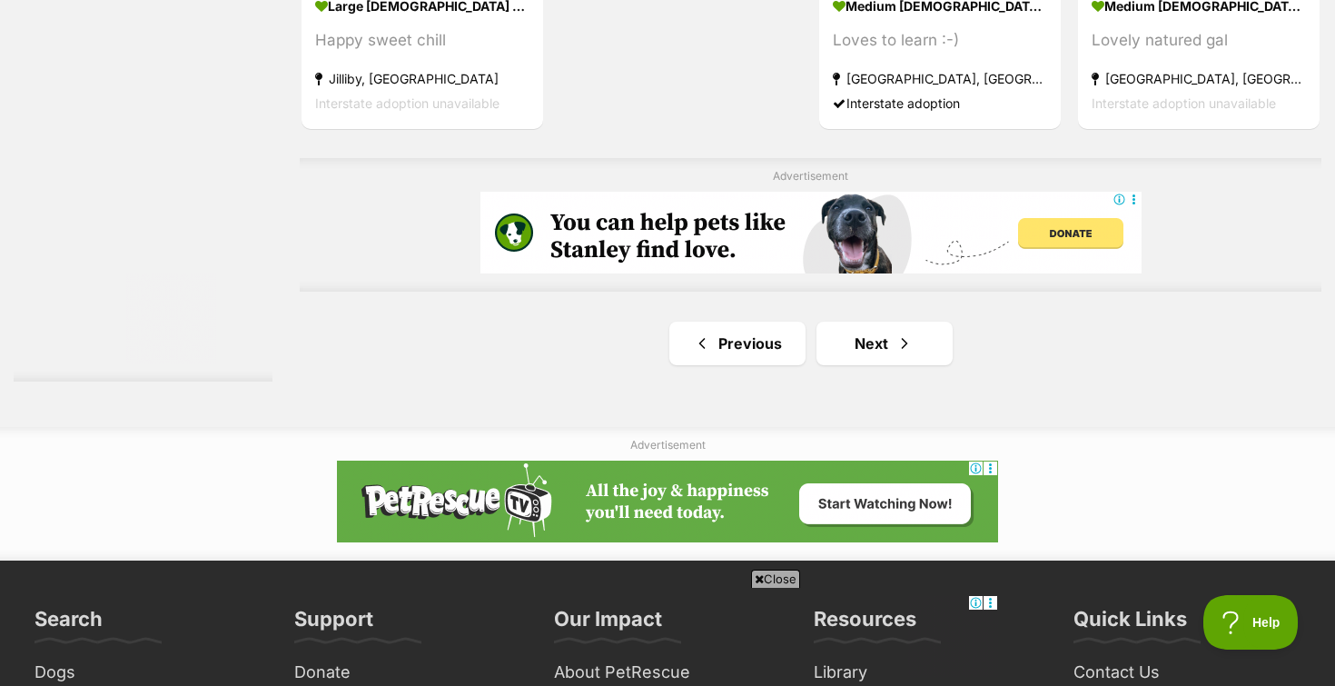
scroll to position [3177, 0]
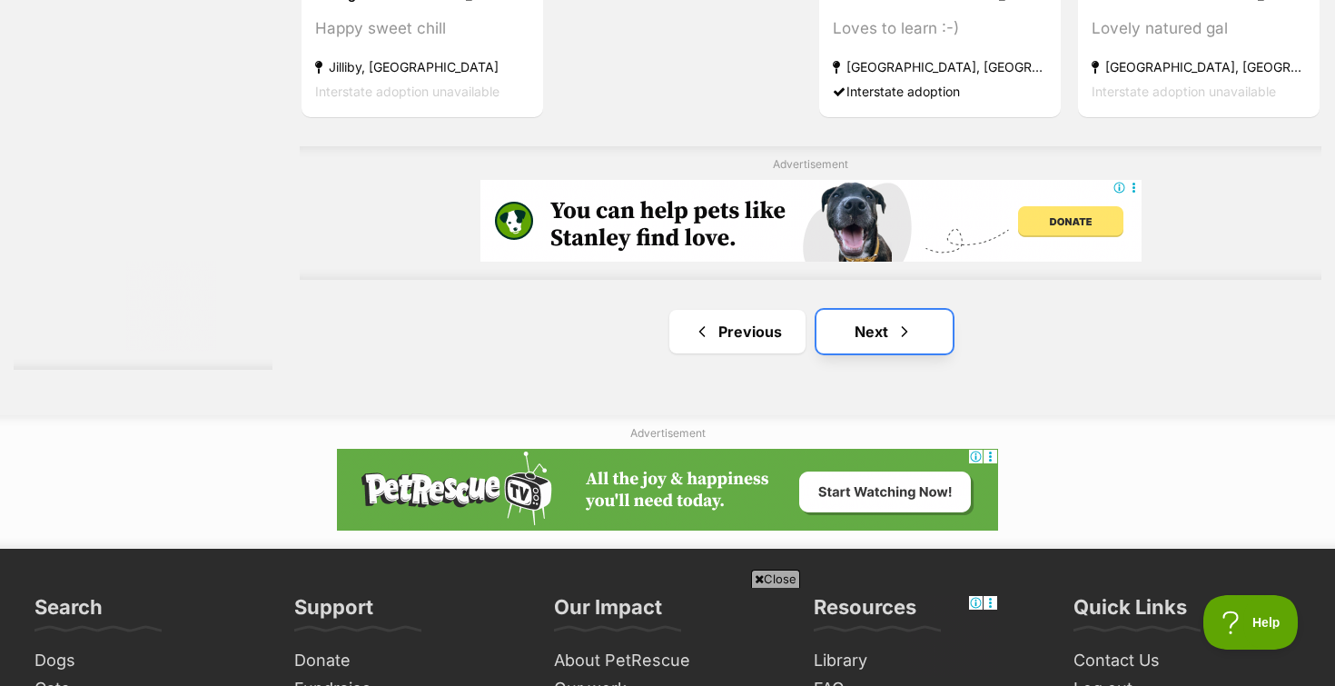
click at [848, 346] on link "Next" at bounding box center [884, 332] width 136 height 44
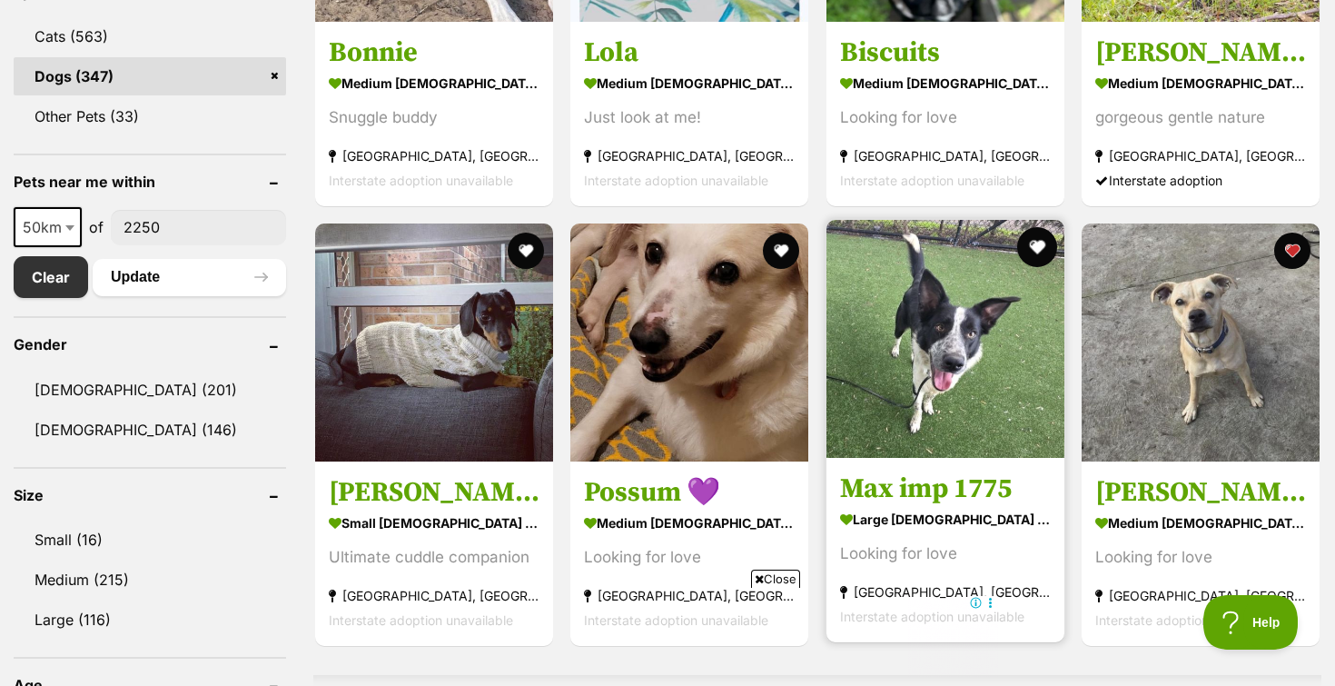
click at [1032, 250] on button "favourite" at bounding box center [1037, 247] width 40 height 40
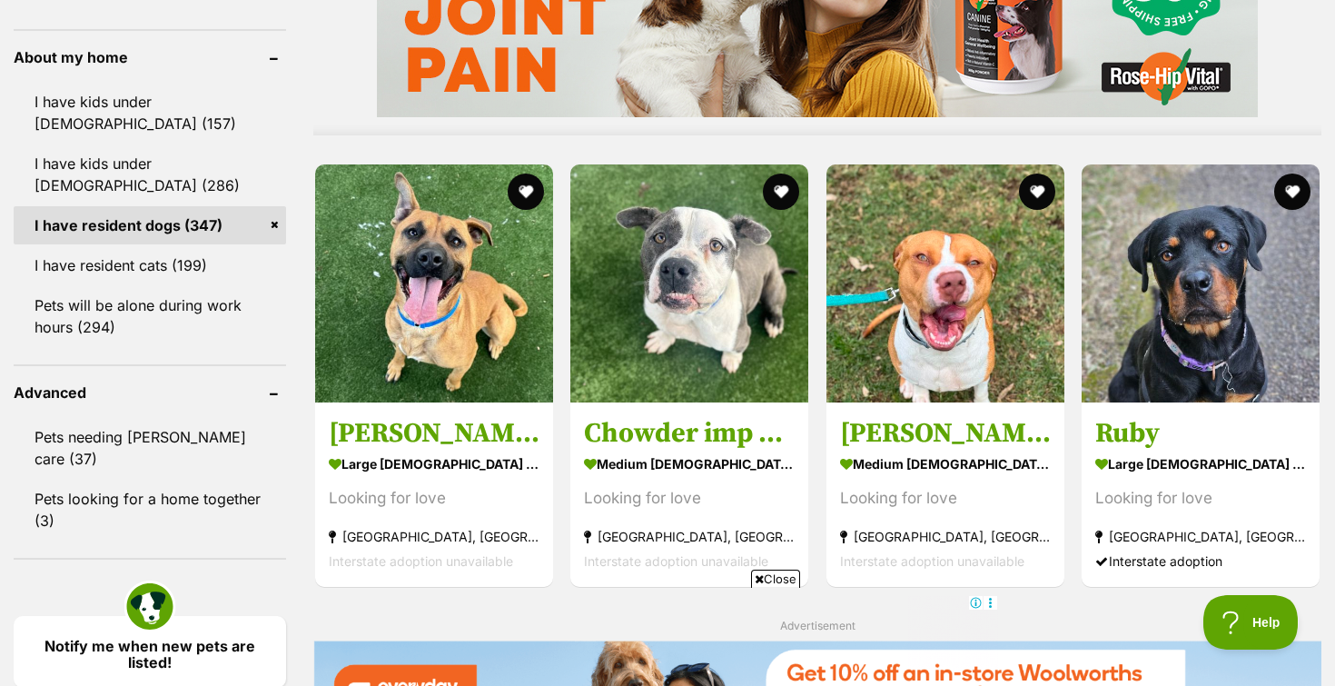
scroll to position [1642, 0]
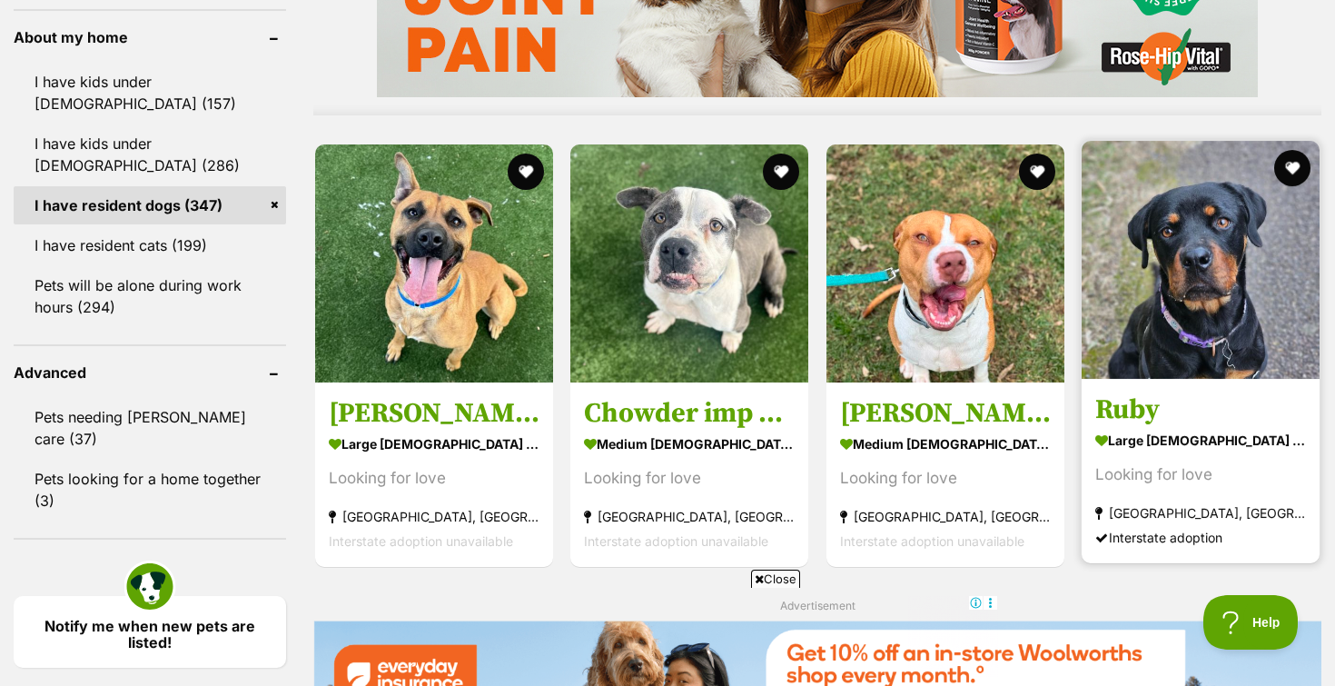
click at [1301, 185] on div at bounding box center [1201, 262] width 238 height 242
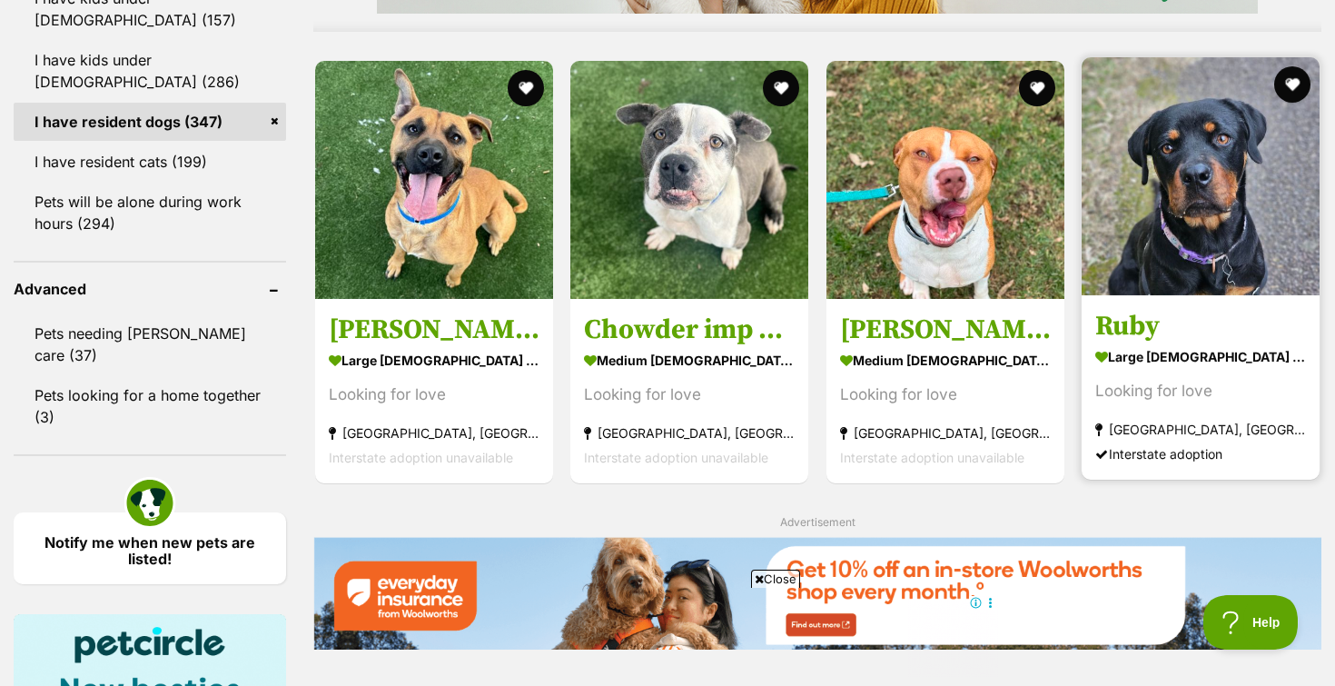
scroll to position [1569, 0]
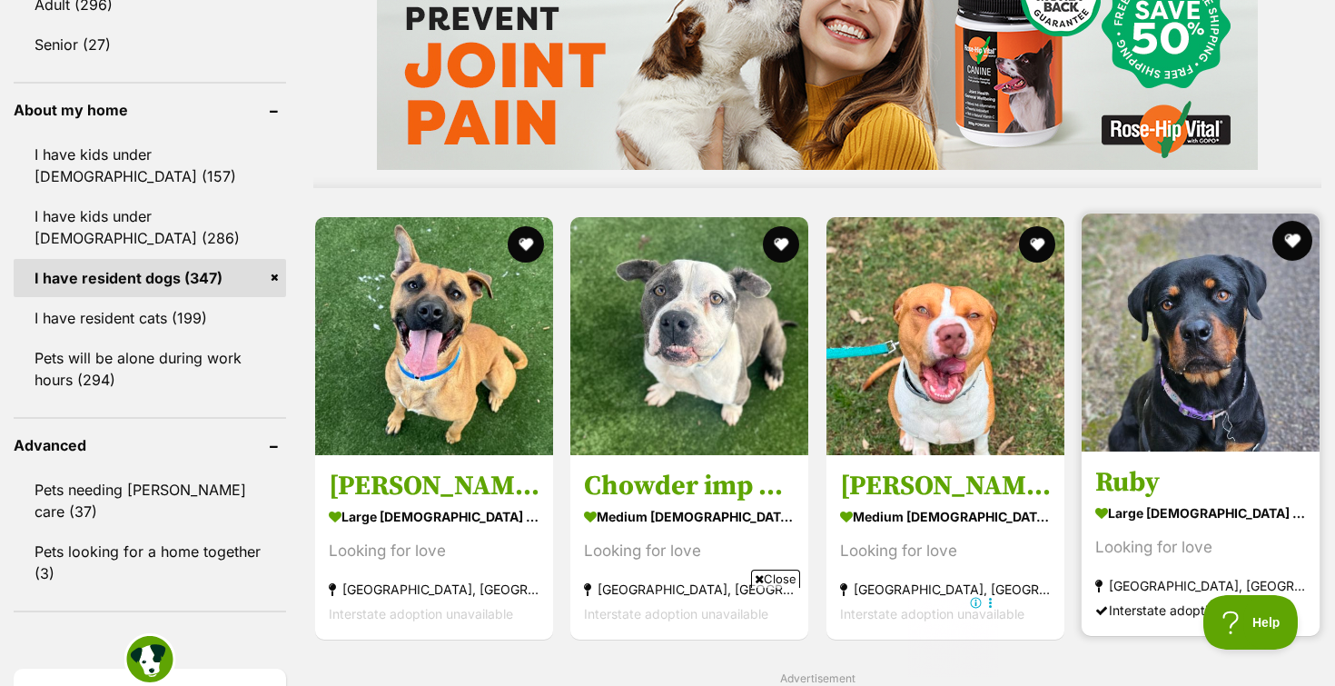
click at [1283, 243] on button "favourite" at bounding box center [1292, 241] width 40 height 40
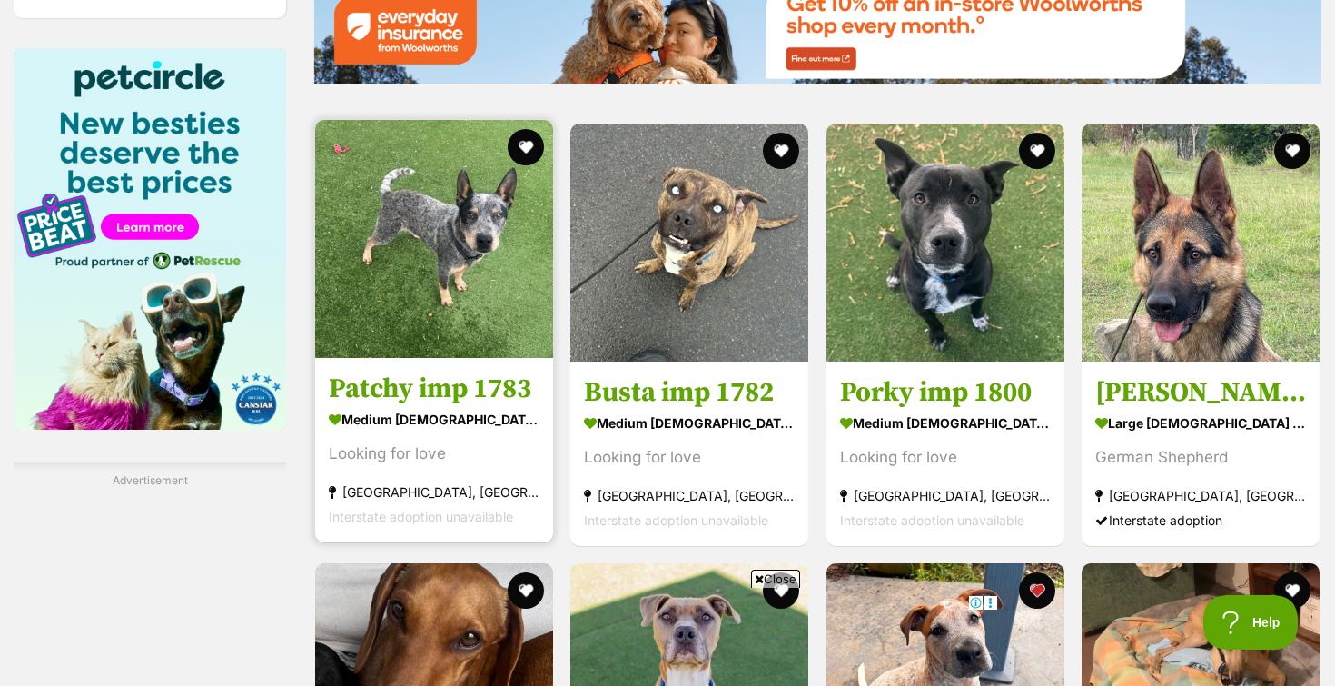
scroll to position [2291, 0]
click at [537, 149] on button "favourite" at bounding box center [526, 147] width 40 height 40
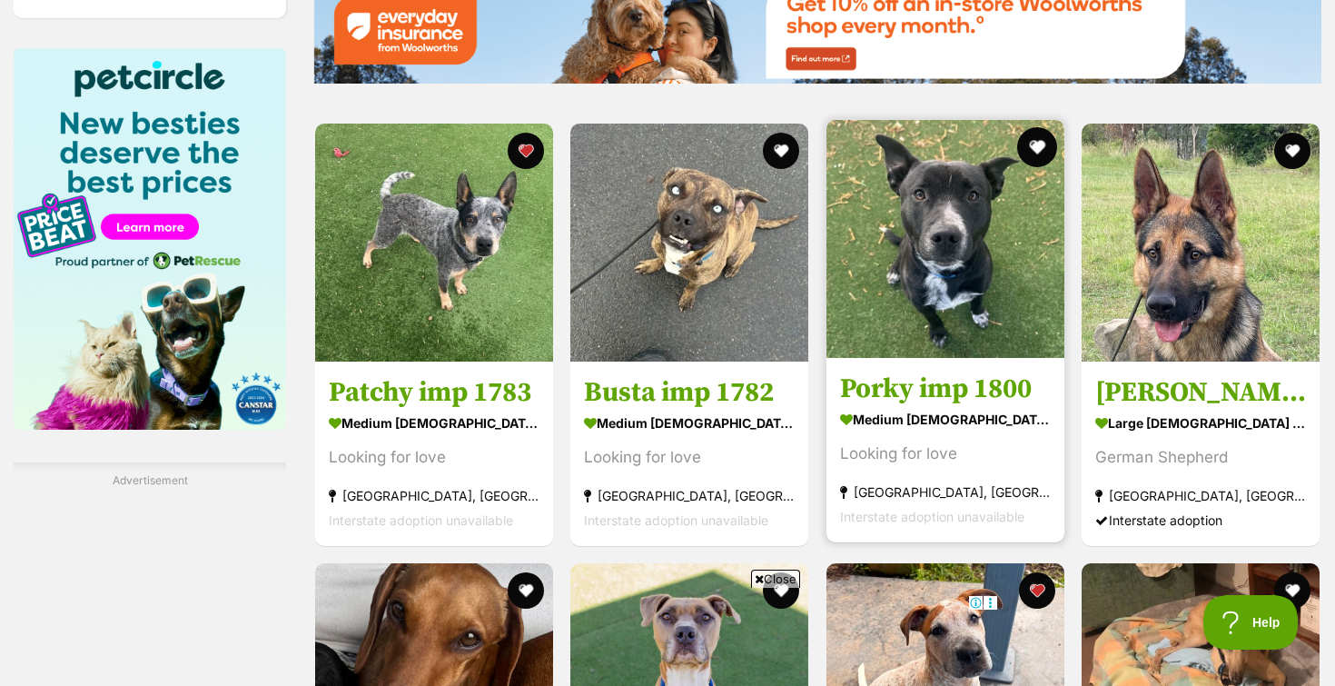
click at [1036, 143] on button "favourite" at bounding box center [1037, 147] width 40 height 40
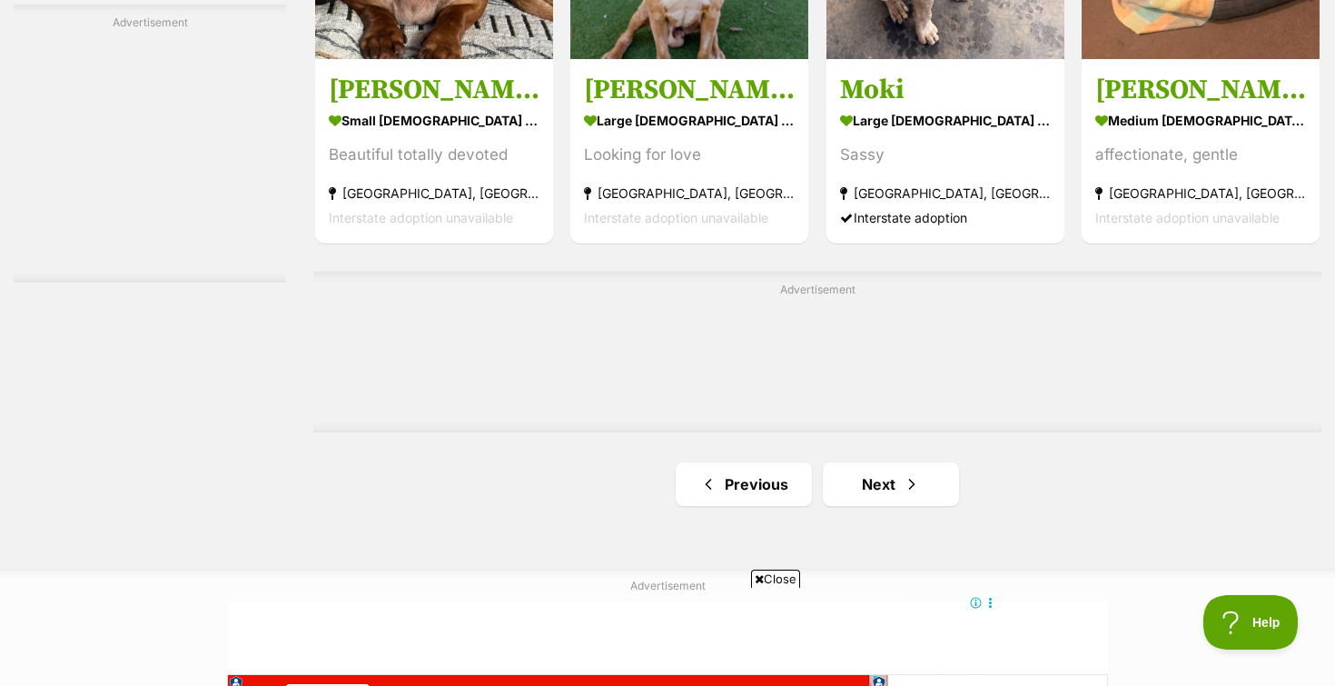
scroll to position [3095, 0]
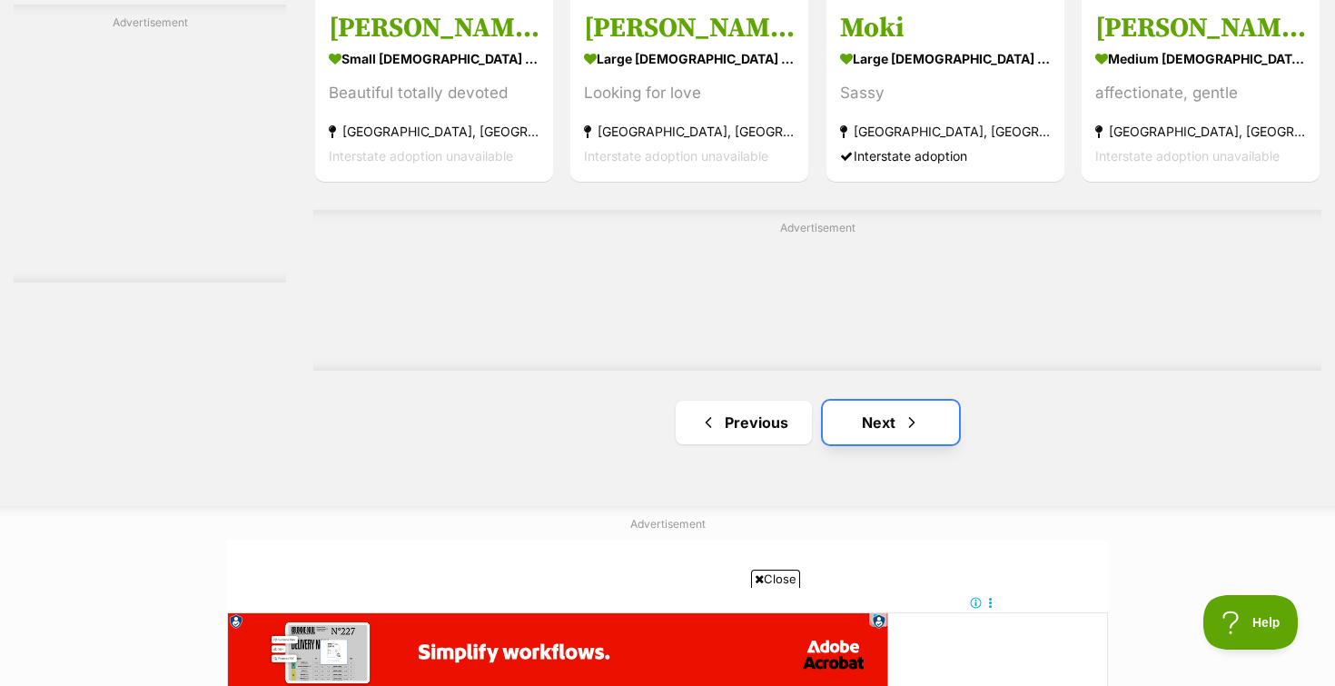
click at [875, 428] on link "Next" at bounding box center [891, 422] width 136 height 44
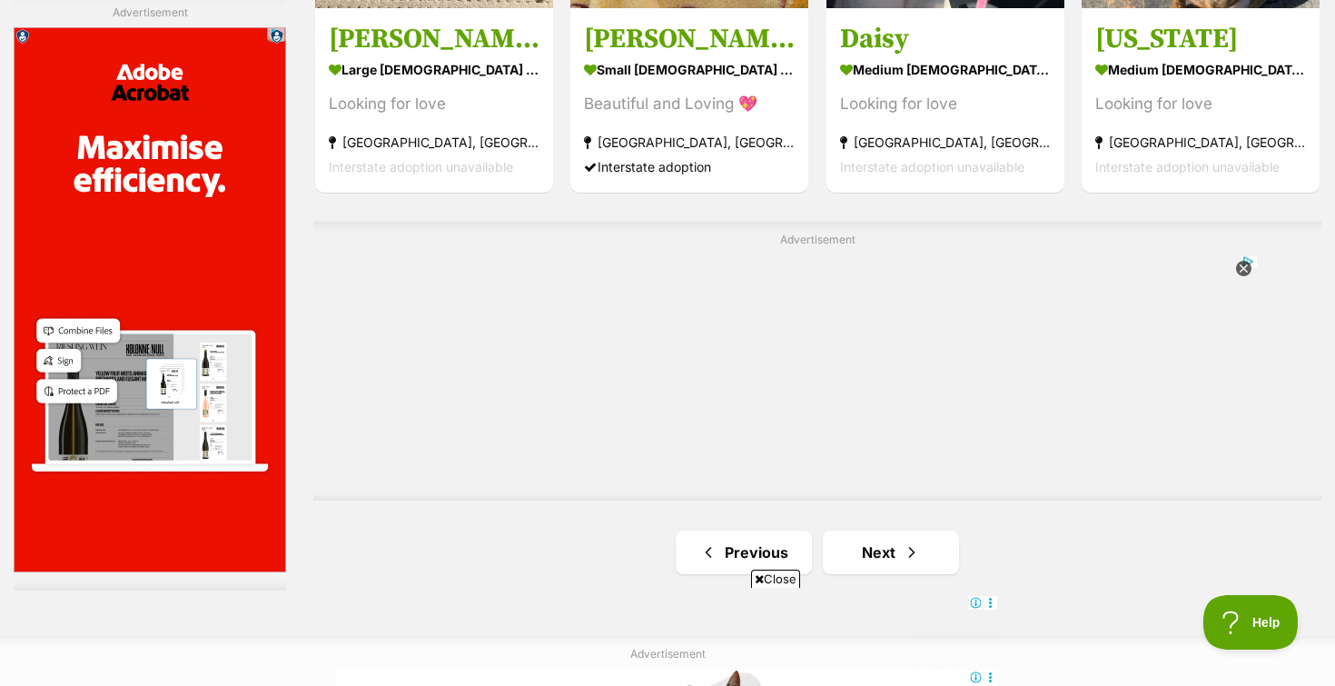
scroll to position [3350, 0]
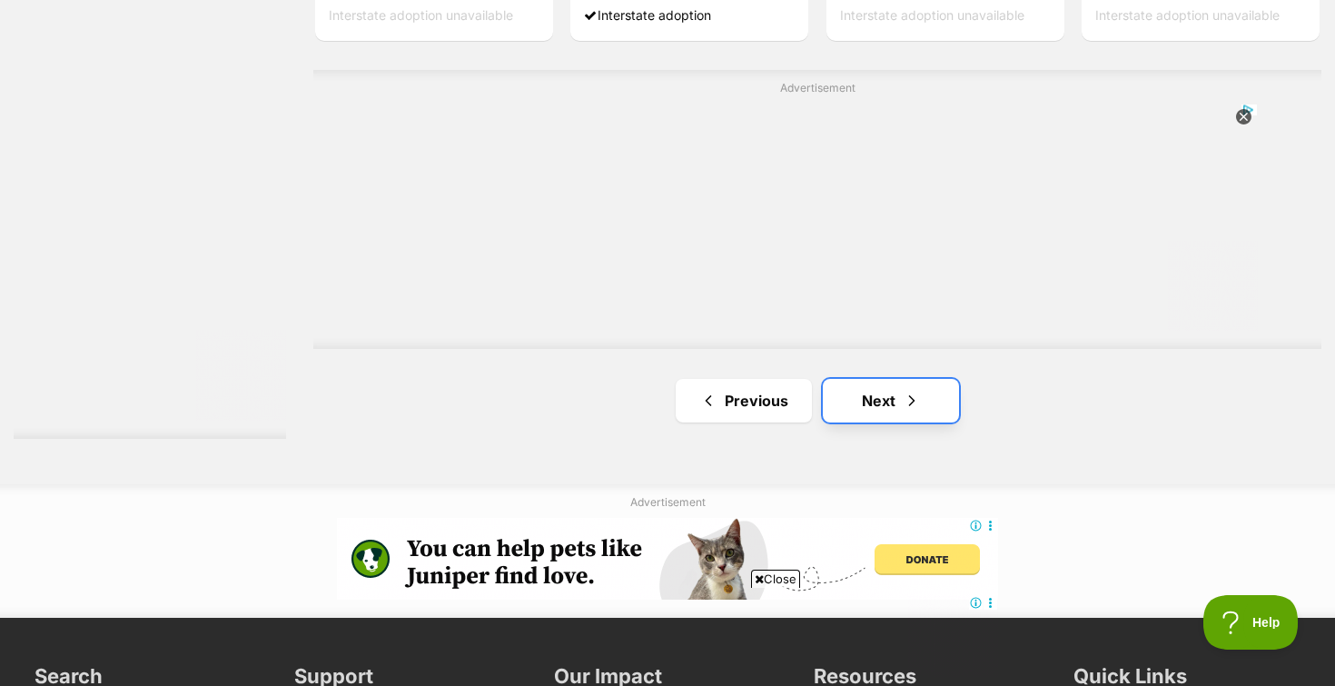
click at [860, 417] on link "Next" at bounding box center [891, 401] width 136 height 44
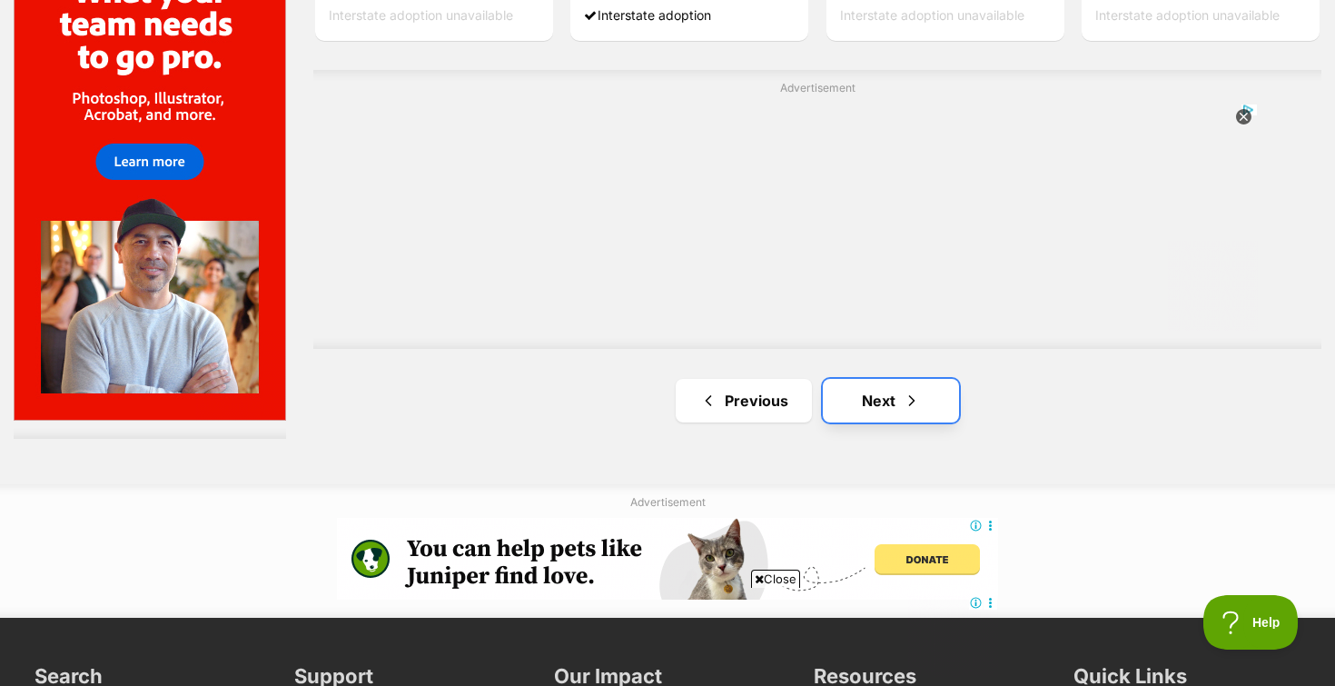
scroll to position [0, 0]
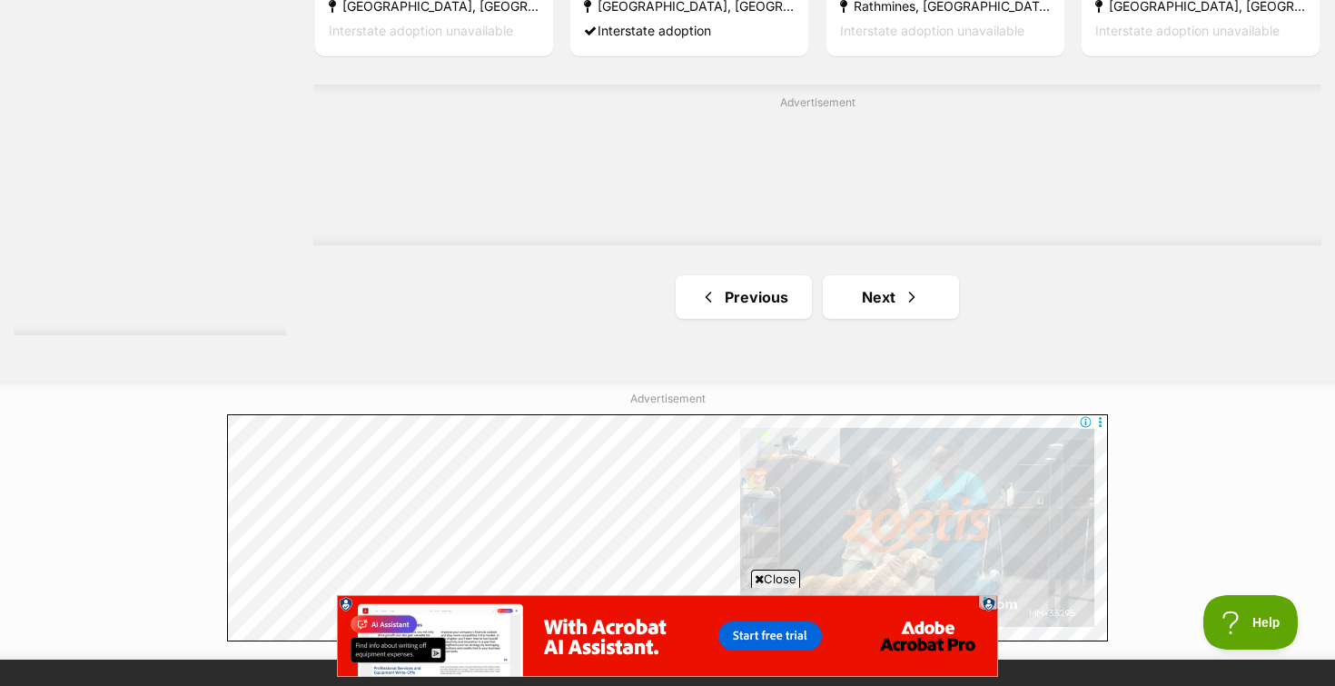
scroll to position [3222, 0]
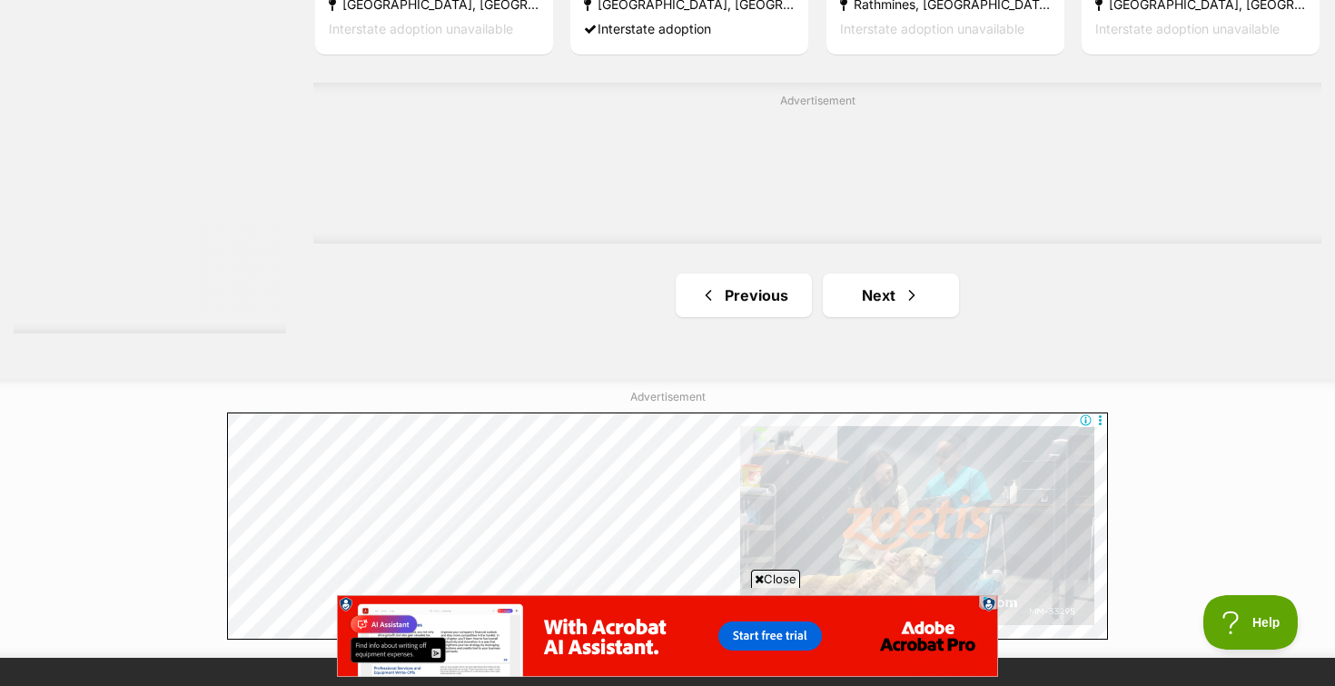
click at [851, 309] on link "Next" at bounding box center [891, 295] width 136 height 44
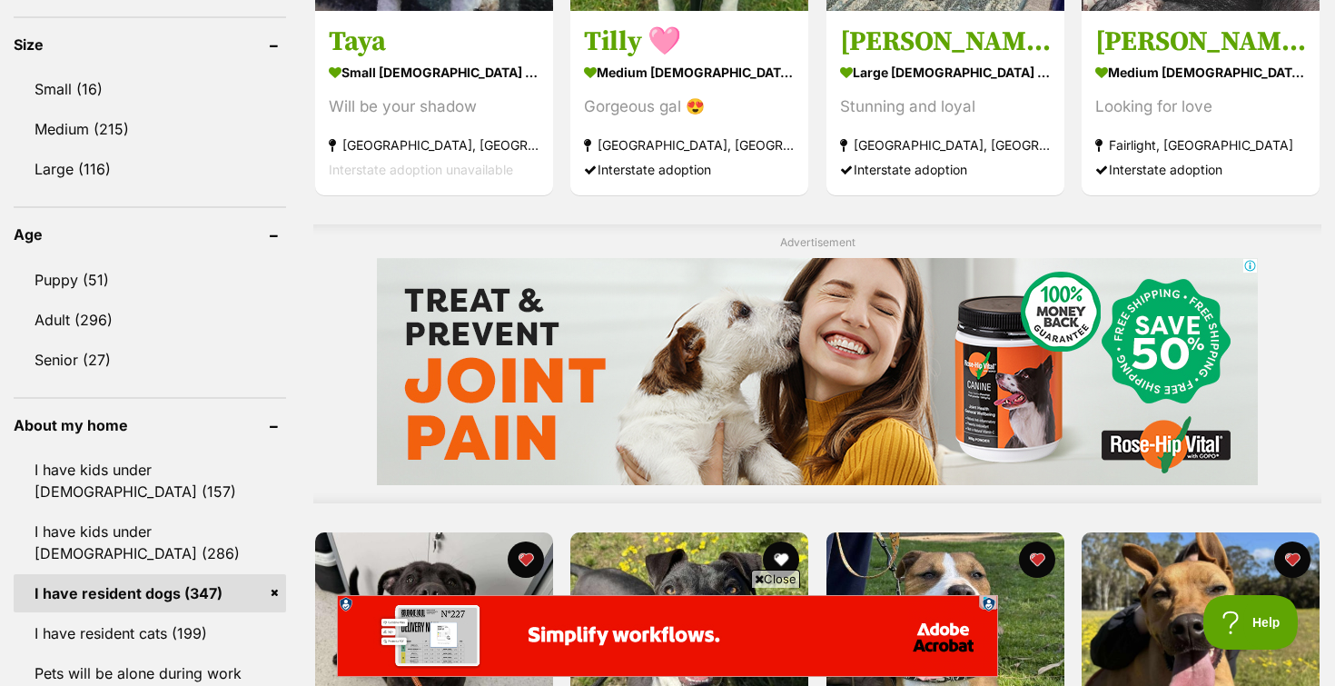
scroll to position [1458, 0]
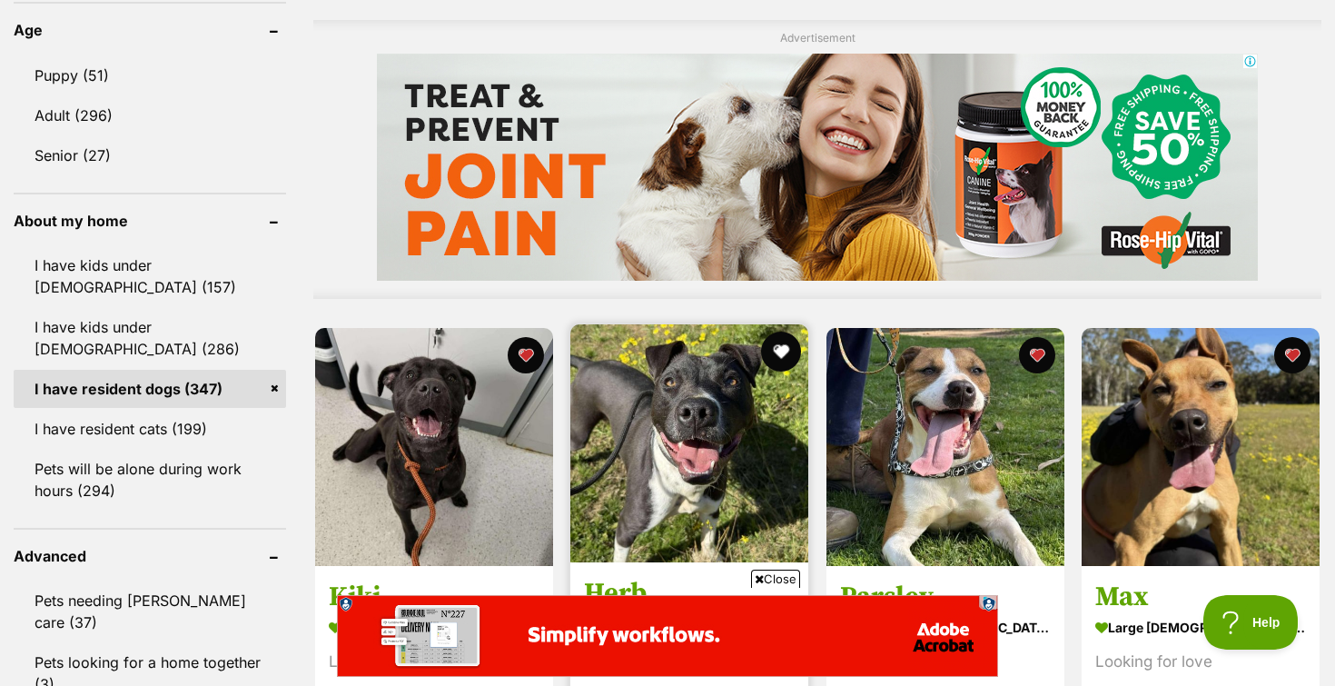
click at [789, 359] on button "favourite" at bounding box center [782, 351] width 40 height 40
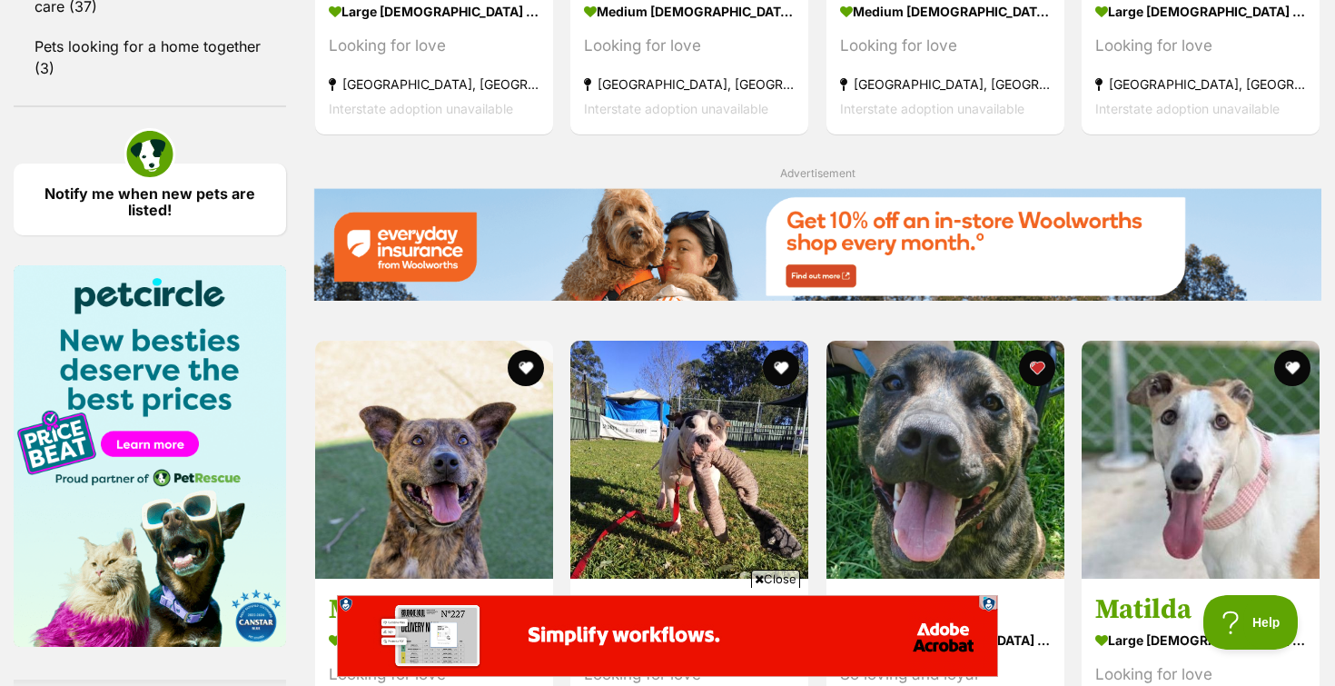
scroll to position [2131, 0]
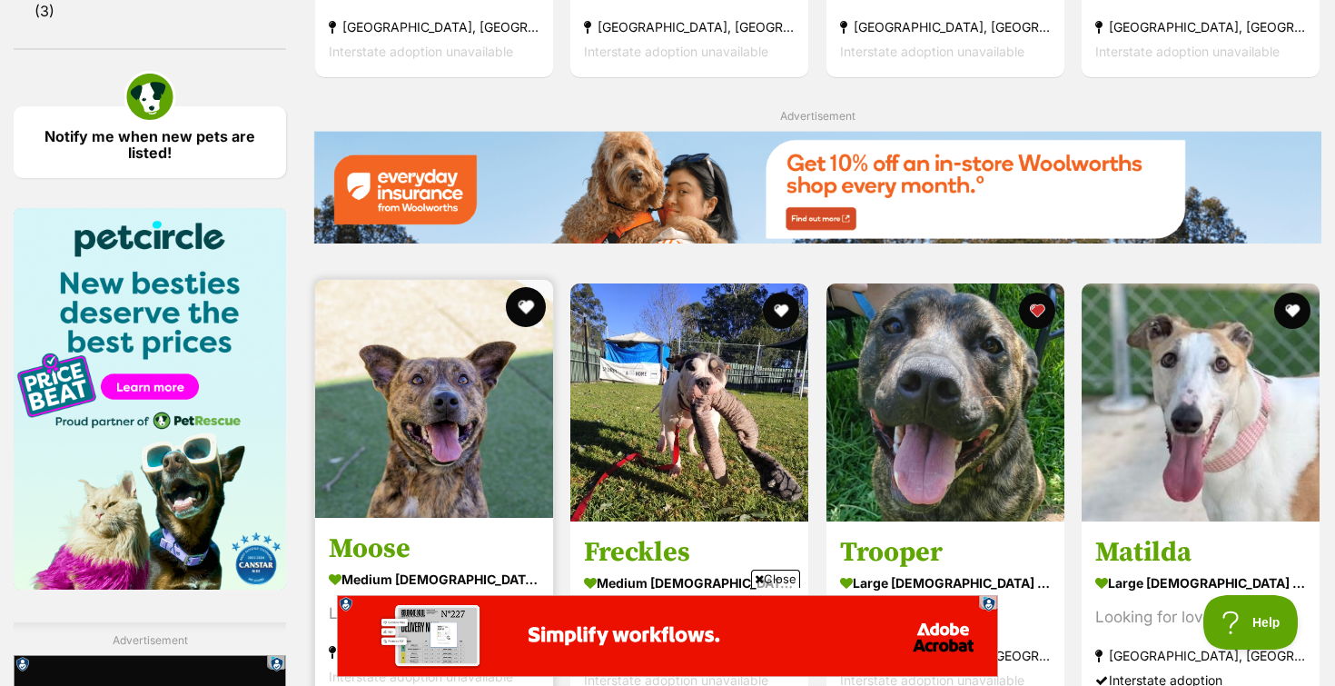
click at [527, 308] on button "favourite" at bounding box center [526, 307] width 40 height 40
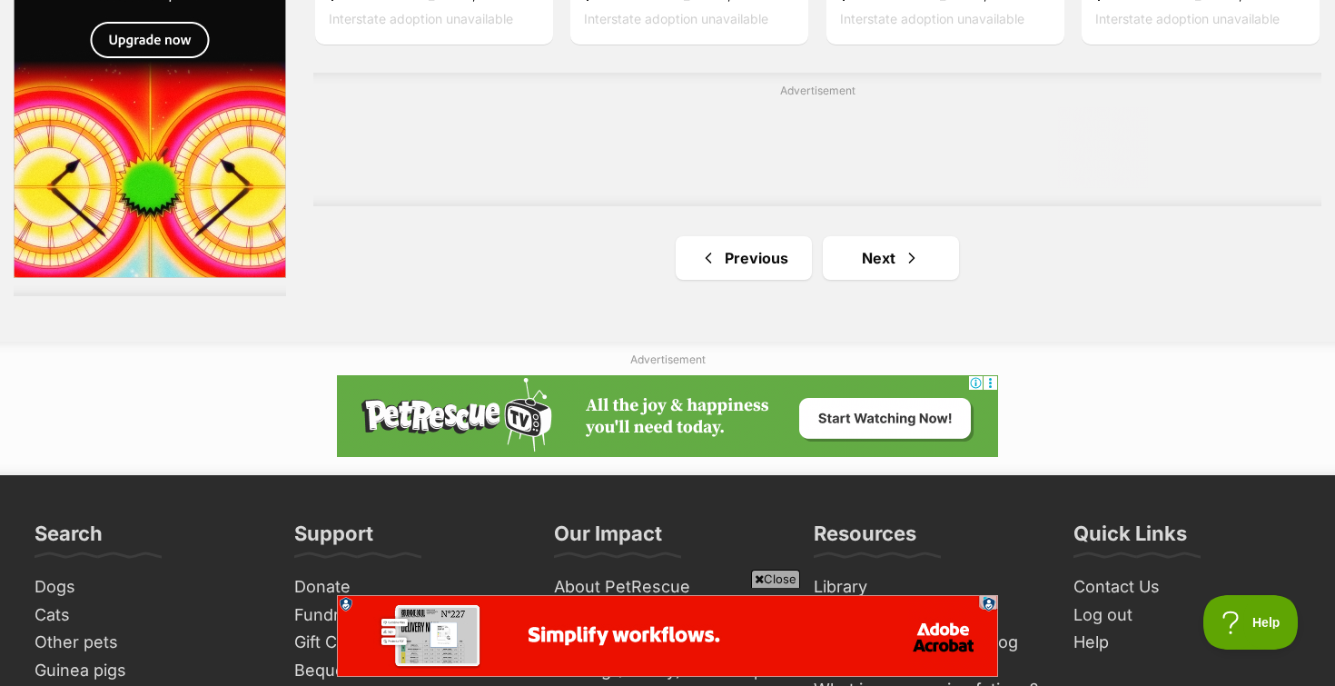
scroll to position [3248, 0]
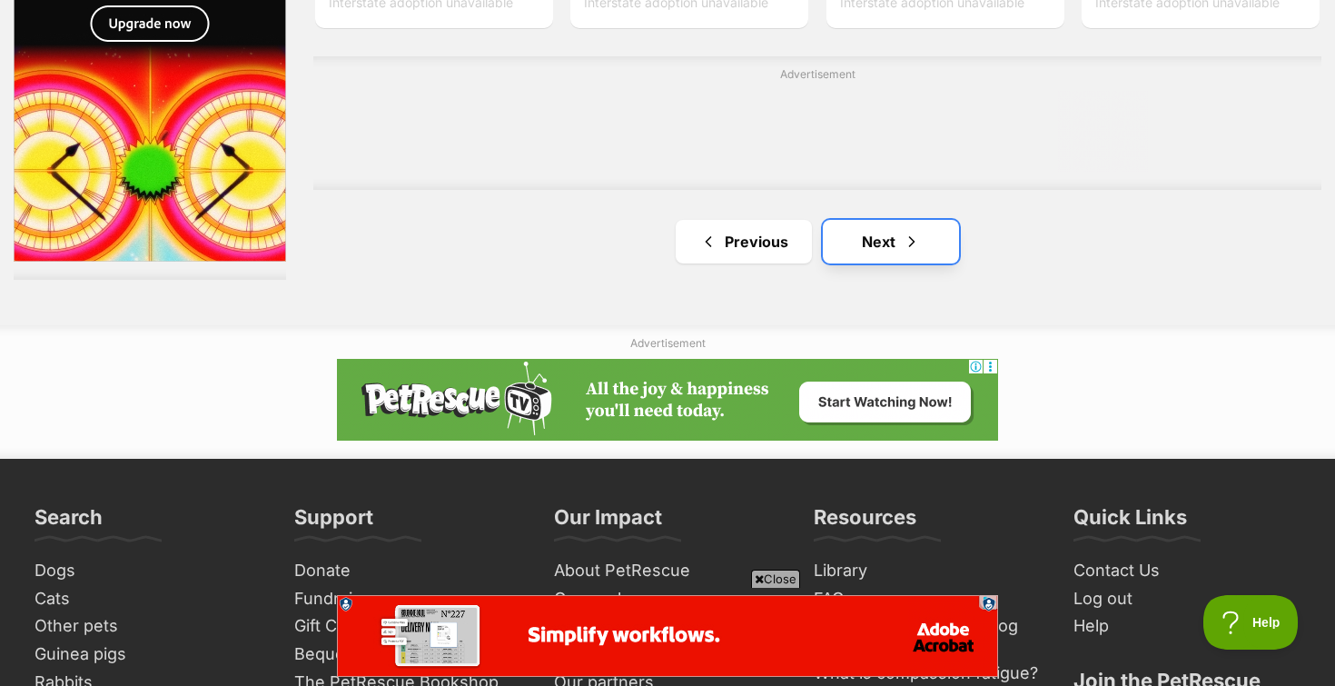
click at [879, 234] on link "Next" at bounding box center [891, 242] width 136 height 44
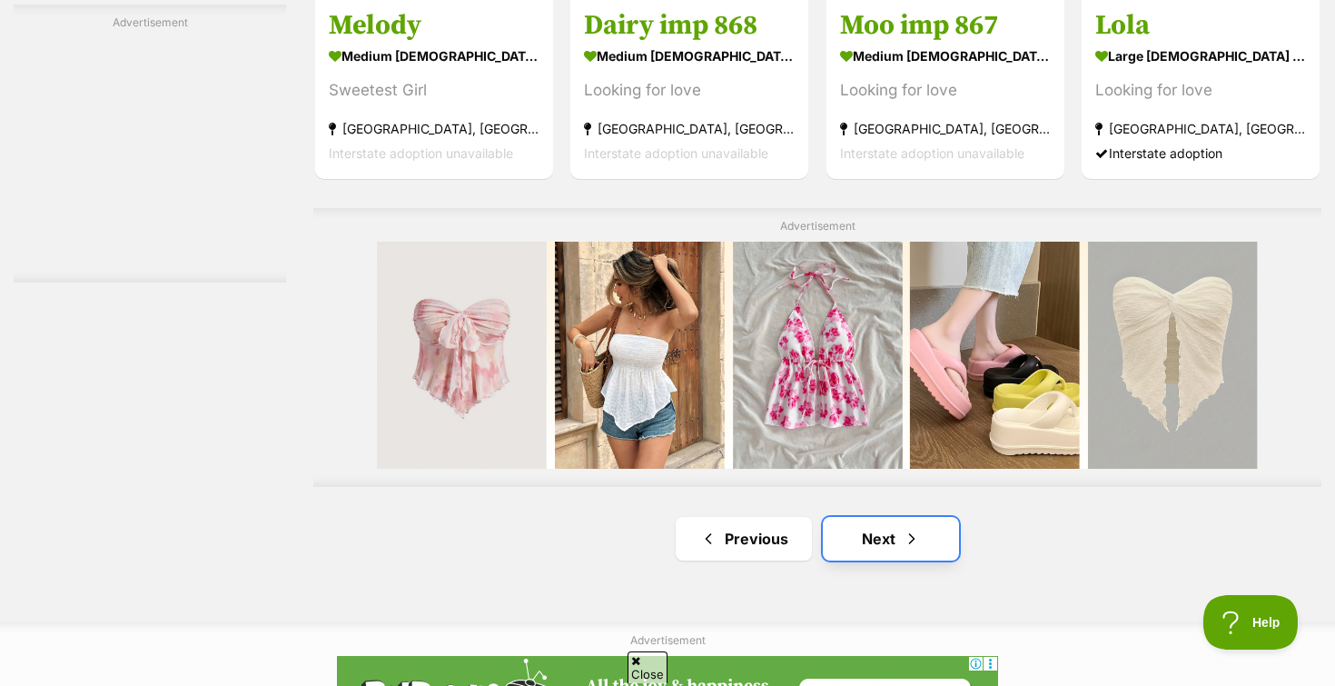
click at [860, 541] on link "Next" at bounding box center [891, 539] width 136 height 44
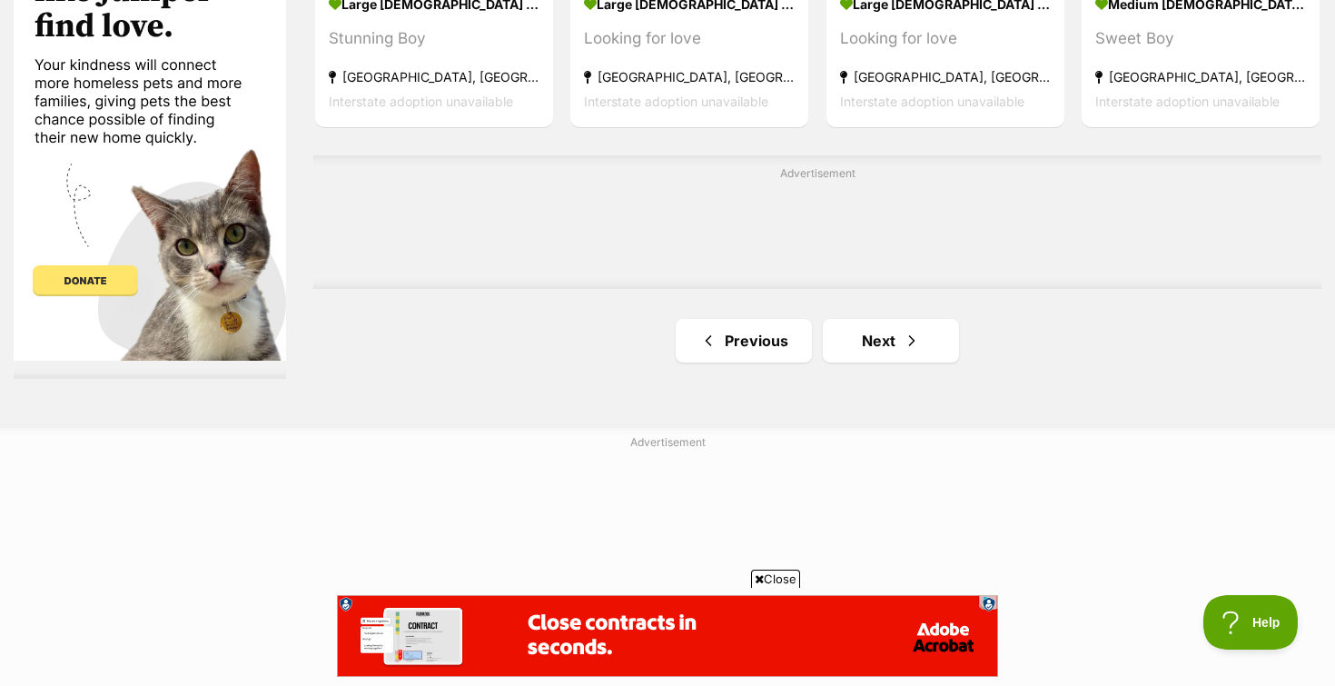
scroll to position [3154, 0]
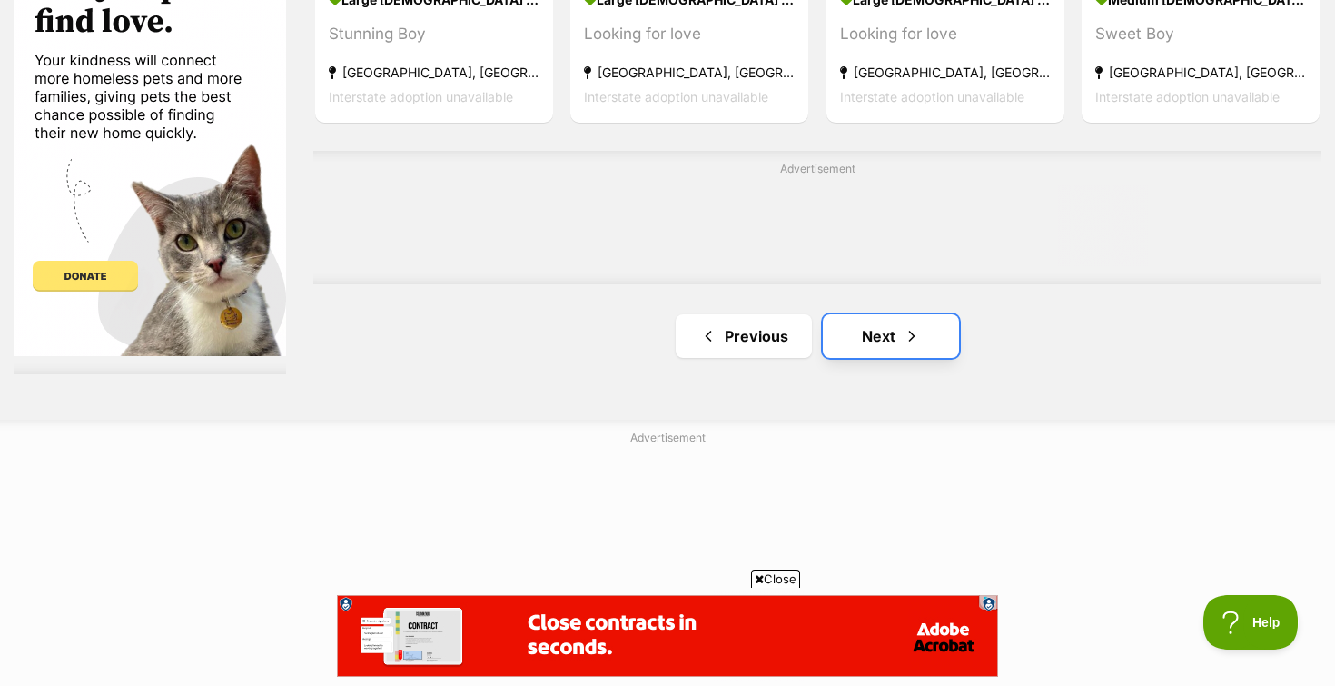
click at [866, 343] on link "Next" at bounding box center [891, 336] width 136 height 44
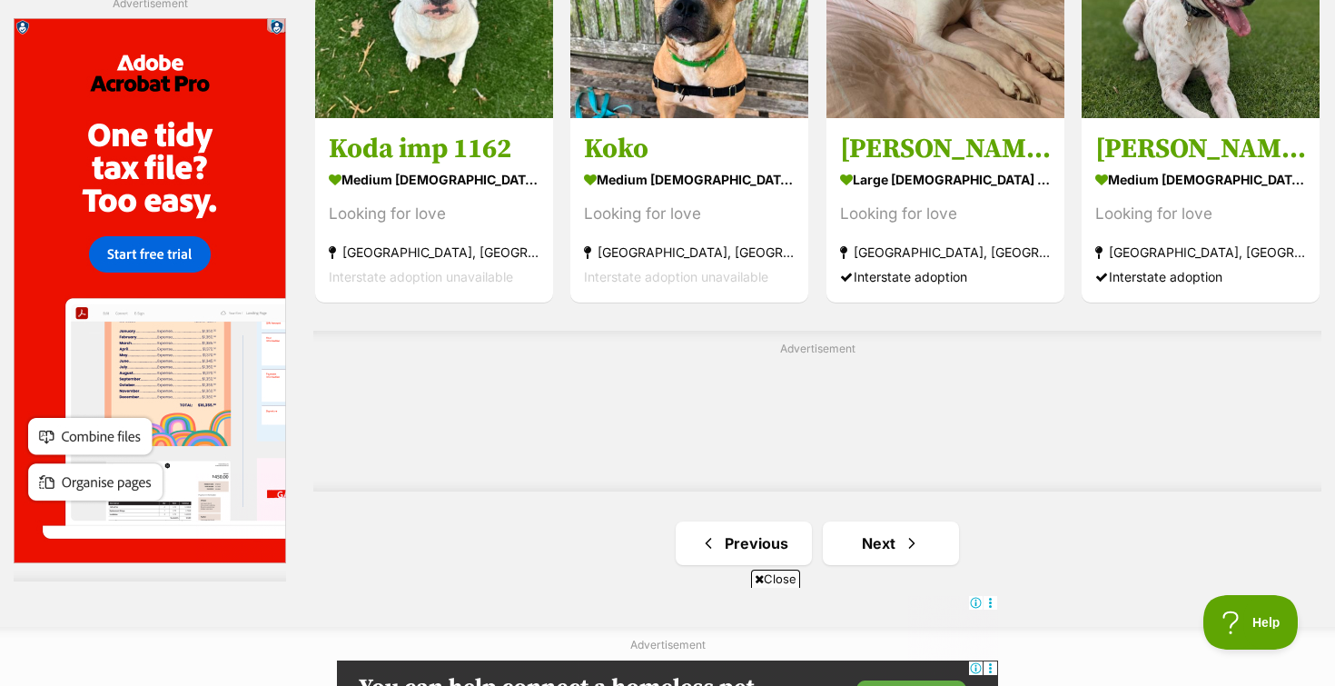
scroll to position [3146, 0]
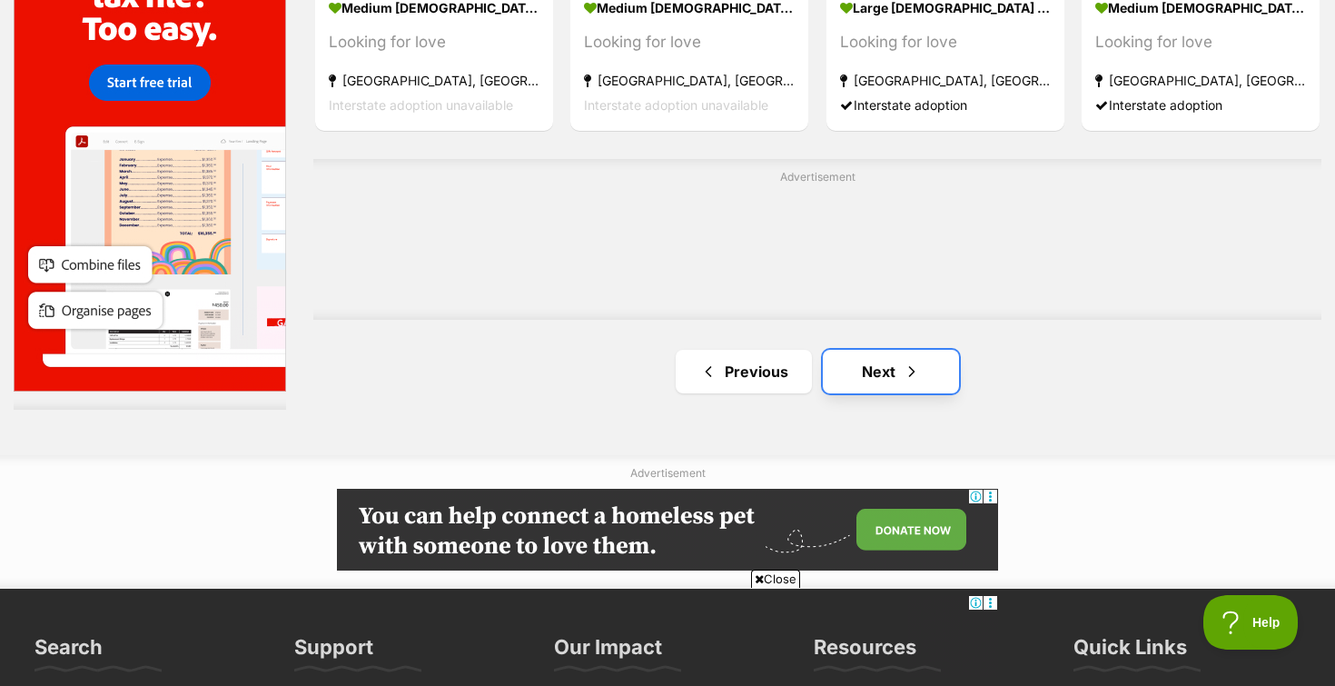
click at [862, 373] on link "Next" at bounding box center [891, 372] width 136 height 44
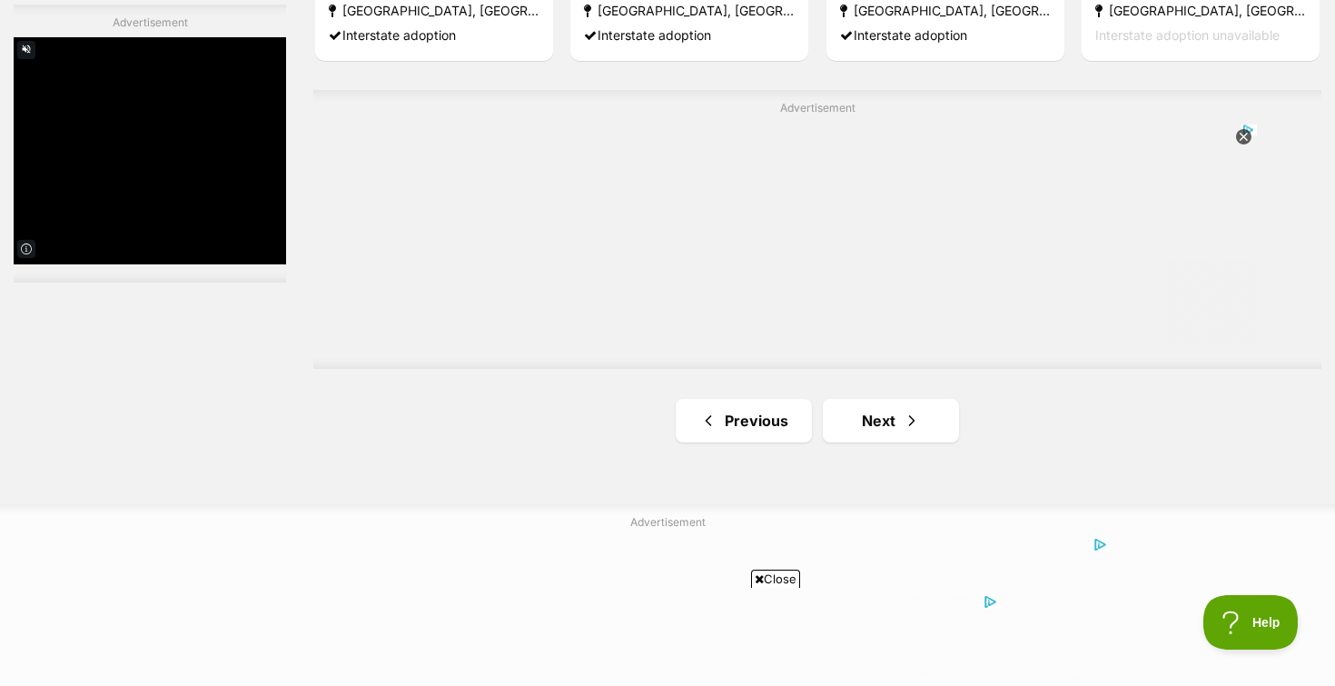
scroll to position [3361, 0]
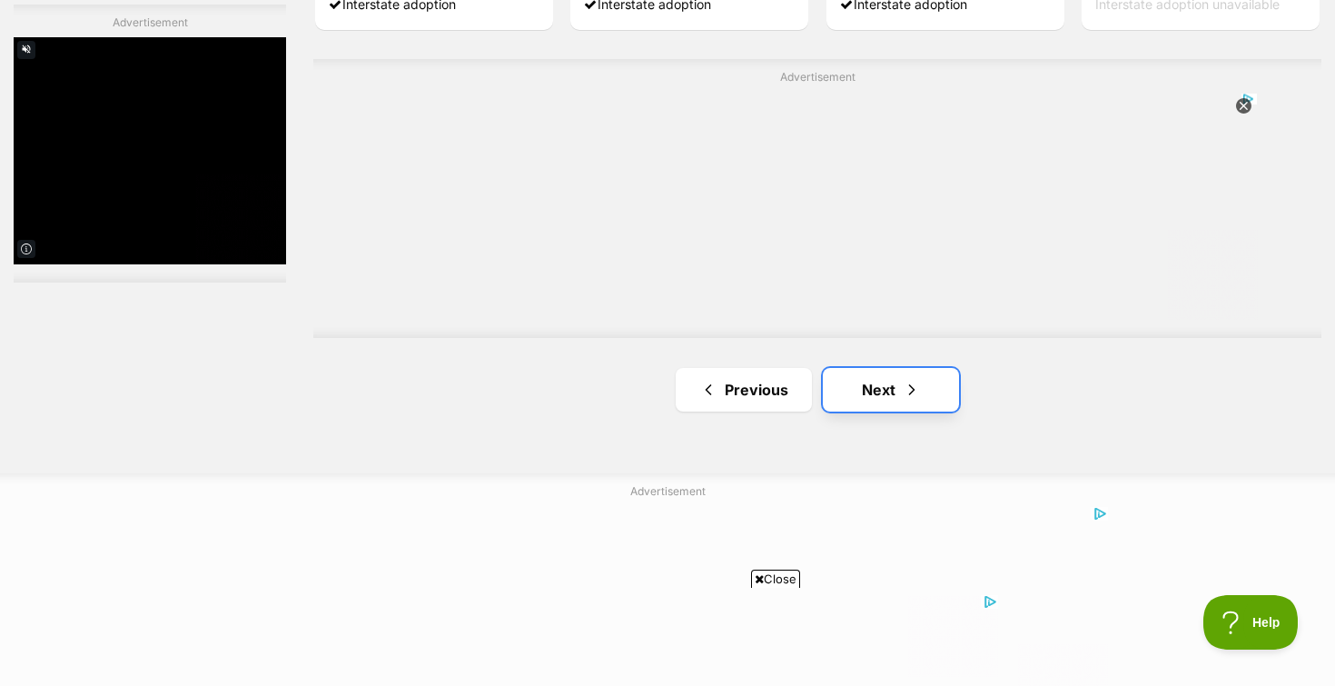
click at [872, 383] on link "Next" at bounding box center [891, 390] width 136 height 44
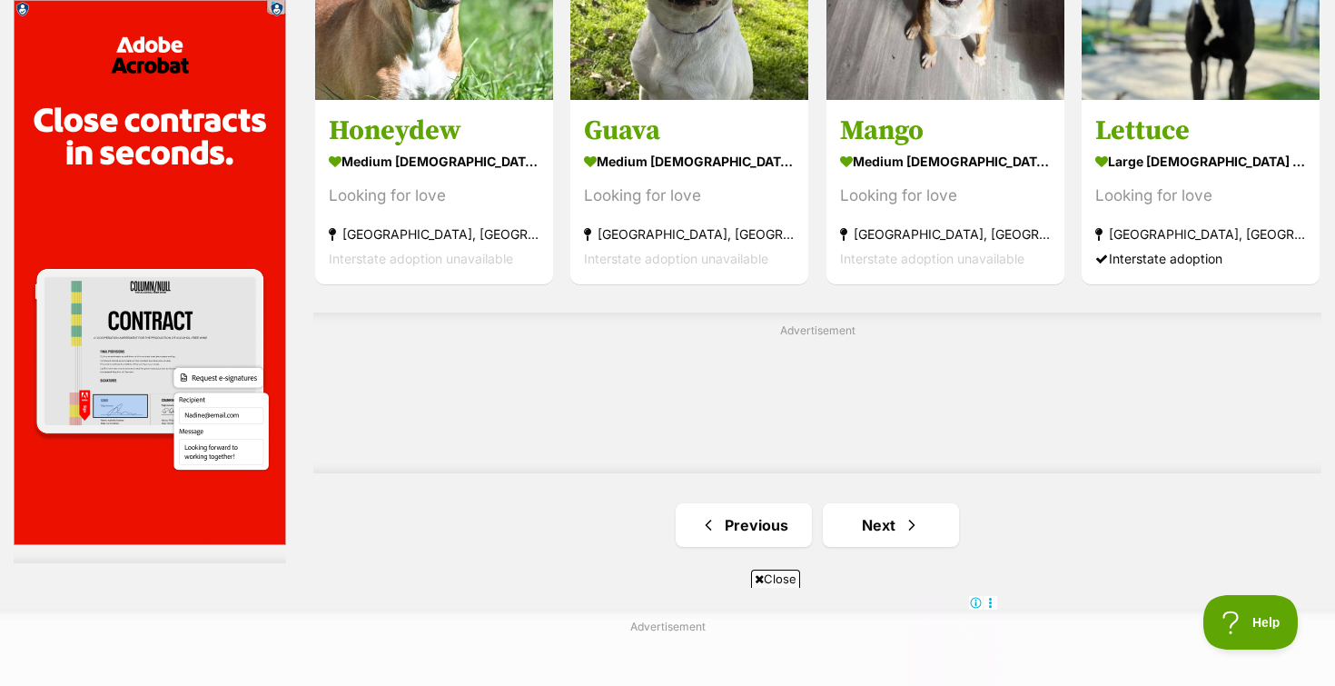
scroll to position [3069, 0]
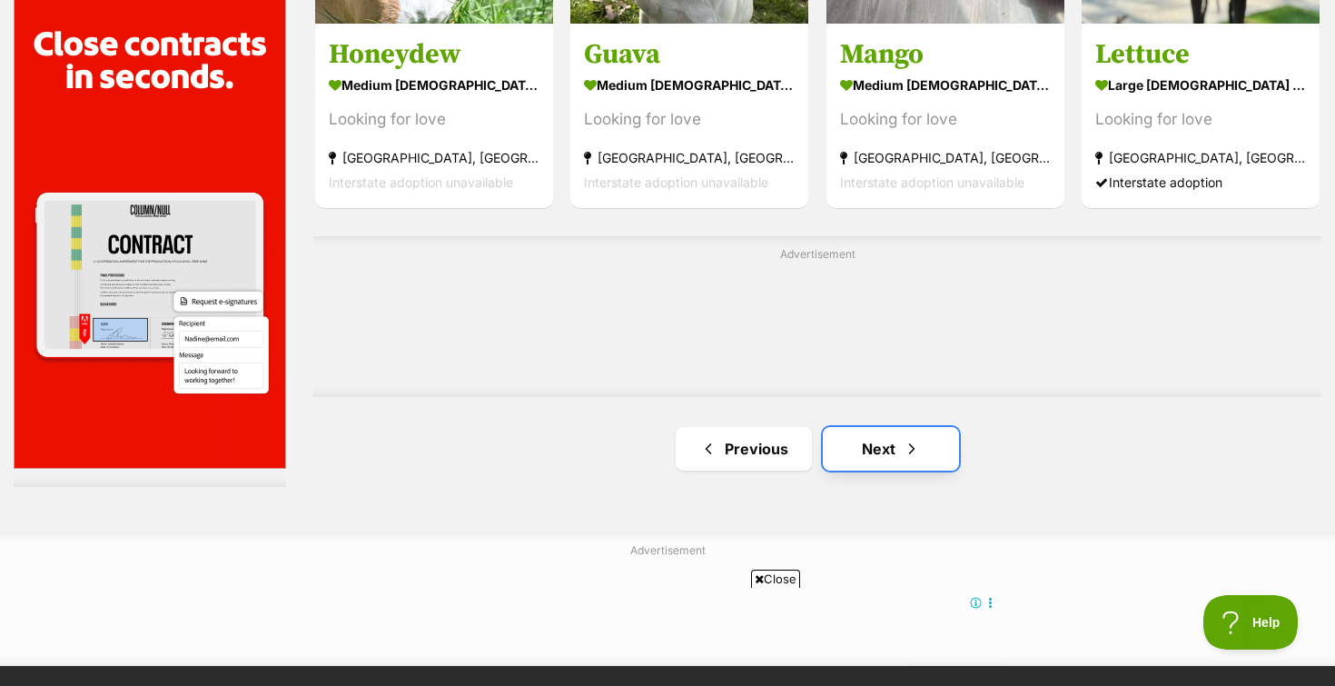
click at [850, 440] on link "Next" at bounding box center [891, 449] width 136 height 44
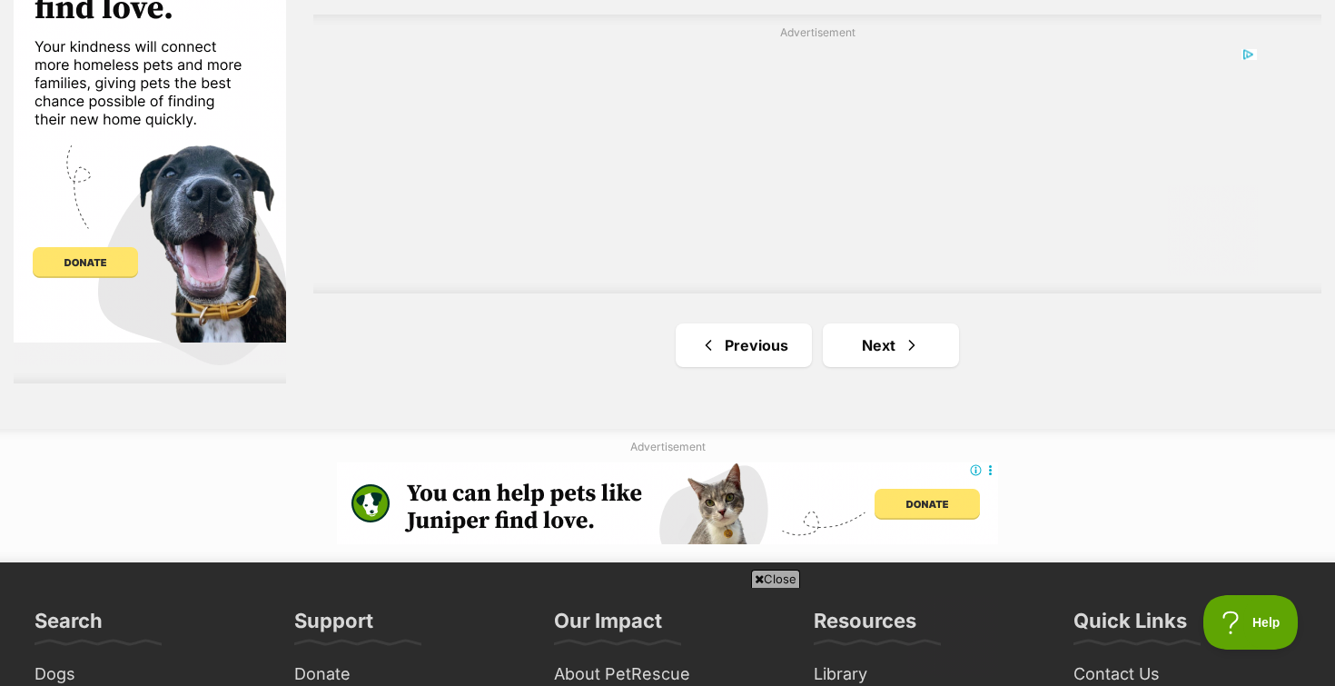
scroll to position [3301, 0]
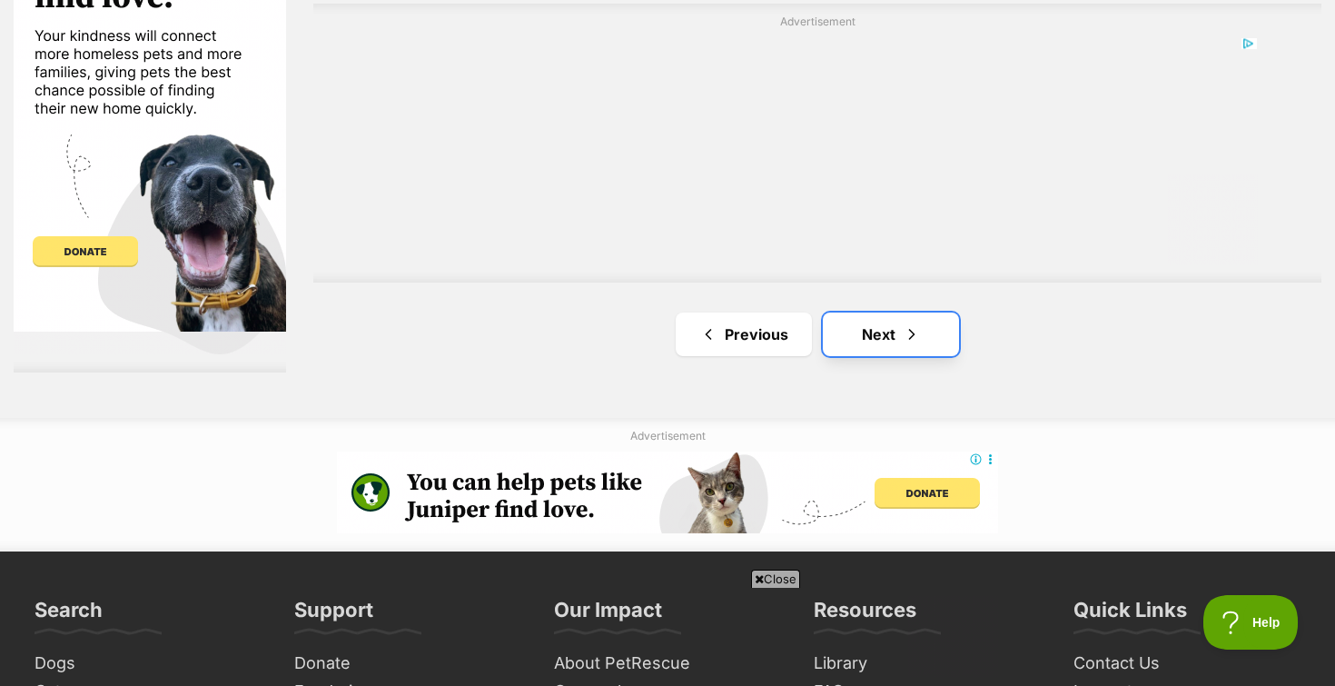
click at [875, 336] on link "Next" at bounding box center [891, 334] width 136 height 44
